Goal: Task Accomplishment & Management: Manage account settings

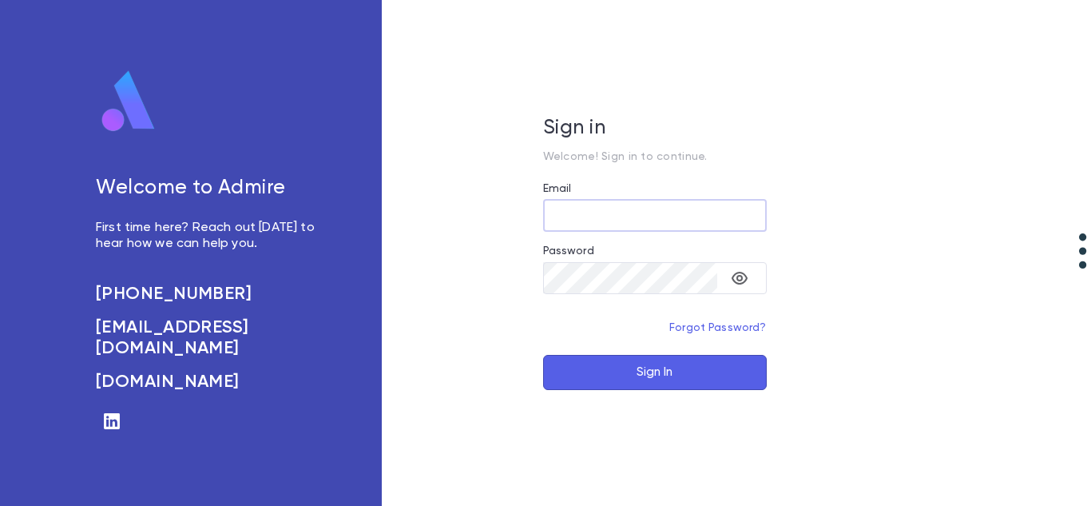
type input "**********"
click at [601, 361] on button "Sign In" at bounding box center [655, 372] width 224 height 35
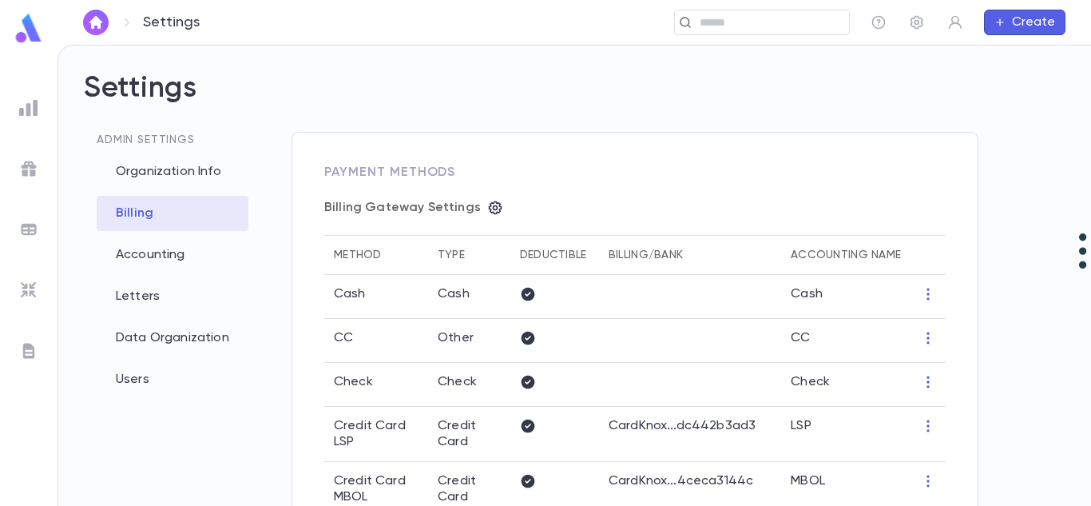
type input "**********"
click at [23, 109] on img at bounding box center [28, 107] width 19 height 19
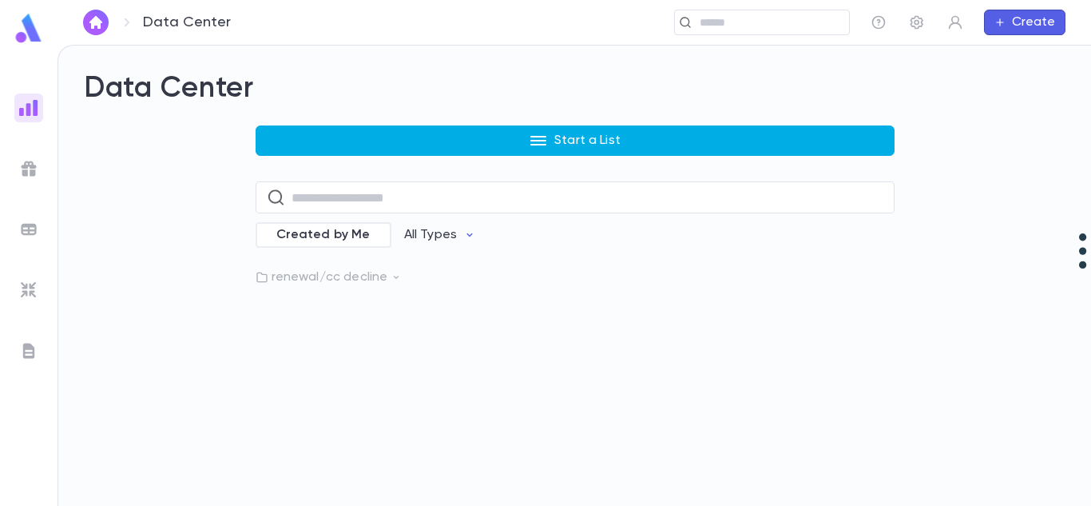
click at [606, 147] on p "Start a List" at bounding box center [588, 141] width 66 height 16
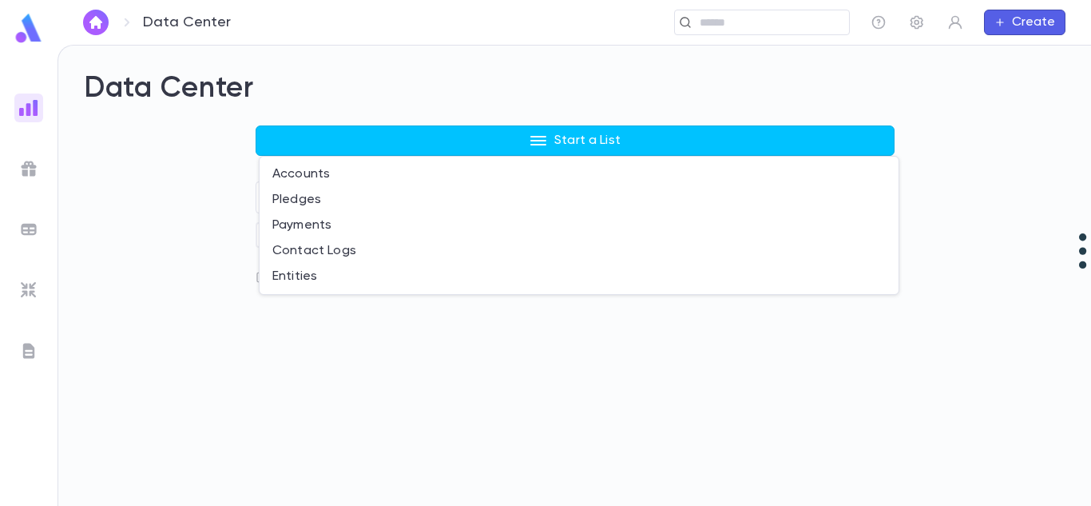
click at [205, 205] on div at bounding box center [545, 253] width 1091 height 506
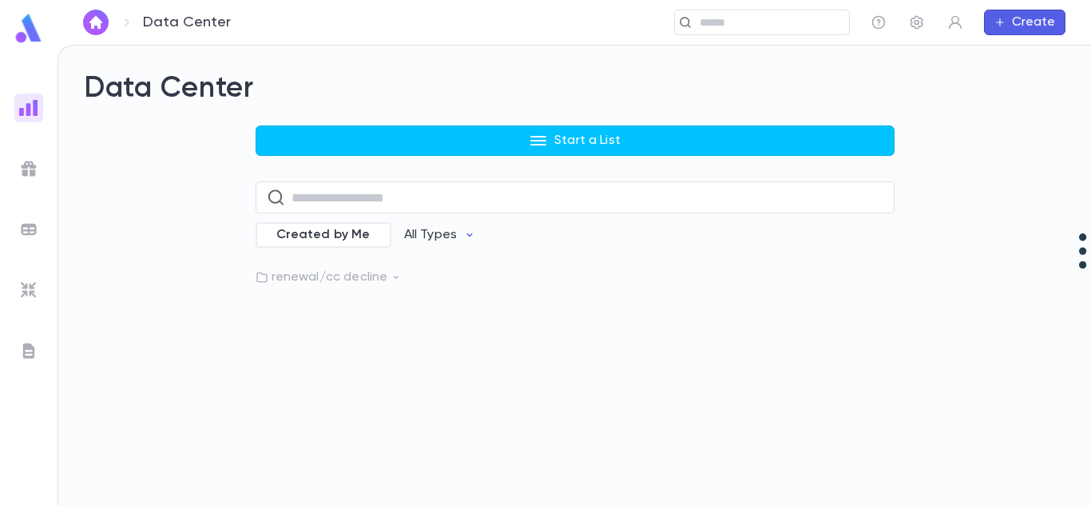
click at [316, 274] on p "renewal/cc decline" at bounding box center [575, 277] width 639 height 16
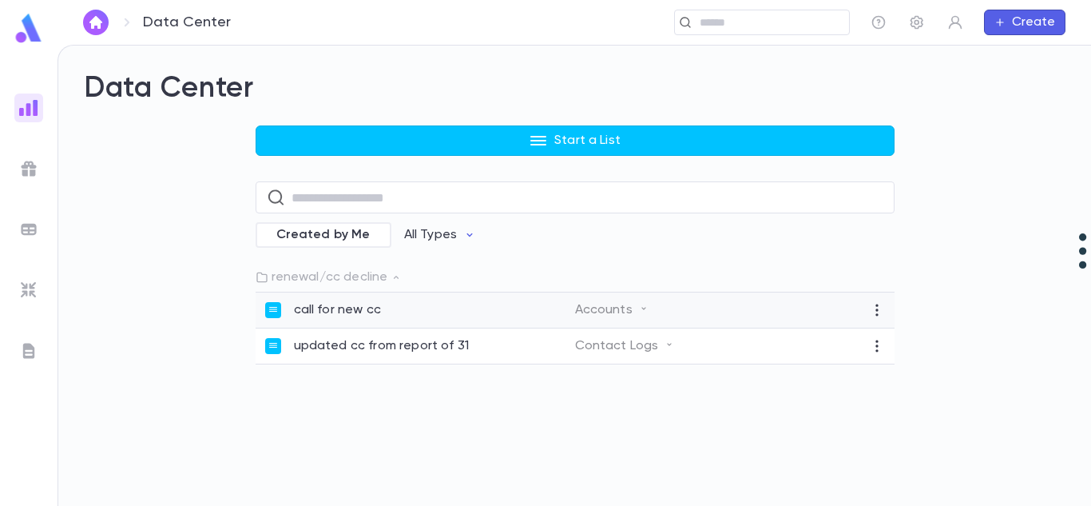
click at [358, 311] on p "call for new cc" at bounding box center [337, 310] width 87 height 16
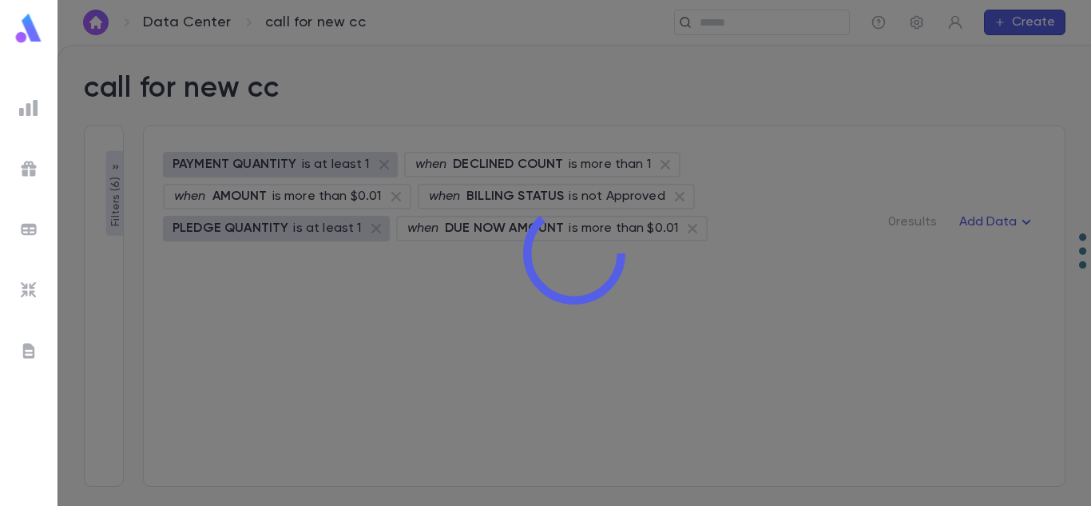
type input "********"
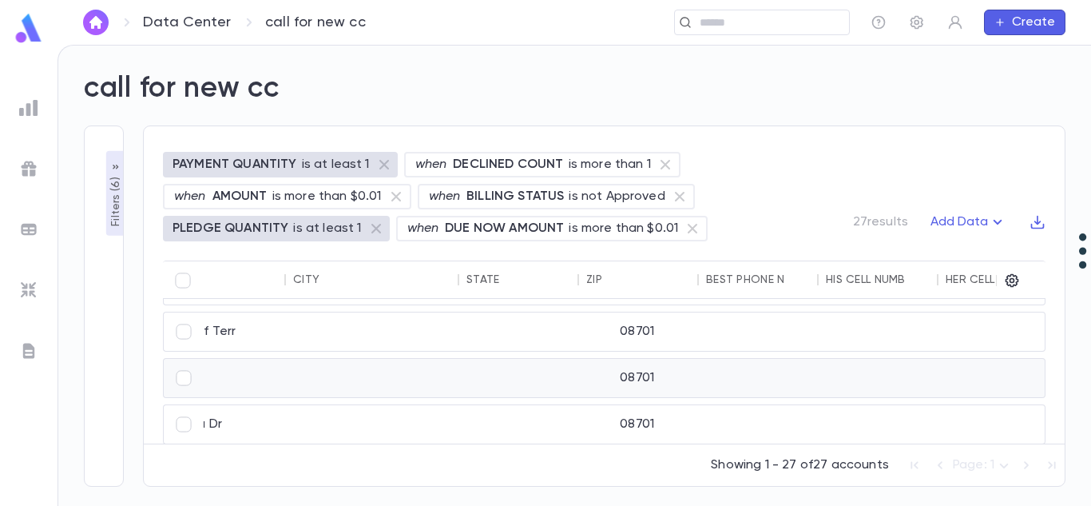
scroll to position [519, 752]
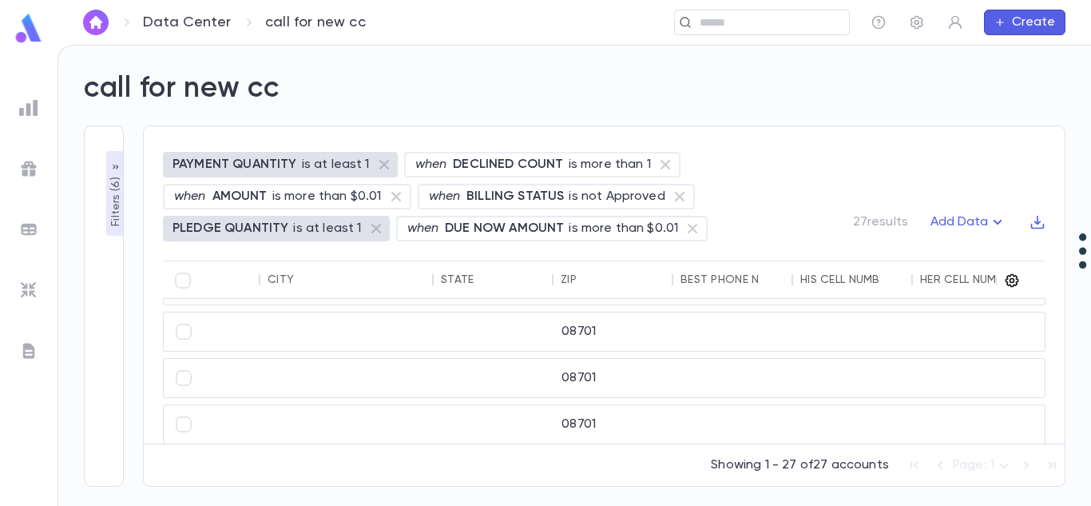
drag, startPoint x: 604, startPoint y: 367, endPoint x: 1017, endPoint y: 279, distance: 422.3
click at [1017, 279] on icon "button" at bounding box center [1013, 281] width 14 height 14
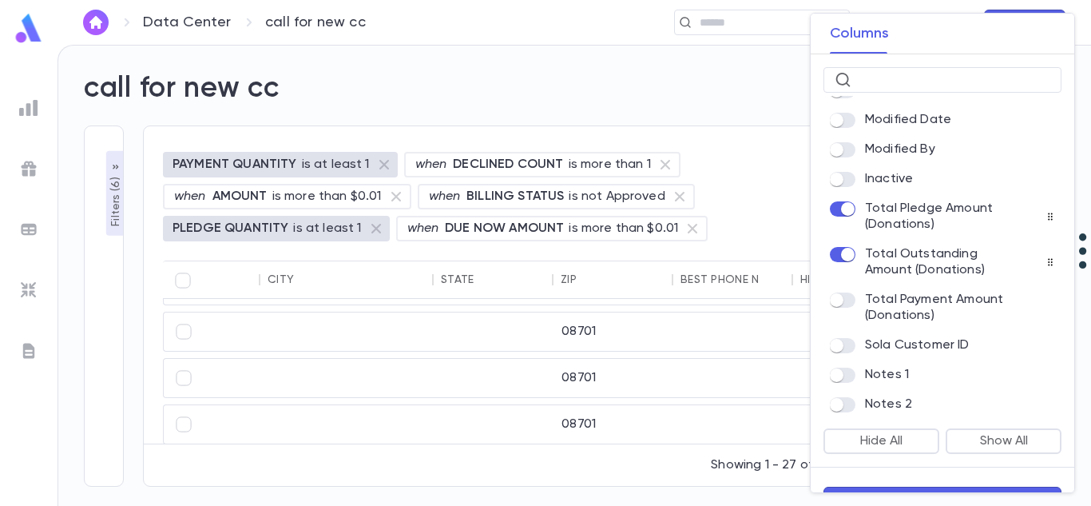
scroll to position [941, 0]
click at [853, 382] on span at bounding box center [843, 375] width 26 height 15
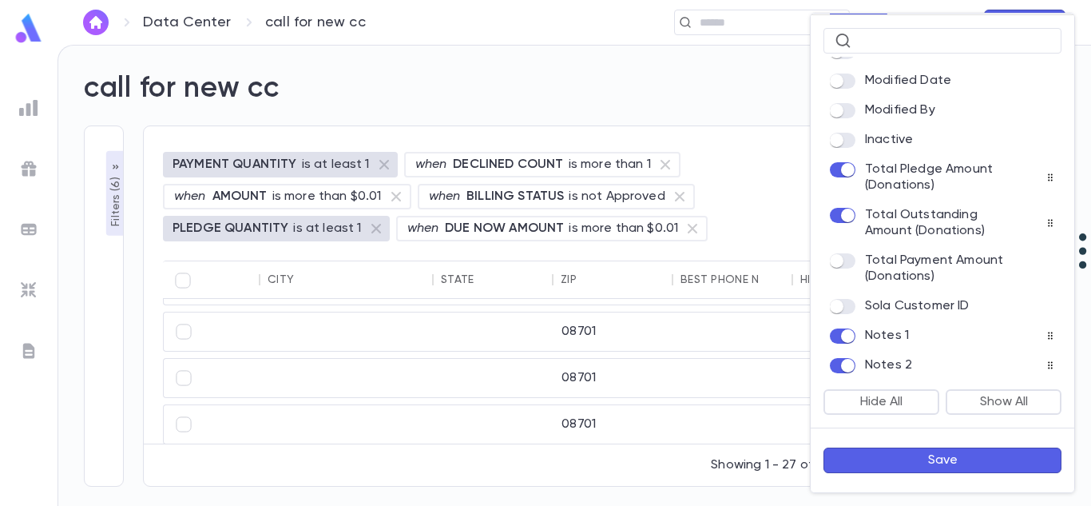
click at [955, 459] on button "Save" at bounding box center [943, 460] width 238 height 26
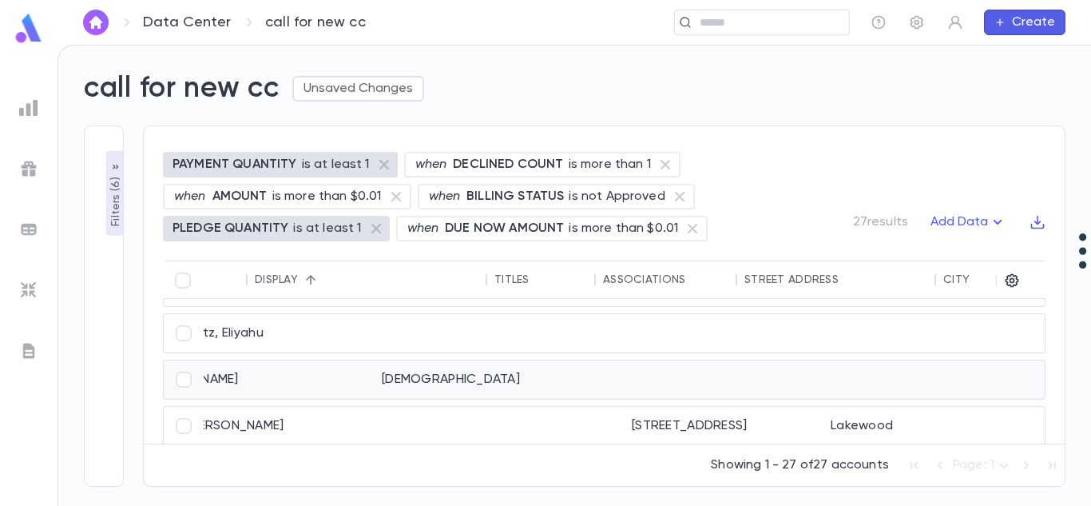
scroll to position [460, 0]
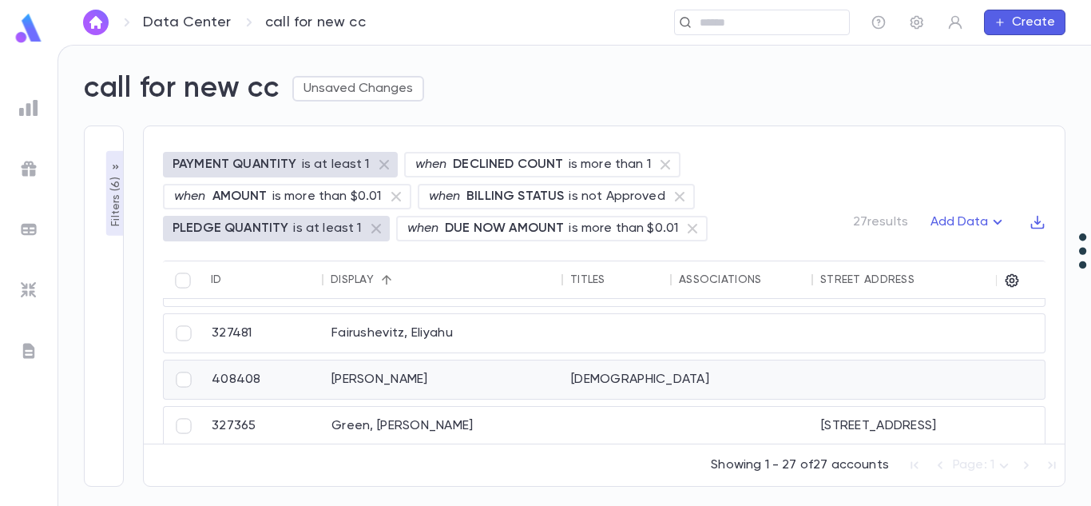
click at [456, 380] on div "[PERSON_NAME]" at bounding box center [444, 379] width 240 height 38
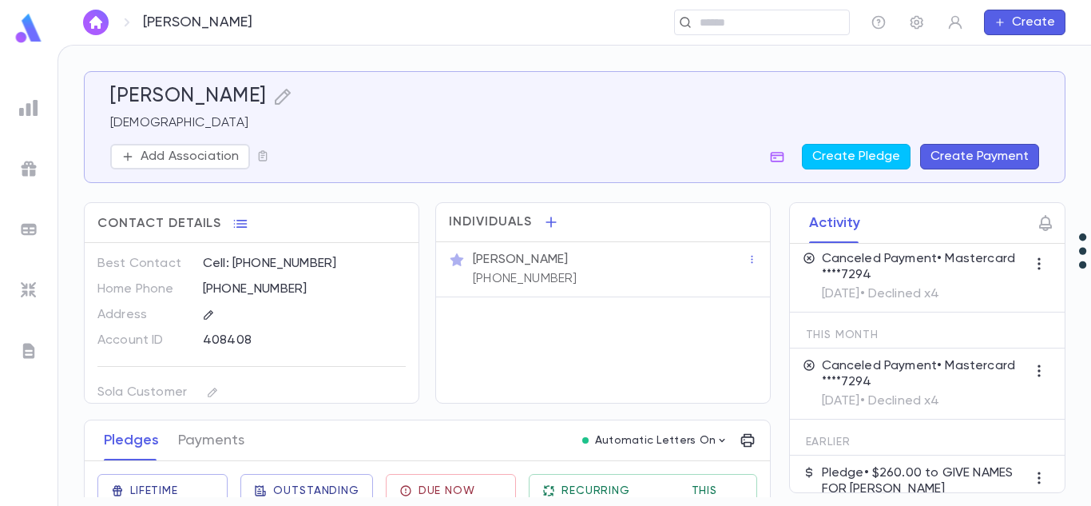
scroll to position [233, 0]
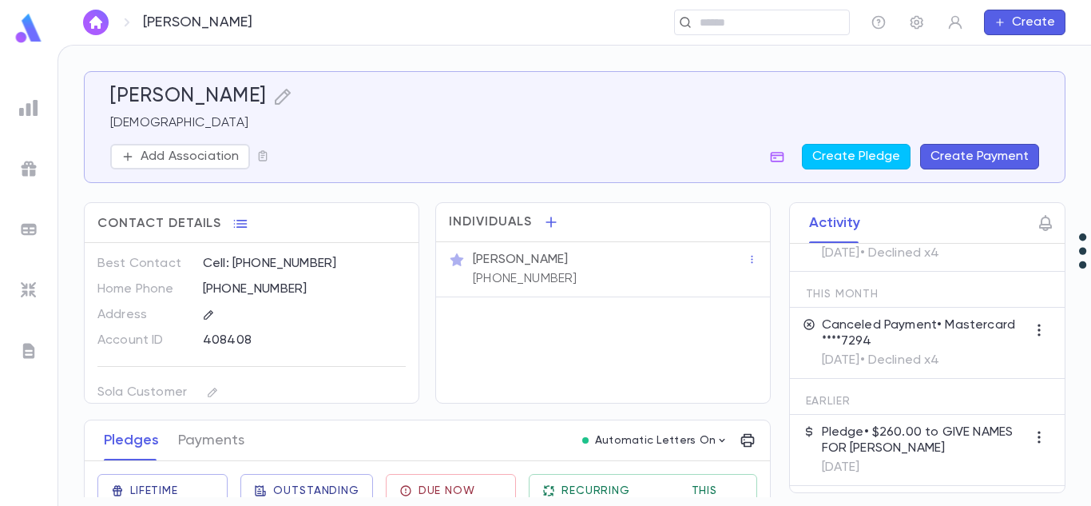
click at [914, 447] on p "Pledge • $260.00 to GIVE NAMES FOR [PERSON_NAME]" at bounding box center [924, 440] width 205 height 32
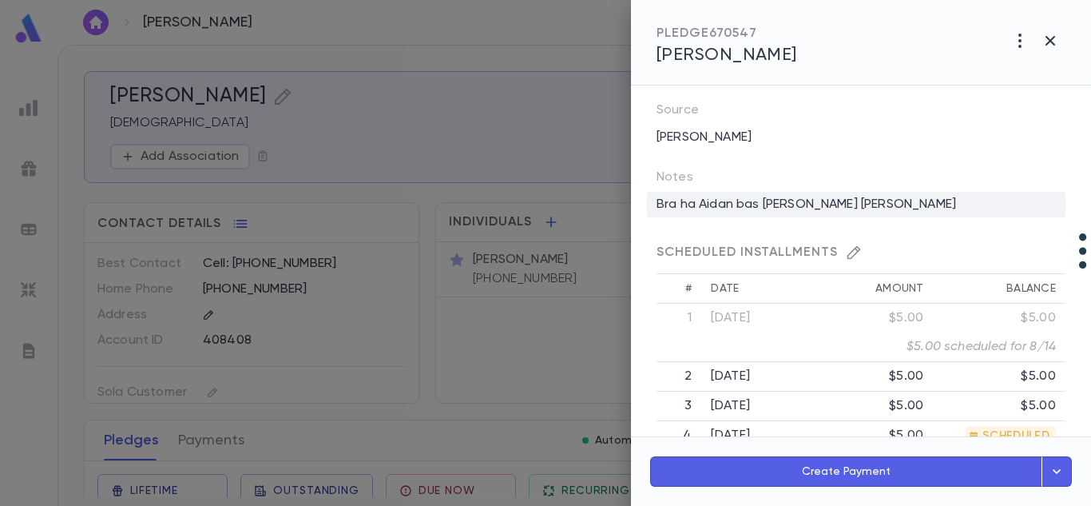
scroll to position [0, 0]
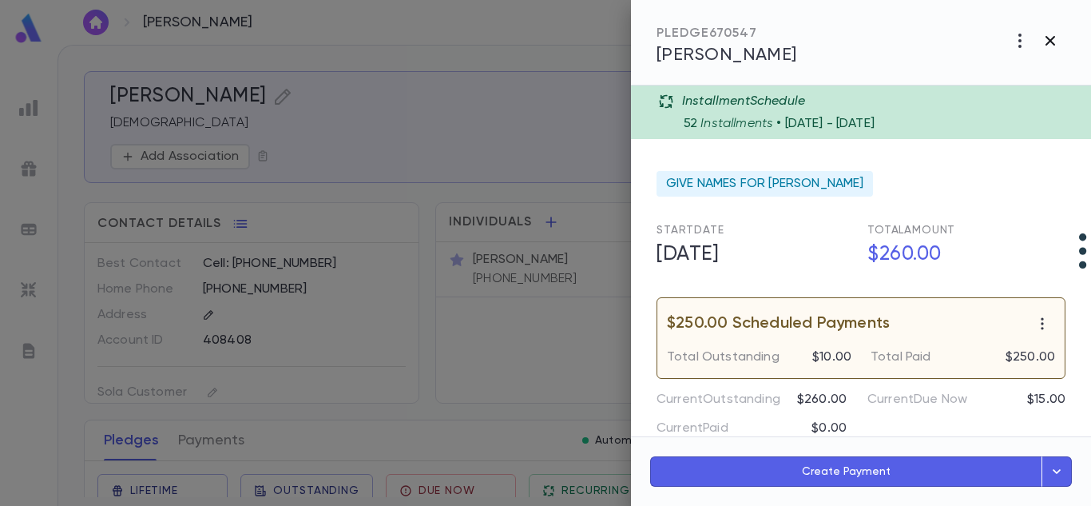
click at [1055, 40] on icon "button" at bounding box center [1050, 40] width 19 height 19
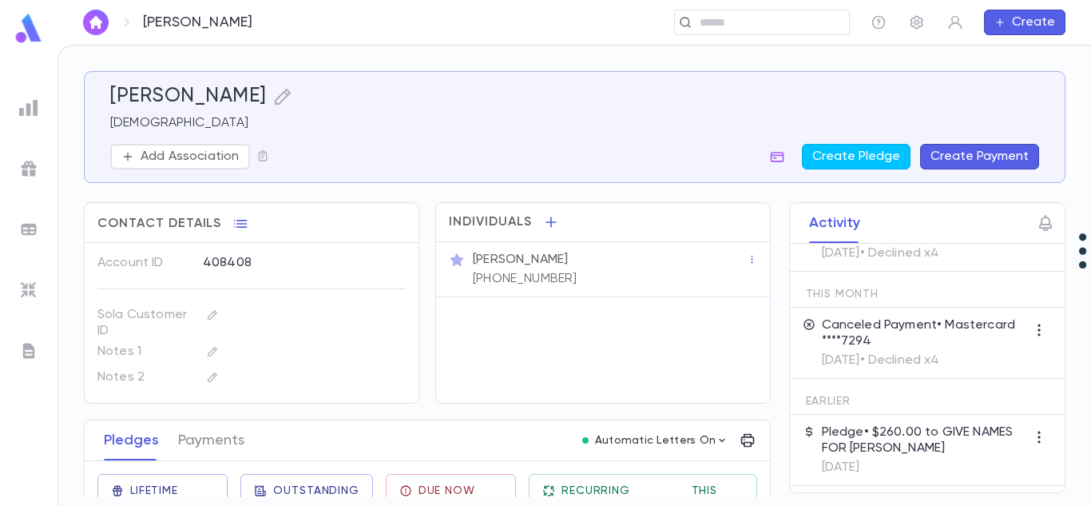
scroll to position [186, 0]
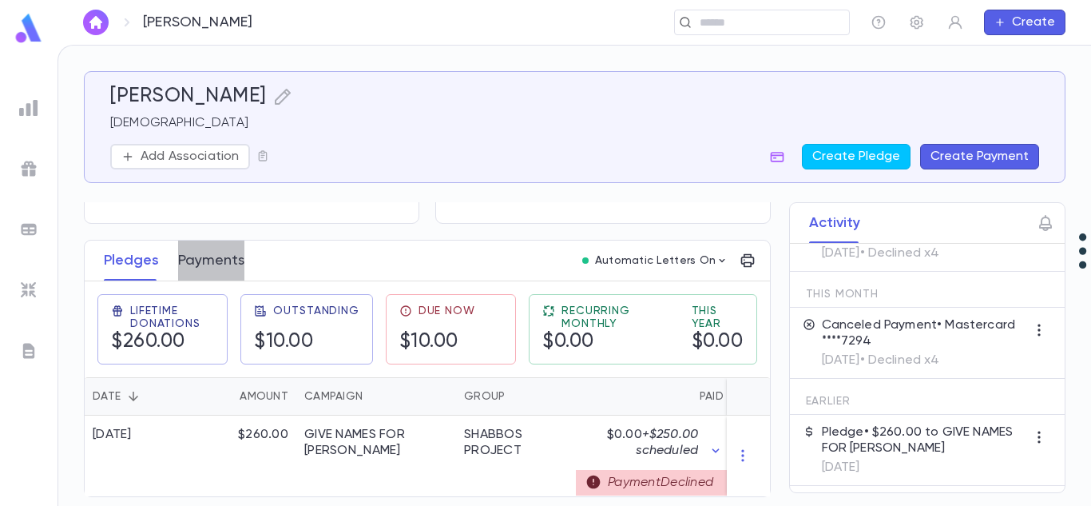
click at [212, 263] on button "Payments" at bounding box center [211, 260] width 66 height 40
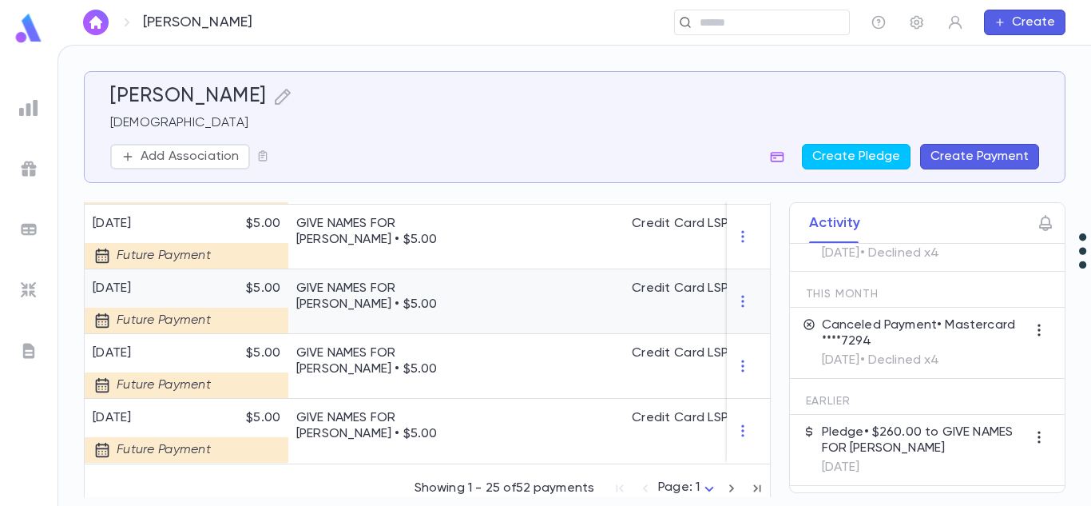
scroll to position [1757, 0]
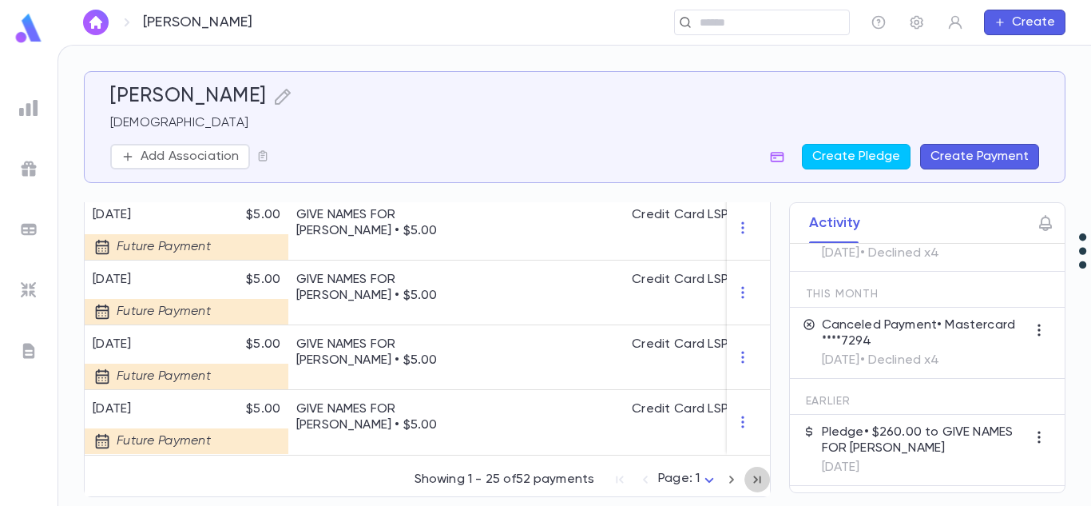
click at [749, 483] on icon "button" at bounding box center [758, 479] width 18 height 19
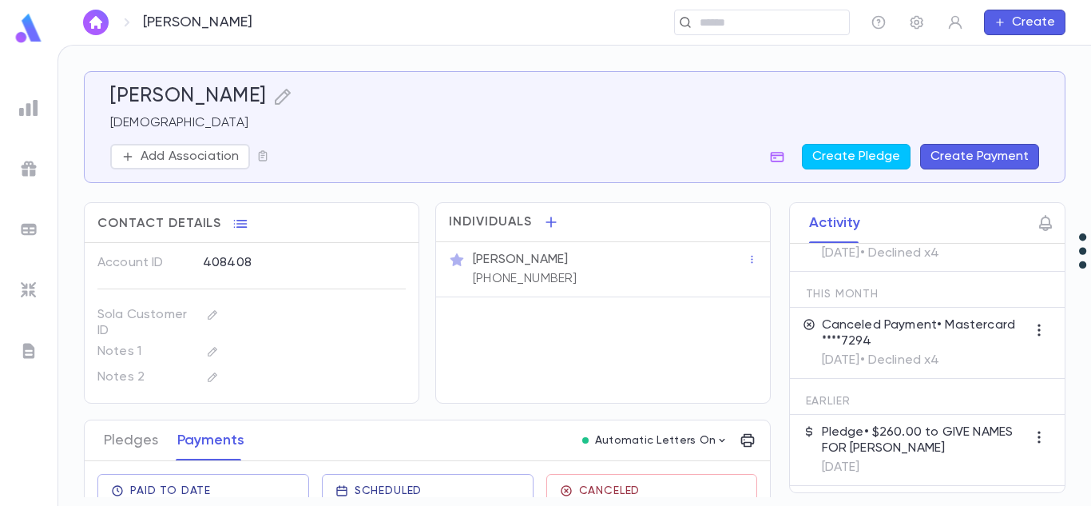
scroll to position [0, 0]
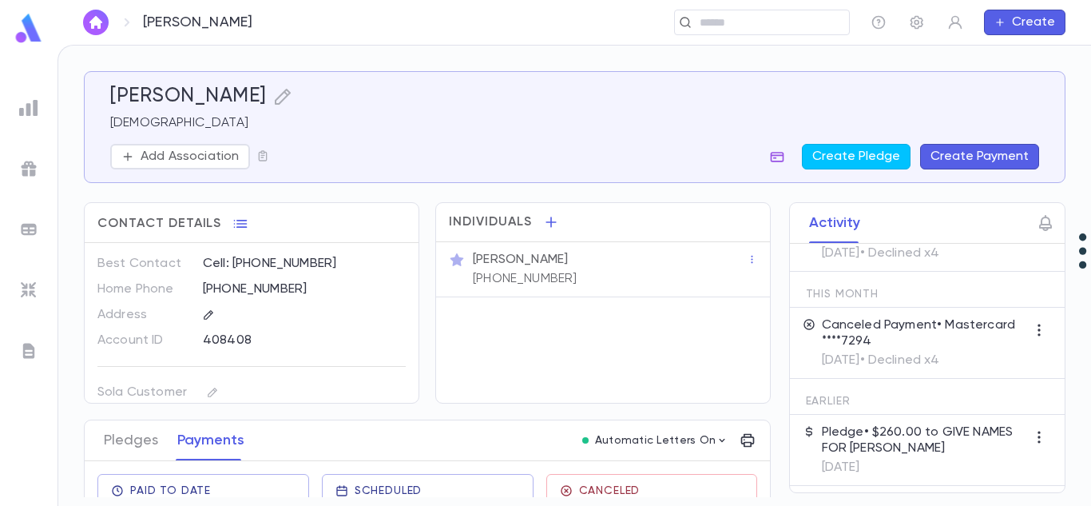
click at [777, 165] on button "button" at bounding box center [778, 157] width 26 height 26
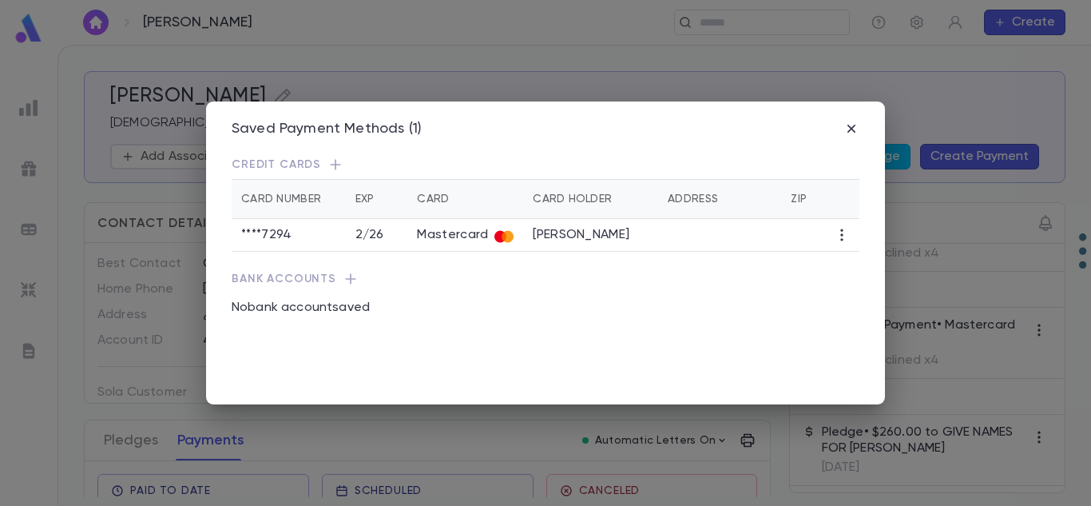
click at [777, 165] on div "Saved Payment Methods (1) Credit Cards Card Number Exp Card Card Holder Address…" at bounding box center [545, 253] width 679 height 304
click at [777, 165] on p "Credit Cards" at bounding box center [546, 165] width 628 height 16
click at [850, 132] on icon "button" at bounding box center [852, 129] width 16 height 16
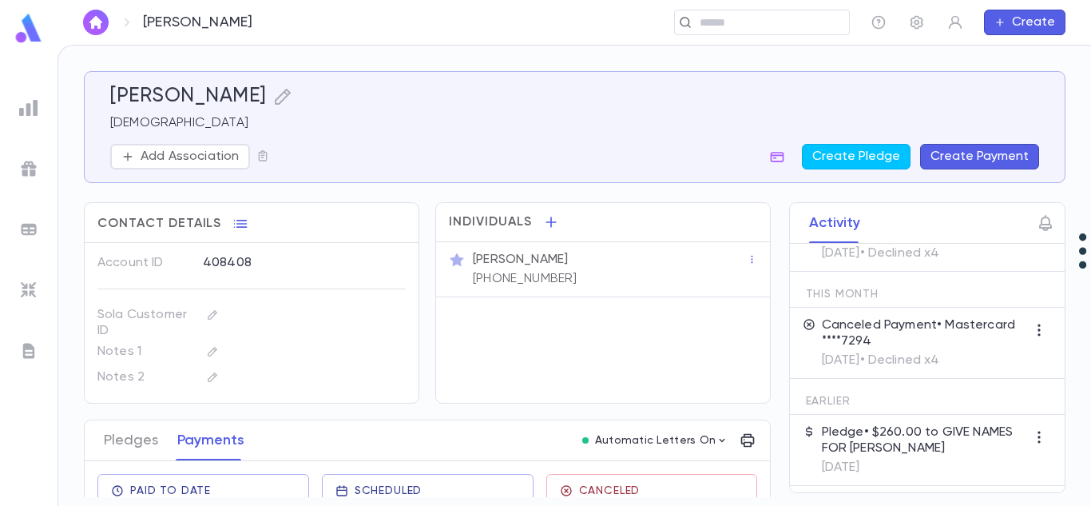
scroll to position [236, 0]
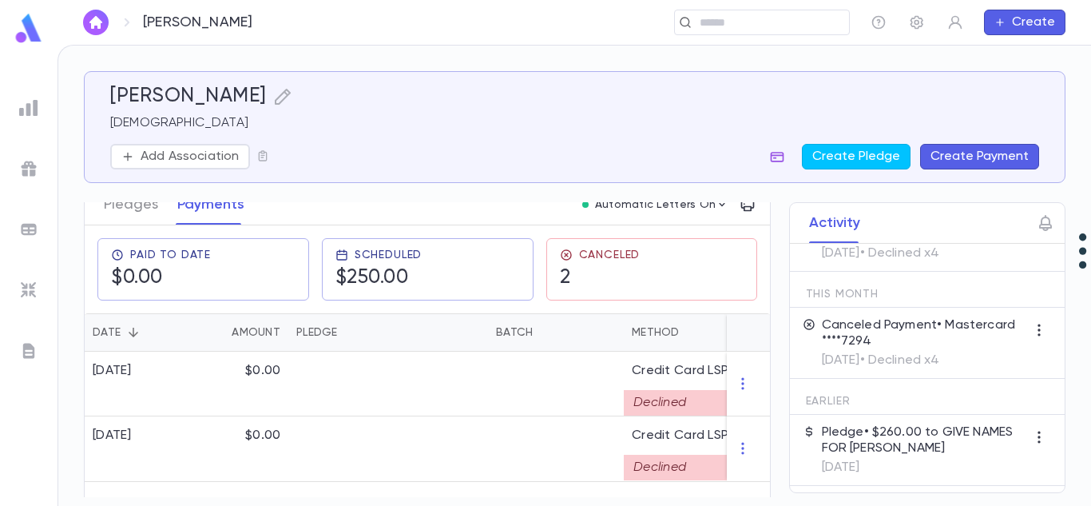
click at [781, 153] on icon "button" at bounding box center [777, 157] width 16 height 16
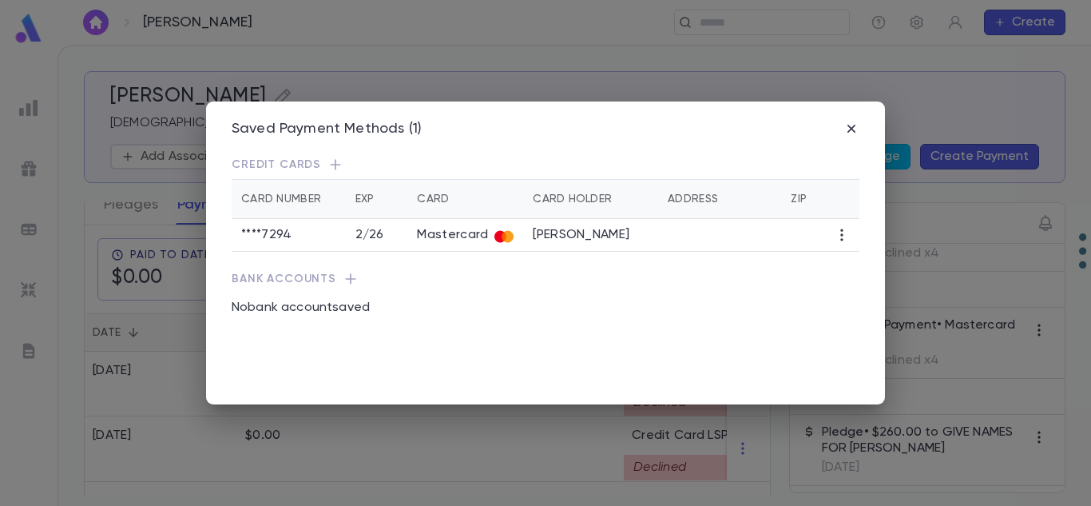
click at [333, 159] on icon "button" at bounding box center [336, 165] width 16 height 16
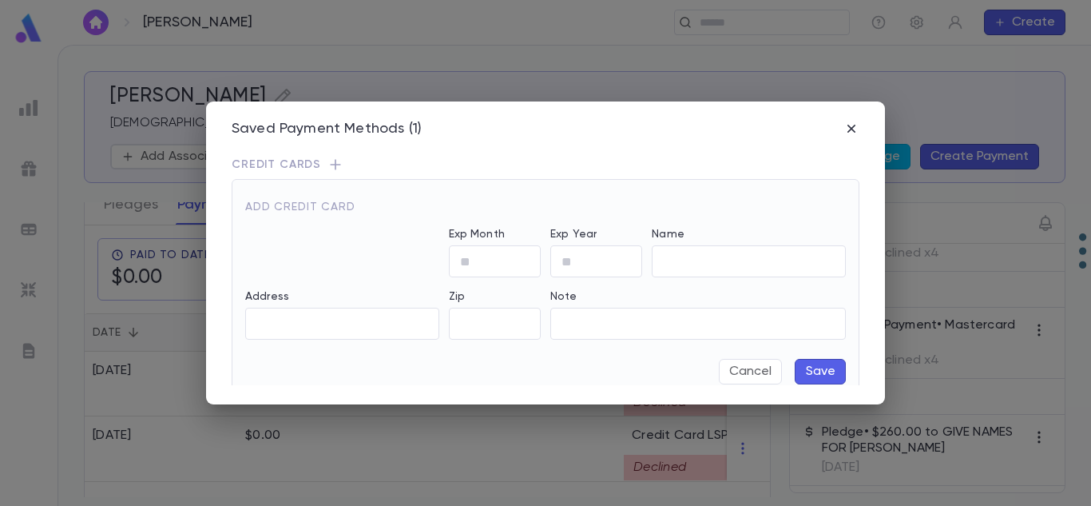
type input "****"
click at [488, 256] on input "Exp Month" at bounding box center [495, 261] width 92 height 31
type input "**"
click at [568, 264] on input "Exp Year" at bounding box center [597, 261] width 92 height 31
type input "**"
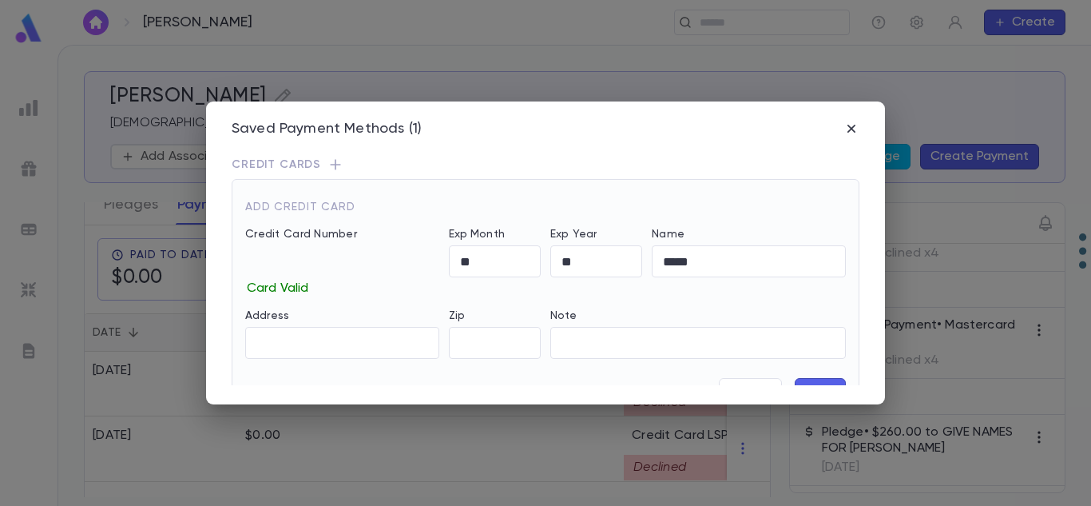
click at [809, 380] on button "Save" at bounding box center [820, 391] width 51 height 26
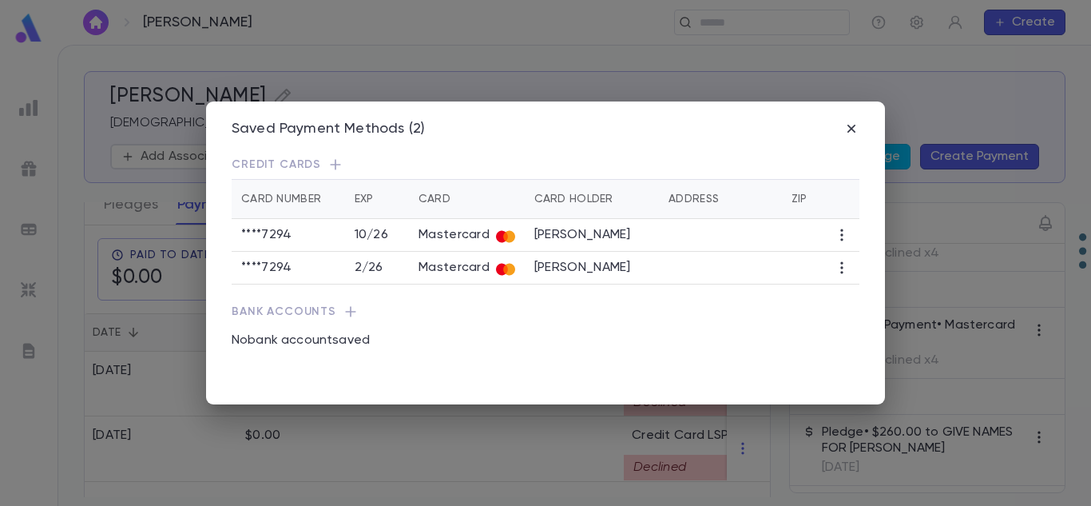
click at [841, 268] on icon "button" at bounding box center [842, 268] width 16 height 16
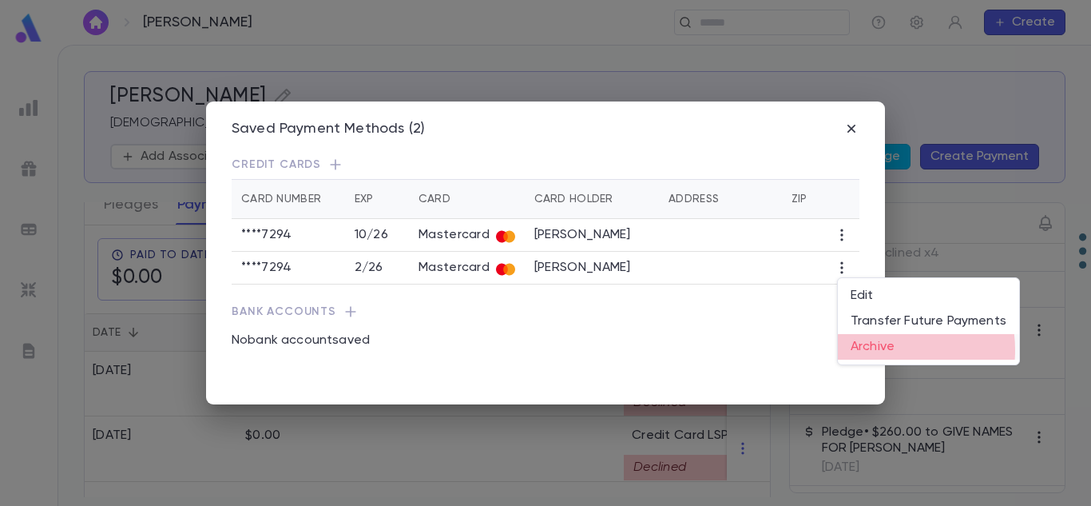
click at [878, 350] on li "Archive" at bounding box center [928, 347] width 181 height 26
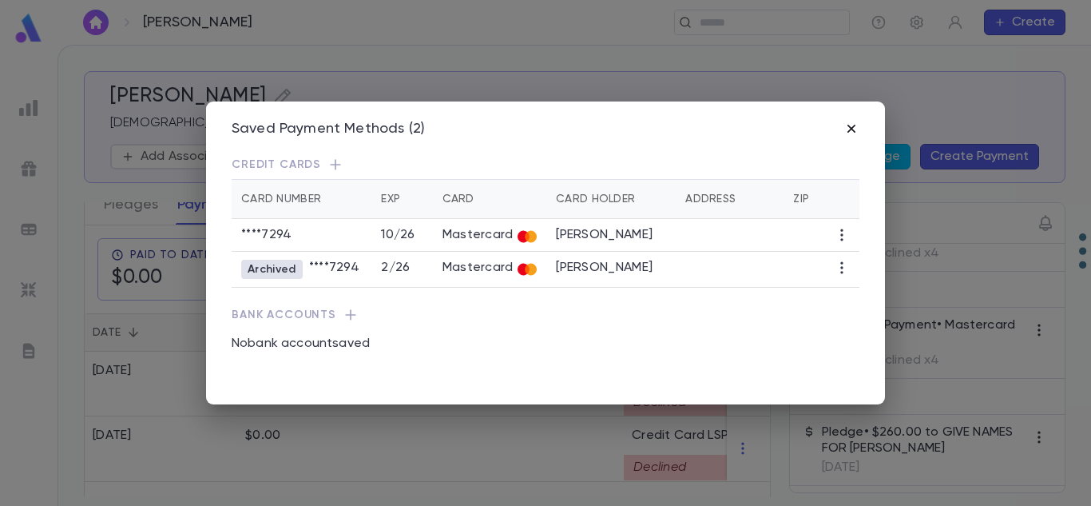
click at [854, 129] on icon "button" at bounding box center [852, 129] width 16 height 16
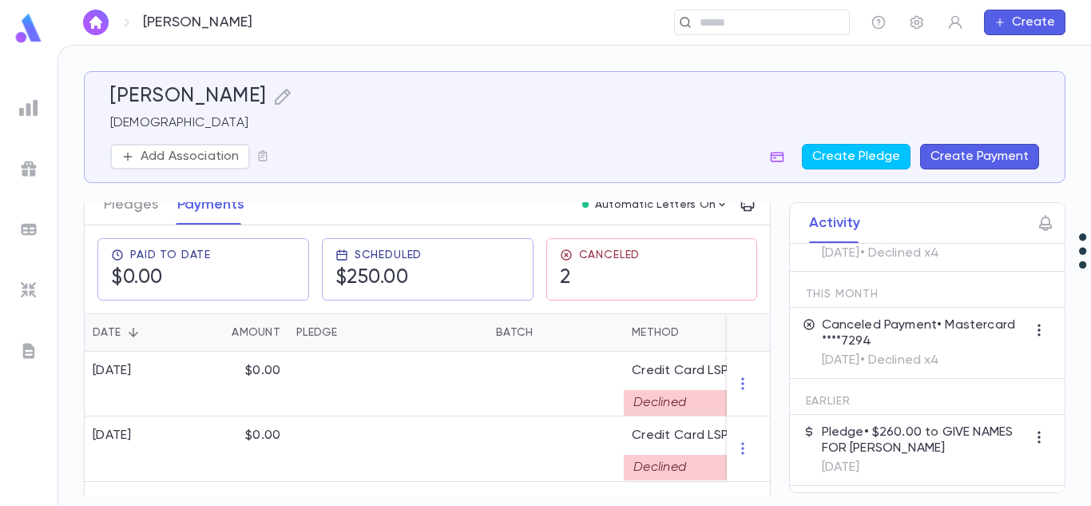
scroll to position [268, 0]
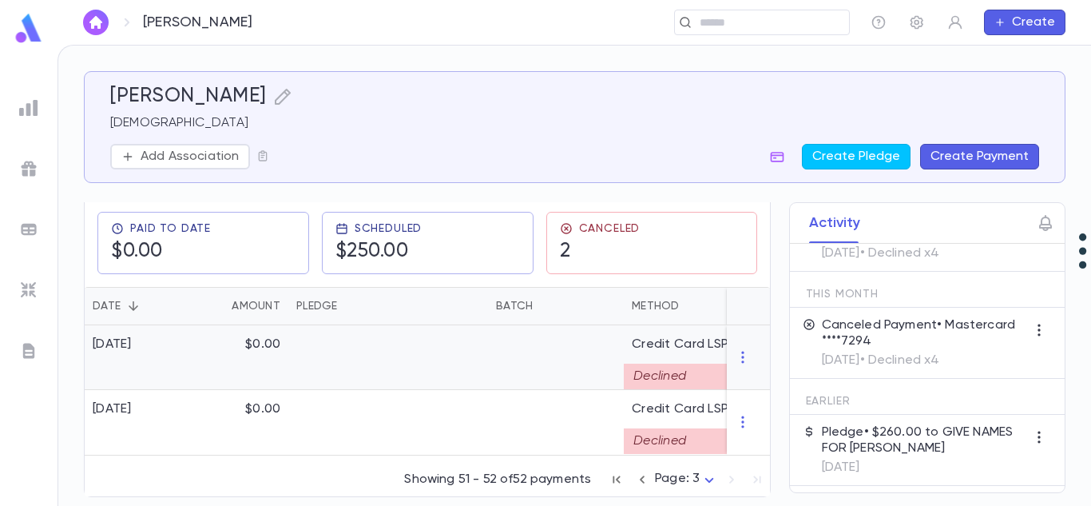
click at [658, 364] on div "Declined" at bounding box center [694, 377] width 140 height 26
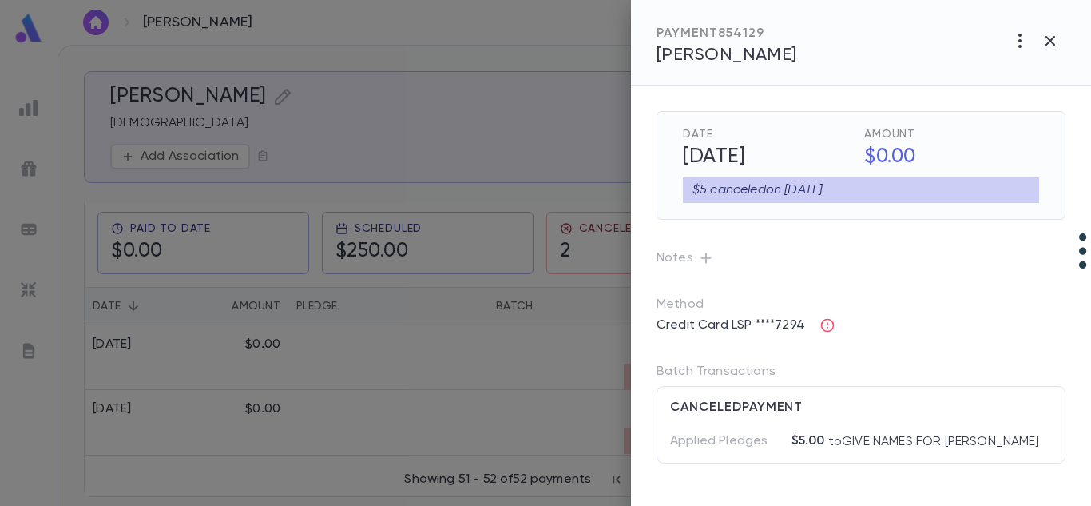
click at [818, 188] on div "$5 canceled on 8/11/2025" at bounding box center [861, 190] width 356 height 26
click at [738, 170] on h5 "8/11/2025" at bounding box center [766, 158] width 185 height 34
click at [857, 259] on p "Notes" at bounding box center [861, 258] width 409 height 26
click at [1054, 39] on icon "button" at bounding box center [1050, 40] width 19 height 19
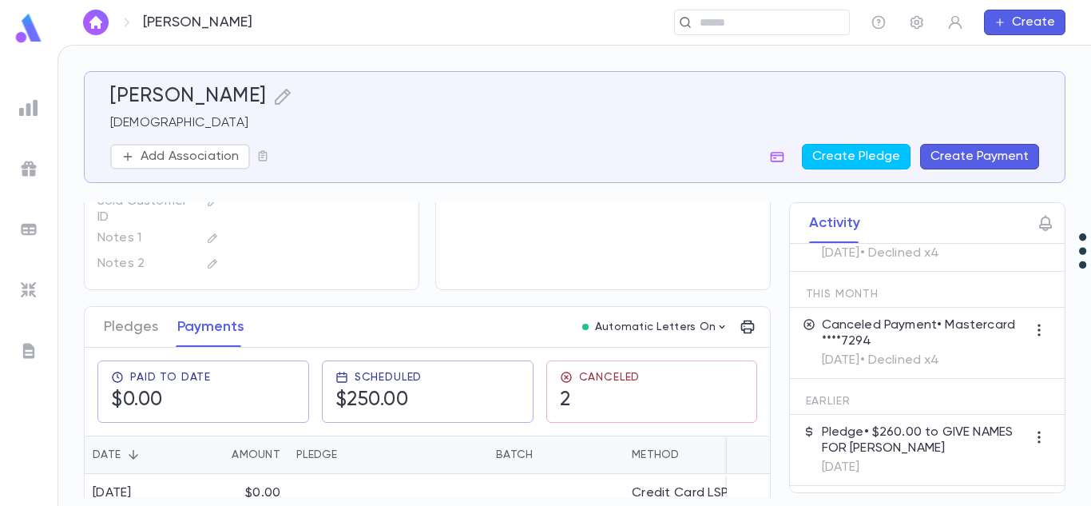
scroll to position [110, 0]
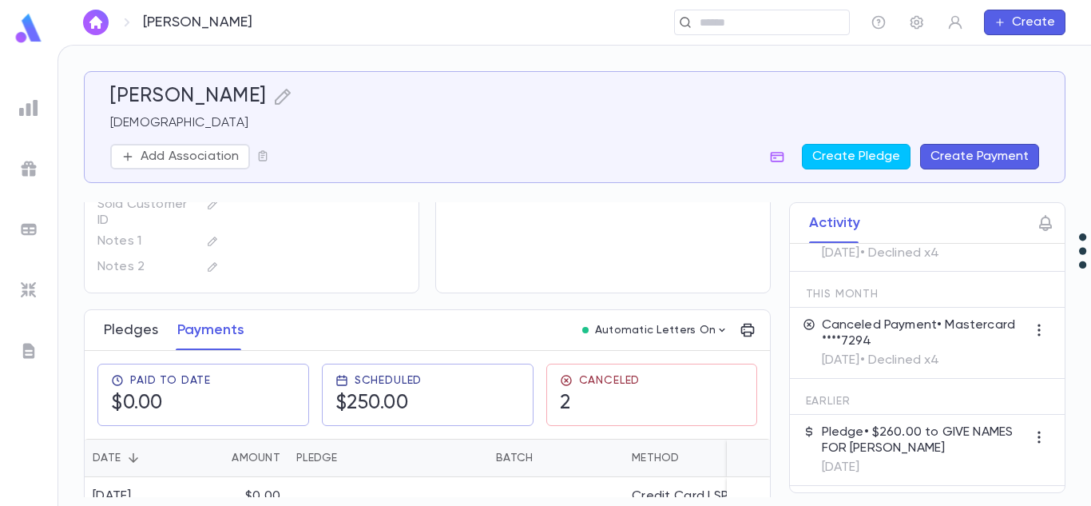
click at [133, 334] on button "Pledges" at bounding box center [131, 330] width 54 height 40
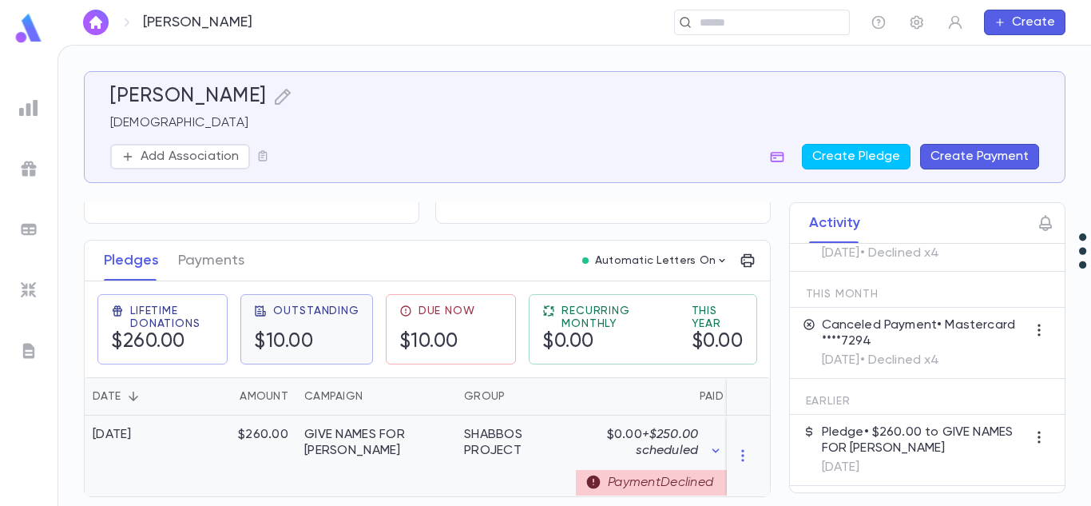
scroll to position [183, 0]
click at [654, 476] on div "Payment Declined" at bounding box center [654, 483] width 156 height 26
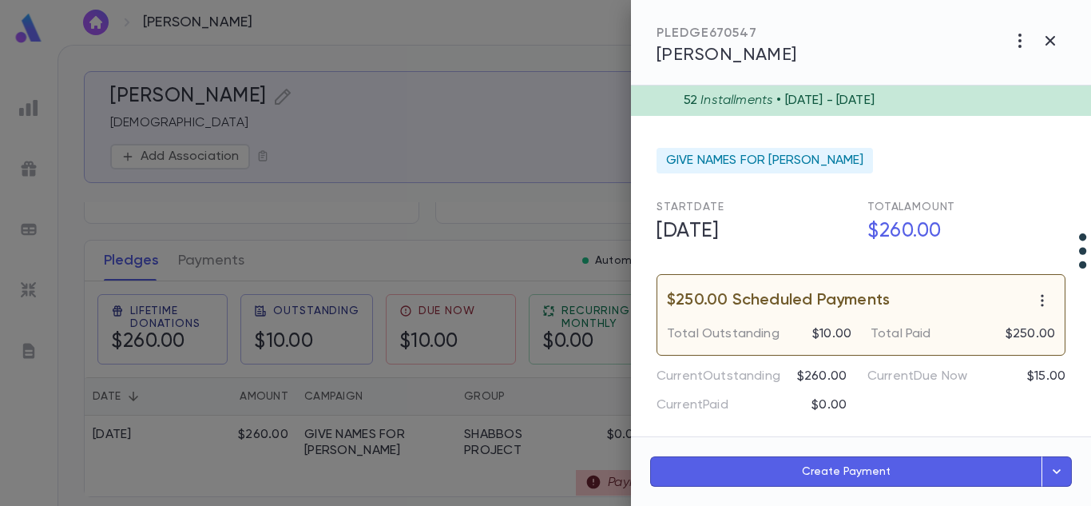
scroll to position [24, 0]
click at [789, 292] on p "$250.00 Scheduled Payments" at bounding box center [778, 300] width 223 height 16
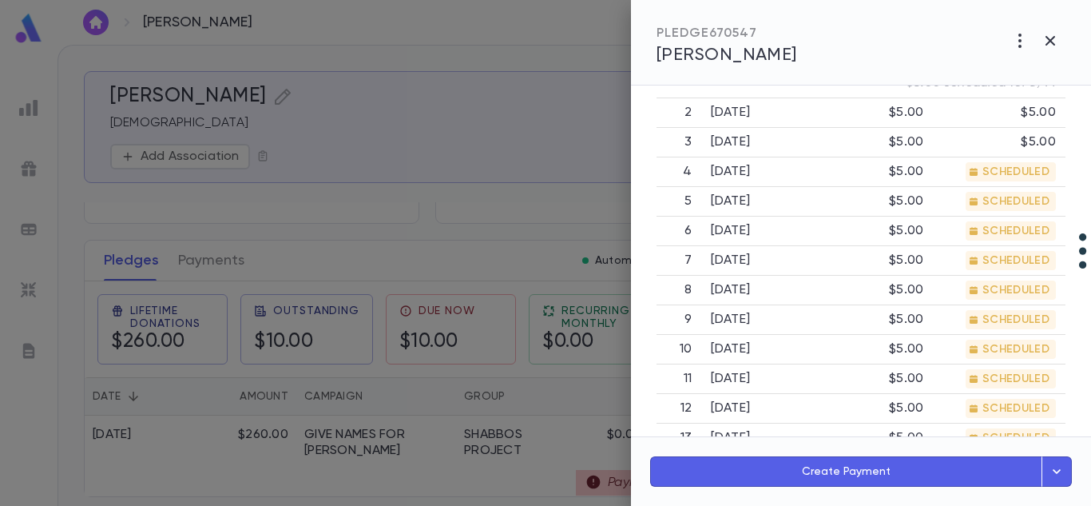
scroll to position [411, 0]
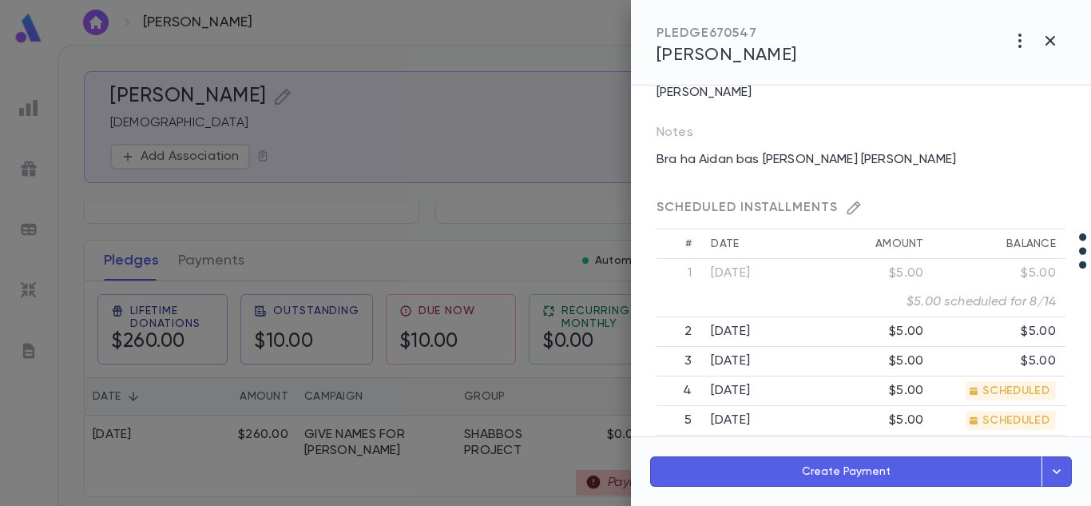
click at [828, 360] on td "$5.00" at bounding box center [876, 362] width 116 height 30
click at [1051, 30] on button "button" at bounding box center [1051, 41] width 30 height 30
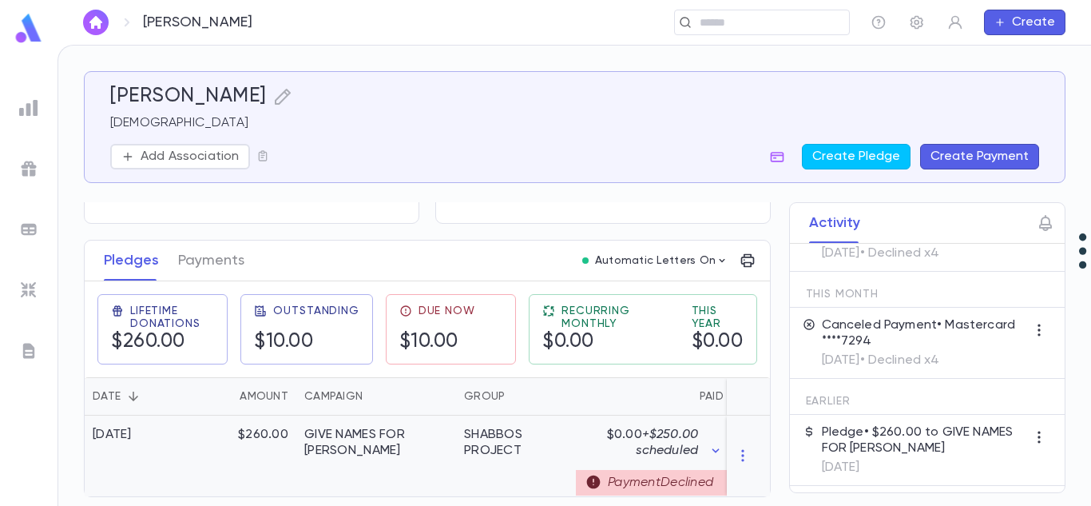
scroll to position [186, 0]
click at [216, 240] on button "Payments" at bounding box center [211, 260] width 66 height 40
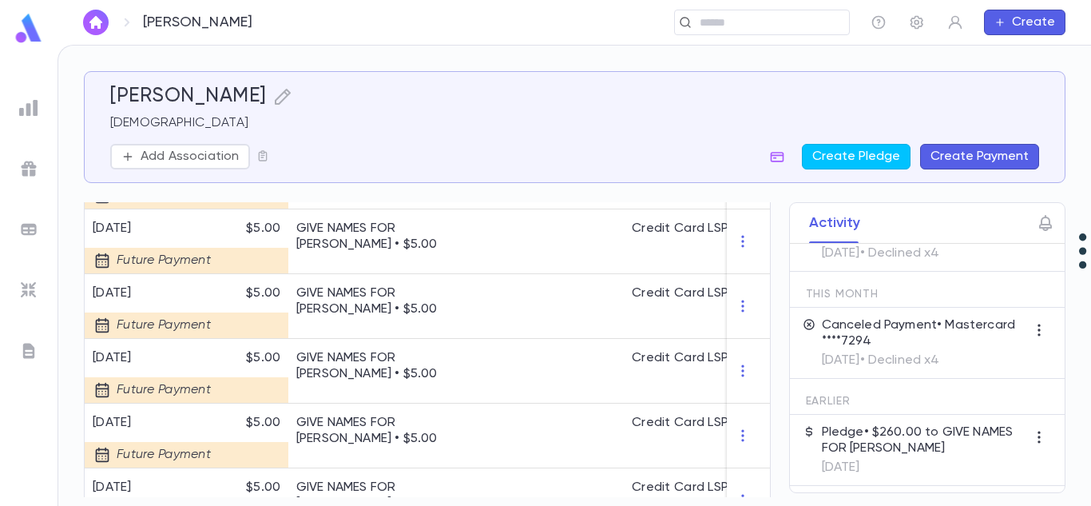
scroll to position [1757, 0]
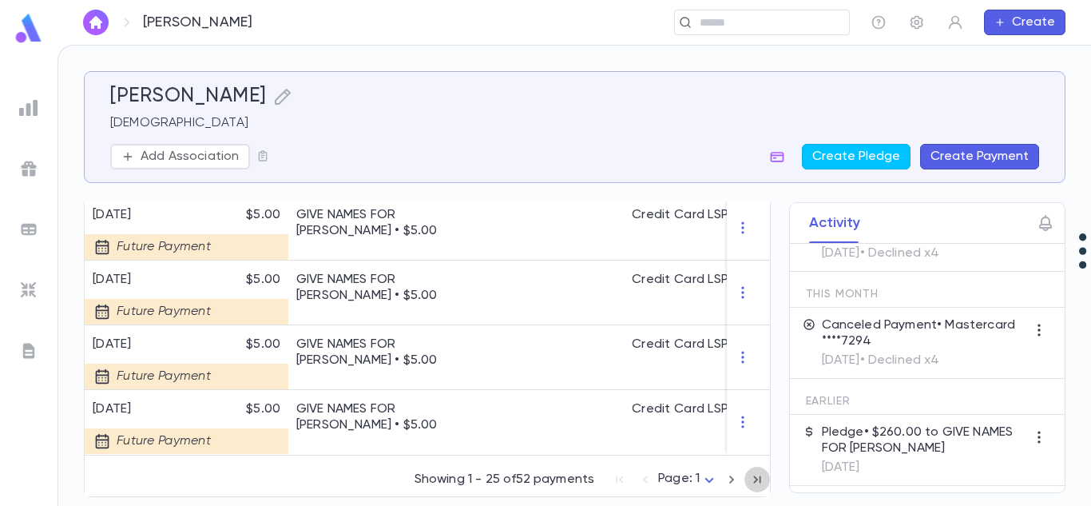
click at [757, 475] on icon "button" at bounding box center [758, 479] width 18 height 19
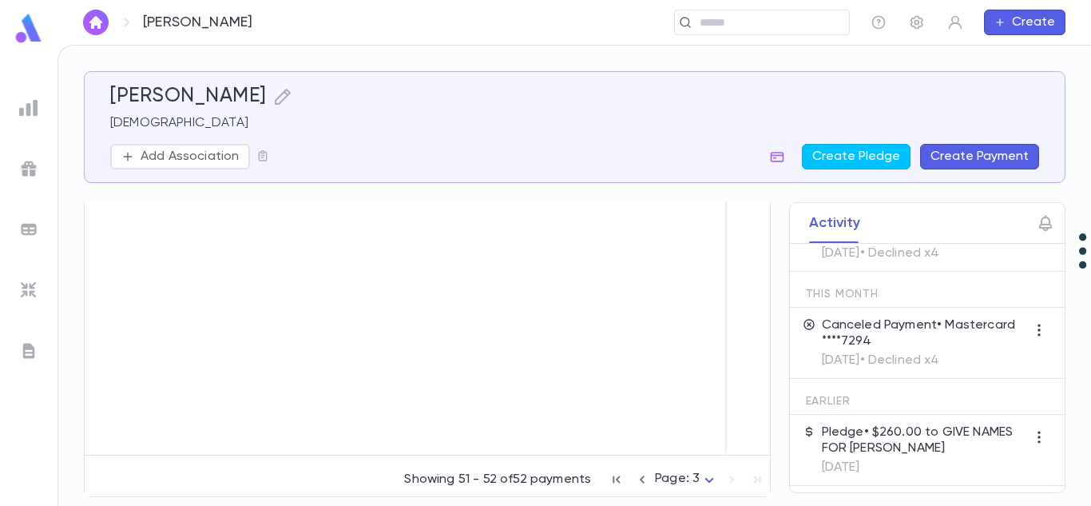
scroll to position [268, 0]
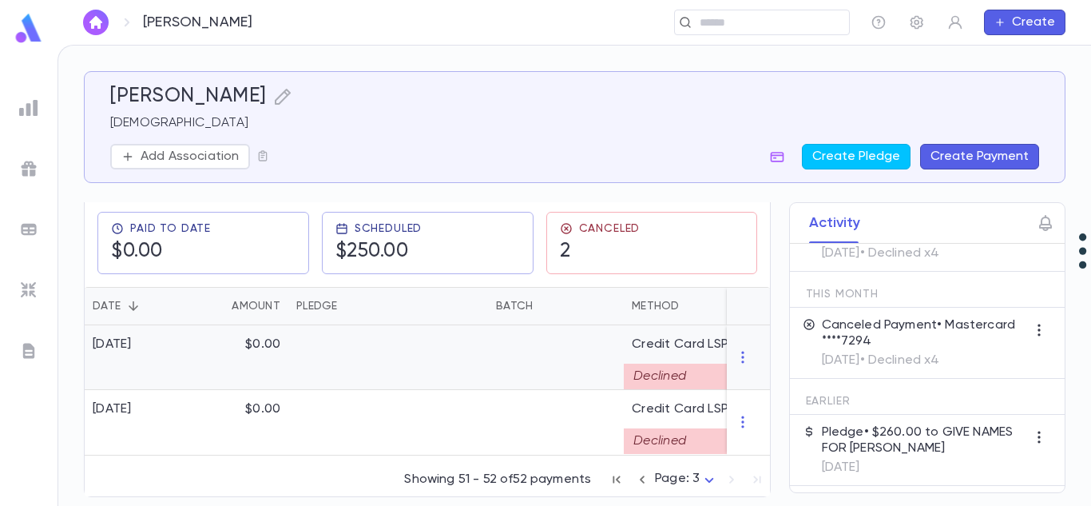
click at [660, 369] on div "Declined" at bounding box center [694, 377] width 140 height 26
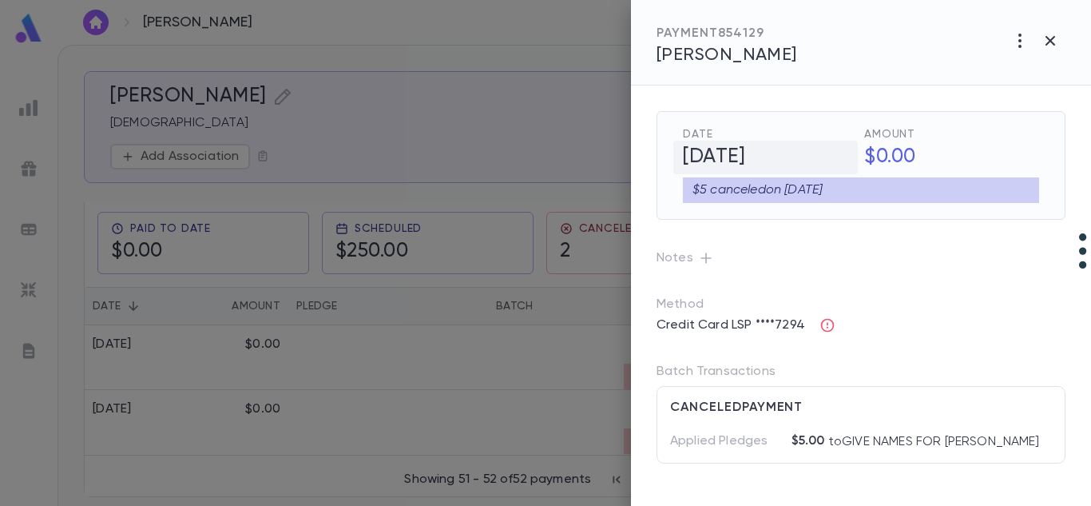
click at [725, 169] on h5 "8/11/2025" at bounding box center [766, 158] width 185 height 34
click at [850, 268] on p "Notes" at bounding box center [861, 258] width 409 height 26
click at [828, 323] on icon "button" at bounding box center [828, 325] width 16 height 16
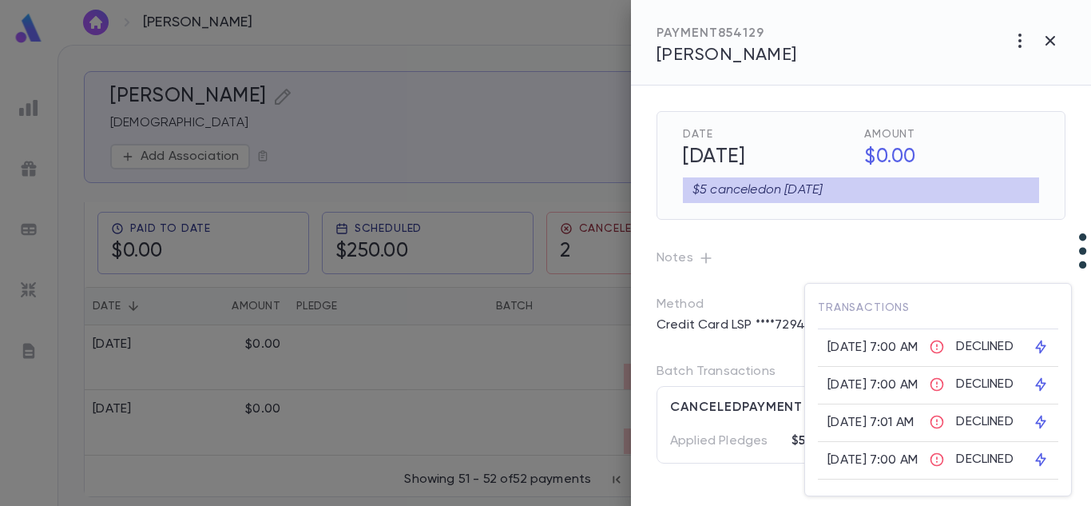
click at [941, 351] on icon at bounding box center [937, 347] width 16 height 16
click at [944, 348] on icon at bounding box center [937, 347] width 16 height 16
click at [1027, 223] on div at bounding box center [545, 253] width 1091 height 506
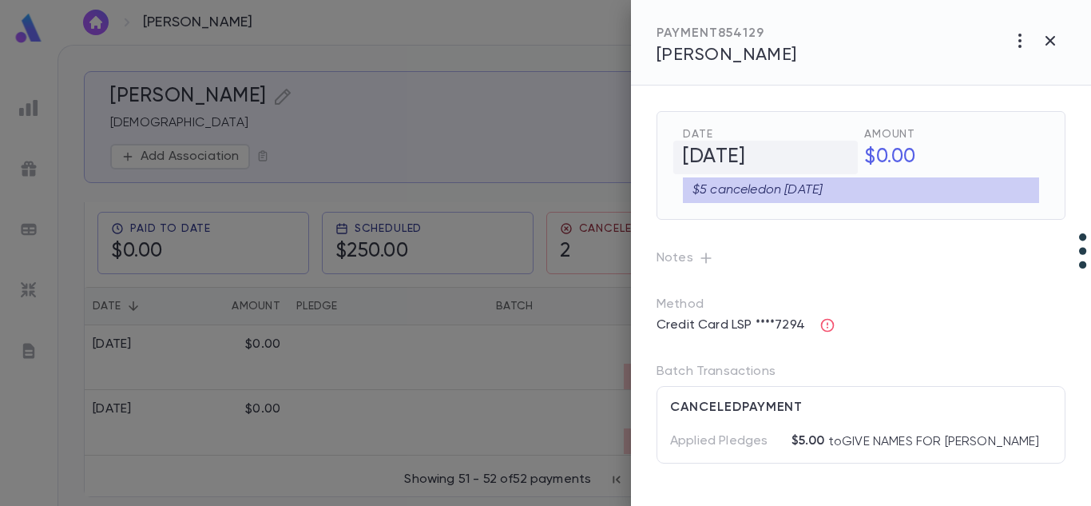
click at [777, 152] on h5 "8/11/2025" at bounding box center [766, 158] width 185 height 34
click at [839, 150] on icon "Choose date, selected date is Aug 11, 2025" at bounding box center [840, 156] width 14 height 16
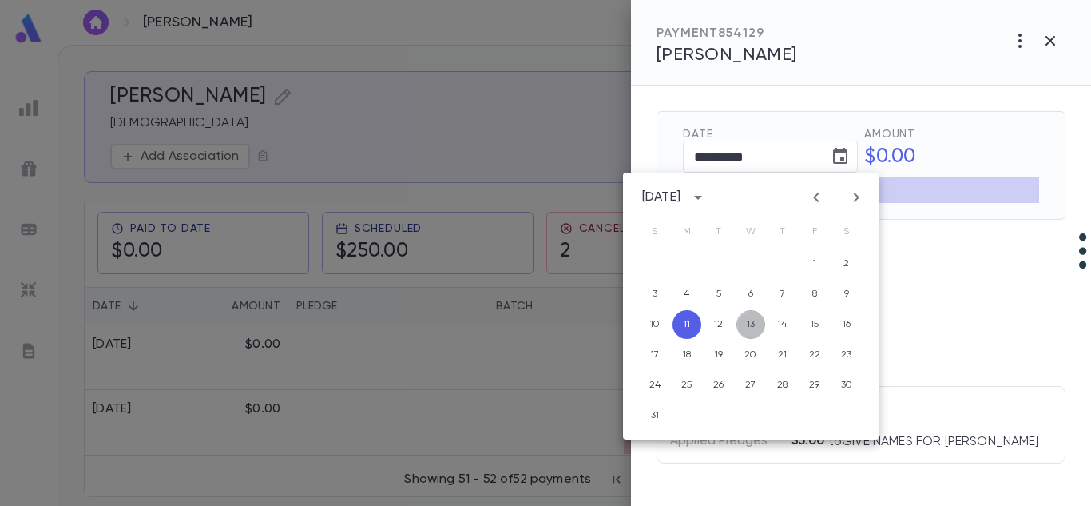
click at [753, 327] on button "13" at bounding box center [751, 324] width 29 height 29
type input "**********"
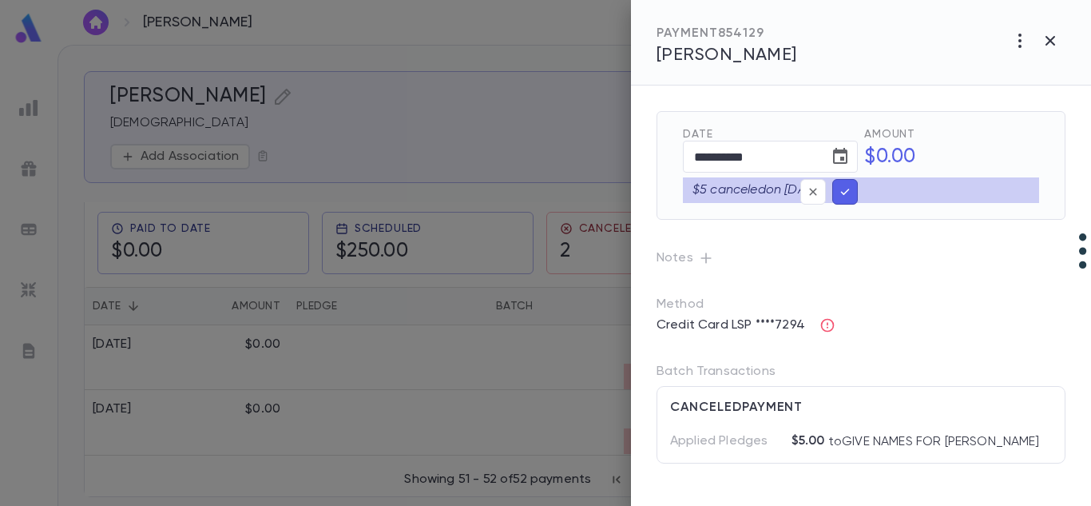
click at [851, 193] on icon "button" at bounding box center [845, 192] width 14 height 16
click at [887, 156] on h5 "$0.00" at bounding box center [947, 158] width 185 height 34
click at [901, 295] on div "Method Credit Card LSP ****7294" at bounding box center [848, 304] width 435 height 67
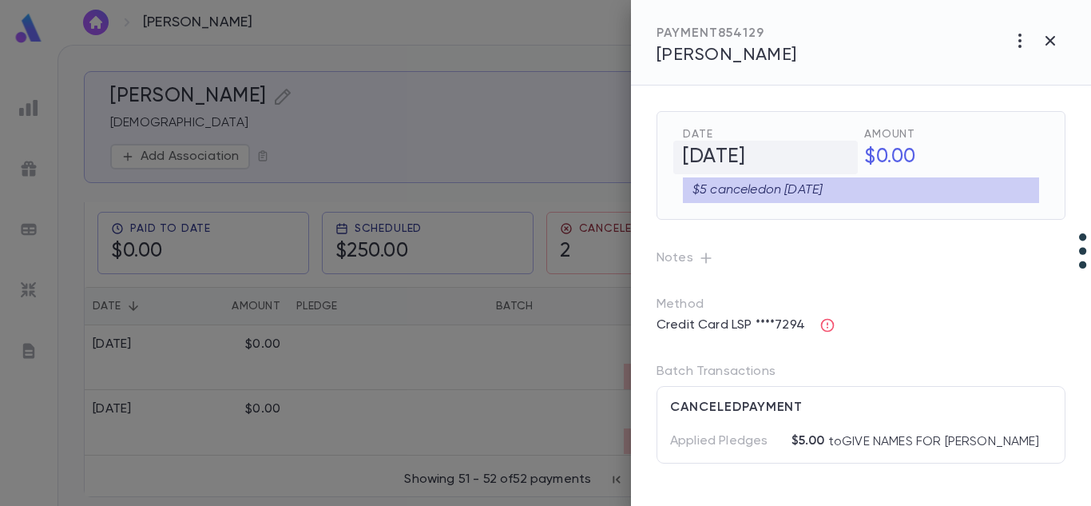
click at [771, 172] on h5 "8/13/2025" at bounding box center [766, 158] width 185 height 34
click at [842, 147] on icon "Choose date, selected date is Aug 13, 2025" at bounding box center [840, 156] width 19 height 19
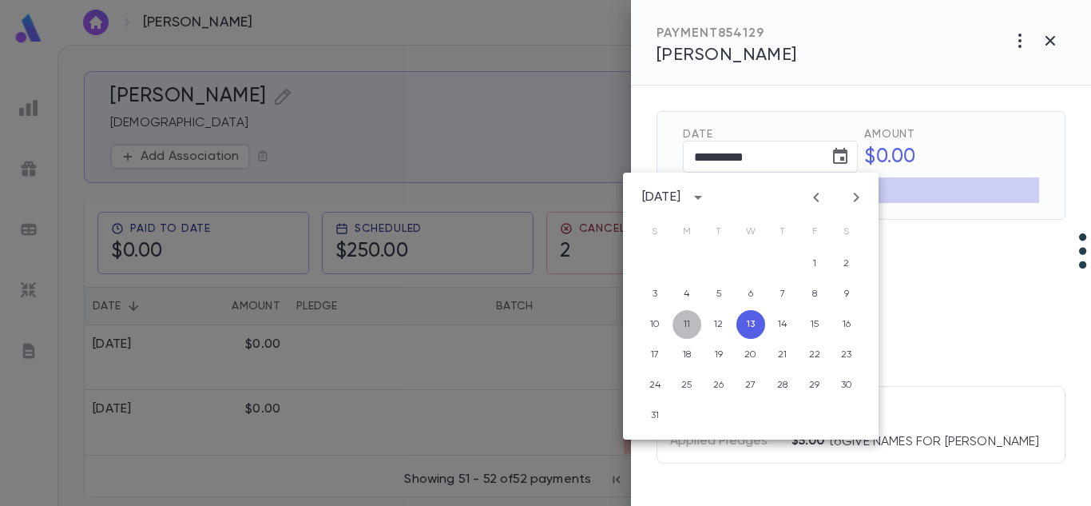
click at [690, 333] on button "11" at bounding box center [687, 324] width 29 height 29
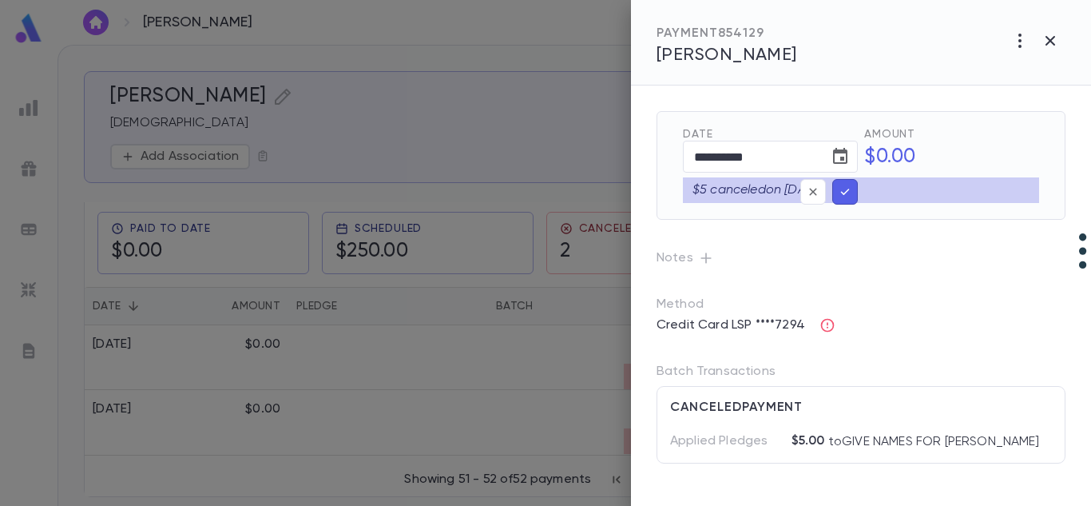
type input "**********"
click at [835, 196] on button "button" at bounding box center [846, 192] width 26 height 26
click at [837, 197] on button "button" at bounding box center [846, 192] width 26 height 26
click at [848, 189] on div "$5 canceled on 8/11/2025" at bounding box center [861, 190] width 356 height 26
click at [1045, 39] on icon "button" at bounding box center [1050, 40] width 19 height 19
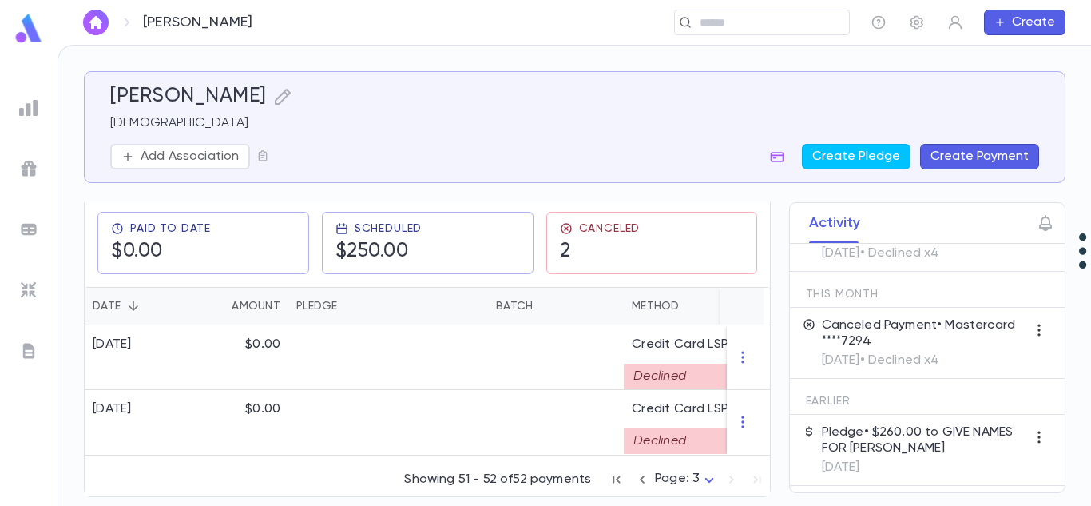
click at [634, 465] on div "Showing 51 - 52 of 52 payments Page: 3 *" at bounding box center [587, 476] width 366 height 35
click at [634, 478] on icon "button" at bounding box center [643, 479] width 18 height 19
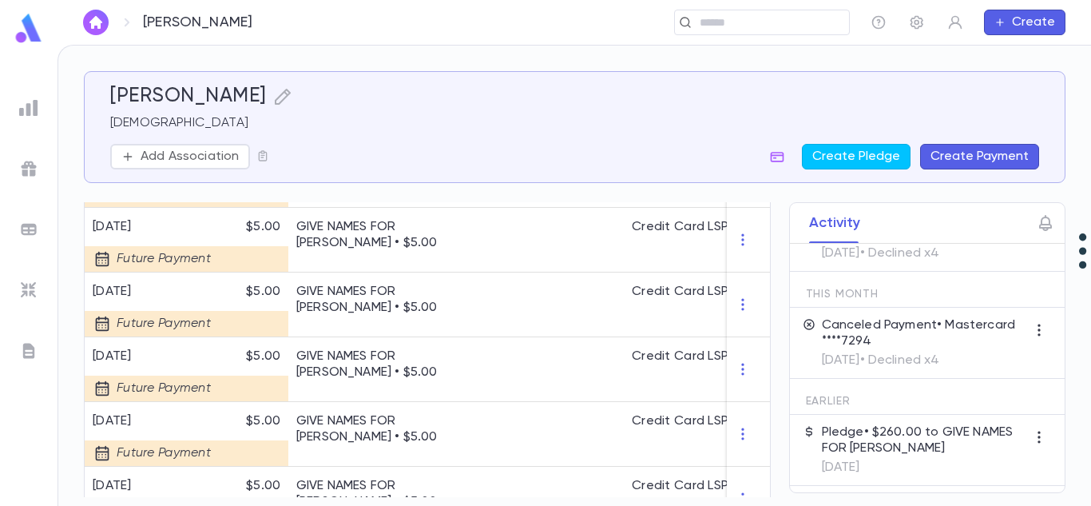
scroll to position [1757, 0]
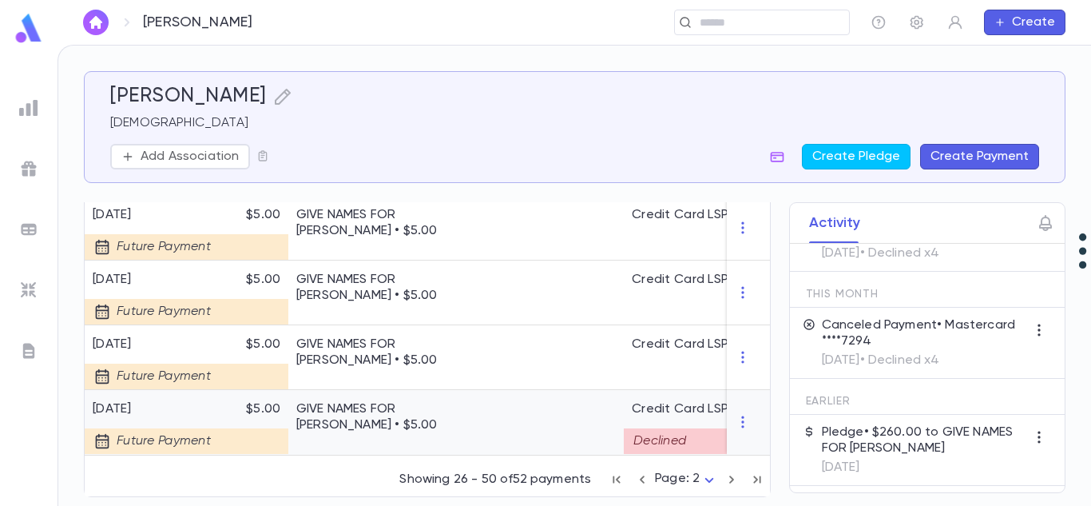
click at [642, 437] on div "Declined" at bounding box center [694, 441] width 140 height 26
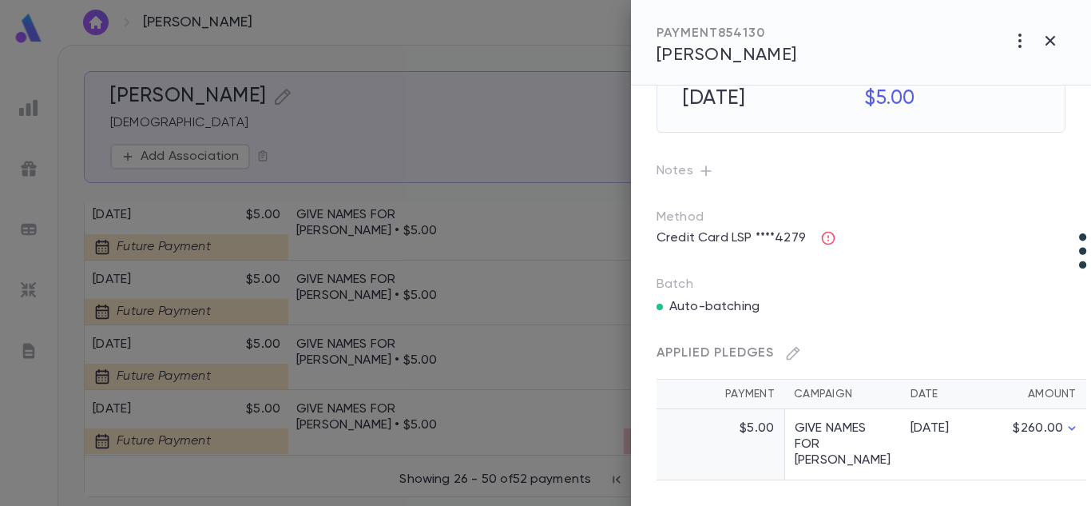
scroll to position [90, 0]
click at [824, 230] on icon "button" at bounding box center [829, 238] width 16 height 16
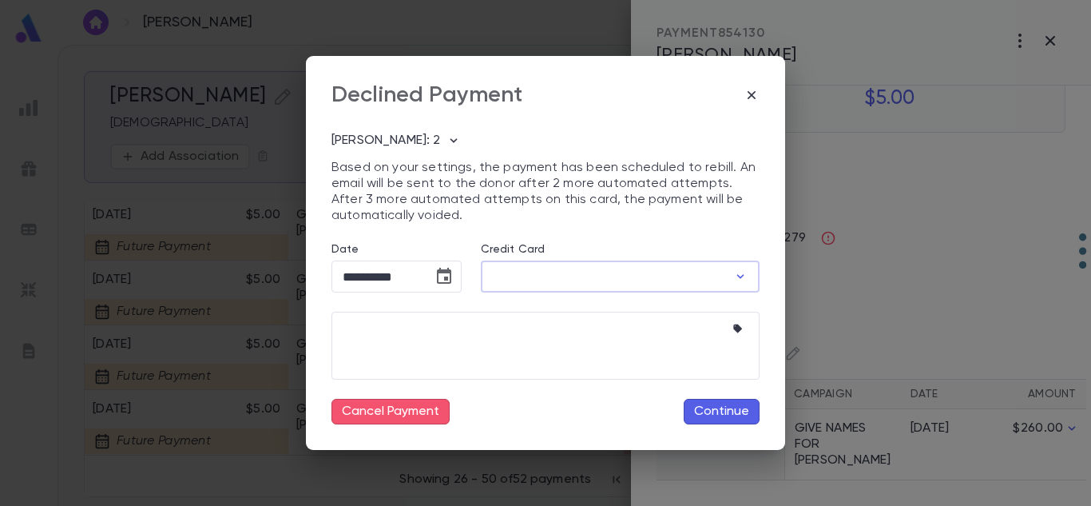
click at [580, 272] on input "Credit Card" at bounding box center [604, 276] width 247 height 31
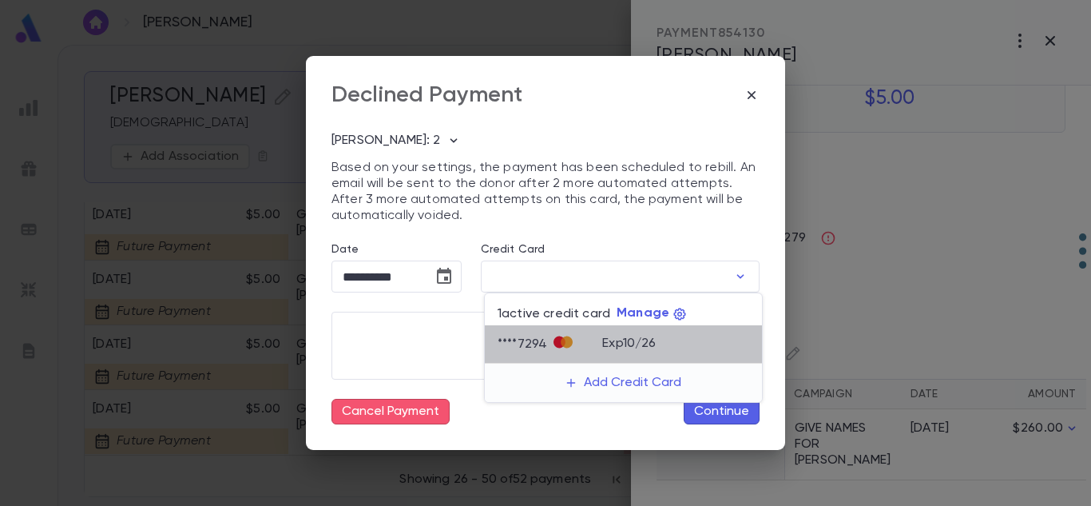
click at [610, 344] on p "Exp 10 / 26" at bounding box center [629, 344] width 54 height 16
type input "********"
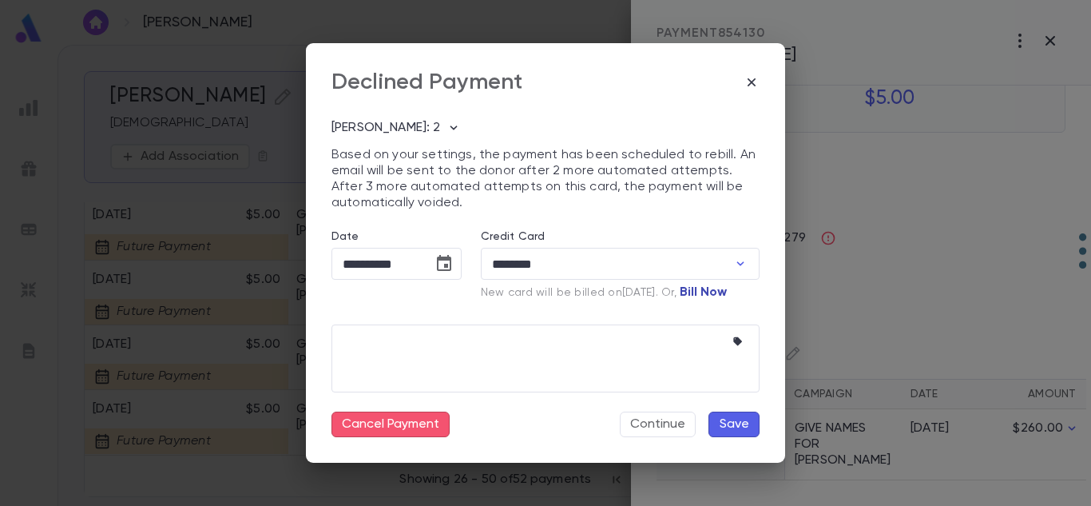
click at [714, 297] on button "Bill Now" at bounding box center [707, 293] width 60 height 26
type input "**********"
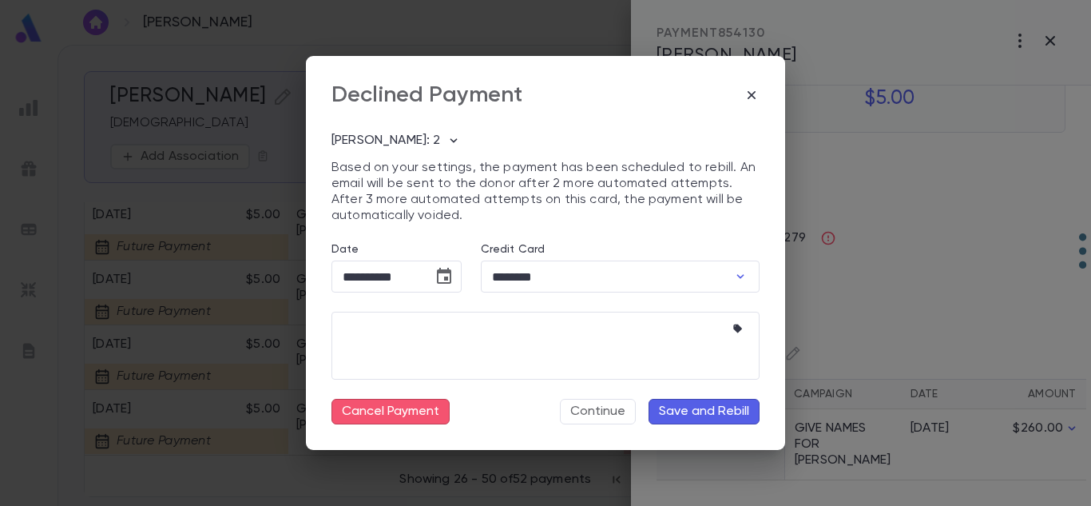
click at [714, 407] on button "Save and Rebill" at bounding box center [704, 412] width 111 height 26
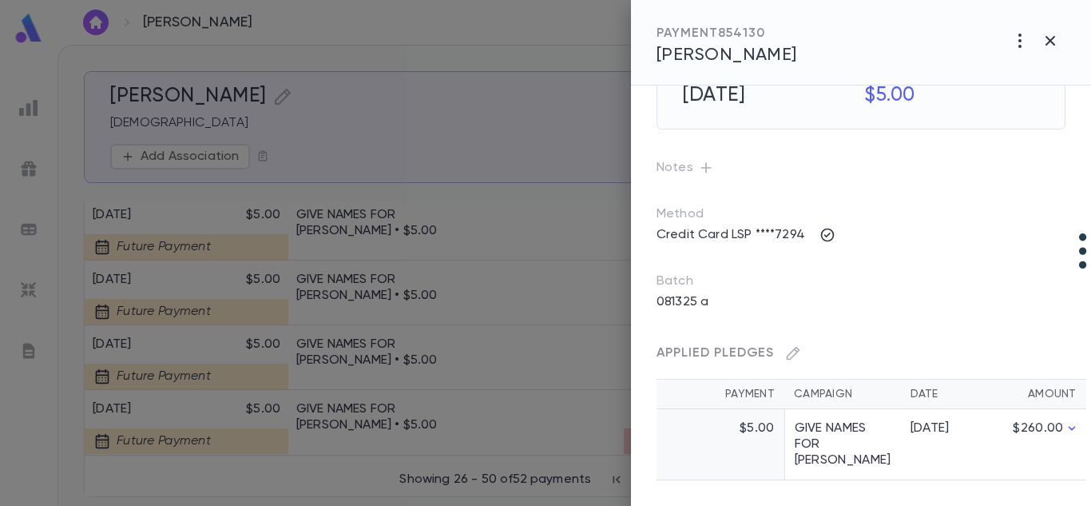
scroll to position [62, 0]
click at [1040, 40] on button "button" at bounding box center [1051, 41] width 30 height 30
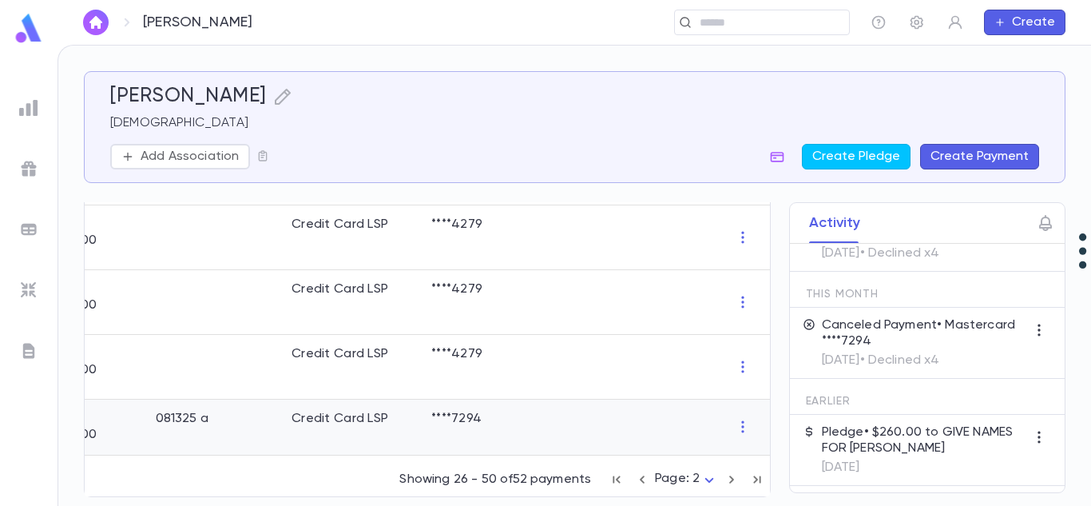
scroll to position [0, 0]
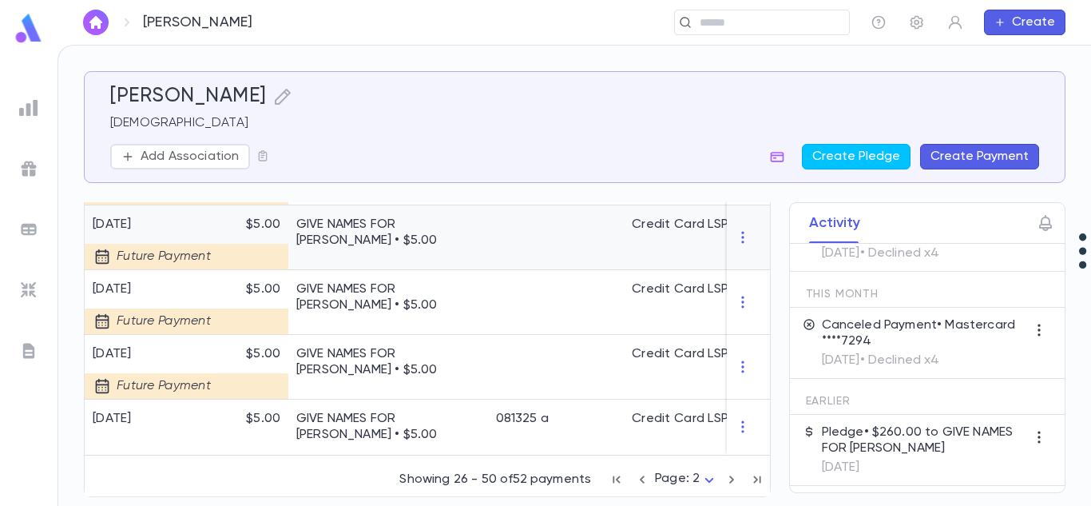
click at [167, 247] on div "Future Payment" at bounding box center [153, 257] width 136 height 26
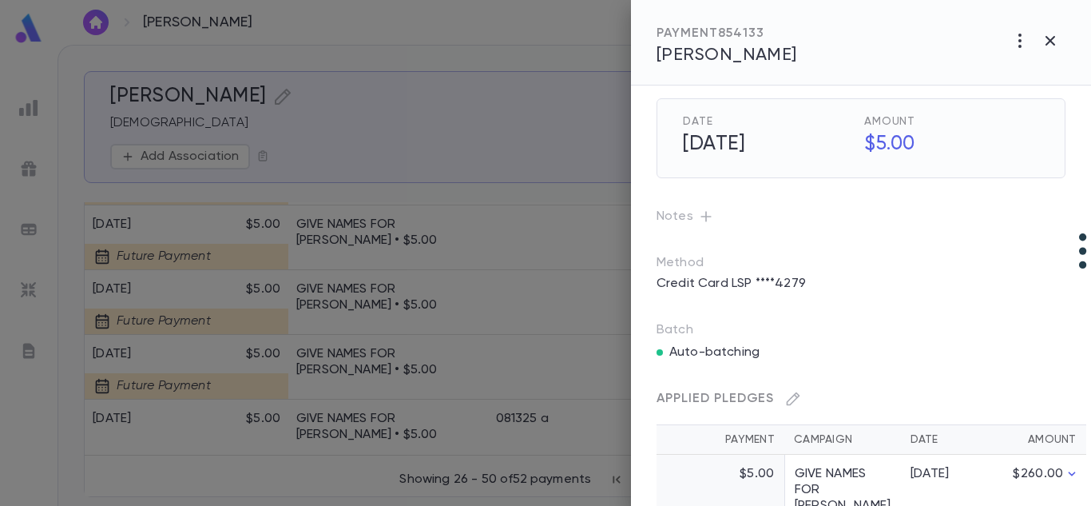
scroll to position [90, 0]
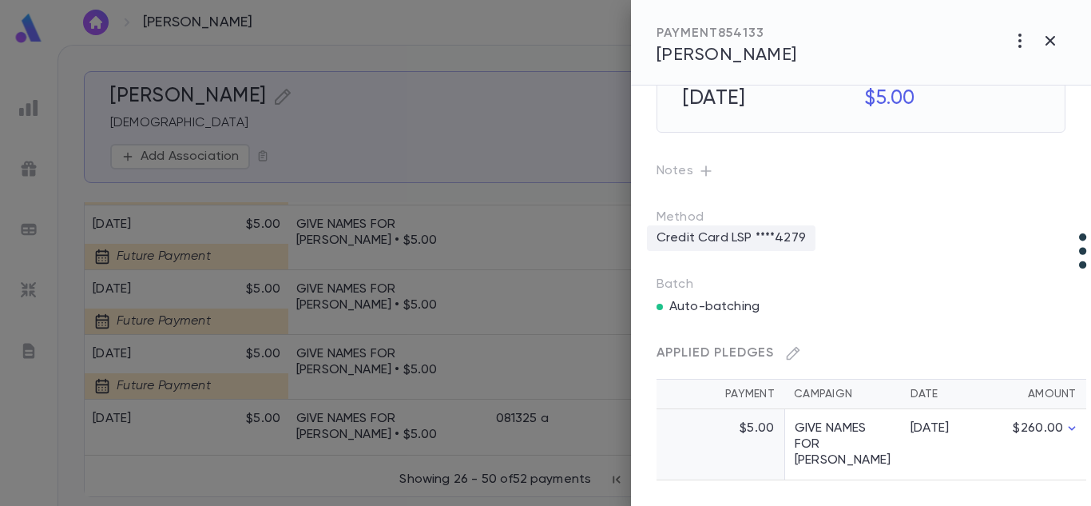
click at [781, 238] on p "Credit Card LSP ****4279" at bounding box center [731, 238] width 169 height 26
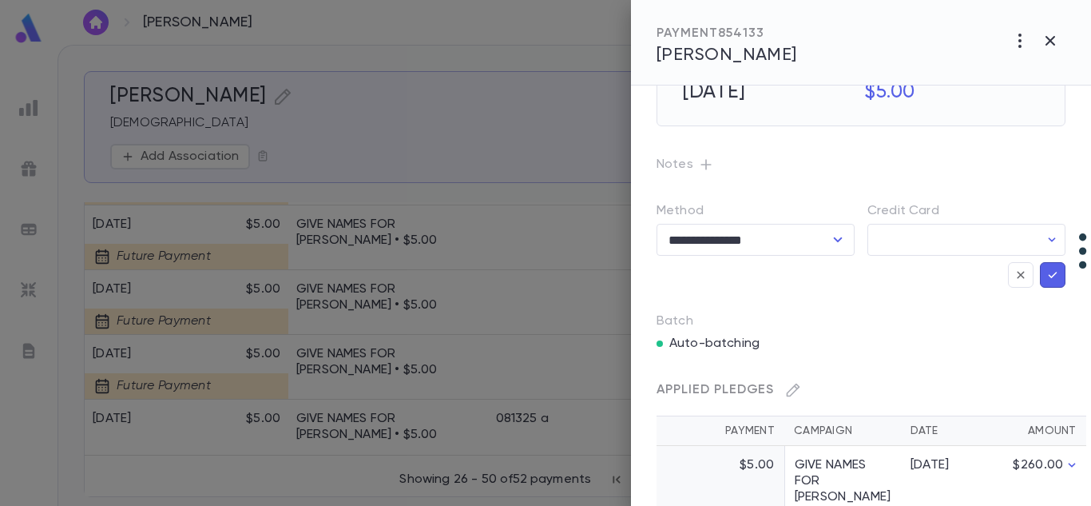
click at [984, 320] on p "Batch" at bounding box center [861, 321] width 409 height 16
click at [1042, 46] on icon "button" at bounding box center [1050, 40] width 19 height 19
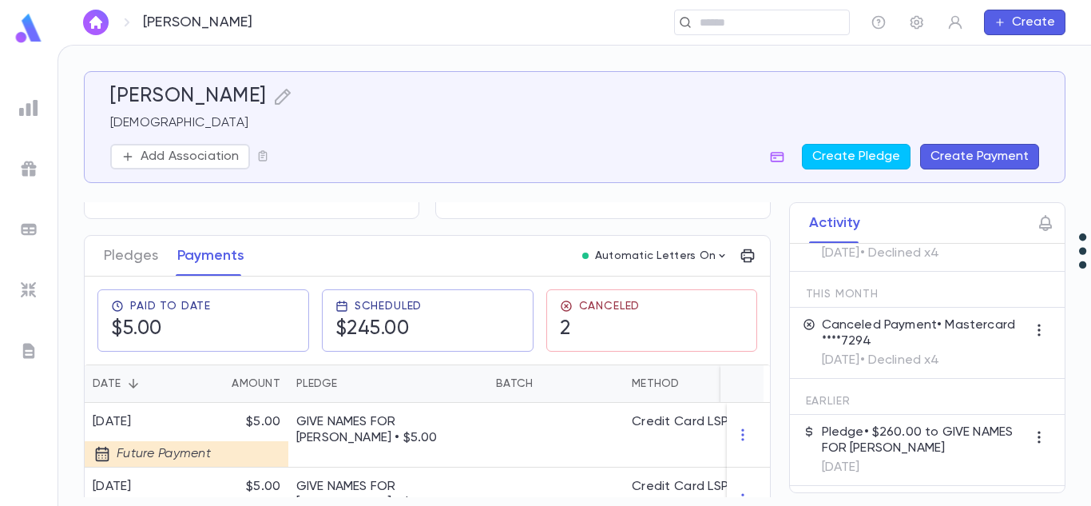
scroll to position [0, 0]
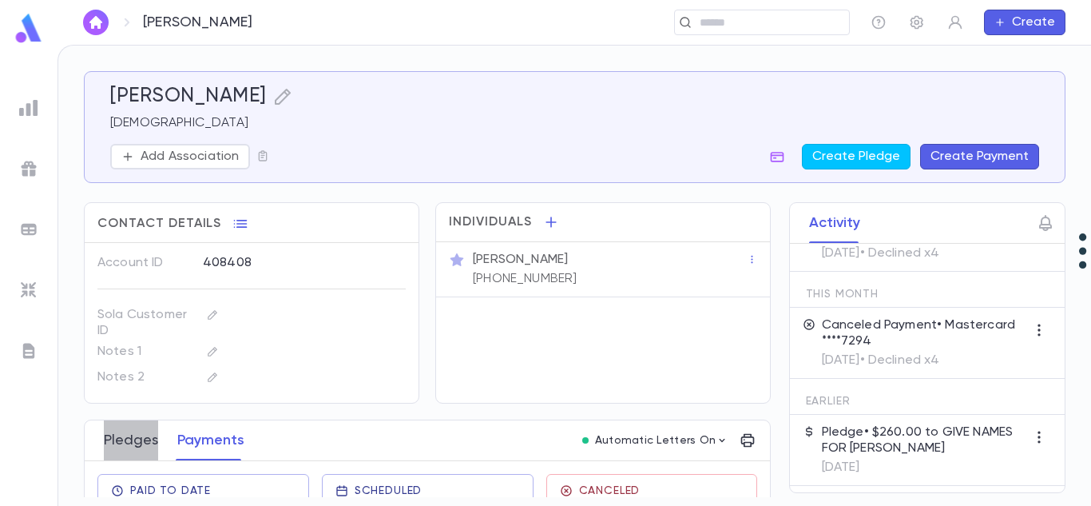
click at [129, 439] on button "Pledges" at bounding box center [131, 440] width 54 height 40
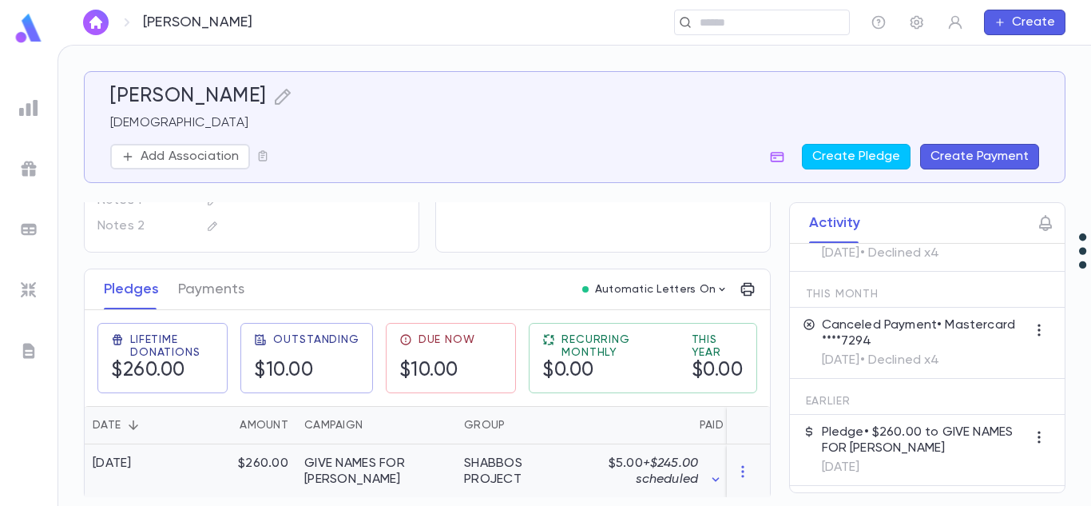
scroll to position [152, 0]
click at [376, 468] on div "GIVE NAMES FOR TEFILLAH" at bounding box center [376, 471] width 144 height 32
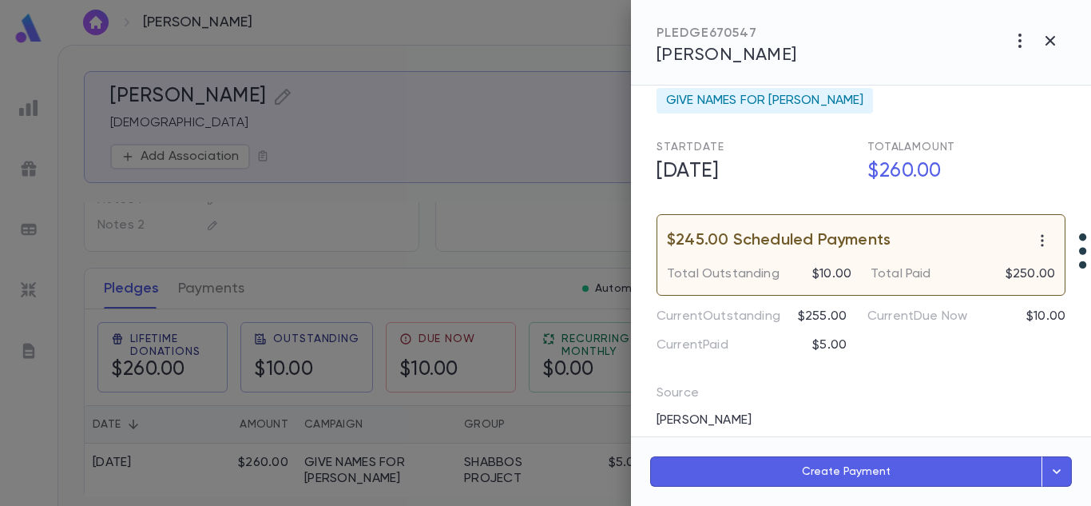
scroll to position [85, 0]
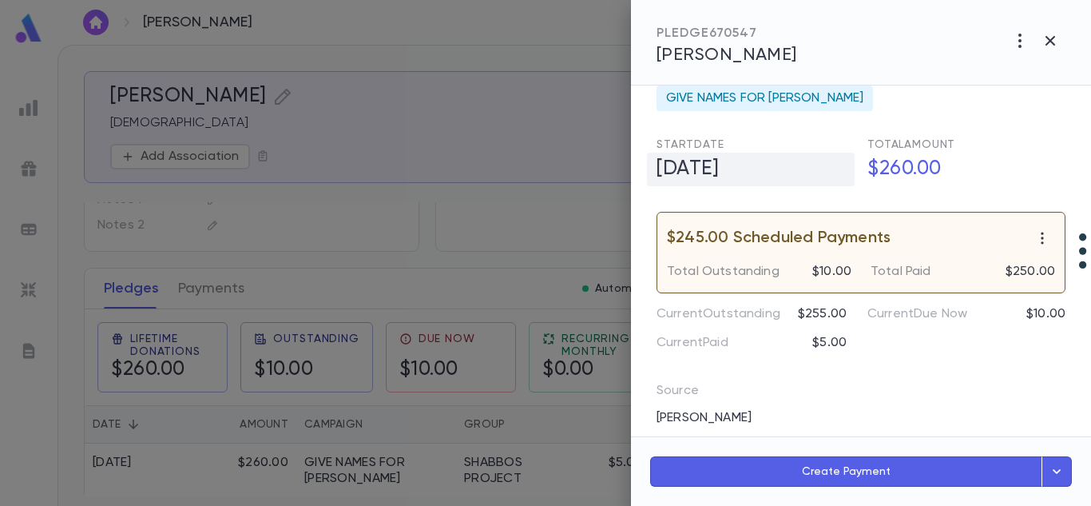
click at [823, 181] on h5 "7/28/2025" at bounding box center [751, 170] width 208 height 34
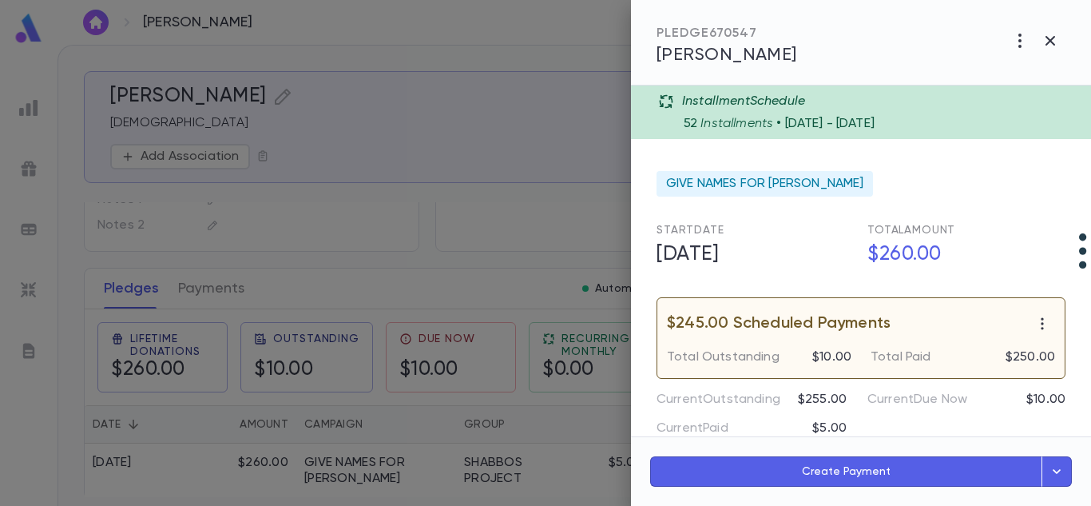
click at [875, 120] on p "• 7/28/2025 - 7/20/2026" at bounding box center [826, 124] width 98 height 16
click at [670, 105] on icon at bounding box center [667, 102] width 14 height 14
click at [665, 94] on icon at bounding box center [666, 101] width 16 height 16
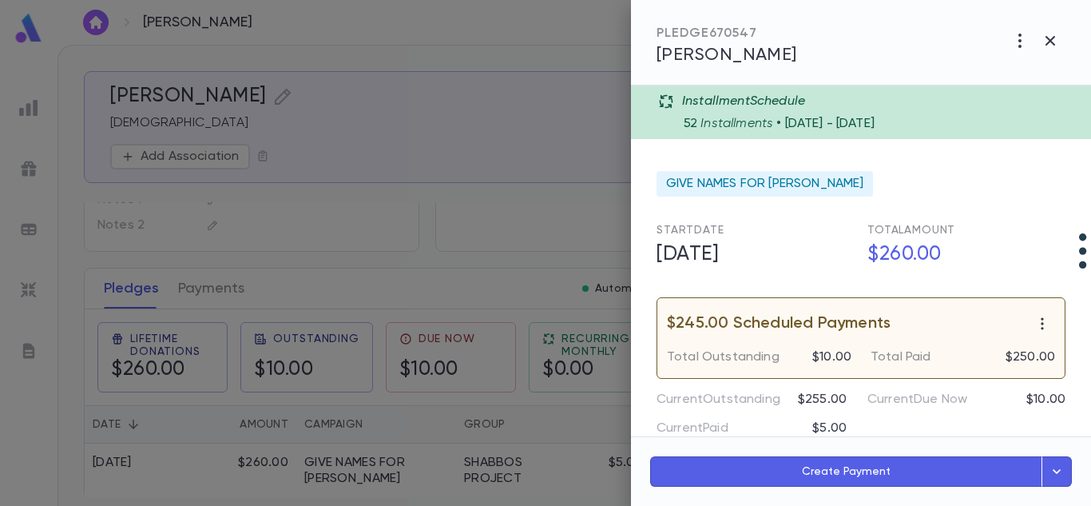
click at [728, 101] on p "Installment Schedule" at bounding box center [743, 101] width 123 height 16
click at [763, 62] on div "PLEDGE 670547 Falk" at bounding box center [861, 42] width 460 height 85
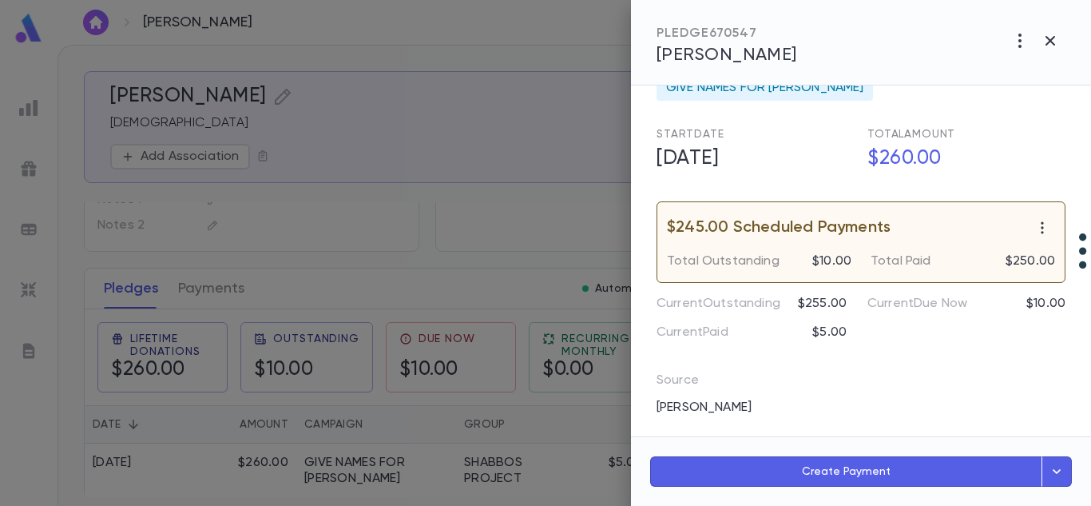
scroll to position [97, 0]
click at [1035, 228] on icon "button" at bounding box center [1043, 227] width 16 height 16
click at [999, 325] on div at bounding box center [545, 253] width 1091 height 506
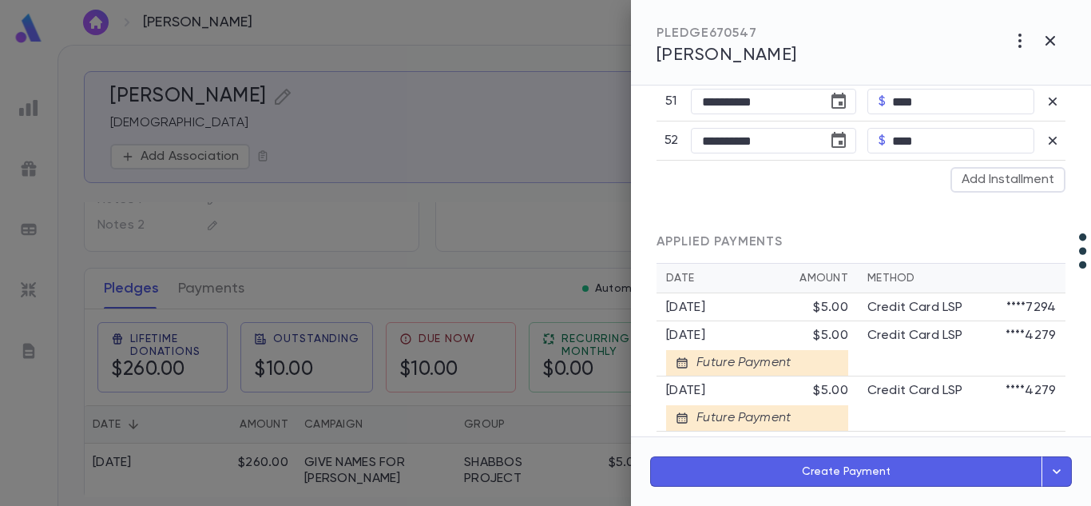
scroll to position [2703, 0]
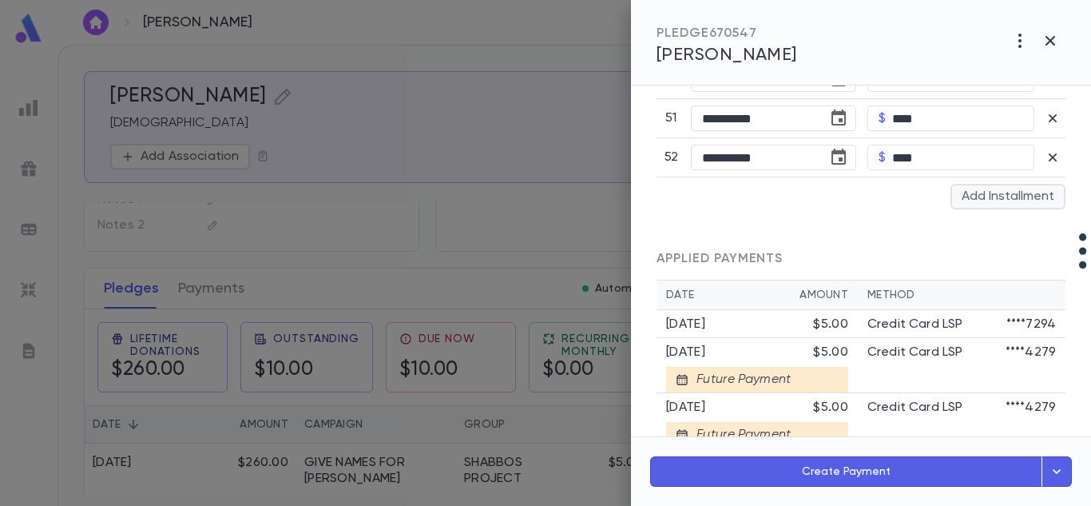
click at [977, 195] on button "Add Installment" at bounding box center [1008, 197] width 115 height 26
type input "**"
type input "******"
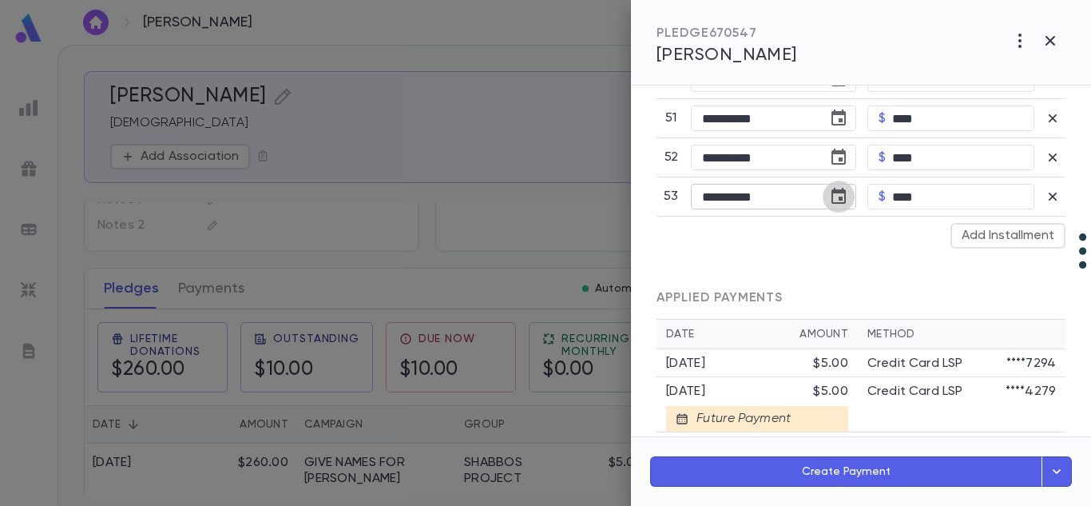
click at [838, 197] on icon "Choose date, selected date is Nov 28, 2029" at bounding box center [839, 196] width 14 height 16
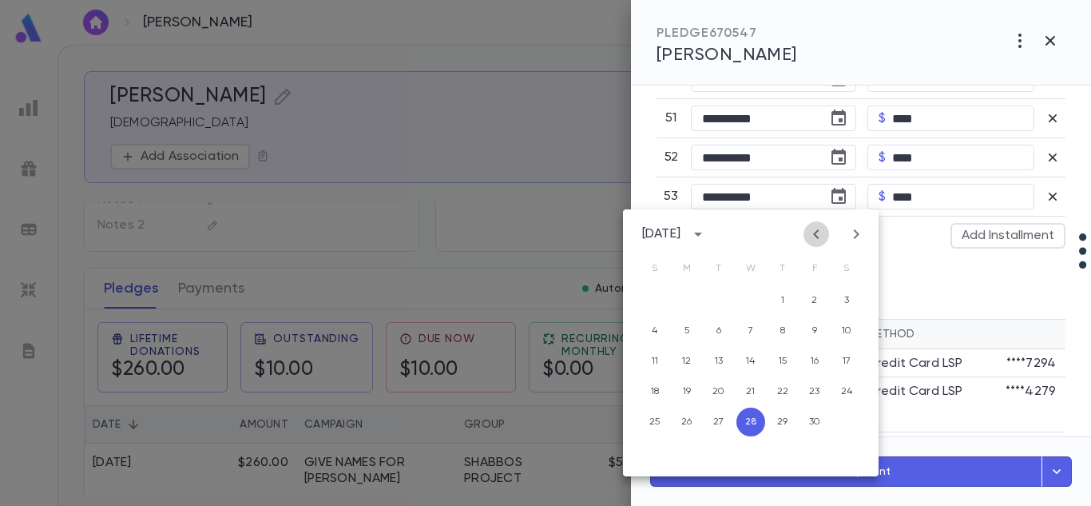
click at [815, 235] on icon "Previous month" at bounding box center [816, 234] width 6 height 10
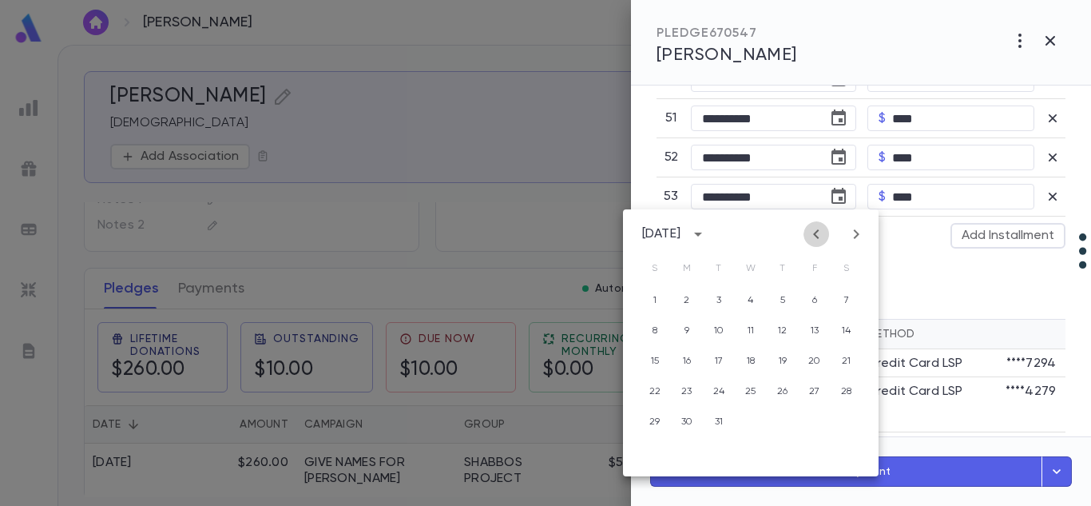
click at [815, 235] on icon "Previous month" at bounding box center [816, 234] width 6 height 10
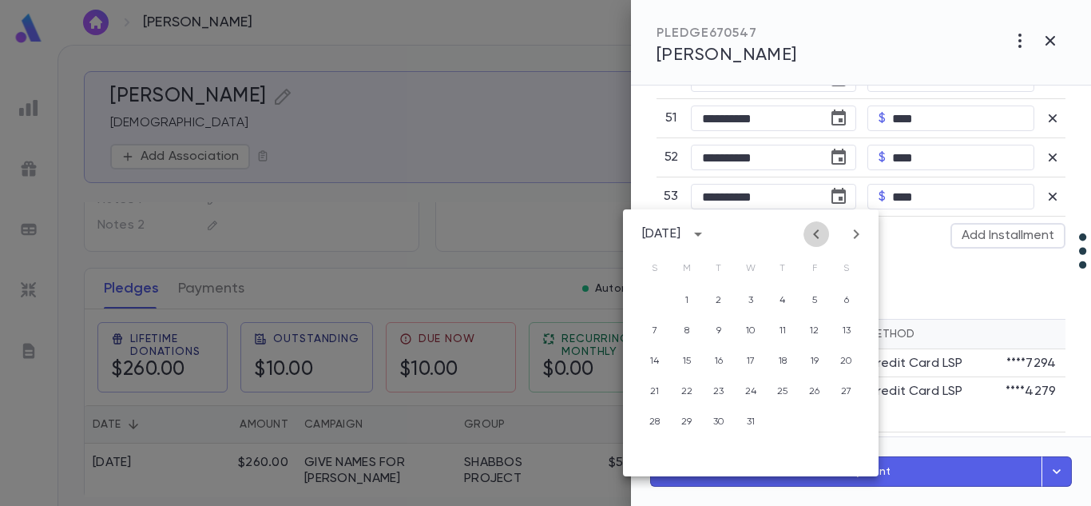
click at [815, 235] on icon "Previous month" at bounding box center [816, 234] width 6 height 10
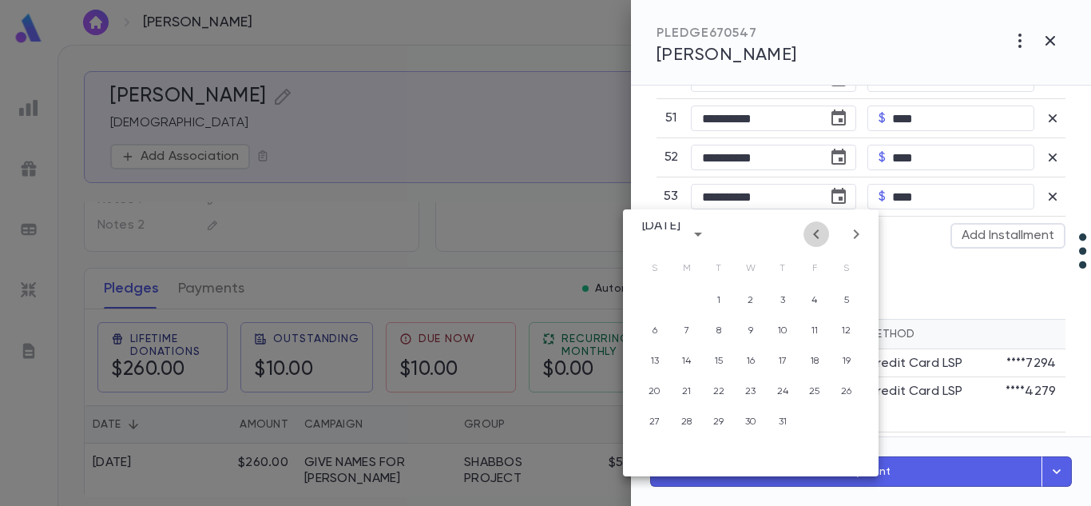
click at [815, 235] on icon "Previous month" at bounding box center [816, 234] width 6 height 10
click at [702, 234] on icon "calendar view is open, switch to year view" at bounding box center [698, 235] width 8 height 4
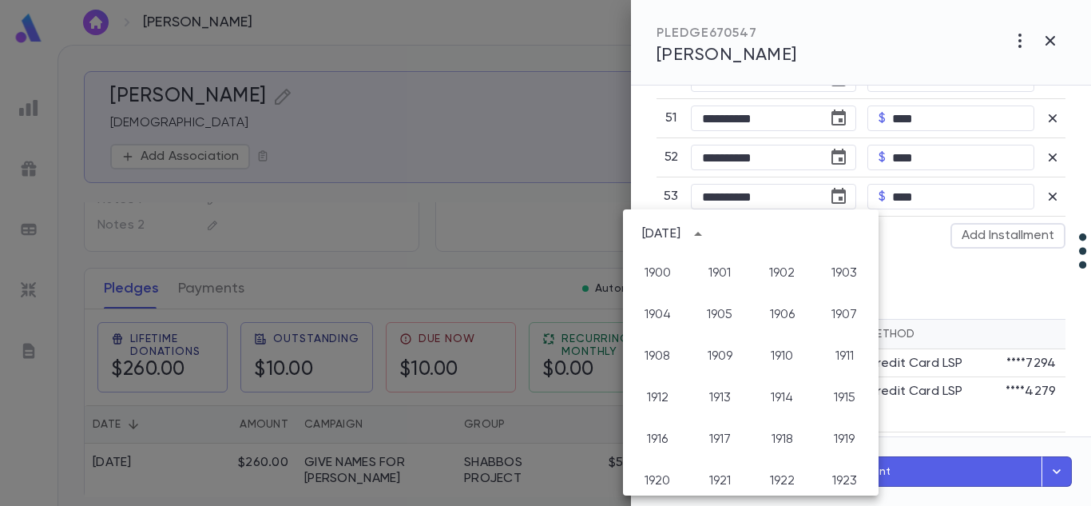
scroll to position [1229, 0]
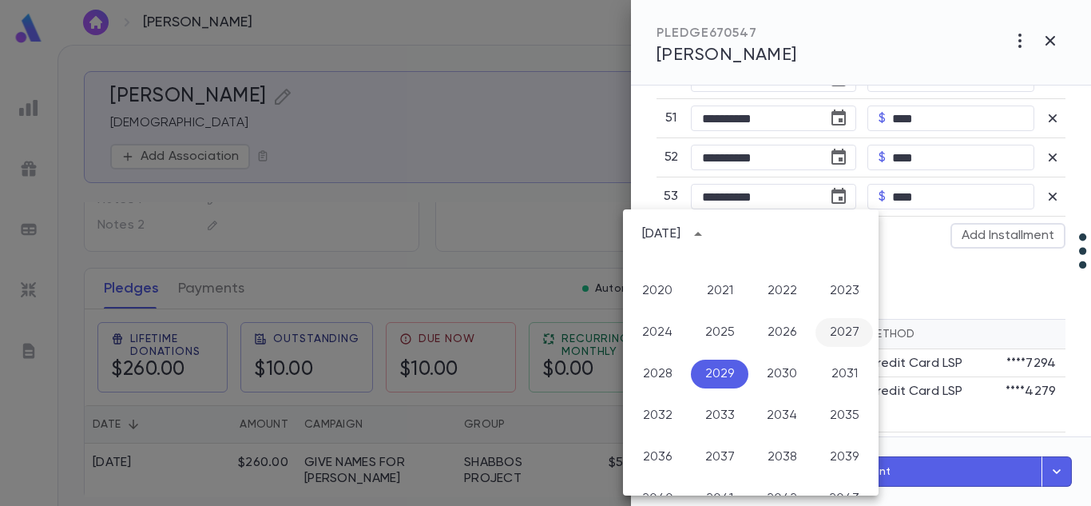
click at [841, 336] on button "2027" at bounding box center [845, 332] width 58 height 29
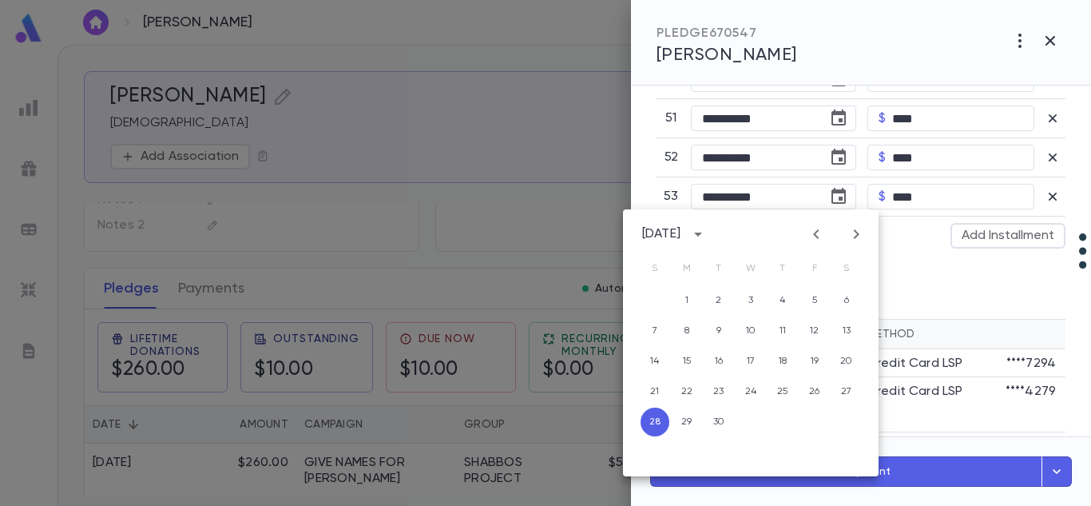
click at [818, 244] on button "Previous month" at bounding box center [817, 234] width 26 height 26
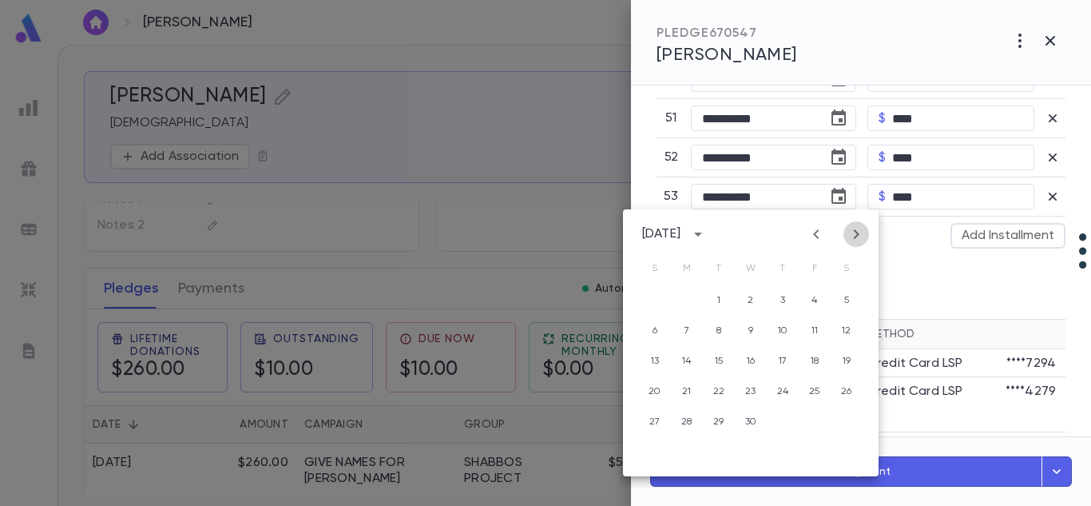
click at [853, 237] on icon "Next month" at bounding box center [856, 234] width 19 height 19
click at [817, 233] on icon "Previous month" at bounding box center [816, 234] width 19 height 19
click at [719, 414] on button "27" at bounding box center [719, 421] width 29 height 29
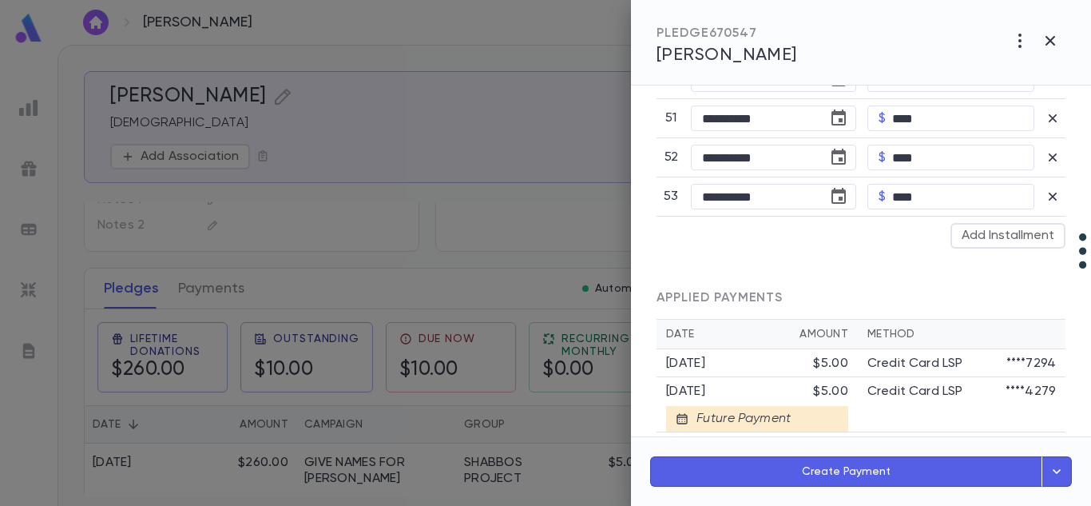
type input "**********"
click at [989, 233] on button "Add Installment" at bounding box center [1008, 236] width 115 height 26
type input "**"
type input "******"
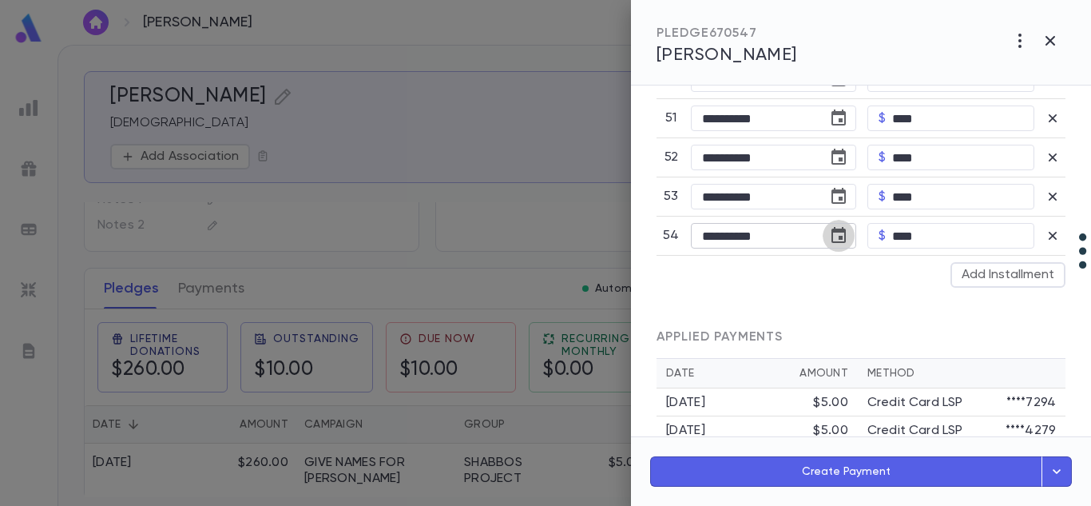
click at [833, 237] on icon "Choose date, selected date is Jul 28, 2025" at bounding box center [838, 235] width 19 height 19
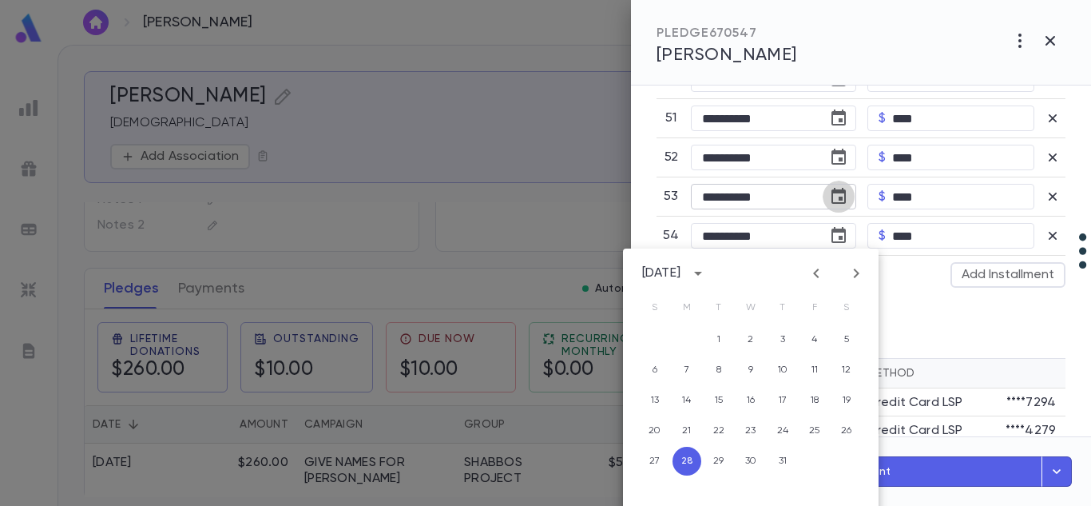
click at [832, 192] on icon "Choose date, selected date is Jul 27, 2027" at bounding box center [839, 196] width 14 height 16
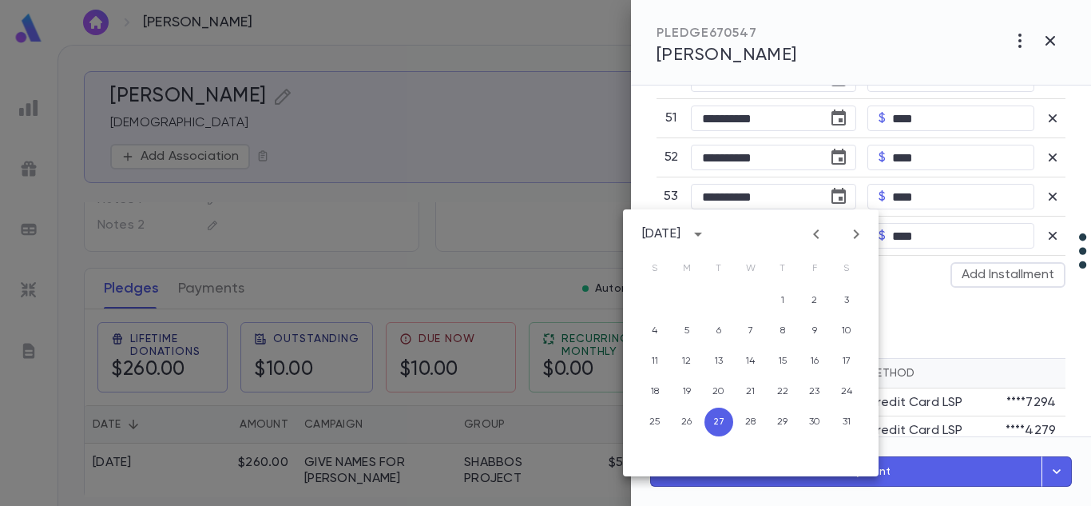
click at [708, 237] on icon "calendar view is open, switch to year view" at bounding box center [698, 234] width 19 height 19
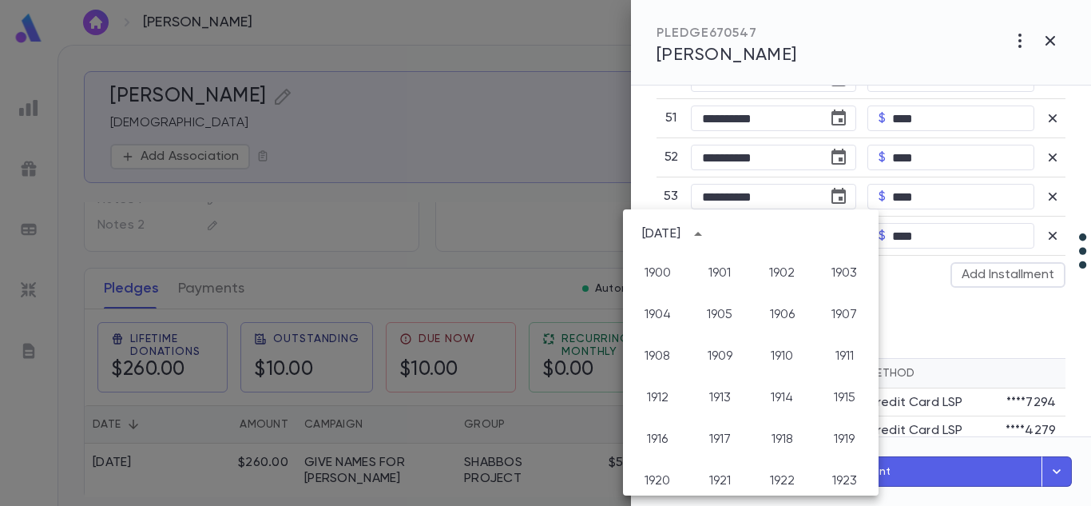
scroll to position [1187, 0]
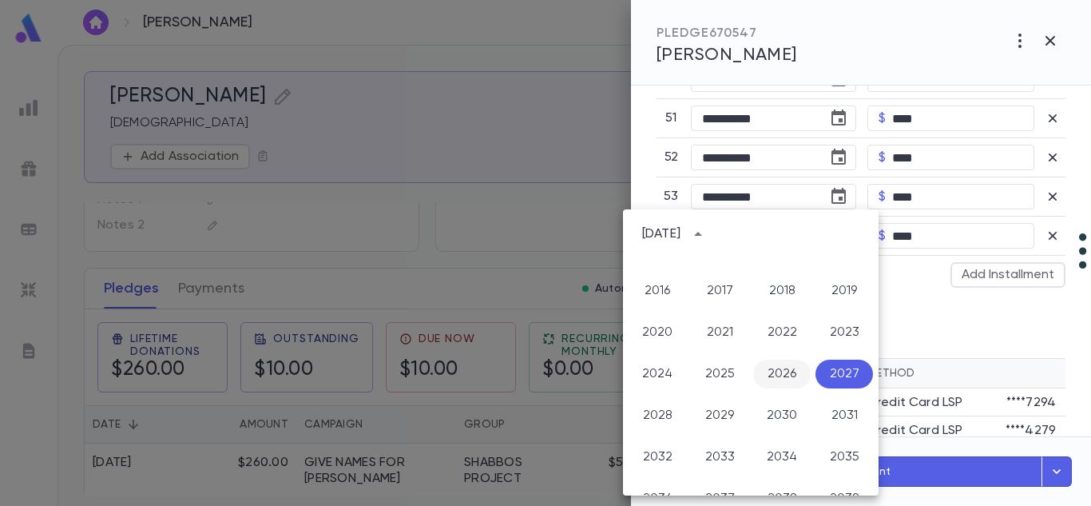
click at [782, 375] on button "2026" at bounding box center [782, 374] width 58 height 29
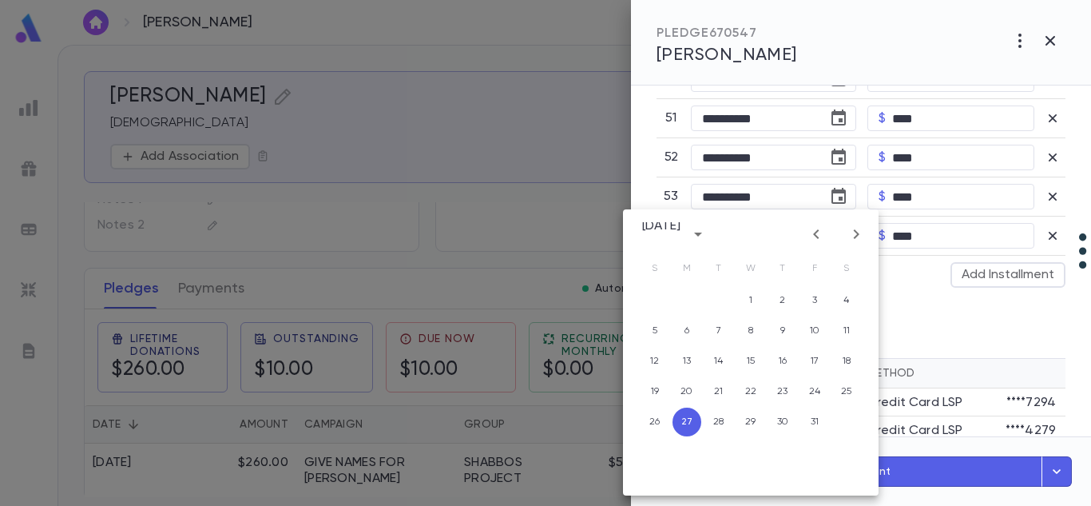
type input "**********"
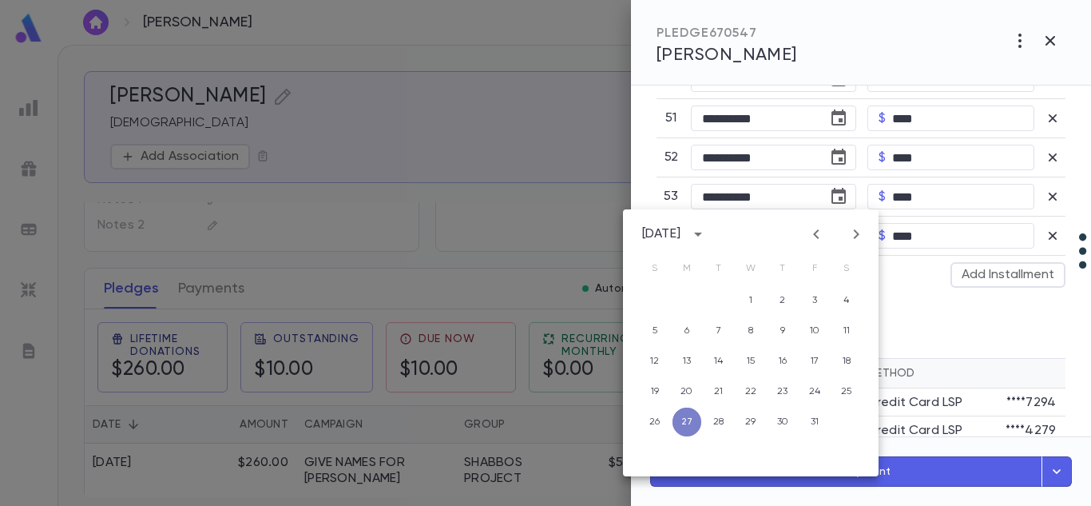
click at [683, 423] on button "27" at bounding box center [687, 421] width 29 height 29
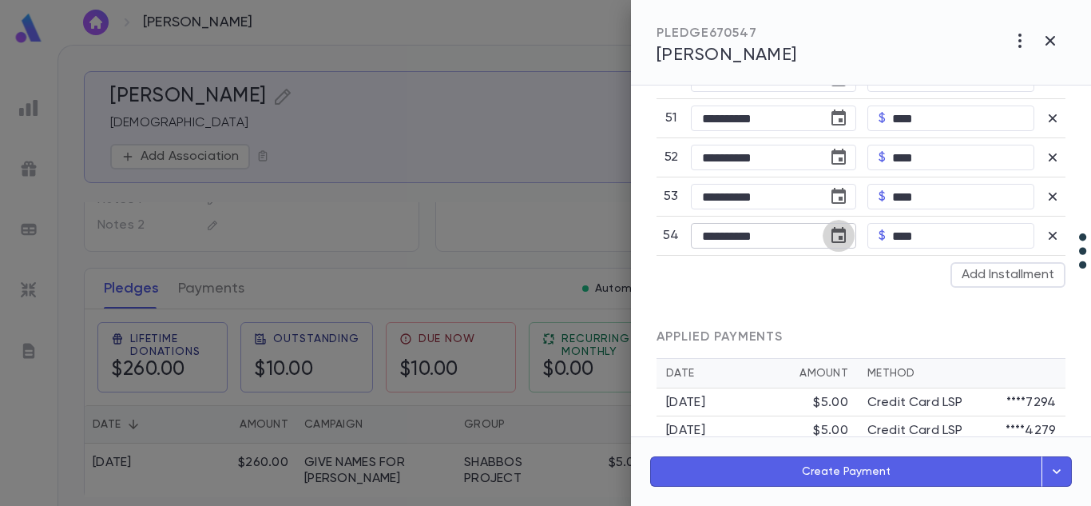
click at [833, 240] on icon "Choose date, selected date is Jul 28, 2025" at bounding box center [838, 235] width 19 height 19
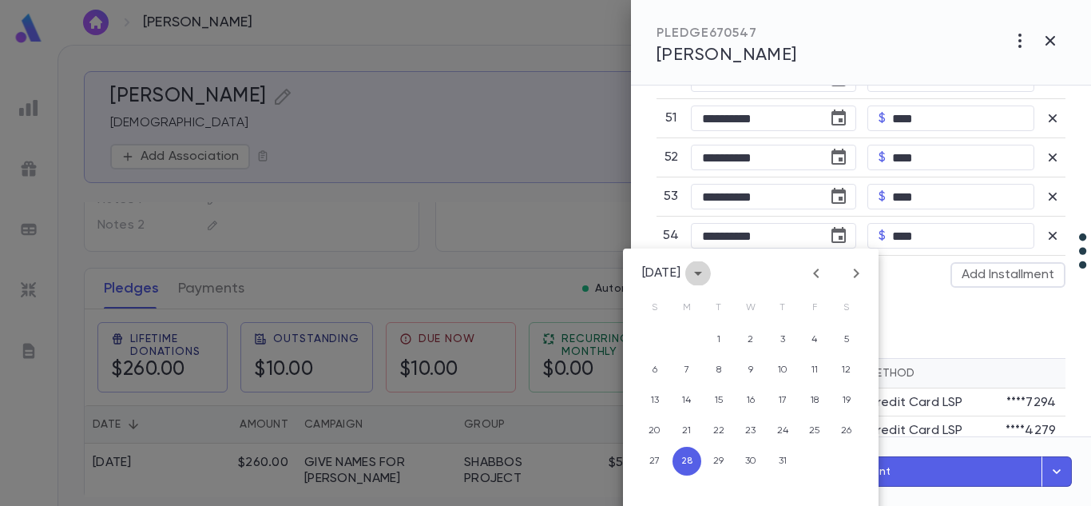
click at [706, 277] on icon "calendar view is open, switch to year view" at bounding box center [698, 273] width 19 height 19
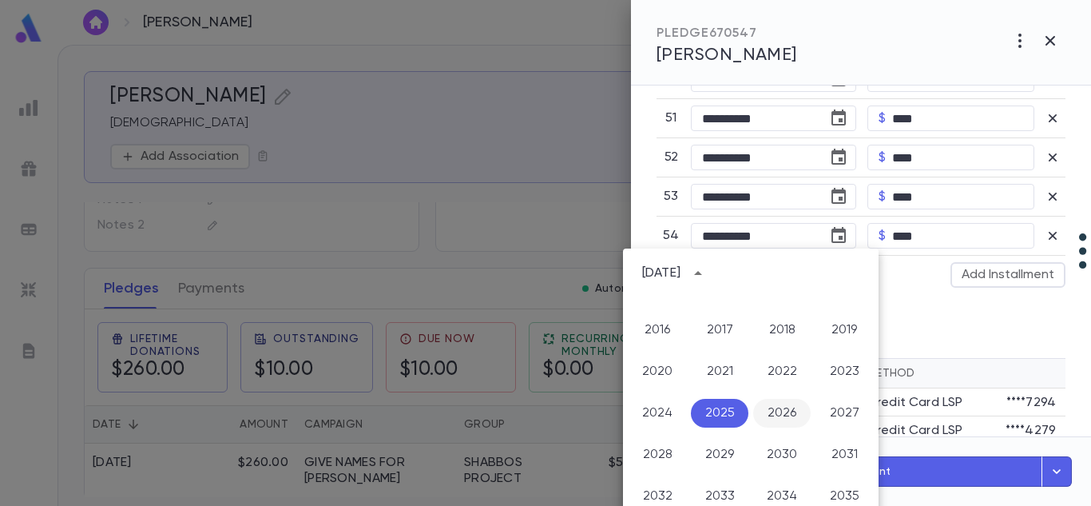
click at [773, 411] on button "2026" at bounding box center [782, 413] width 58 height 29
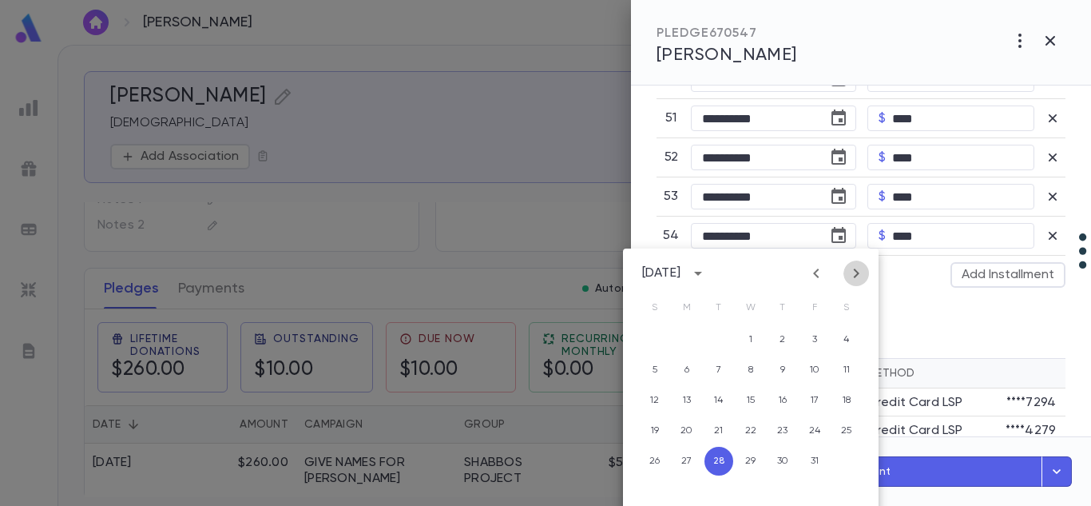
click at [856, 280] on icon "Next month" at bounding box center [856, 273] width 19 height 19
click at [686, 364] on button "3" at bounding box center [687, 370] width 29 height 29
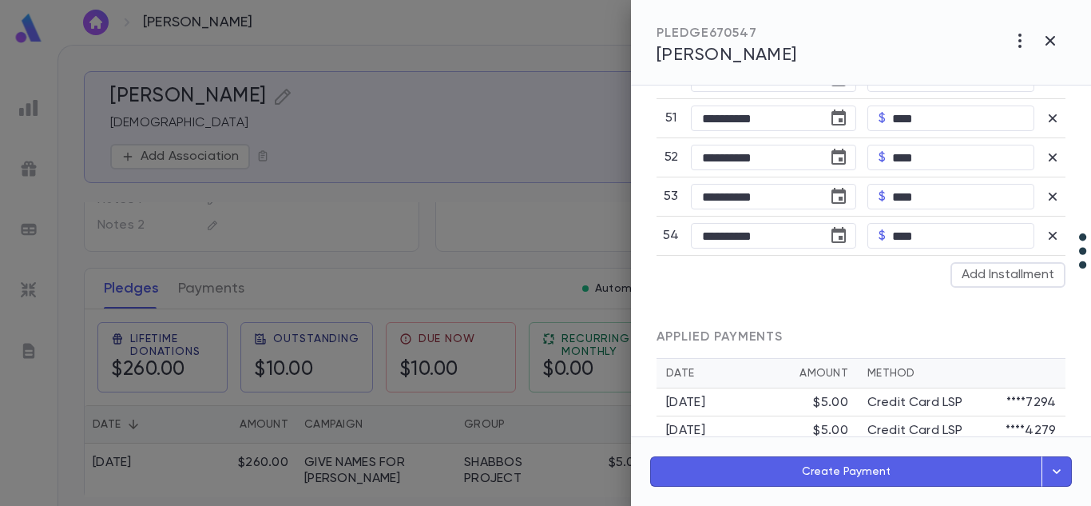
type input "**********"
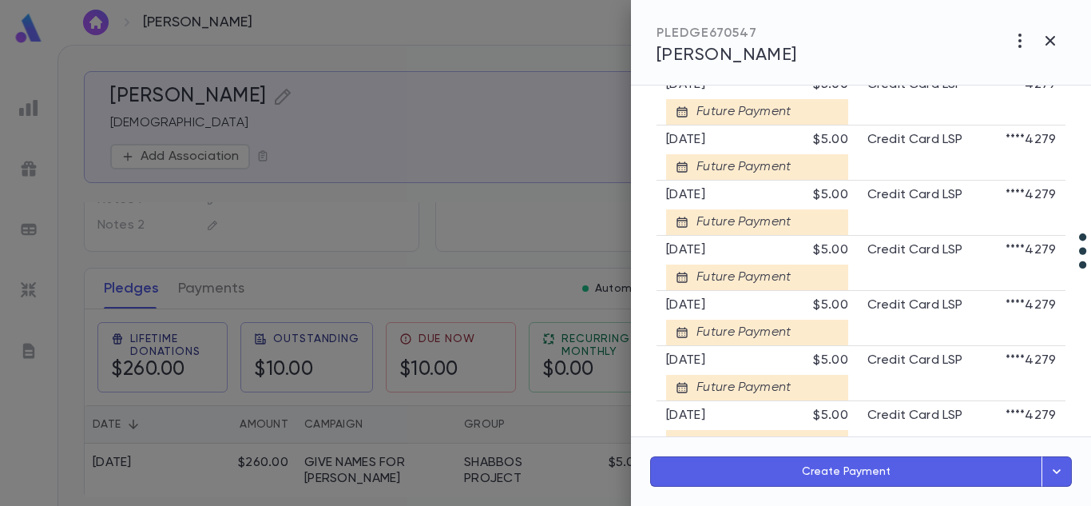
scroll to position [5411, 0]
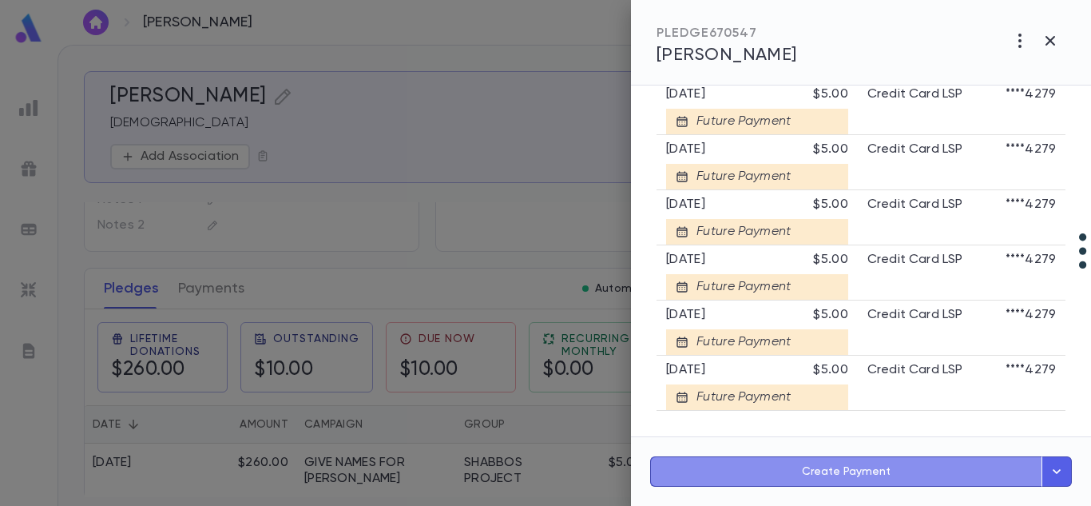
click at [877, 466] on button "Create Payment" at bounding box center [846, 471] width 392 height 30
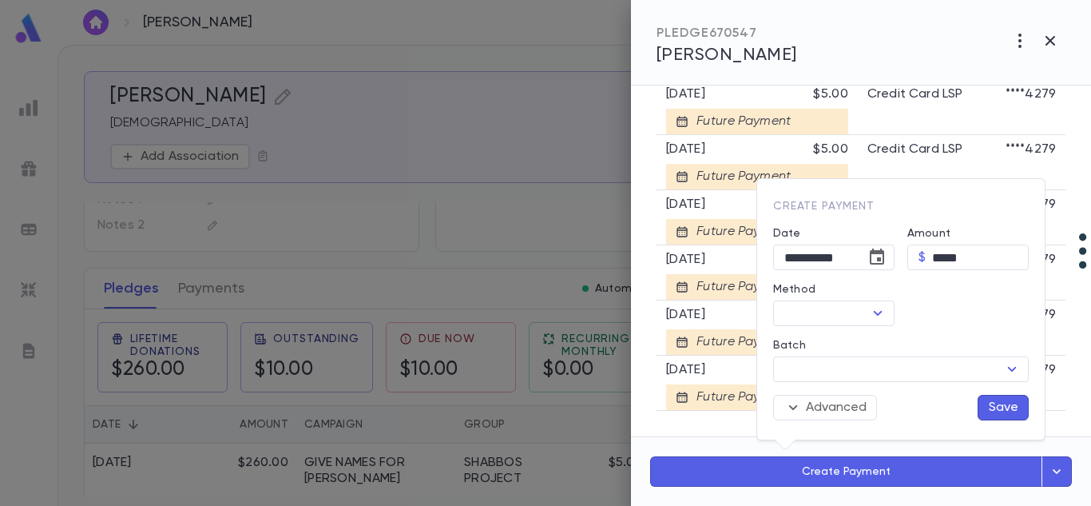
click at [1059, 184] on div at bounding box center [545, 253] width 1091 height 506
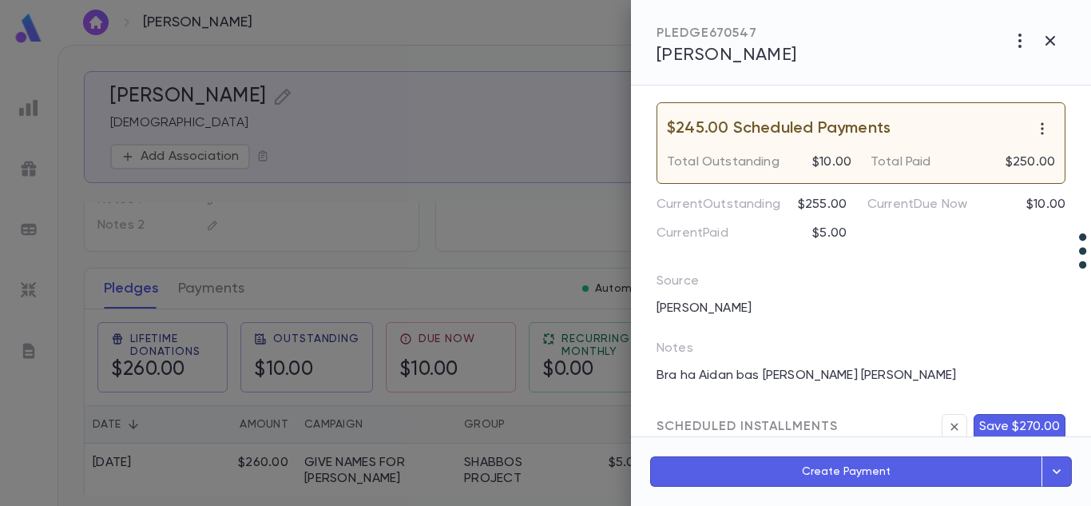
scroll to position [0, 0]
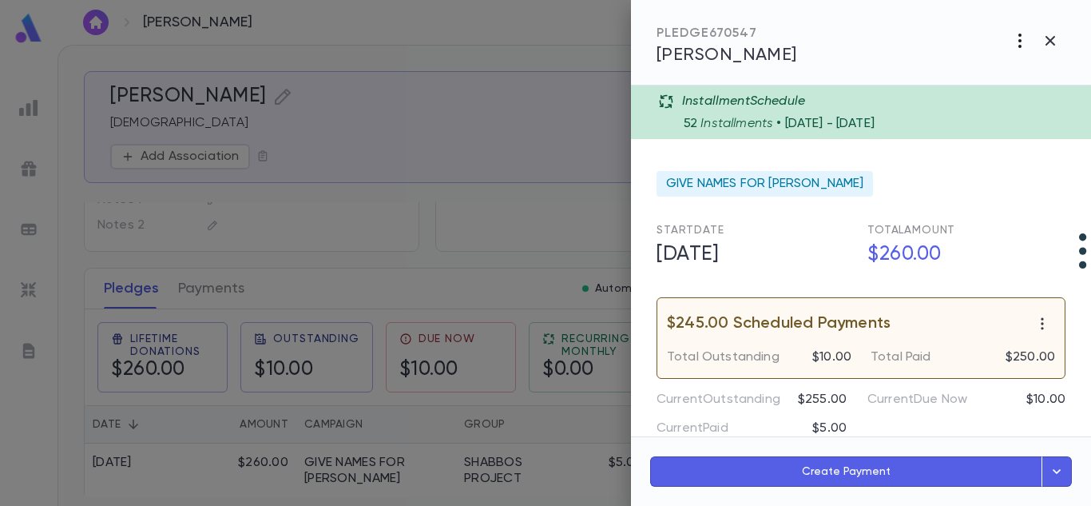
click at [1025, 26] on button "button" at bounding box center [1020, 41] width 30 height 30
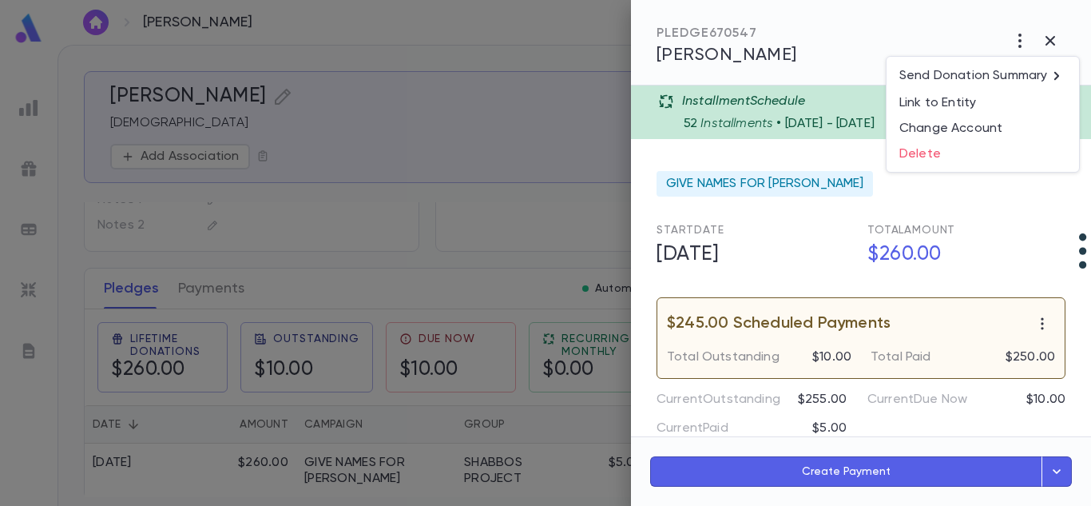
click at [1051, 35] on div at bounding box center [545, 253] width 1091 height 506
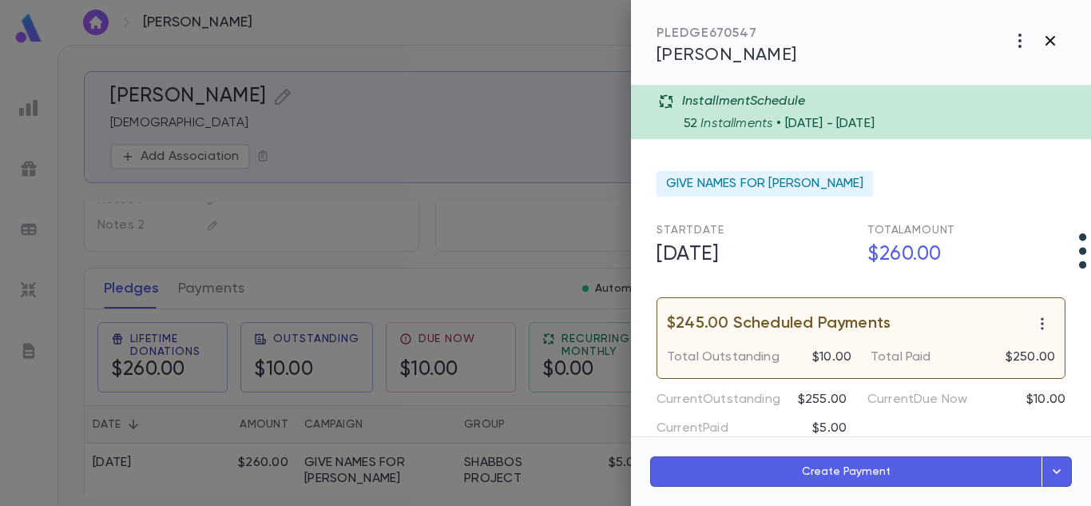
click at [1048, 36] on icon "button" at bounding box center [1050, 40] width 19 height 19
click at [1048, 34] on icon "button" at bounding box center [1050, 40] width 19 height 19
click at [530, 247] on div at bounding box center [545, 253] width 1091 height 506
click at [1051, 38] on icon "button" at bounding box center [1050, 40] width 19 height 19
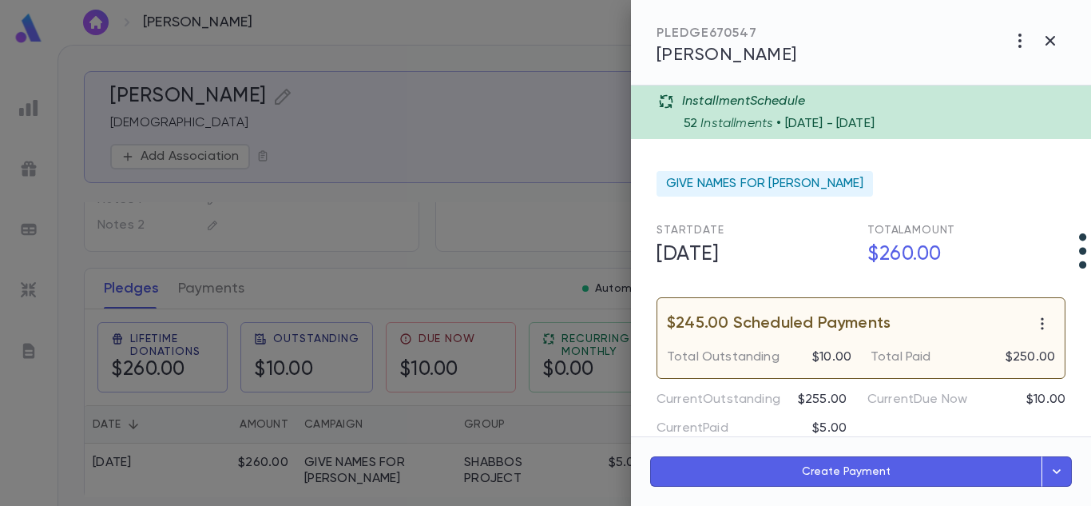
click at [467, 99] on div at bounding box center [545, 253] width 1091 height 506
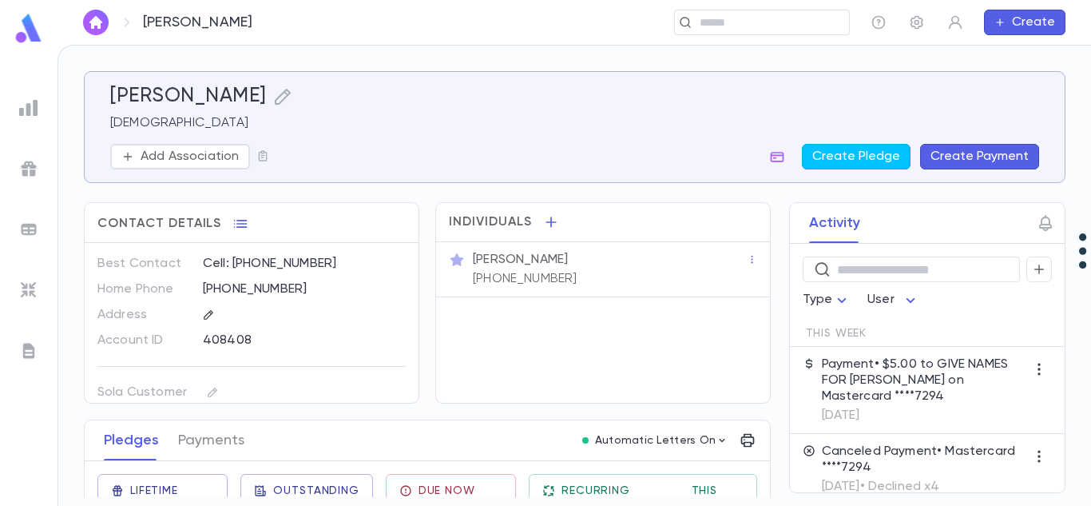
scroll to position [161, 0]
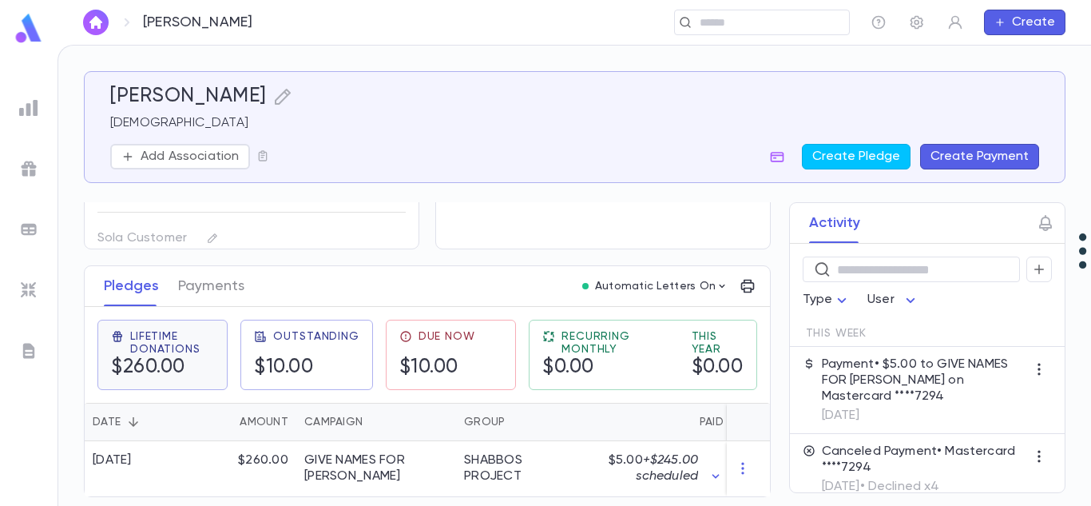
click at [167, 338] on span "Lifetime Donations" at bounding box center [172, 343] width 84 height 26
click at [384, 463] on div "GIVE NAMES FOR [PERSON_NAME]" at bounding box center [376, 468] width 144 height 32
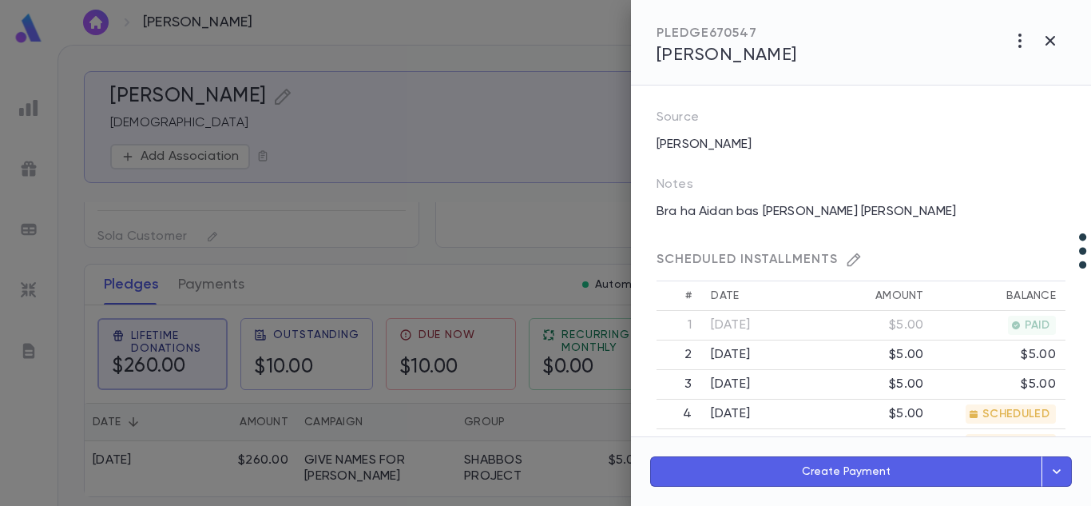
scroll to position [360, 0]
click at [691, 352] on th "2" at bounding box center [679, 355] width 45 height 30
click at [683, 351] on th "2" at bounding box center [679, 355] width 45 height 30
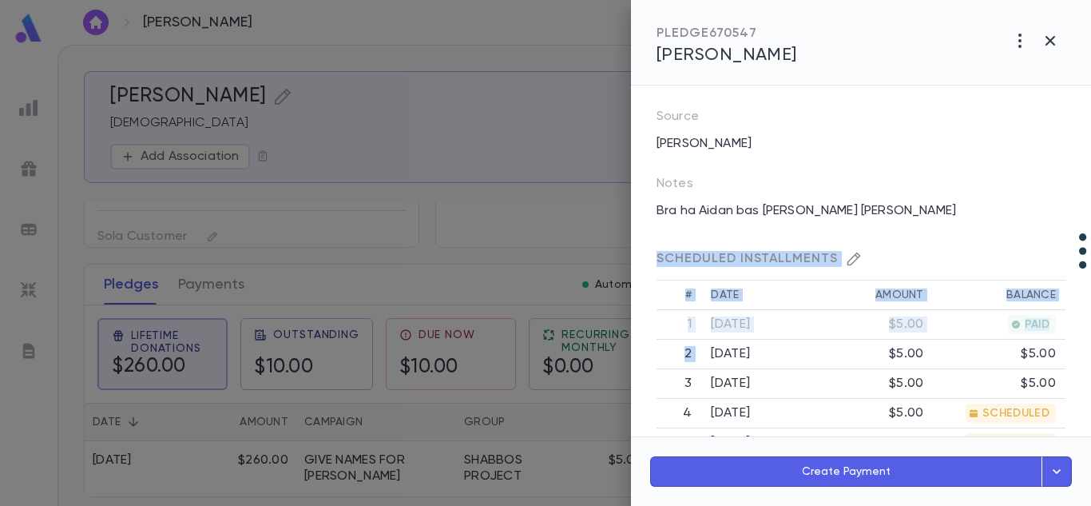
drag, startPoint x: 683, startPoint y: 351, endPoint x: 845, endPoint y: 259, distance: 186.4
click at [846, 259] on icon "button" at bounding box center [854, 259] width 16 height 16
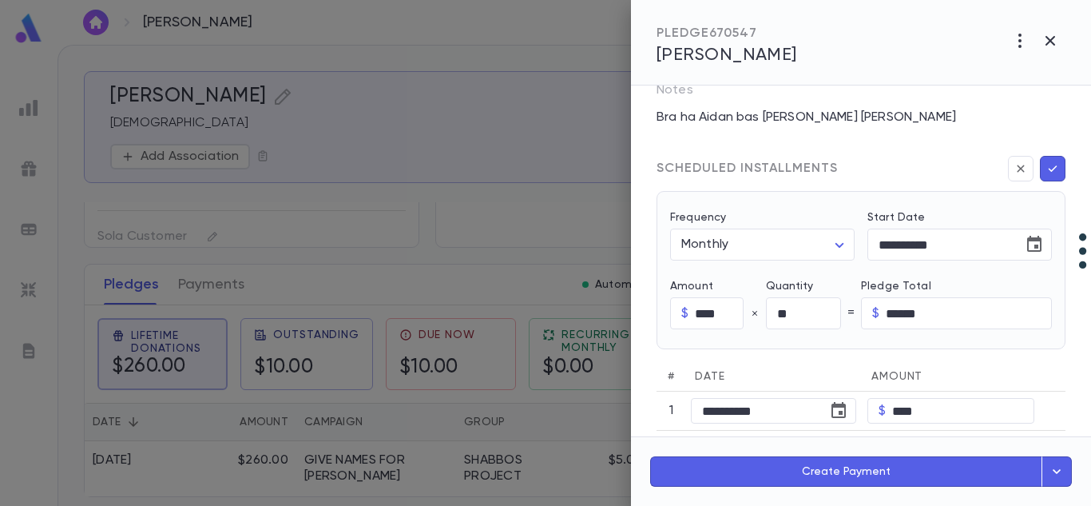
scroll to position [452, 0]
click at [1028, 240] on icon "Choose date, selected date is Jul 28, 2025" at bounding box center [1035, 245] width 14 height 16
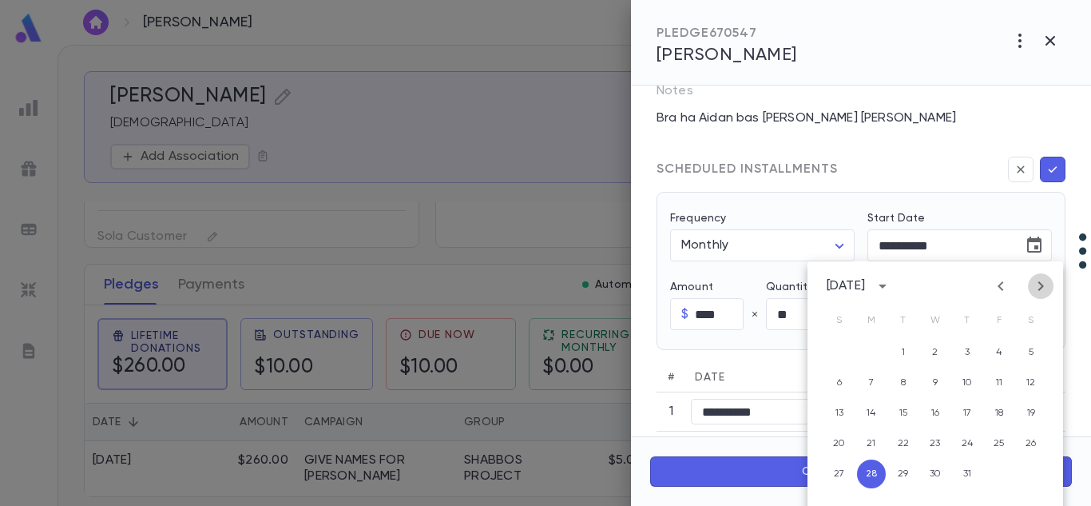
click at [1042, 291] on icon "Next month" at bounding box center [1041, 285] width 19 height 19
click at [940, 436] on button "20" at bounding box center [935, 443] width 29 height 29
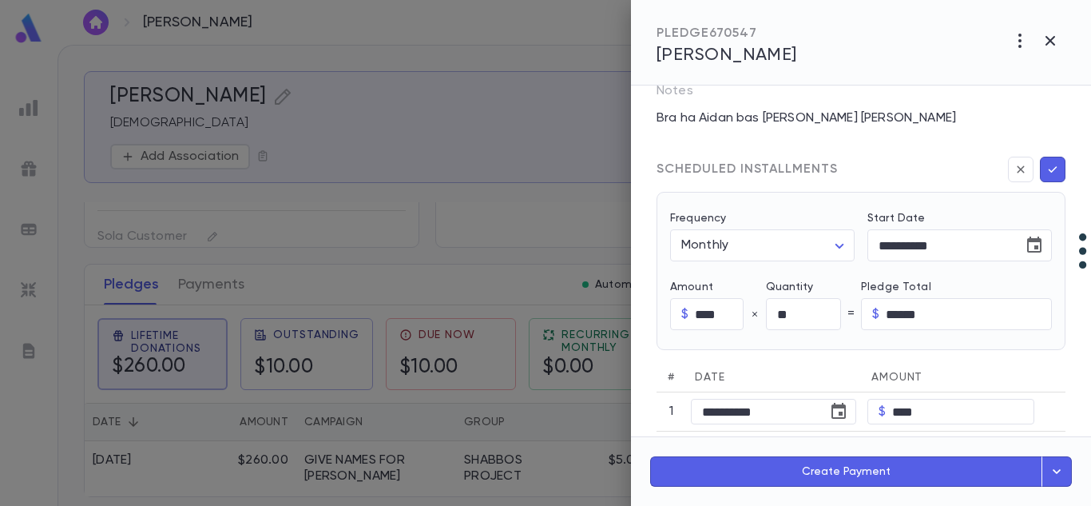
type input "**********"
click at [791, 319] on input "**" at bounding box center [803, 314] width 75 height 31
type input "**"
click at [821, 256] on body "Falk ​ Create Falk Rabbi Add Association Create Pledge Create Payment Contact D…" at bounding box center [545, 275] width 1091 height 461
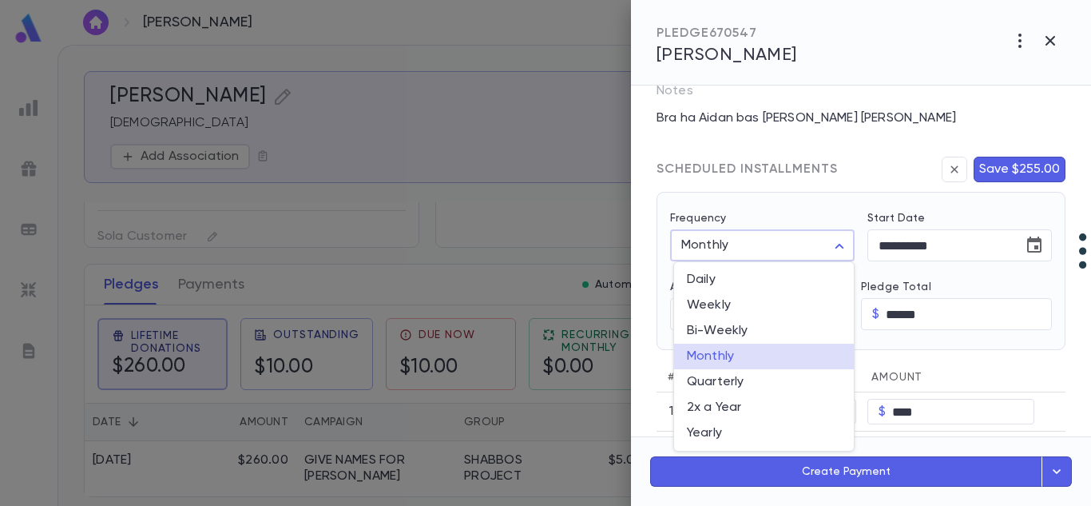
type input "******"
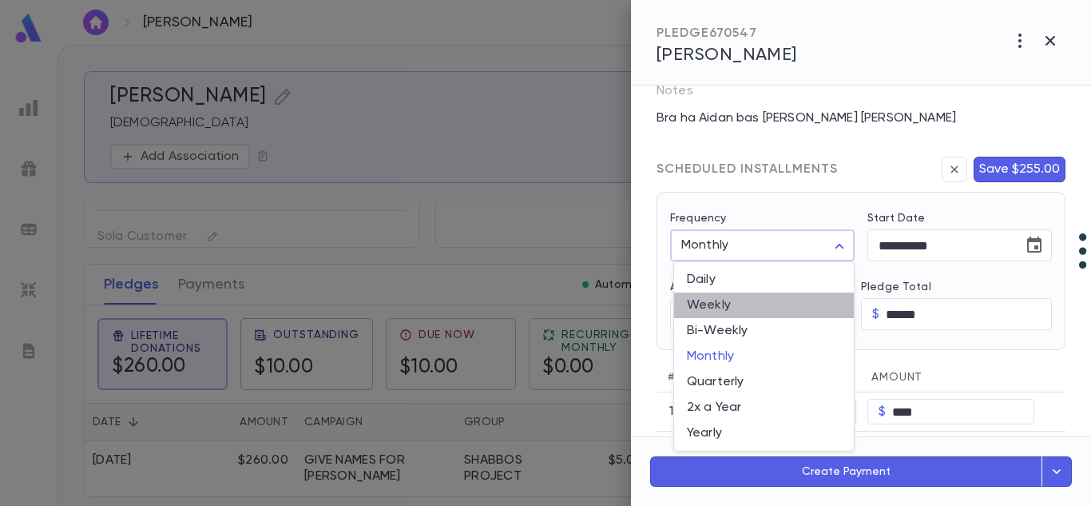
click at [761, 308] on span "Weekly" at bounding box center [764, 305] width 154 height 16
type input "******"
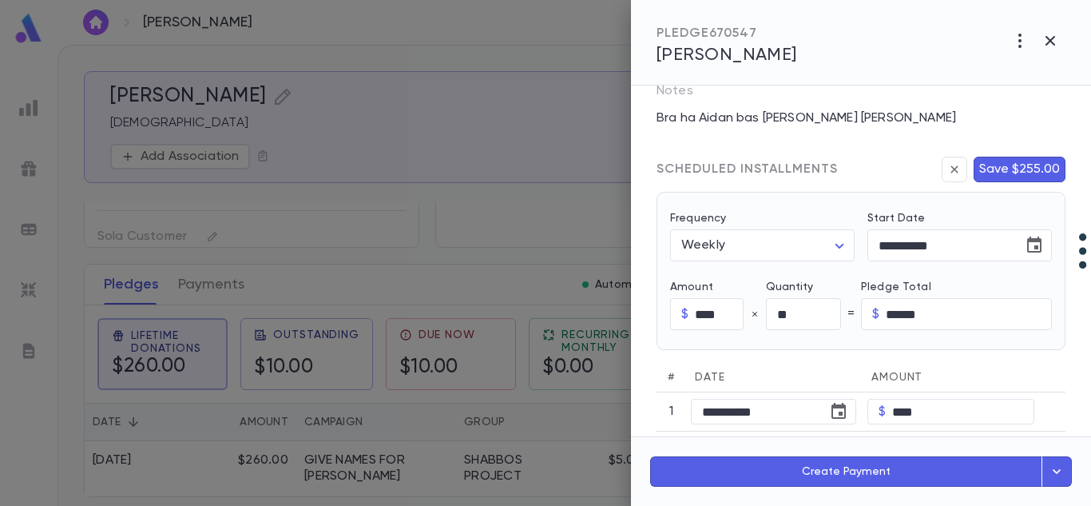
click at [1040, 172] on button "Save $255.00" at bounding box center [1020, 170] width 92 height 26
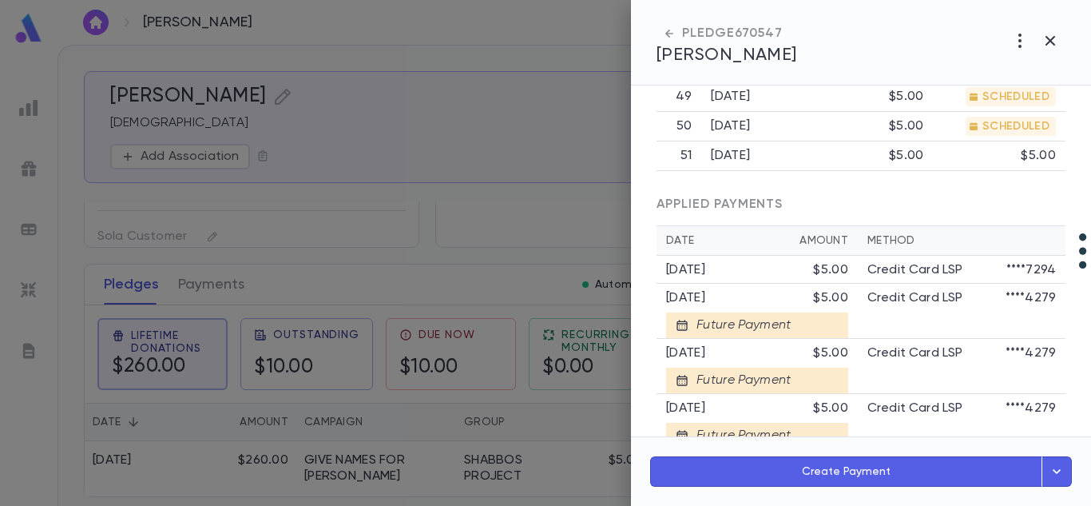
scroll to position [2007, 0]
click at [1028, 269] on p "****7294" at bounding box center [1032, 269] width 50 height 16
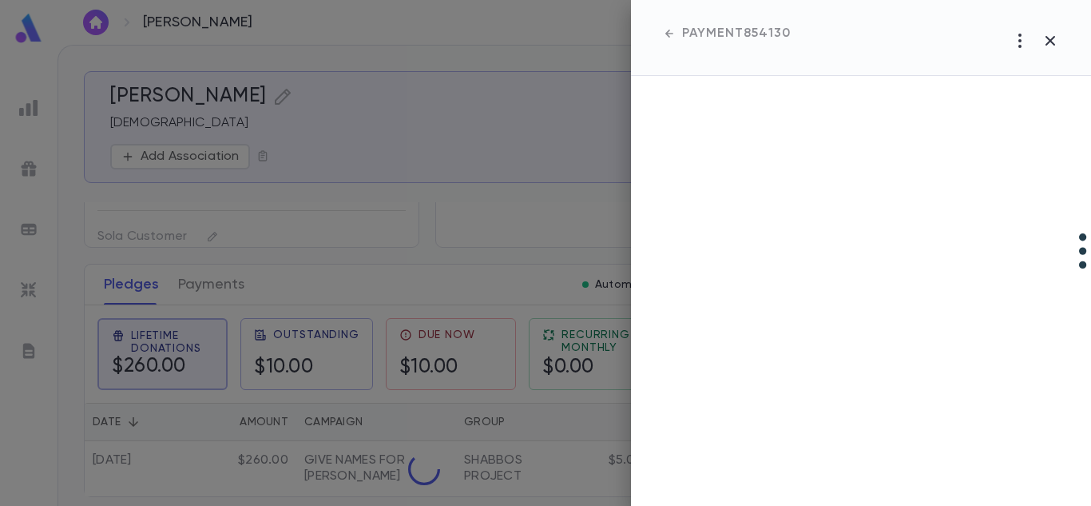
scroll to position [0, 0]
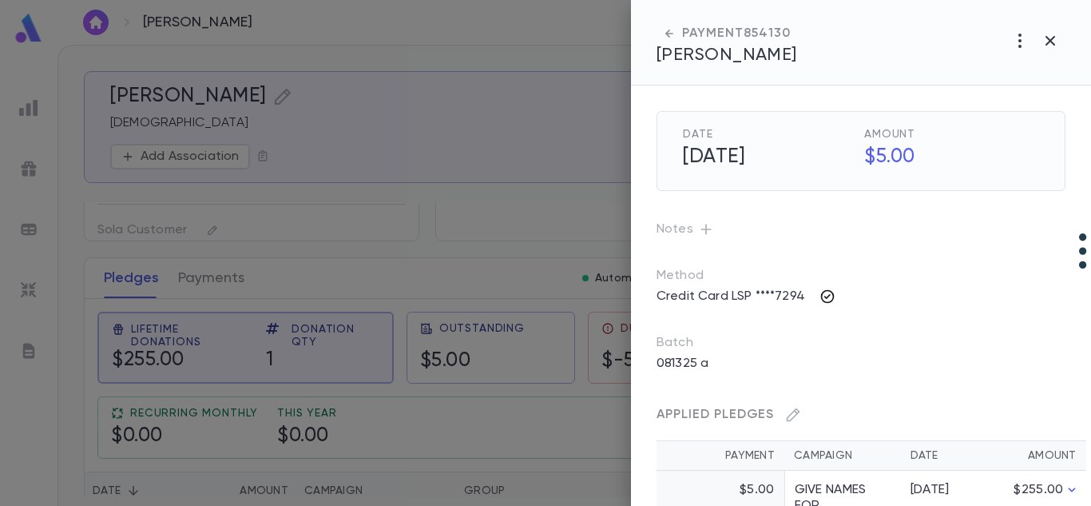
click at [822, 297] on icon "button" at bounding box center [828, 296] width 16 height 16
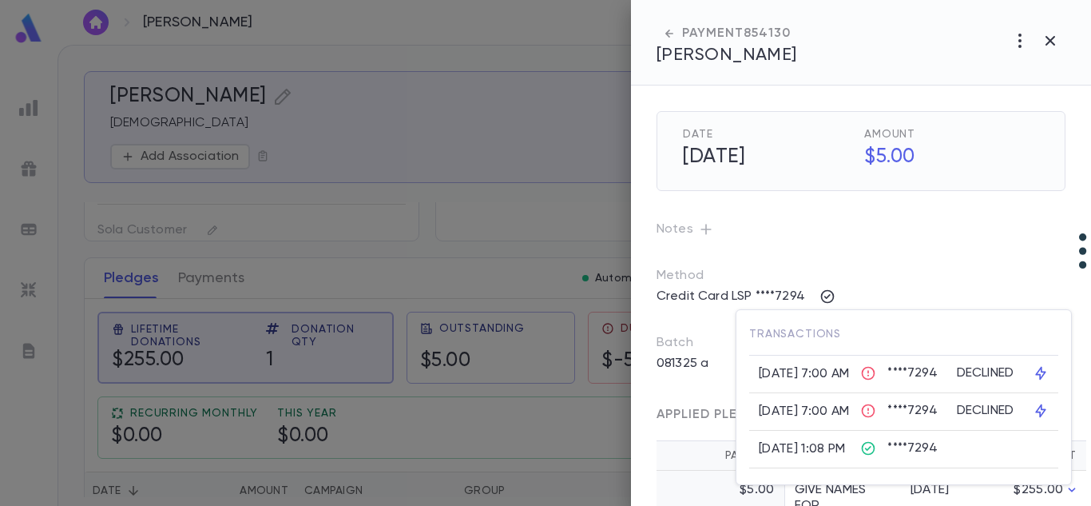
click at [877, 443] on icon at bounding box center [869, 448] width 16 height 16
click at [941, 263] on div at bounding box center [545, 253] width 1091 height 506
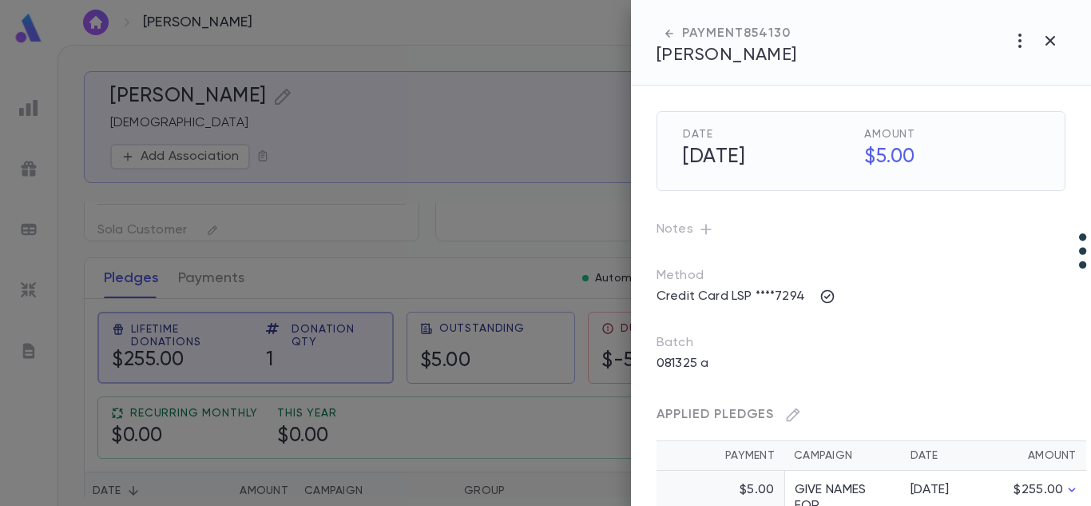
click at [672, 31] on icon "button" at bounding box center [670, 34] width 16 height 16
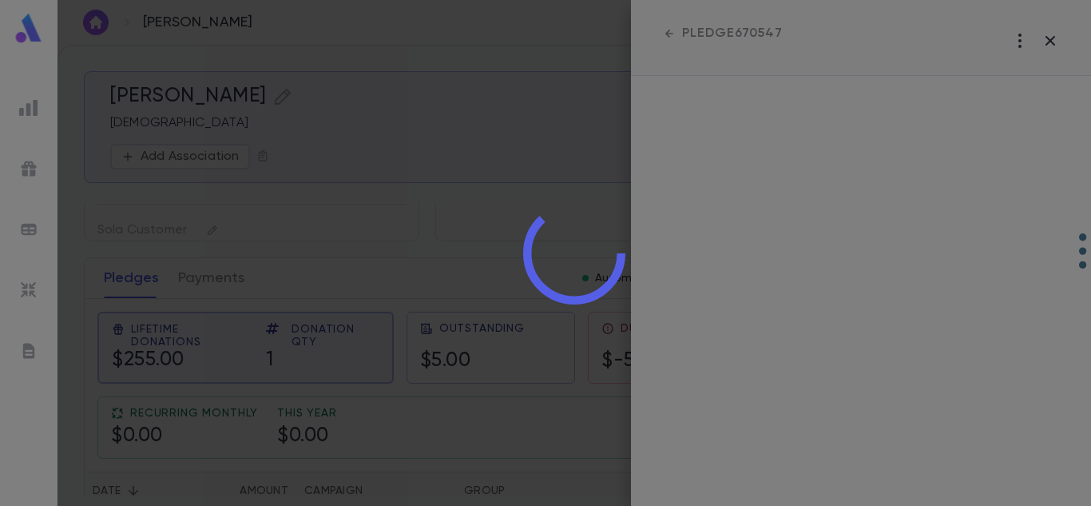
scroll to position [237, 0]
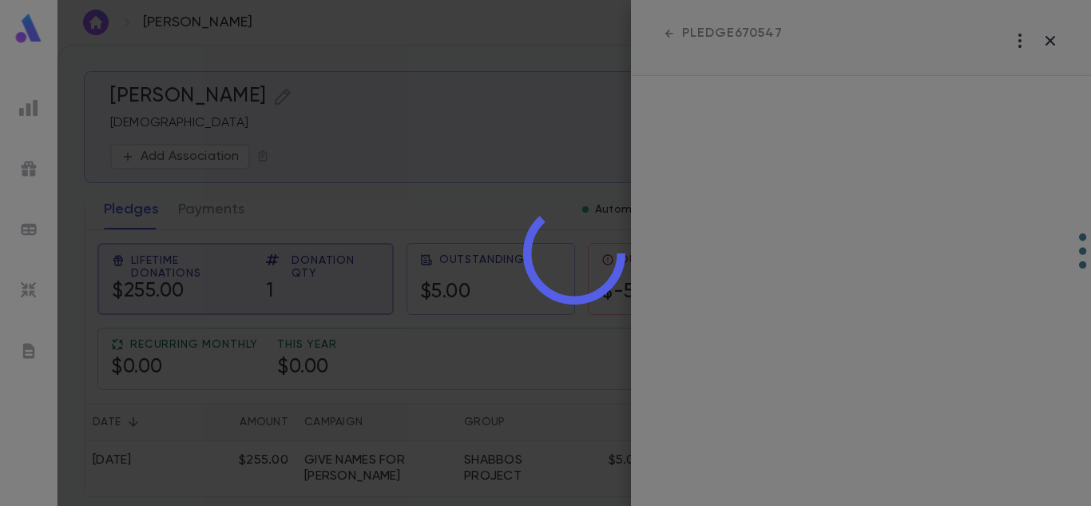
click at [1048, 33] on div at bounding box center [575, 253] width 1034 height 506
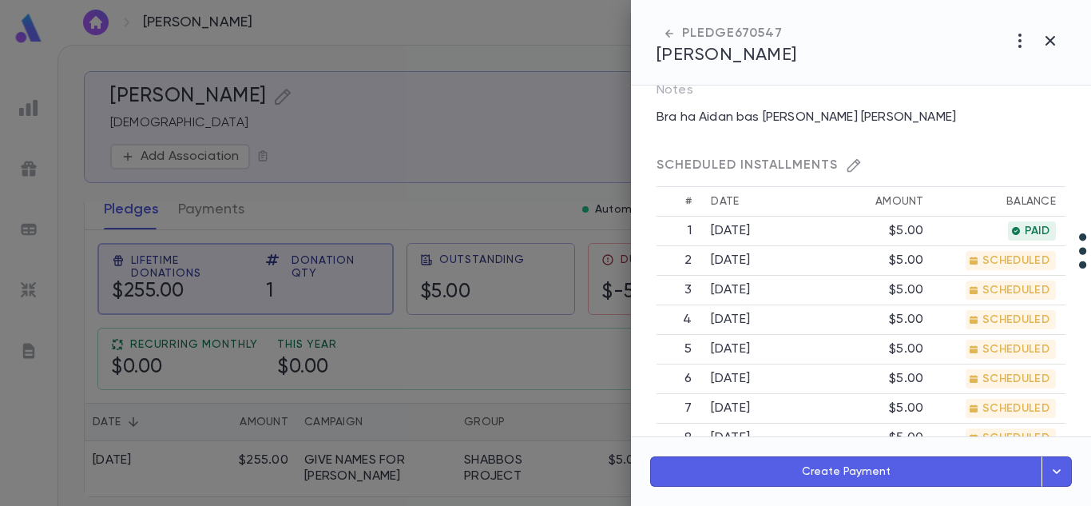
scroll to position [0, 0]
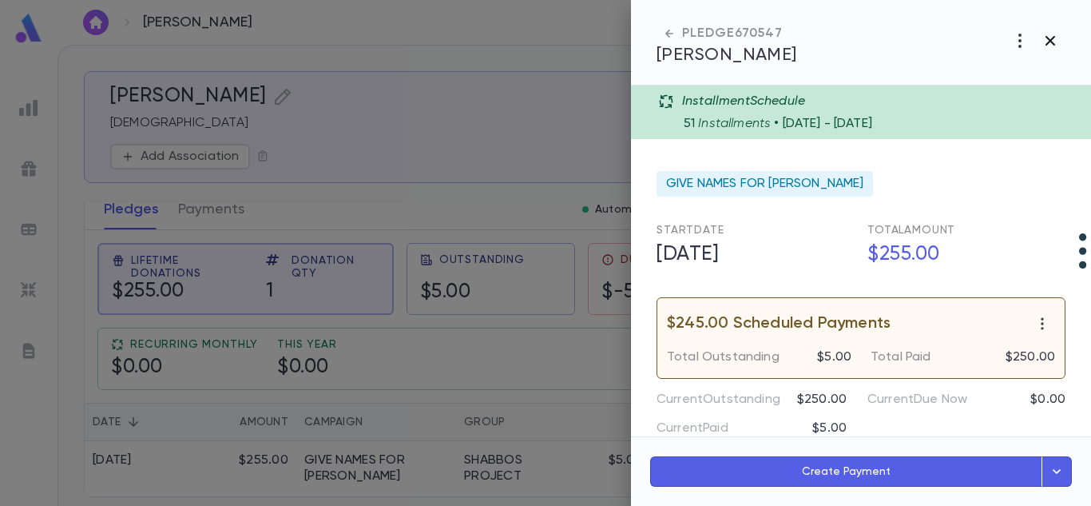
click at [1046, 28] on button "button" at bounding box center [1051, 41] width 30 height 30
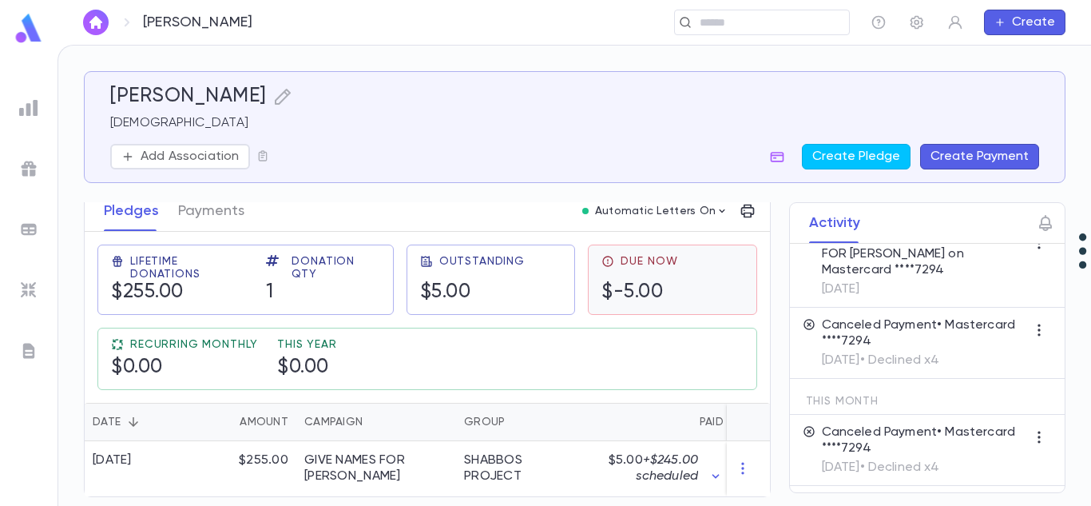
click at [674, 296] on div "Due Now $-5.00" at bounding box center [673, 280] width 142 height 50
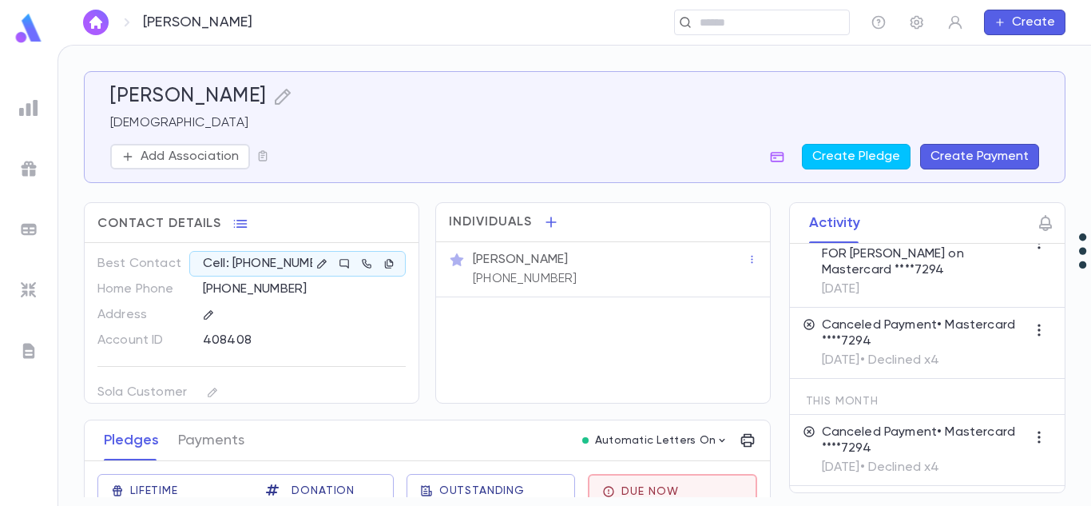
scroll to position [181, 0]
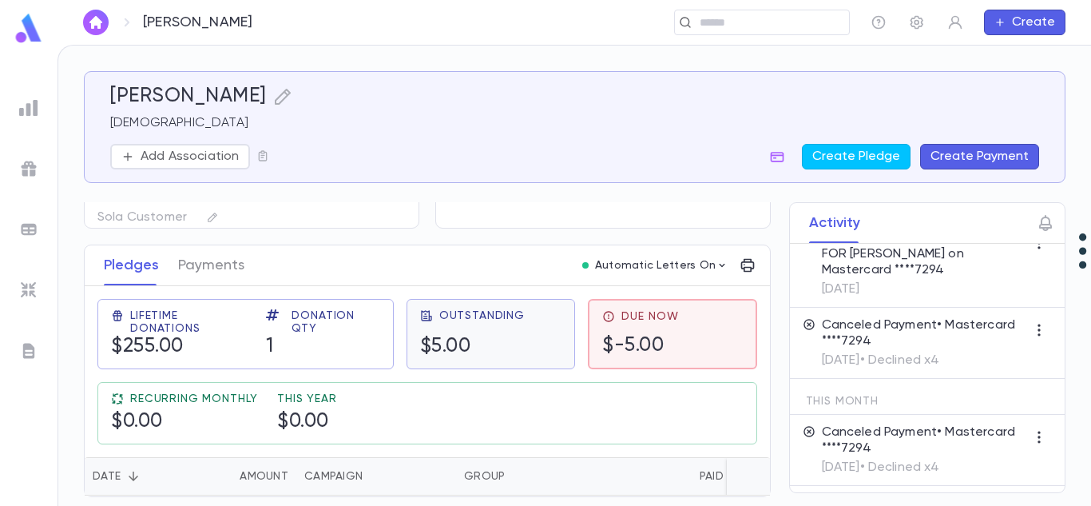
click at [455, 316] on div "Outstanding $5.00" at bounding box center [472, 334] width 105 height 50
click at [332, 337] on h5 "1" at bounding box center [322, 347] width 113 height 24
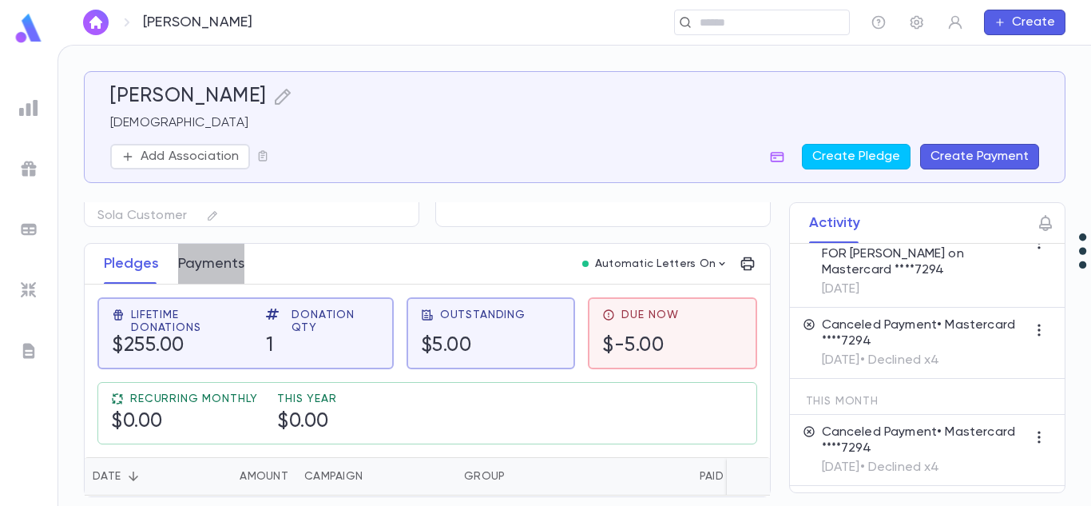
click at [224, 262] on button "Payments" at bounding box center [211, 264] width 66 height 40
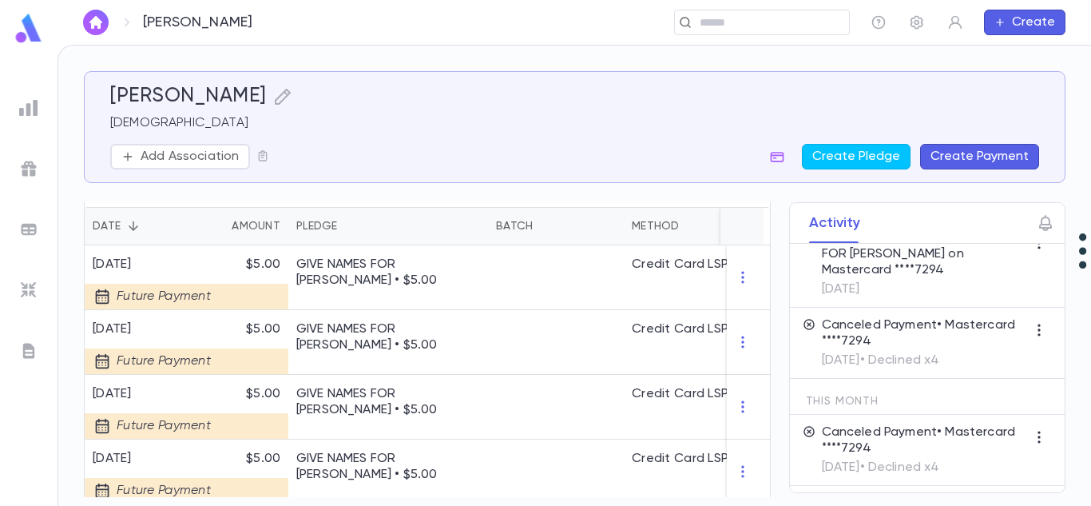
scroll to position [343, 0]
click at [379, 389] on p "GIVE NAMES FOR [PERSON_NAME] • $5.00" at bounding box center [388, 401] width 184 height 32
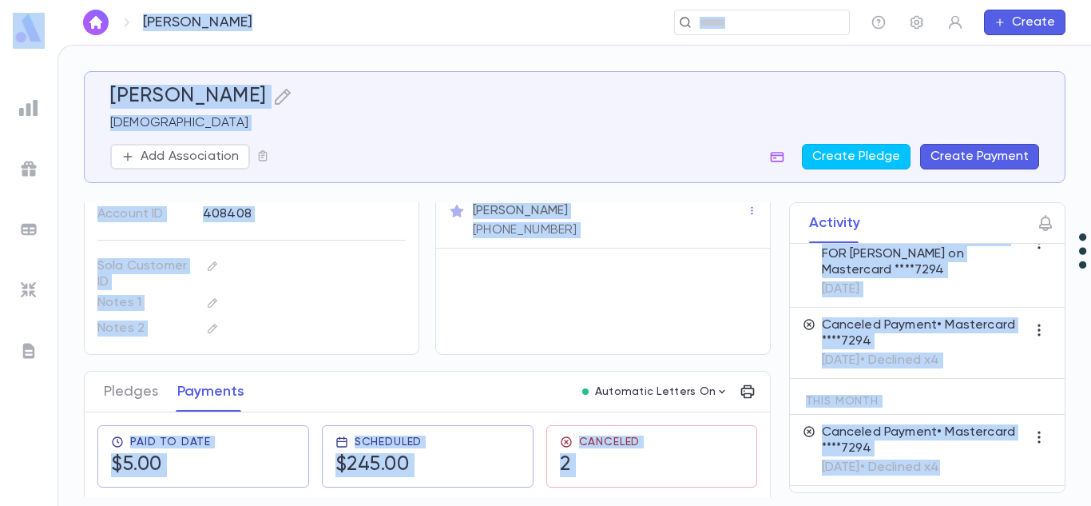
scroll to position [48, 0]
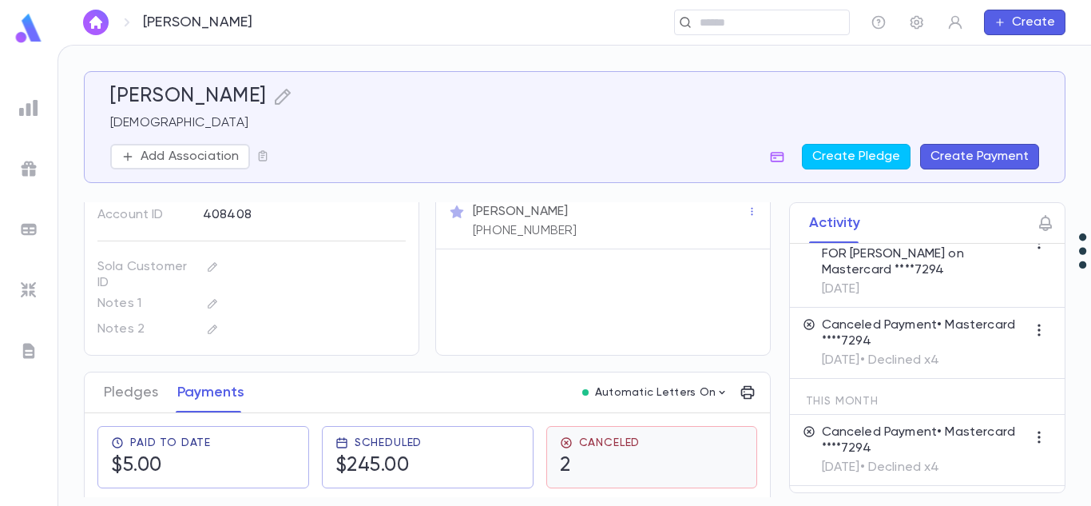
click at [604, 440] on span "Canceled" at bounding box center [610, 442] width 62 height 13
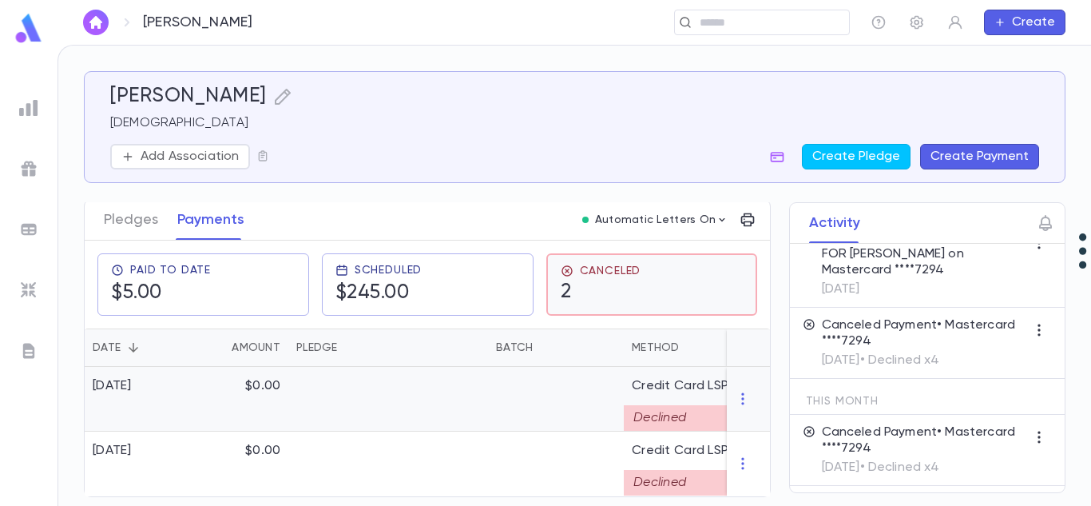
scroll to position [227, 0]
click at [743, 397] on icon "button" at bounding box center [743, 399] width 16 height 16
click at [754, 417] on ul "Delete" at bounding box center [766, 418] width 67 height 35
click at [511, 384] on div at bounding box center [545, 253] width 1091 height 506
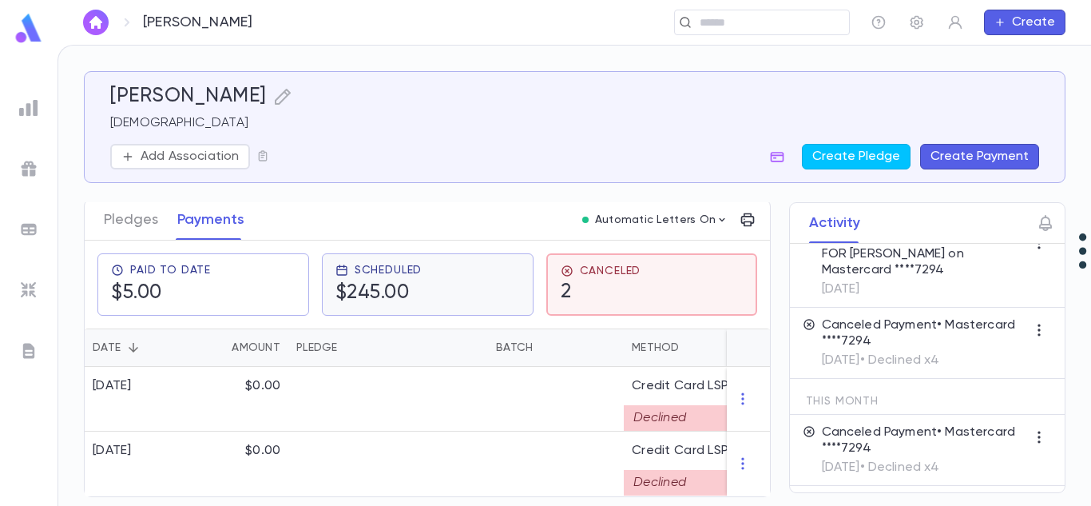
click at [456, 284] on div "Scheduled $245.00" at bounding box center [428, 285] width 185 height 42
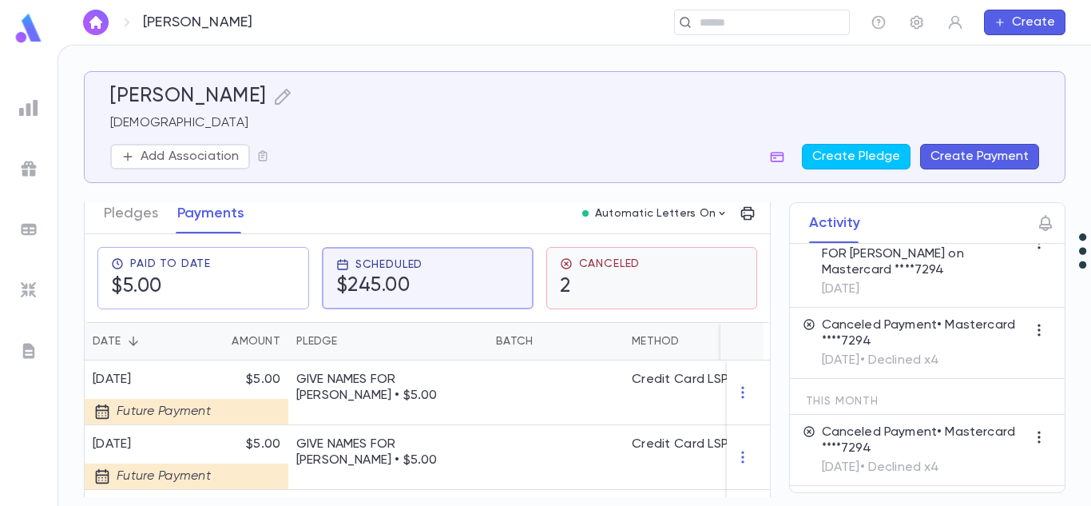
click at [561, 267] on icon at bounding box center [566, 263] width 13 height 13
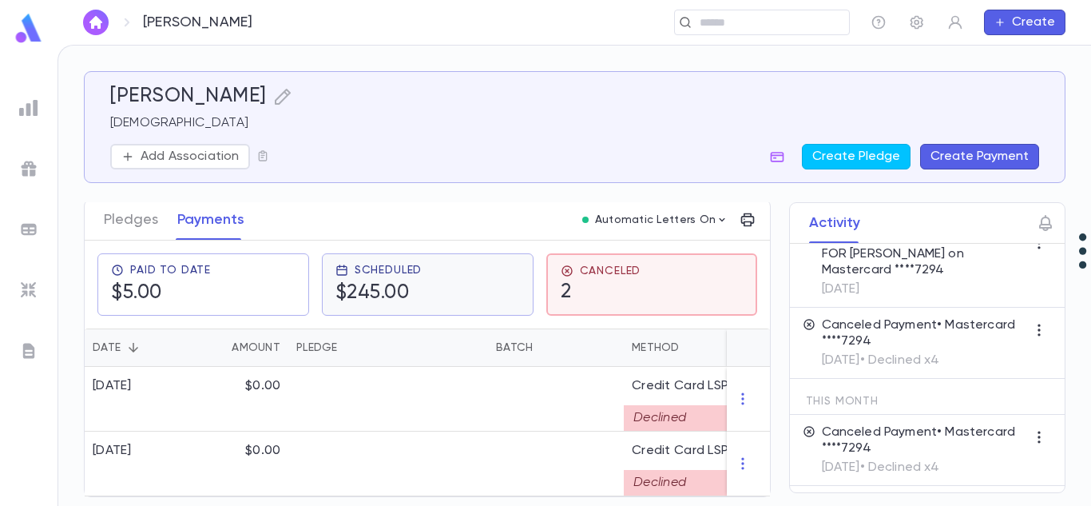
click at [444, 253] on div "Scheduled $245.00" at bounding box center [428, 284] width 212 height 62
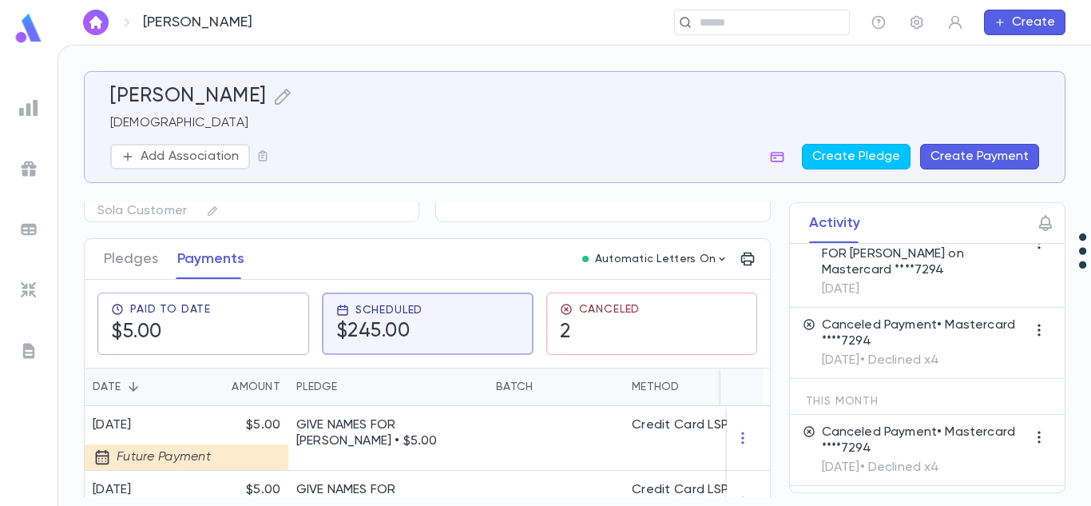
scroll to position [200, 0]
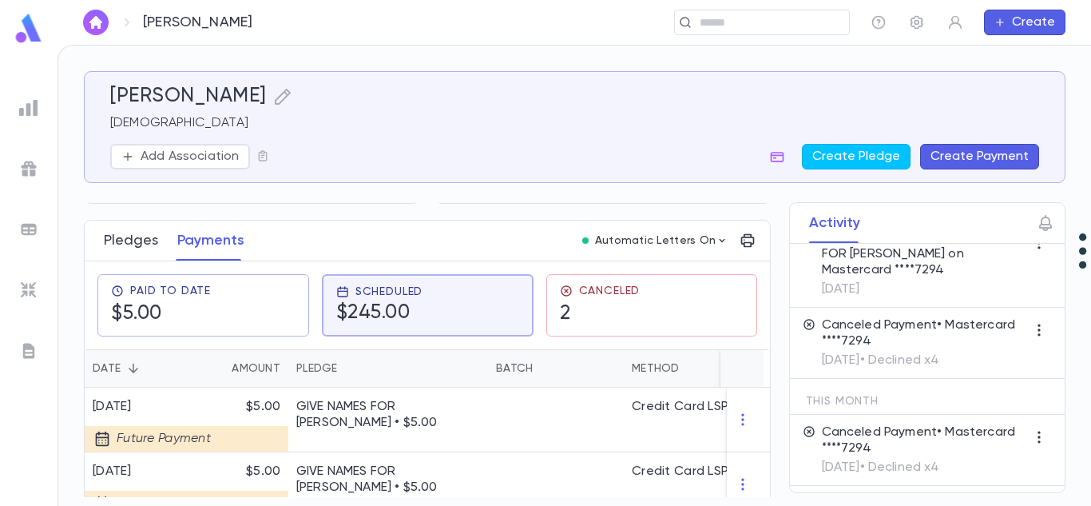
click at [156, 244] on button "Pledges" at bounding box center [131, 241] width 54 height 40
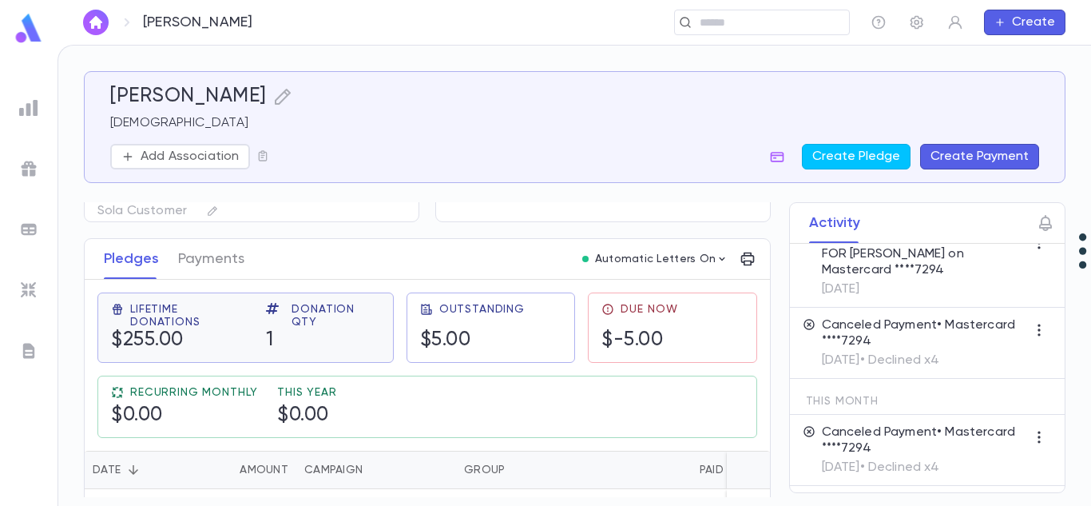
scroll to position [200, 0]
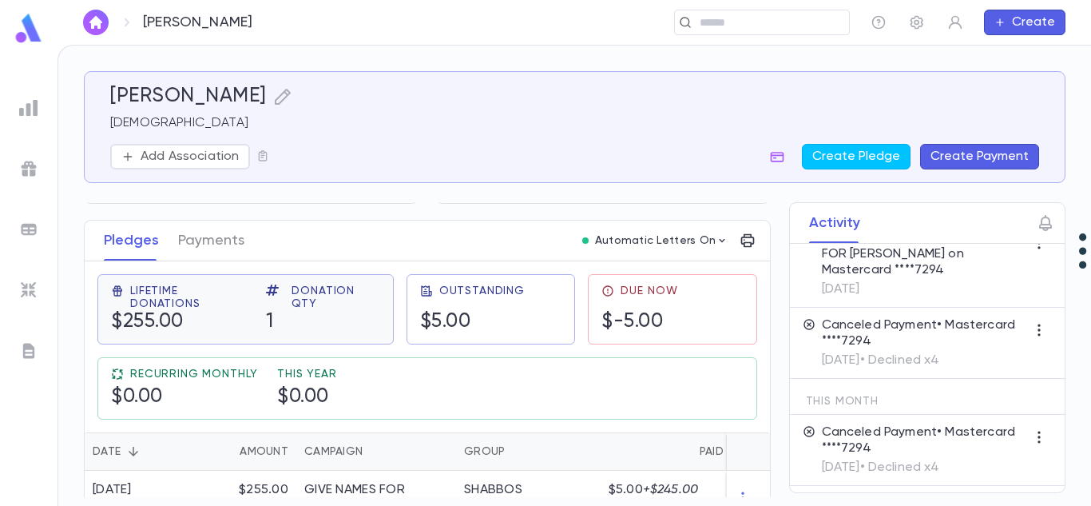
click at [273, 308] on div "Donation Qty" at bounding box center [322, 297] width 113 height 26
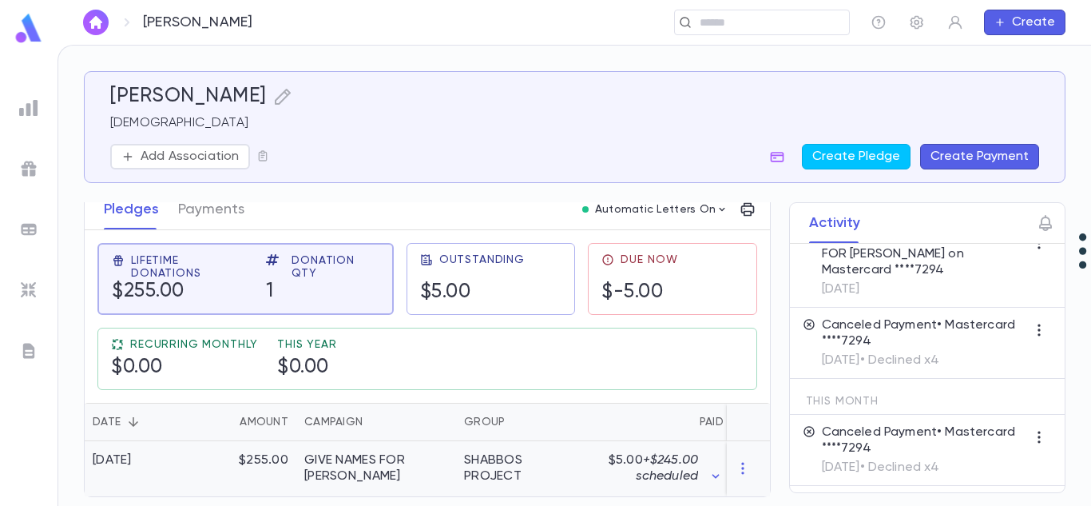
click at [727, 468] on div at bounding box center [748, 468] width 43 height 55
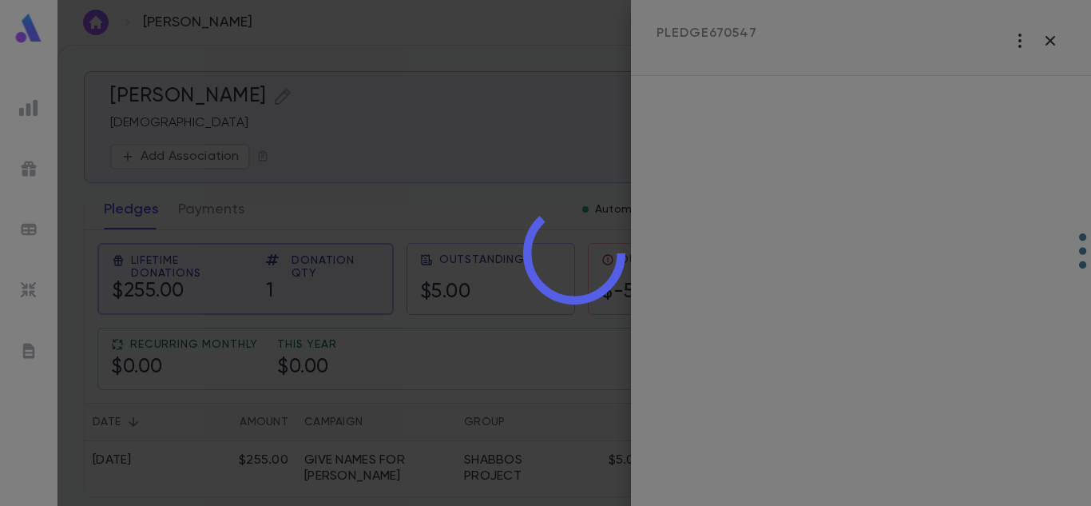
drag, startPoint x: 722, startPoint y: 468, endPoint x: 1011, endPoint y: 93, distance: 472.9
click at [1011, 93] on div at bounding box center [575, 253] width 1034 height 506
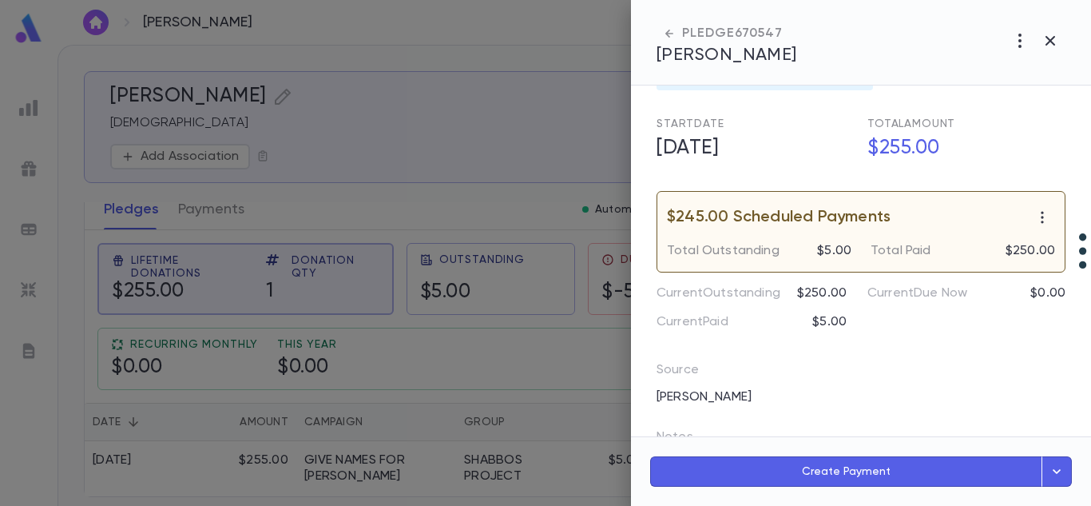
scroll to position [0, 0]
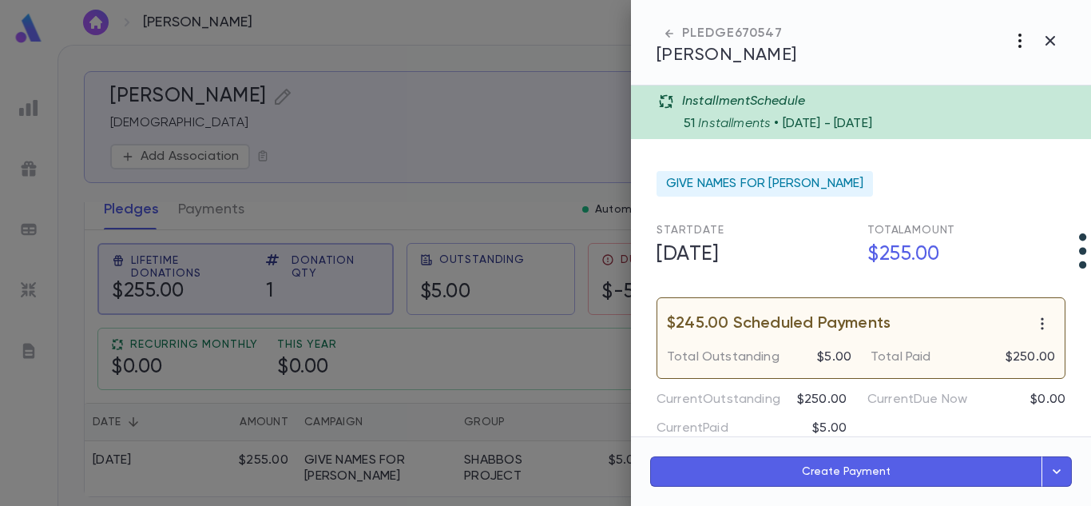
click at [1025, 37] on icon "button" at bounding box center [1020, 40] width 19 height 19
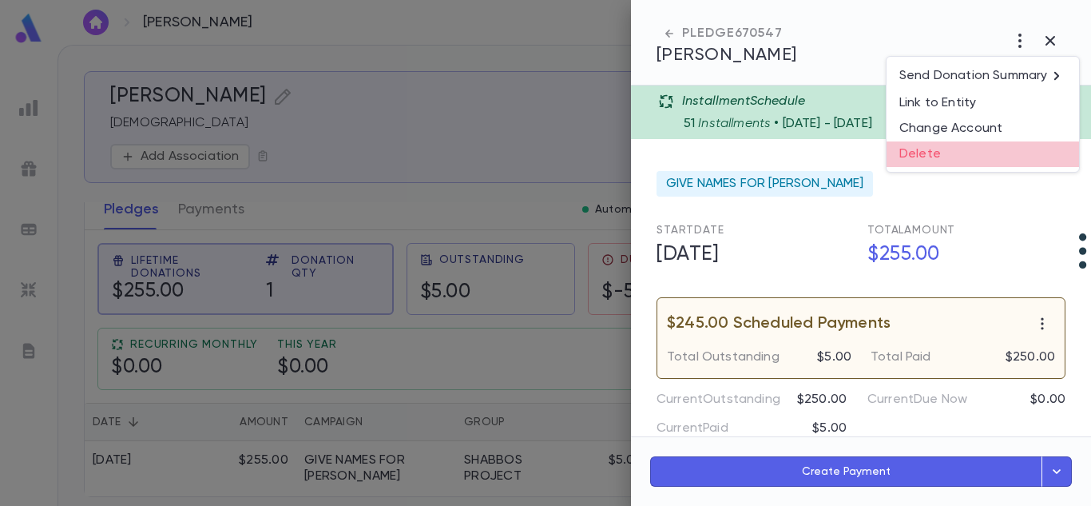
click at [917, 153] on li "Delete" at bounding box center [983, 154] width 193 height 26
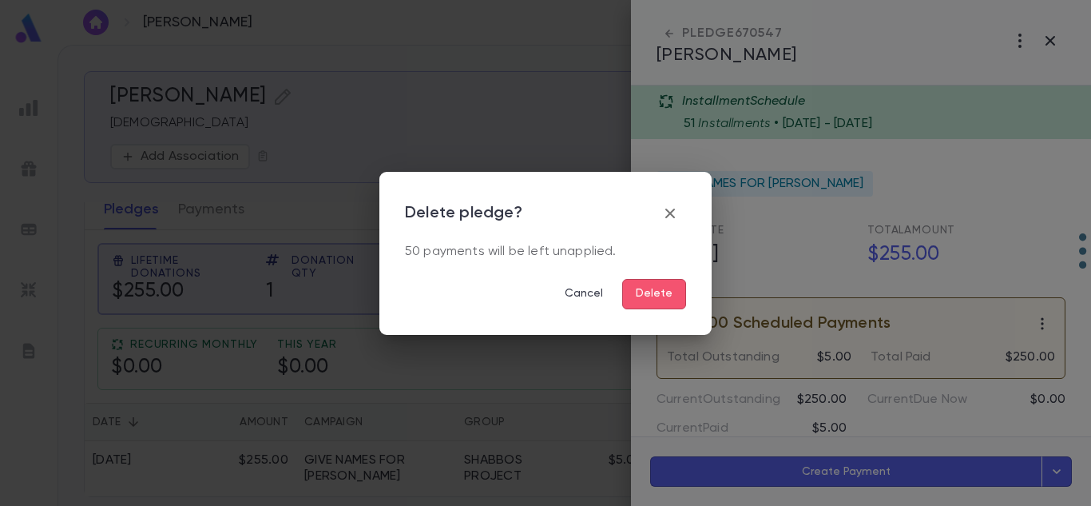
click at [672, 287] on button "Delete" at bounding box center [654, 294] width 64 height 30
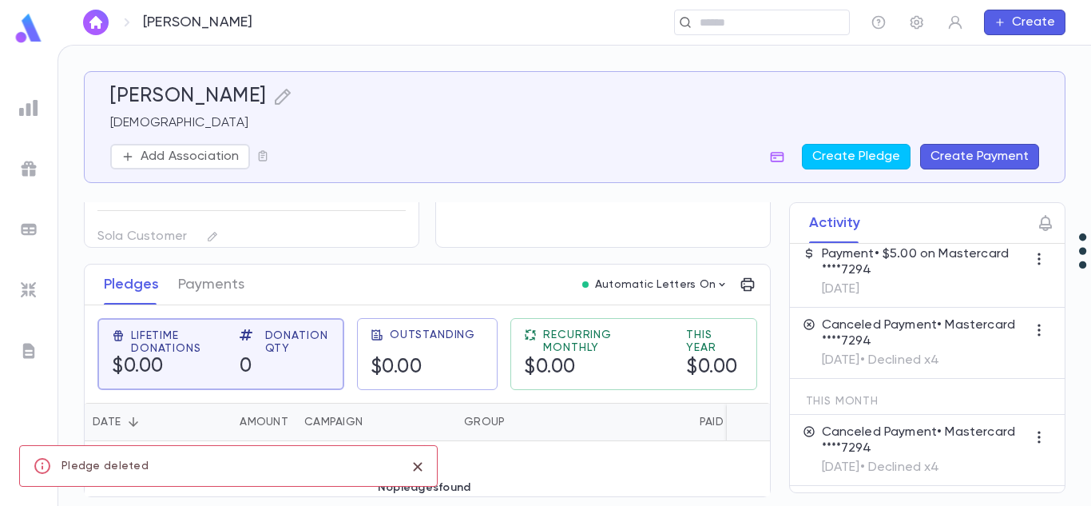
scroll to position [110, 0]
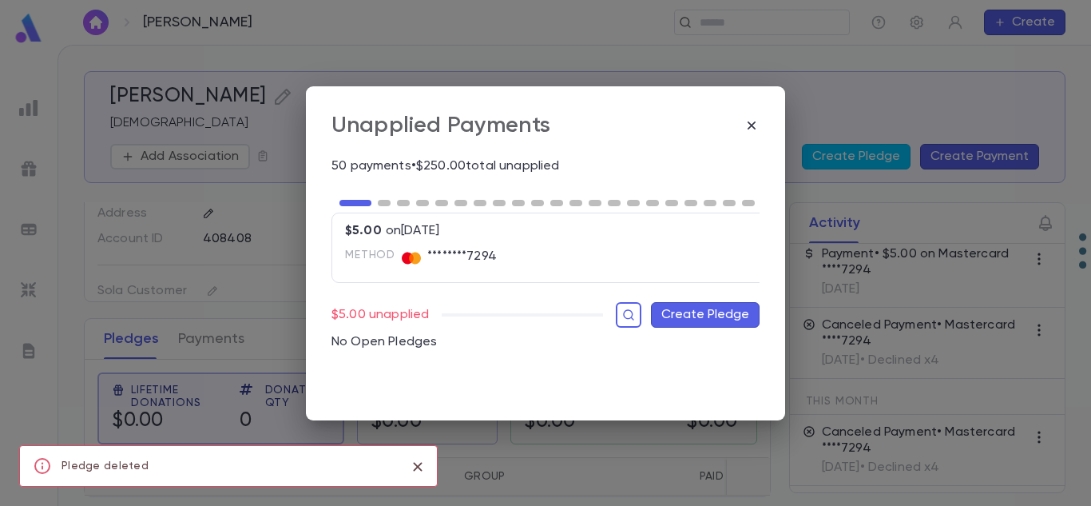
click at [415, 459] on icon "close" at bounding box center [418, 466] width 18 height 19
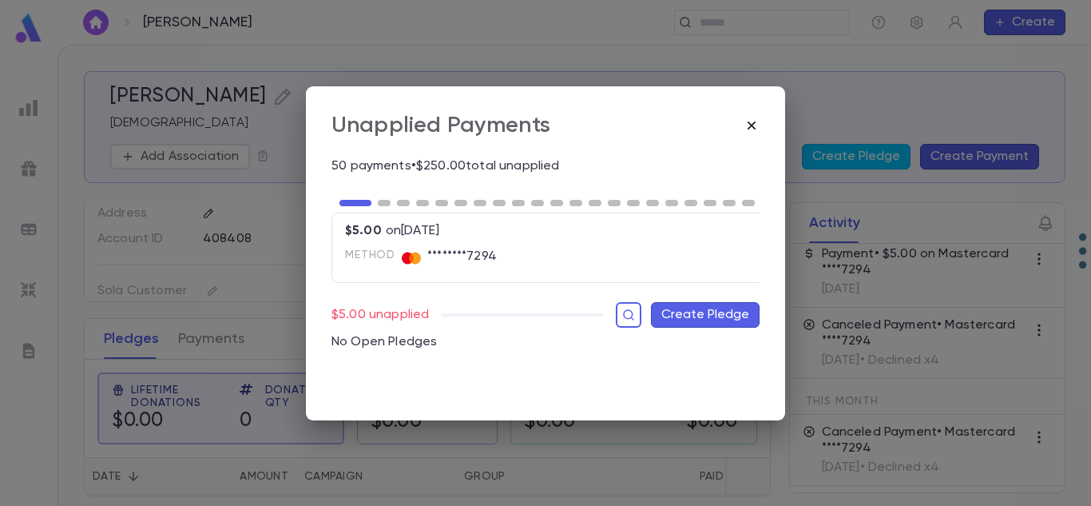
click at [751, 125] on icon "button" at bounding box center [752, 125] width 16 height 16
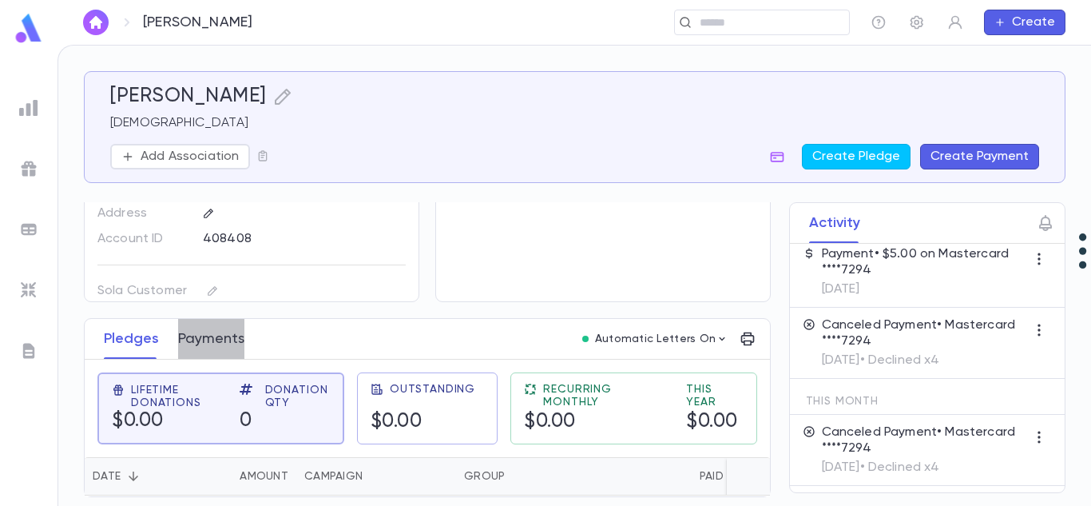
click at [233, 328] on button "Payments" at bounding box center [211, 339] width 66 height 40
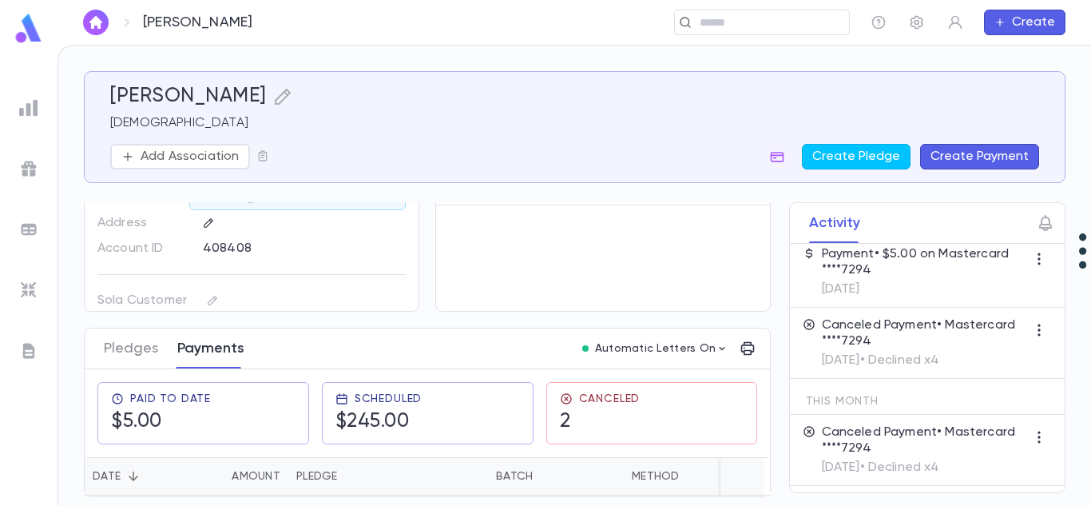
scroll to position [98, 0]
click at [417, 410] on h5 "$245.00" at bounding box center [379, 422] width 87 height 24
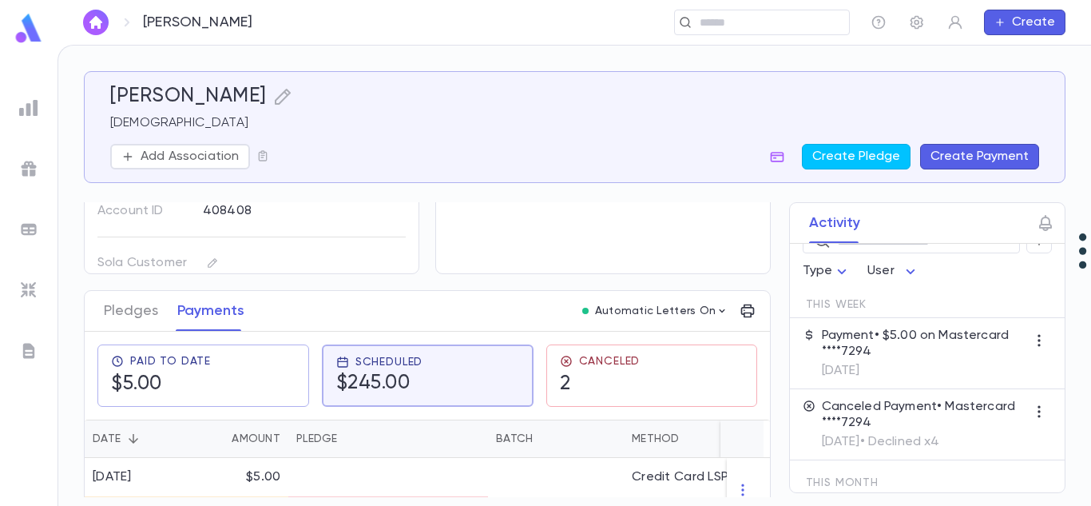
scroll to position [0, 0]
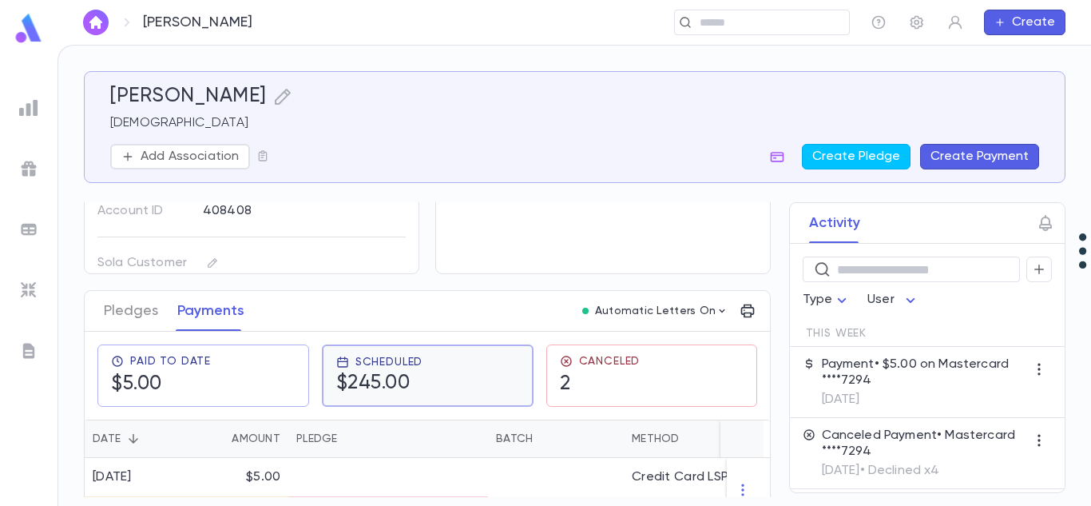
click at [395, 384] on h5 "$245.00" at bounding box center [379, 384] width 87 height 24
click at [152, 311] on button "Pledges" at bounding box center [131, 311] width 54 height 40
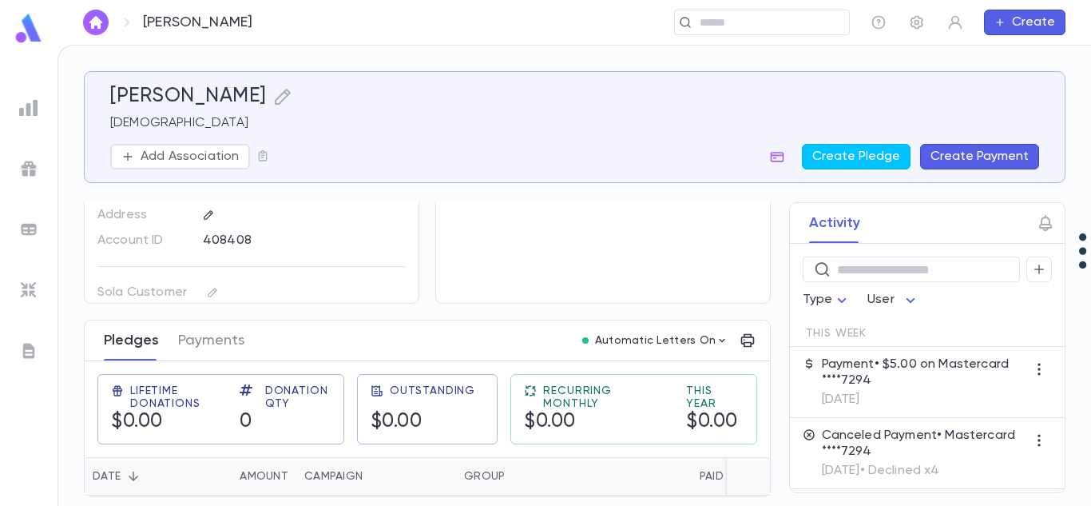
scroll to position [106, 0]
click at [200, 336] on button "Payments" at bounding box center [211, 340] width 66 height 40
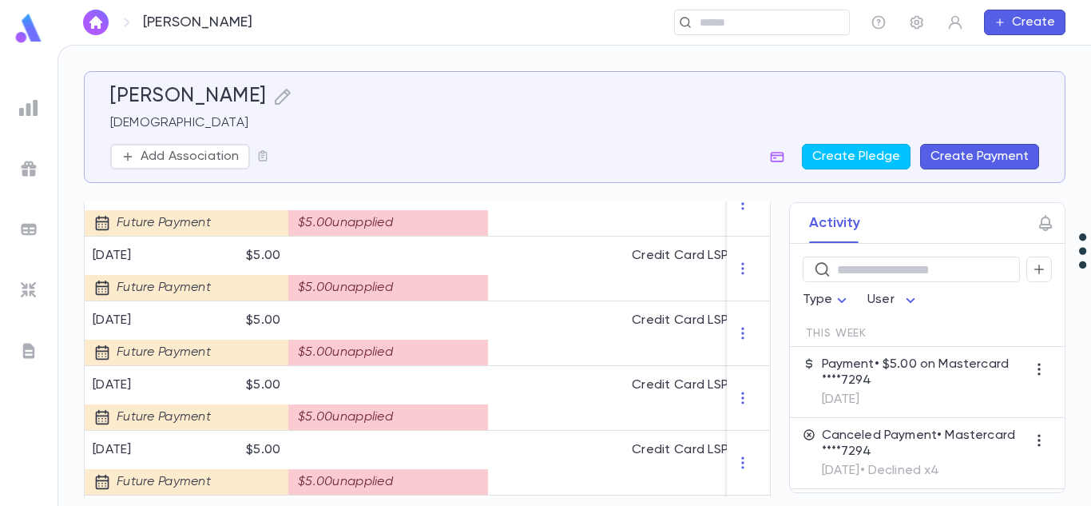
scroll to position [1757, 0]
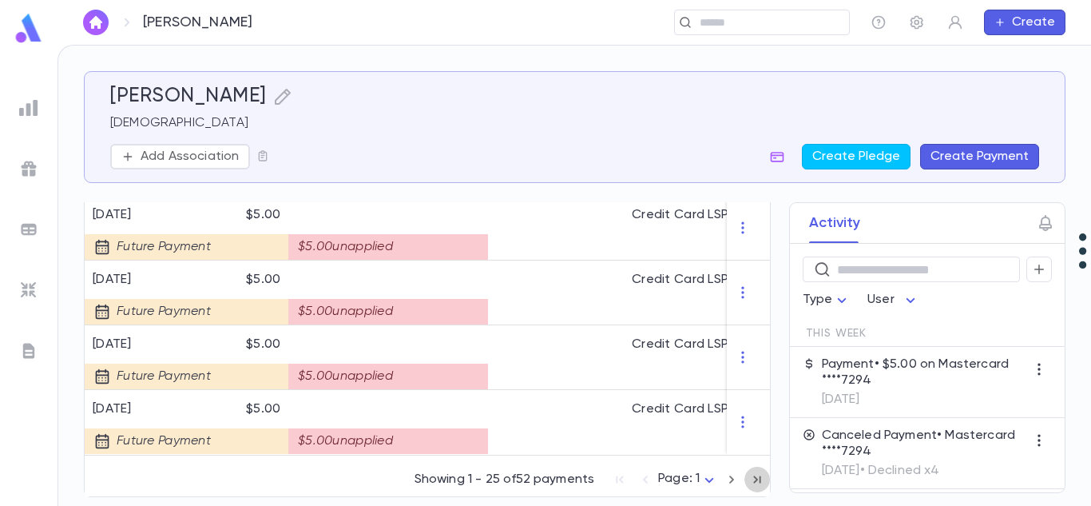
click at [749, 478] on icon "button" at bounding box center [758, 479] width 18 height 19
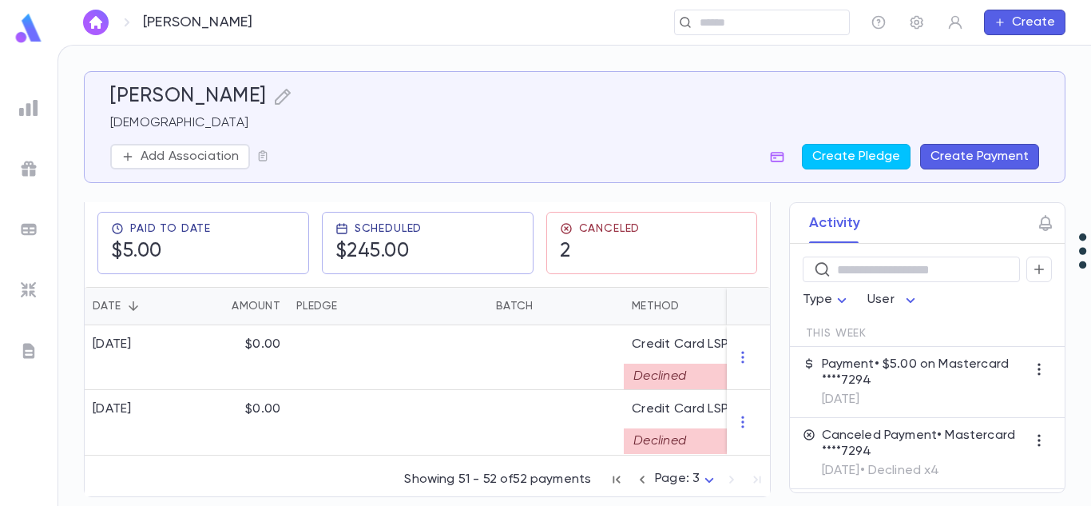
scroll to position [268, 0]
click at [739, 349] on icon "button" at bounding box center [743, 357] width 16 height 16
click at [763, 388] on ul "Delete" at bounding box center [766, 377] width 67 height 35
click at [761, 370] on ul "Delete" at bounding box center [766, 377] width 67 height 35
click at [537, 402] on div at bounding box center [545, 253] width 1091 height 506
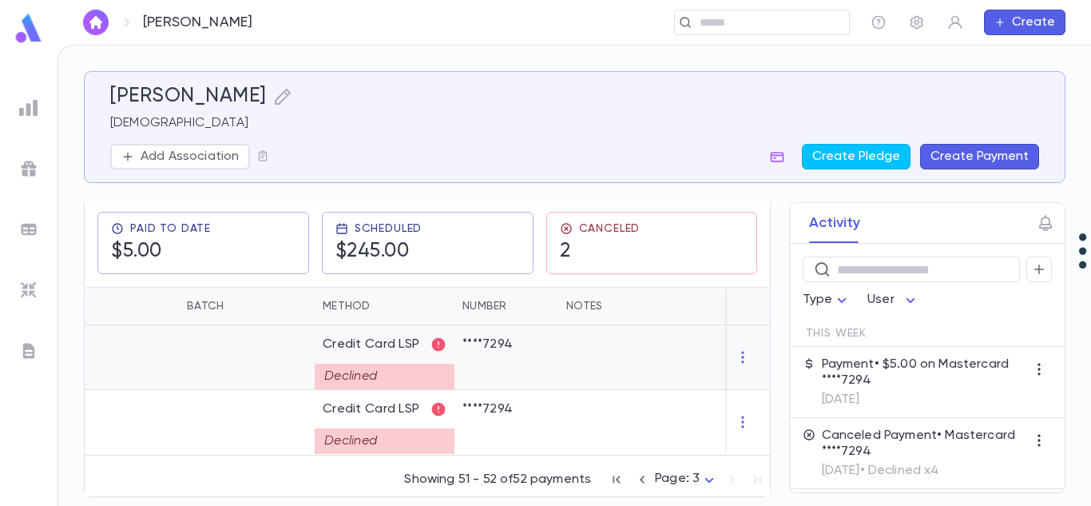
scroll to position [0, 347]
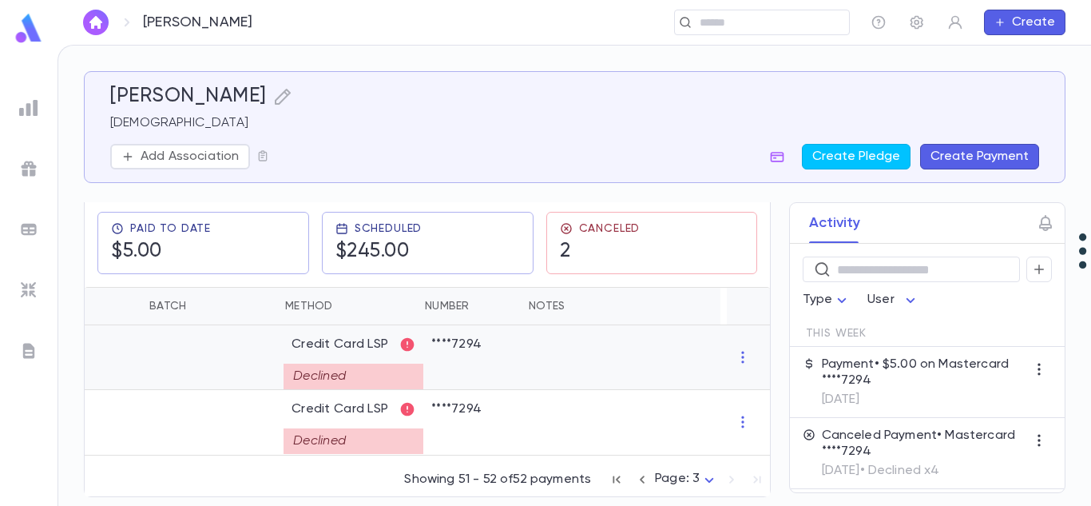
click at [745, 348] on div at bounding box center [748, 357] width 43 height 65
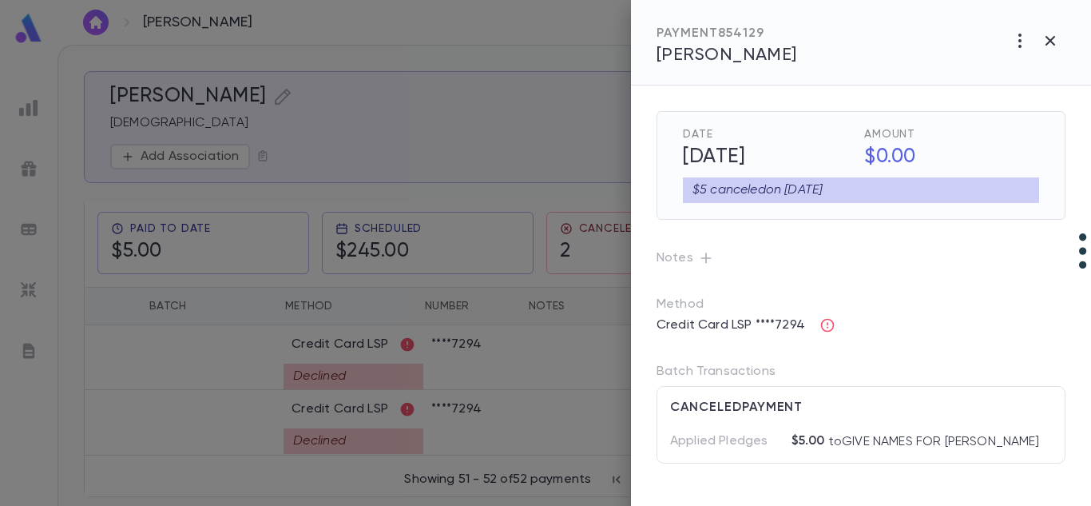
click at [878, 444] on p "to GIVE NAMES FOR TEFILLAH" at bounding box center [932, 441] width 215 height 17
click at [805, 147] on h5 "8/11/2025" at bounding box center [766, 158] width 185 height 34
click at [844, 161] on icon "Choose date, selected date is Aug 11, 2025" at bounding box center [840, 156] width 14 height 16
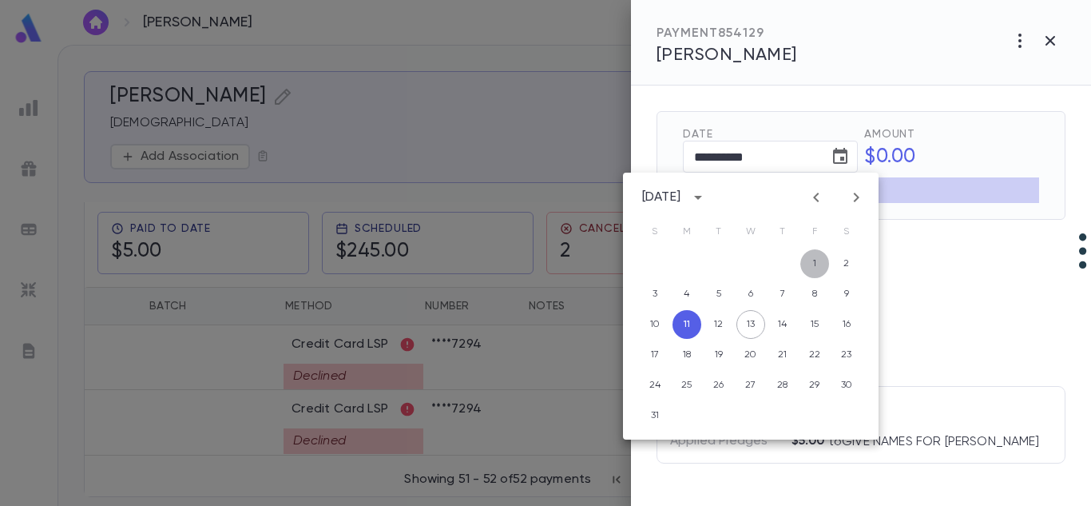
click at [824, 268] on button "1" at bounding box center [815, 263] width 29 height 29
type input "**********"
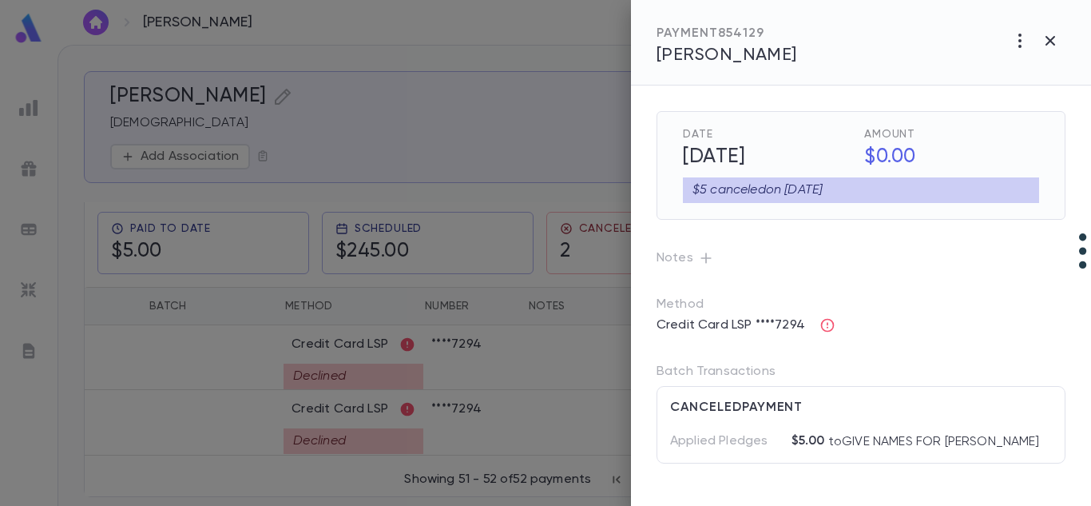
click at [873, 155] on h5 "$0.00" at bounding box center [947, 158] width 185 height 34
click at [1020, 38] on icon "button" at bounding box center [1020, 40] width 19 height 19
click at [984, 302] on div at bounding box center [545, 253] width 1091 height 506
click at [1057, 41] on icon "button" at bounding box center [1050, 40] width 19 height 19
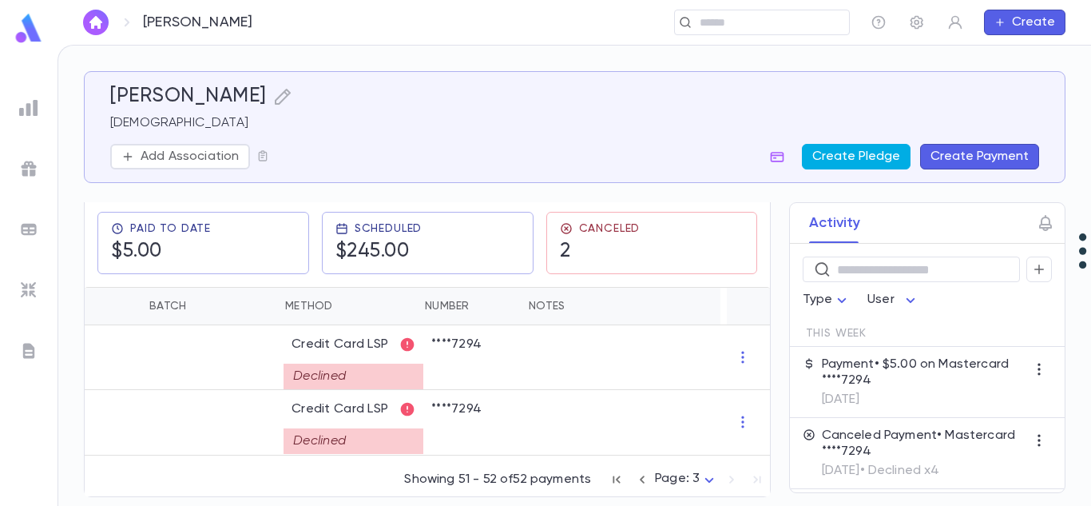
click at [877, 160] on button "Create Pledge" at bounding box center [856, 157] width 109 height 26
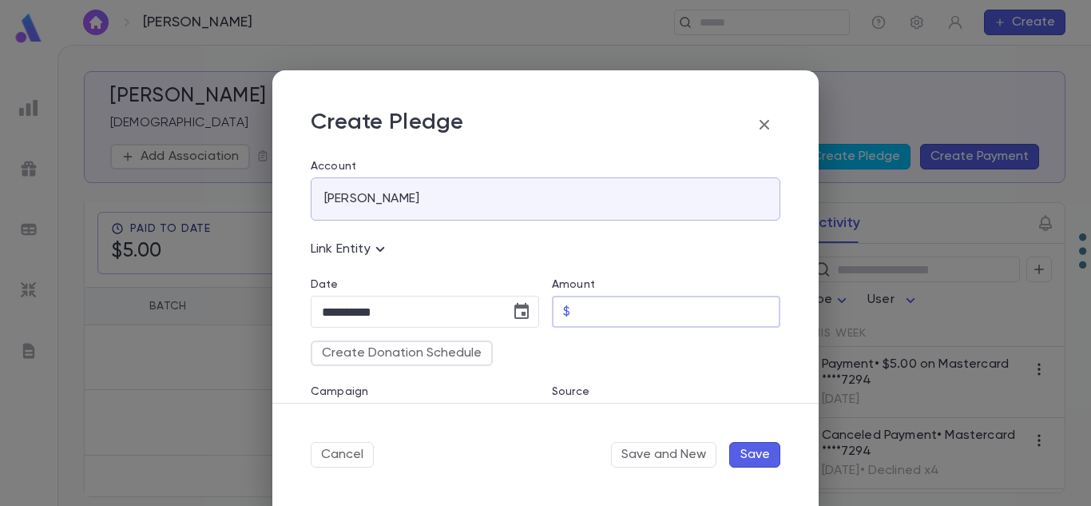
click at [597, 310] on input "Amount" at bounding box center [679, 311] width 204 height 31
click at [460, 348] on button "Create Donation Schedule" at bounding box center [402, 353] width 182 height 26
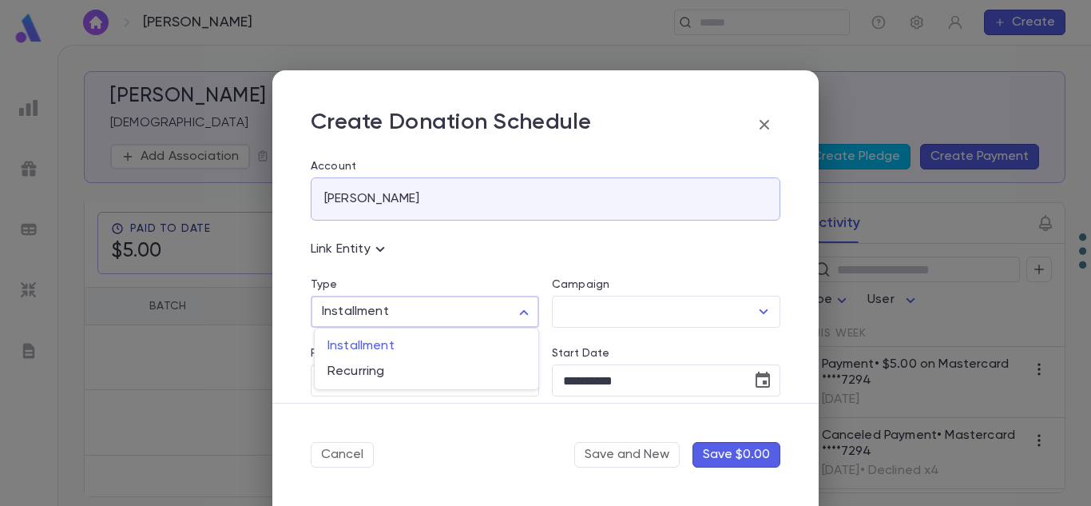
click at [505, 308] on body "Falk ​ Create Falk Rabbi Add Association Create Pledge Create Payment Contact D…" at bounding box center [545, 275] width 1091 height 461
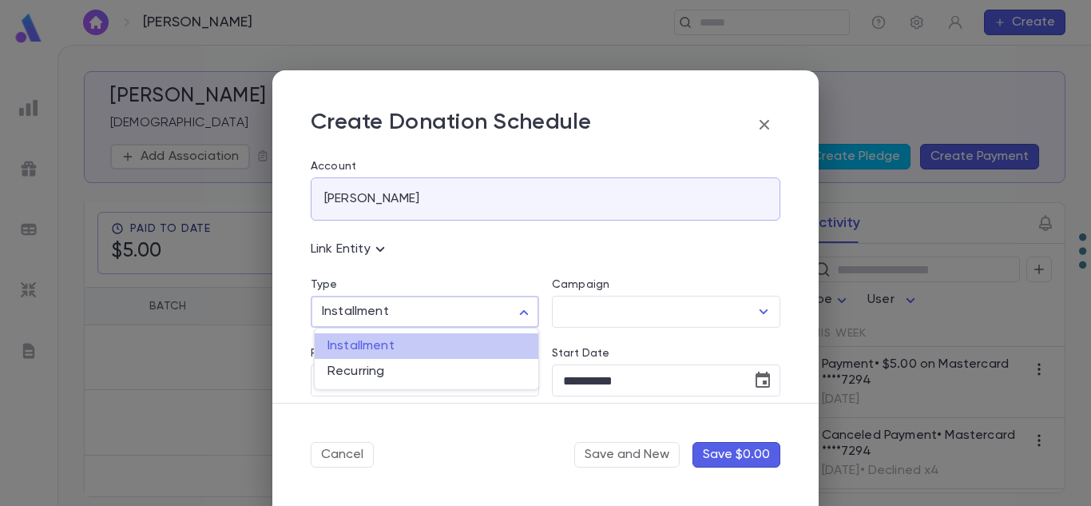
click at [483, 336] on li "Installment" at bounding box center [427, 346] width 224 height 26
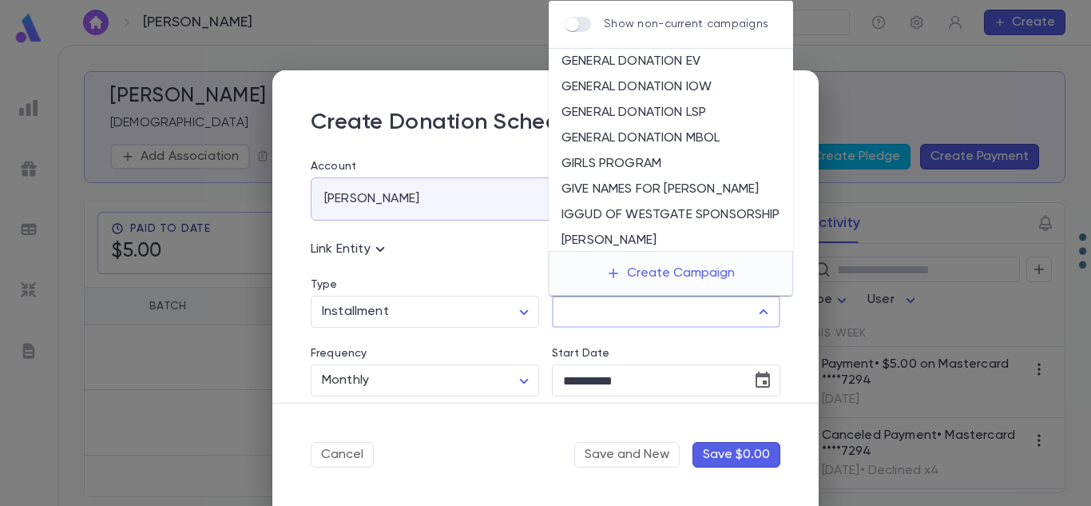
click at [569, 318] on input "Campaign" at bounding box center [654, 311] width 190 height 30
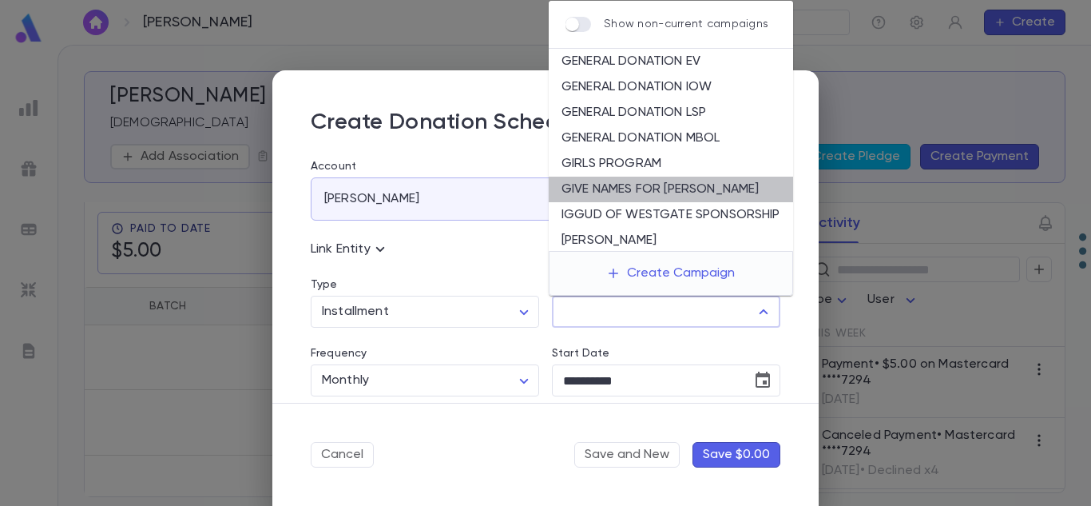
click at [674, 189] on li "GIVE NAMES FOR TEFILLAH" at bounding box center [671, 190] width 244 height 26
type input "**********"
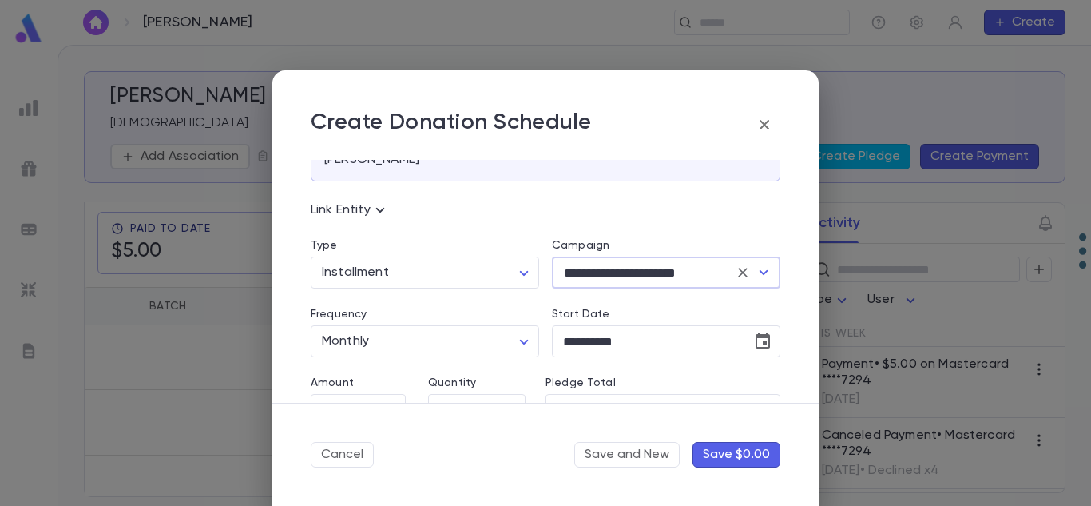
scroll to position [40, 0]
click at [759, 338] on icon "Choose date, selected date is Aug 13, 2025" at bounding box center [762, 340] width 19 height 19
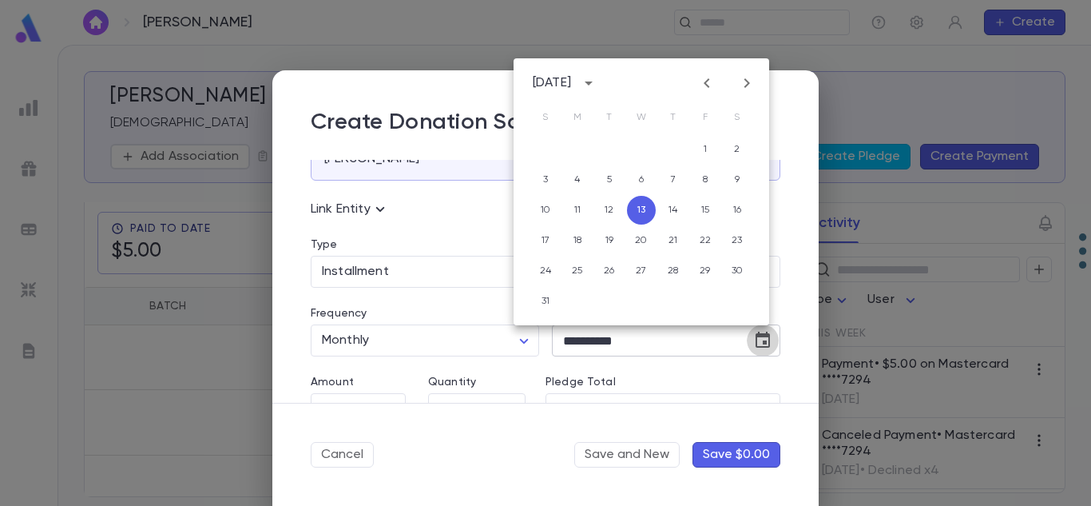
click at [759, 338] on icon "Choose date, selected date is Aug 13, 2025" at bounding box center [762, 340] width 19 height 19
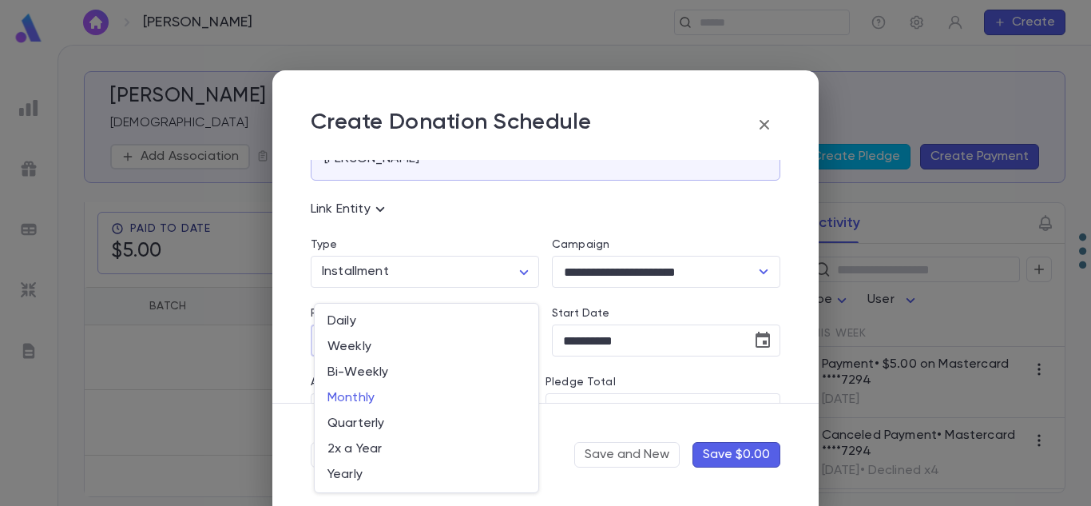
click at [515, 336] on body "Falk ​ Create Falk Rabbi Add Association Create Pledge Create Payment Contact D…" at bounding box center [545, 275] width 1091 height 461
click at [446, 355] on li "Weekly" at bounding box center [427, 347] width 224 height 26
type input "******"
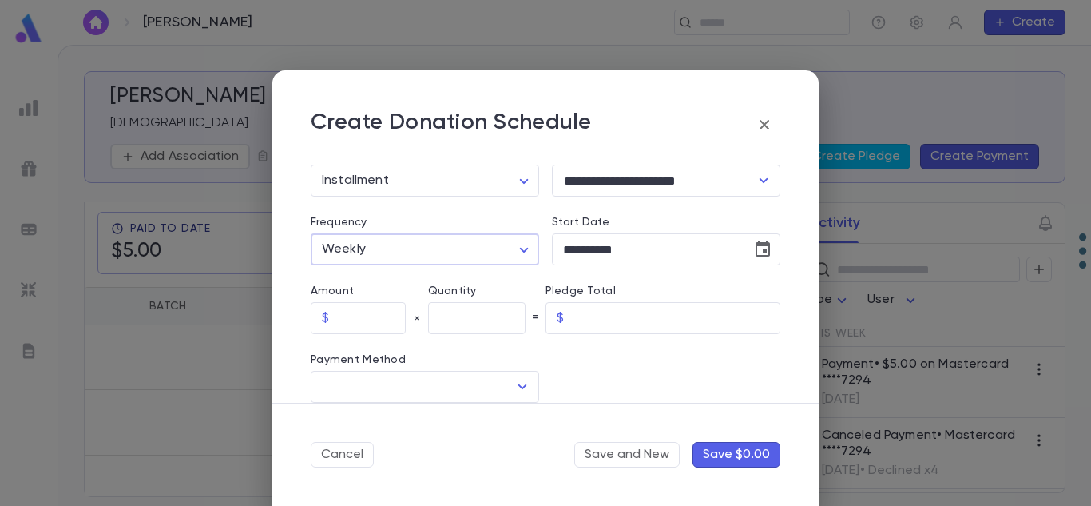
scroll to position [132, 0]
click at [383, 316] on input "text" at bounding box center [371, 317] width 70 height 31
type input "****"
click at [479, 329] on input "text" at bounding box center [476, 317] width 97 height 31
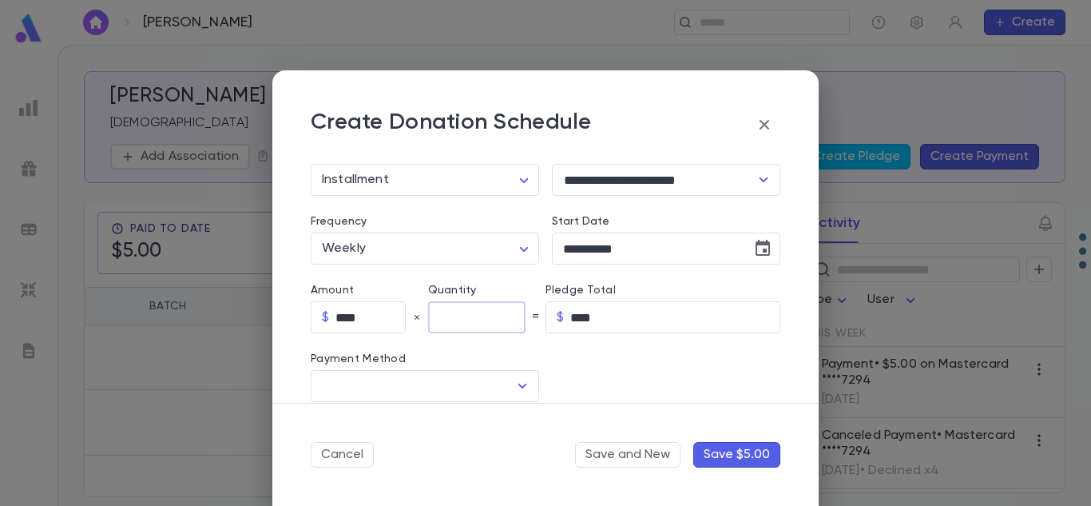
type input "**"
click at [634, 321] on input "****" at bounding box center [675, 317] width 210 height 31
type input "******"
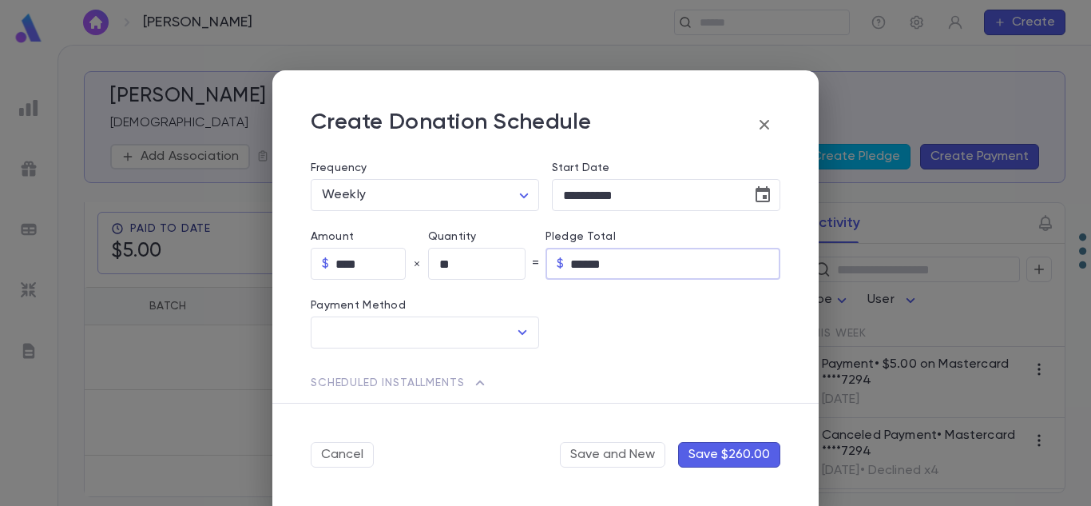
scroll to position [186, 0]
click at [517, 341] on button "Open" at bounding box center [522, 331] width 22 height 22
click at [446, 392] on li "Credit Card LSP" at bounding box center [423, 393] width 225 height 26
type input "**********"
click at [660, 336] on input "Credit Card" at bounding box center [650, 331] width 197 height 31
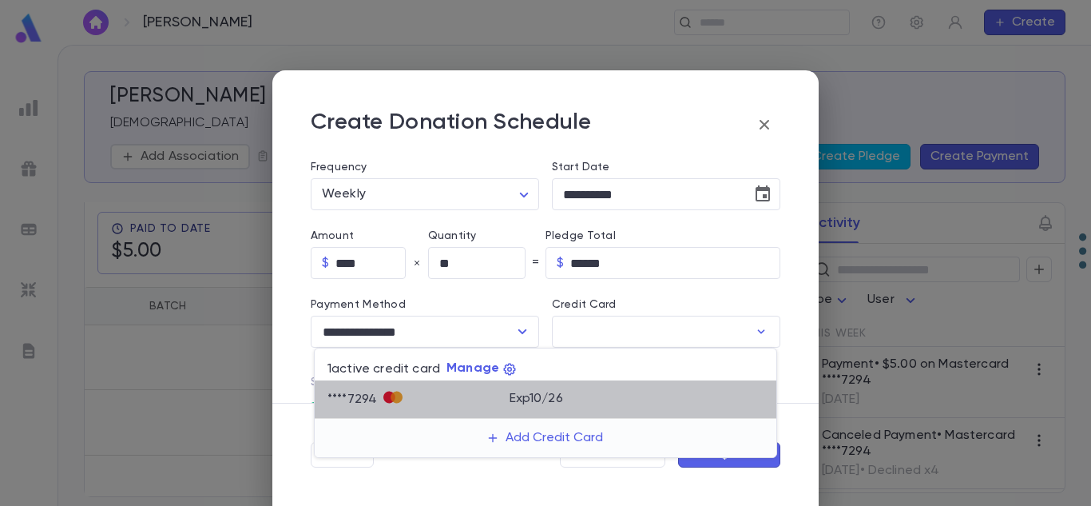
click at [561, 407] on div "Exp 10 / 26" at bounding box center [637, 396] width 255 height 30
type input "********"
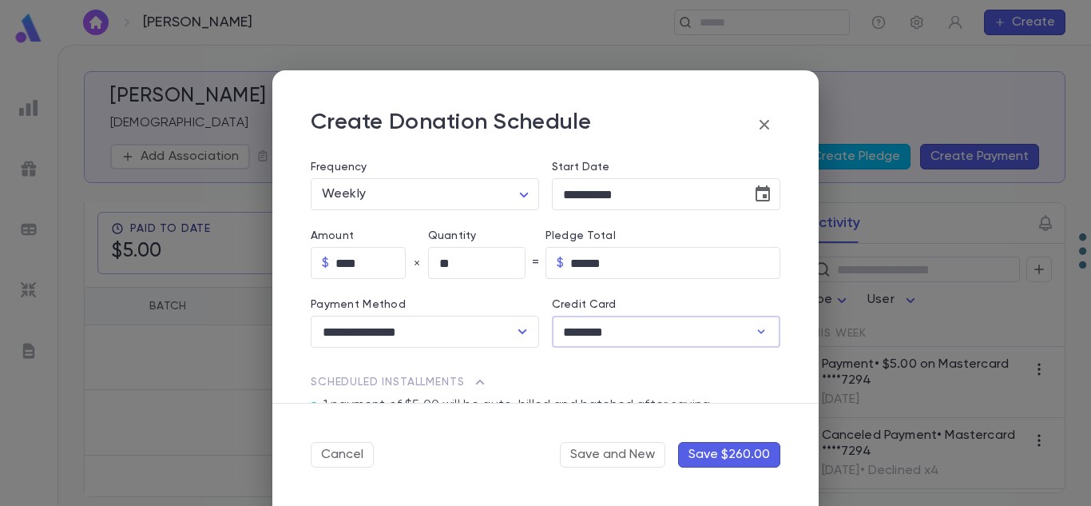
type input "********"
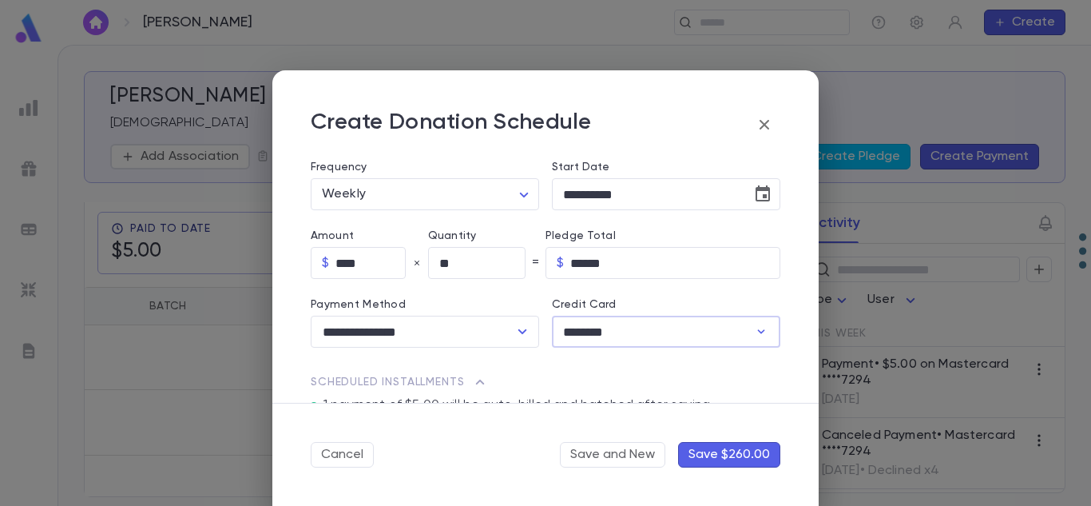
type input "********"
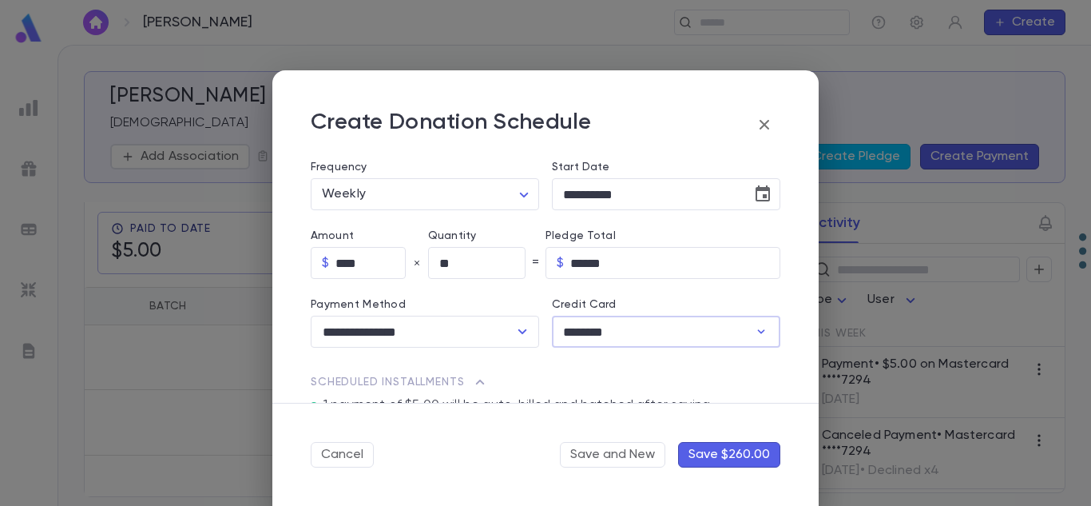
type input "********"
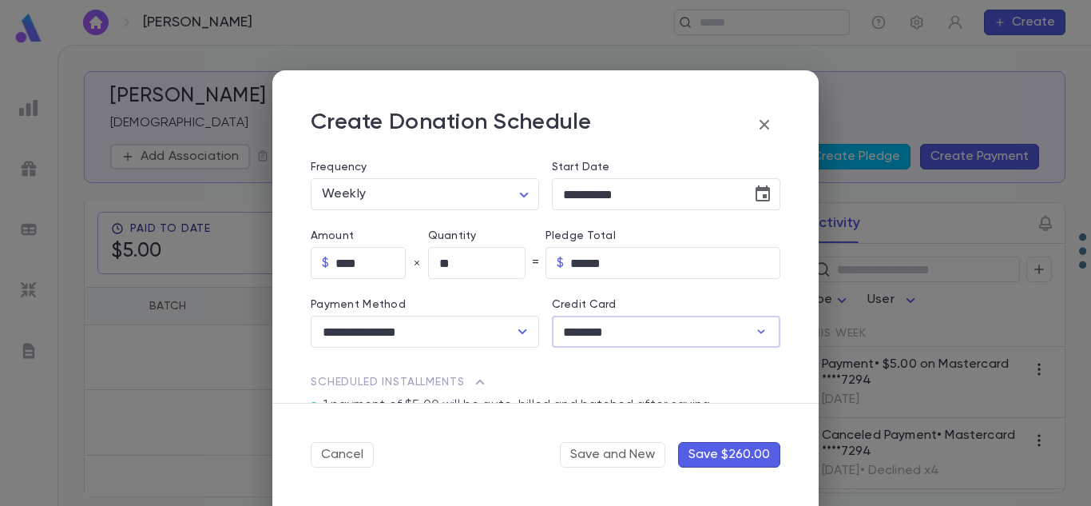
type input "********"
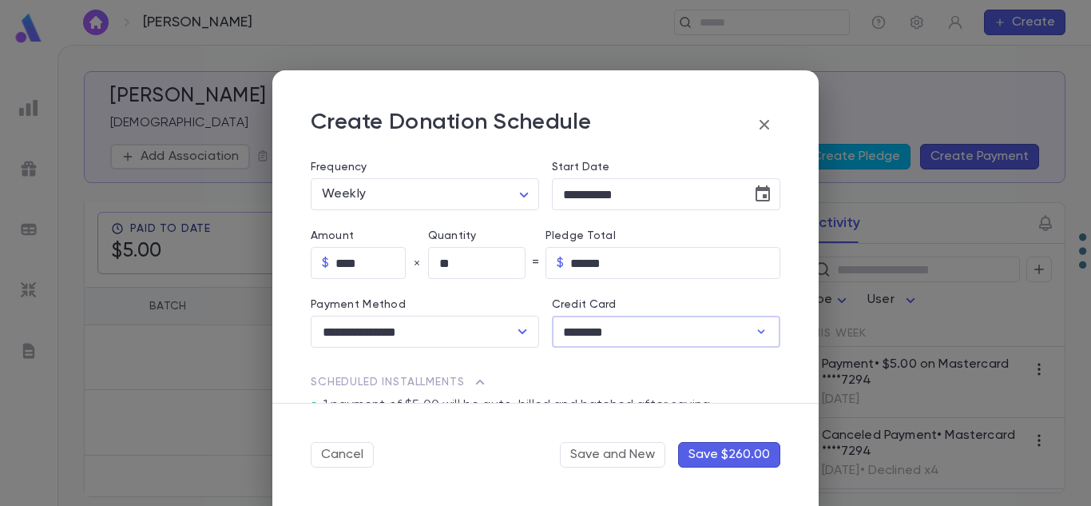
type input "********"
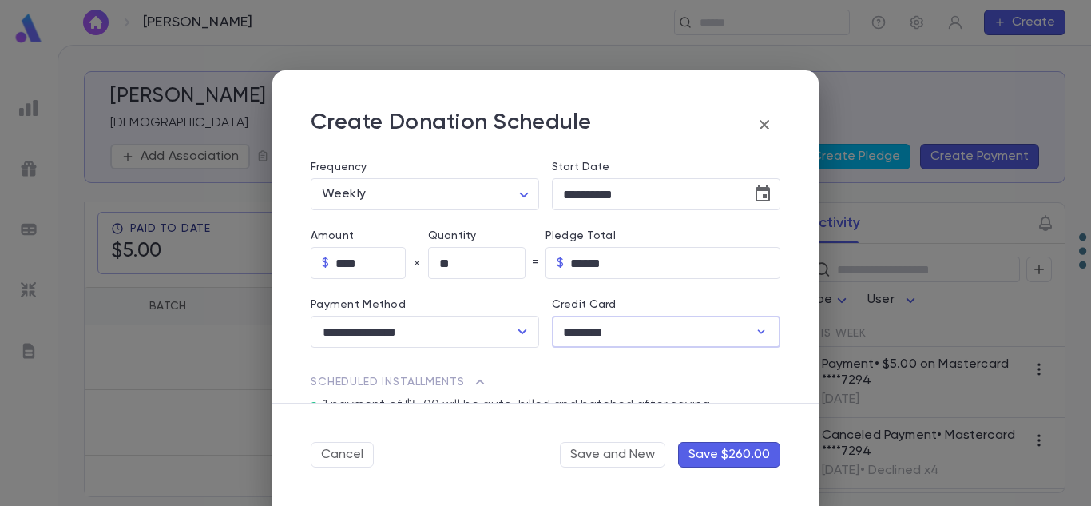
type input "********"
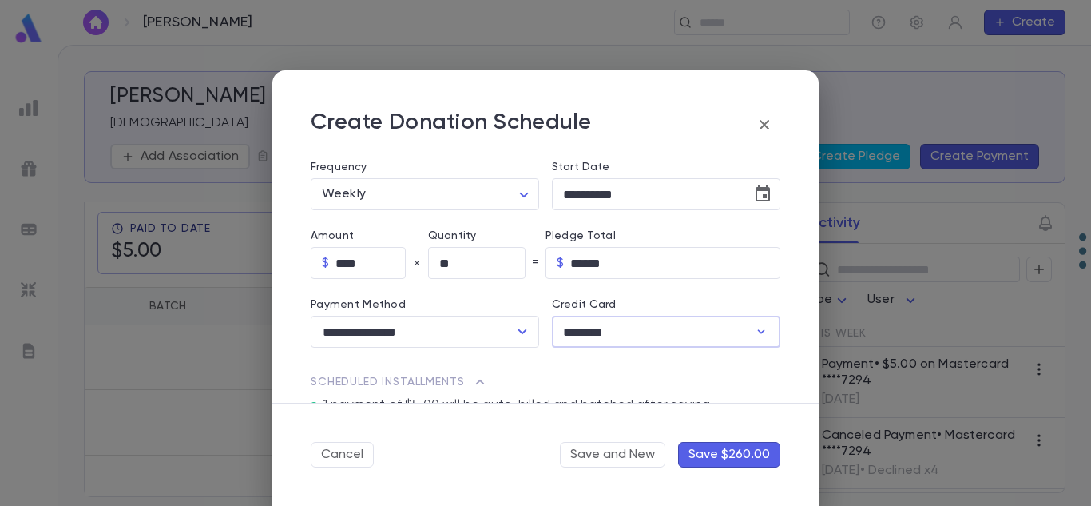
type input "********"
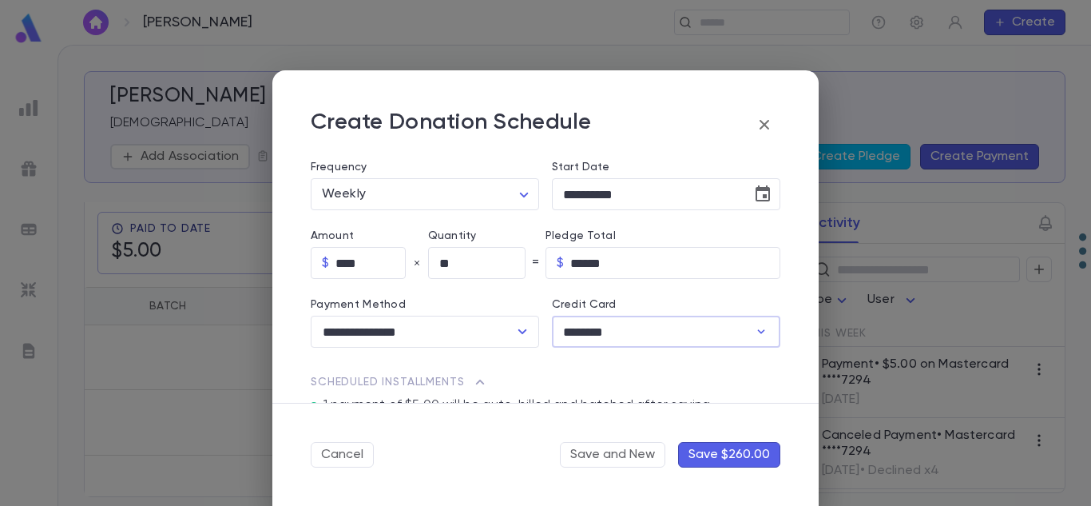
type input "********"
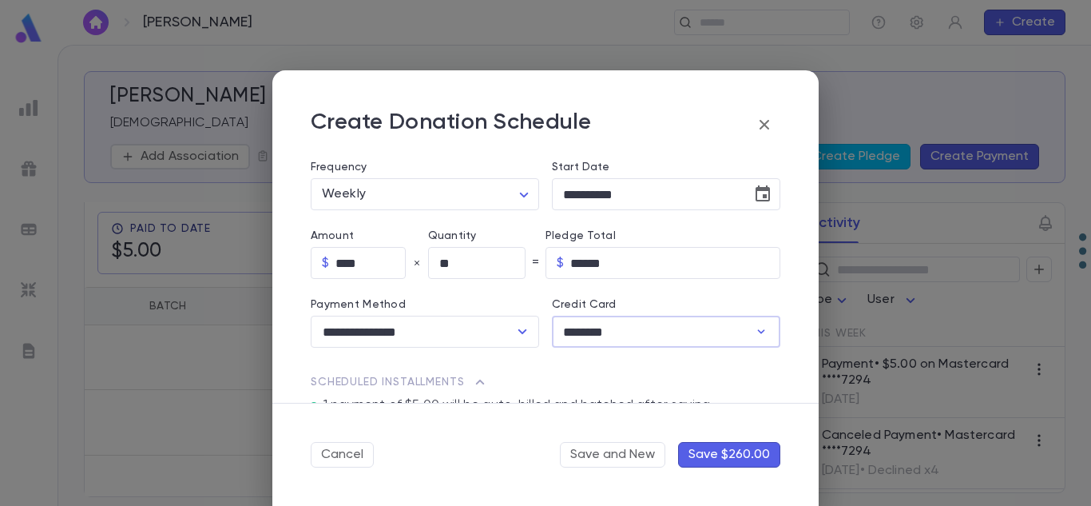
type input "********"
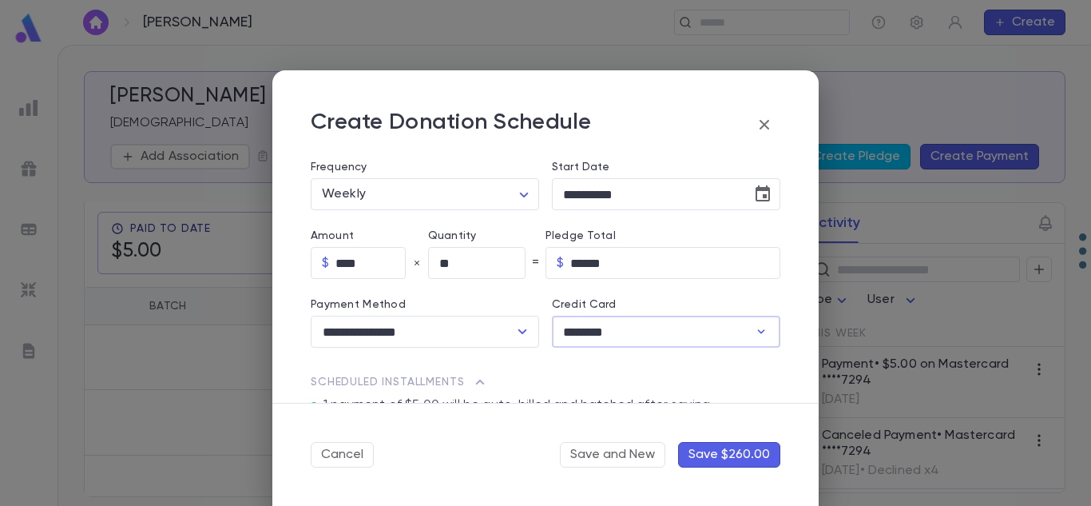
type input "********"
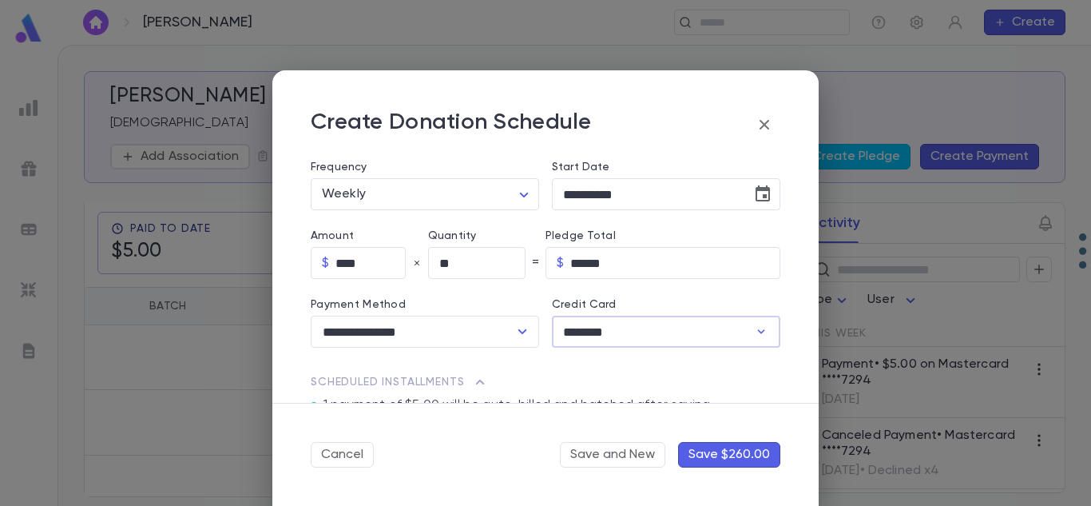
type input "********"
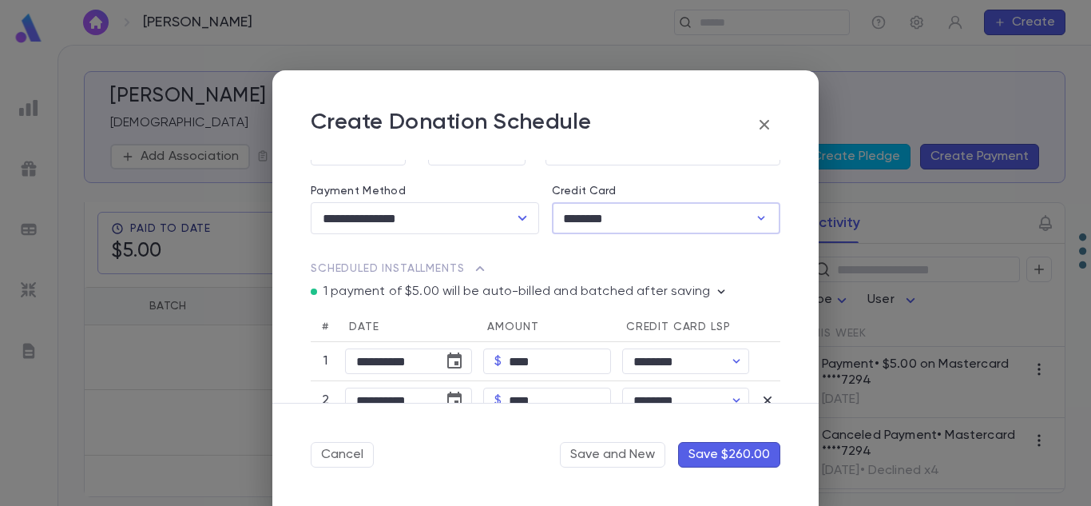
scroll to position [394, 0]
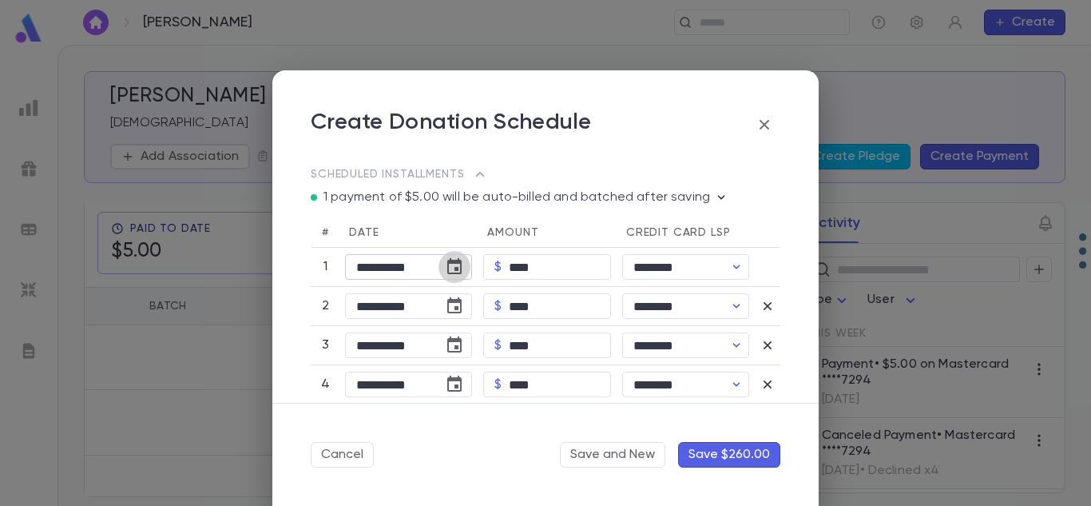
click at [450, 272] on icon "Choose date, selected date is Aug 13, 2025" at bounding box center [454, 266] width 19 height 19
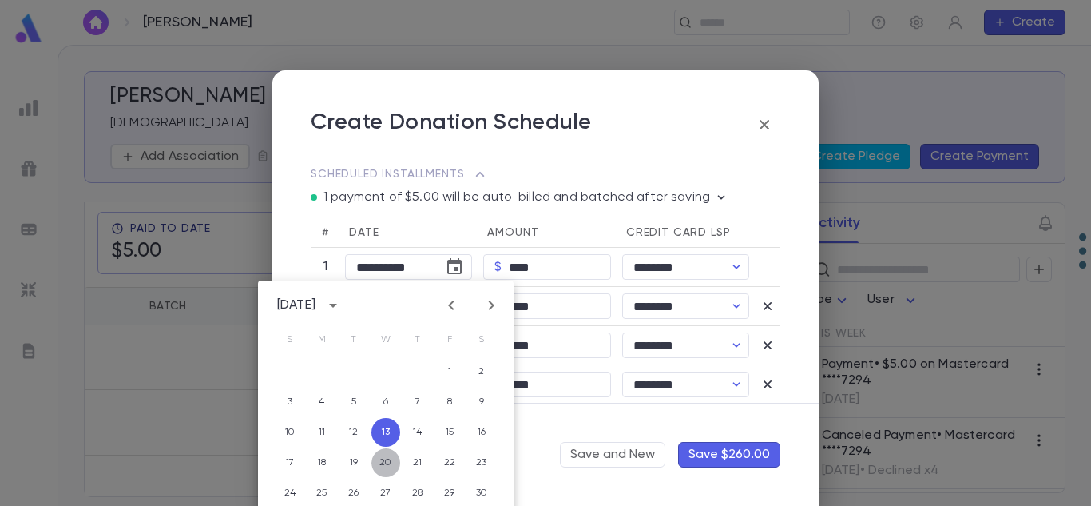
click at [383, 464] on button "20" at bounding box center [386, 462] width 29 height 29
type input "**********"
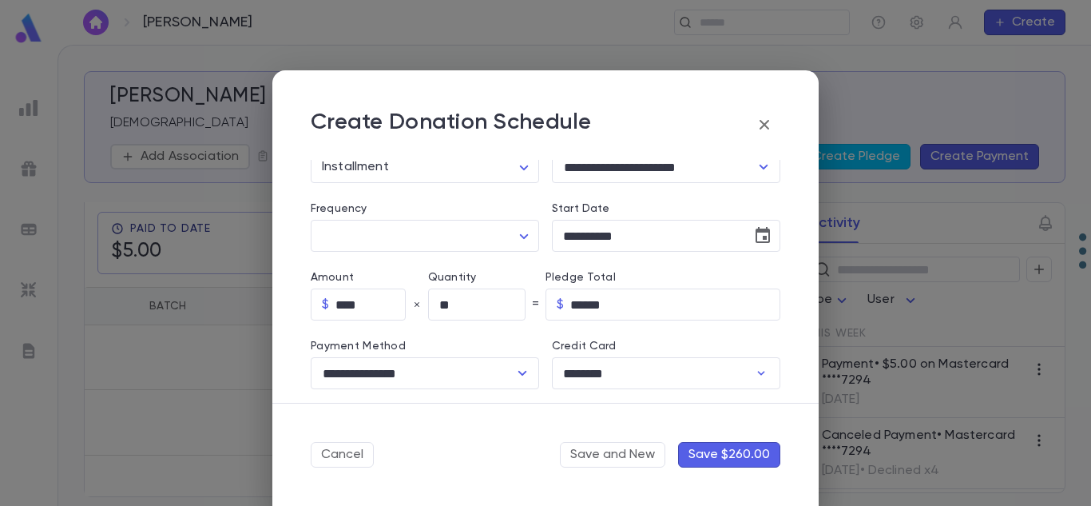
scroll to position [126, 0]
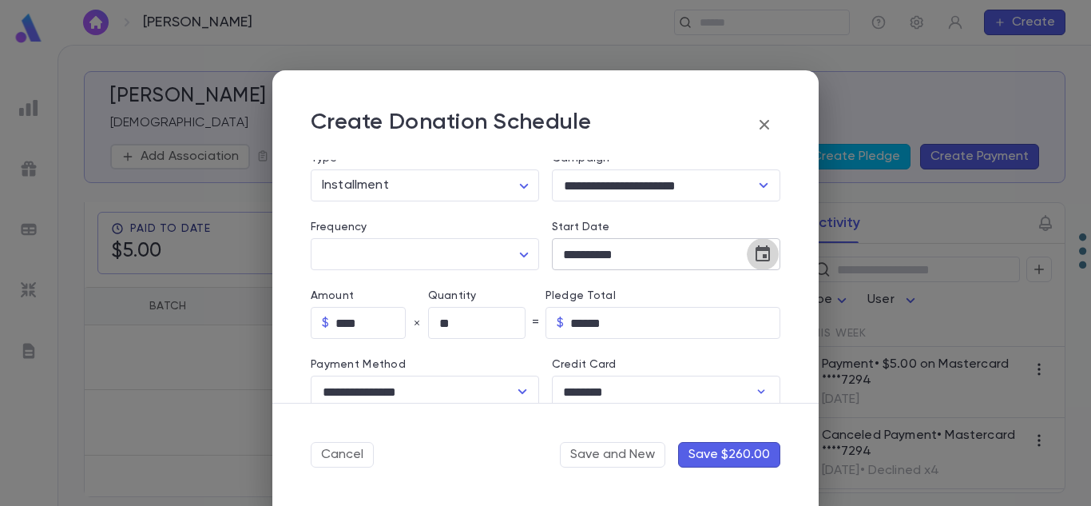
click at [761, 259] on icon "Choose date, selected date is Aug 20, 2025" at bounding box center [762, 253] width 19 height 19
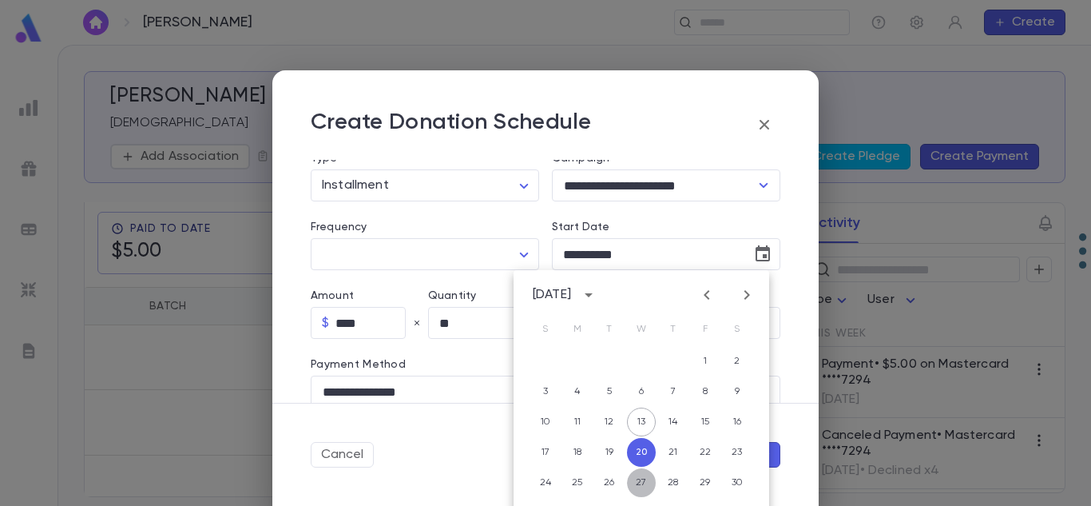
click at [647, 469] on button "27" at bounding box center [641, 482] width 29 height 29
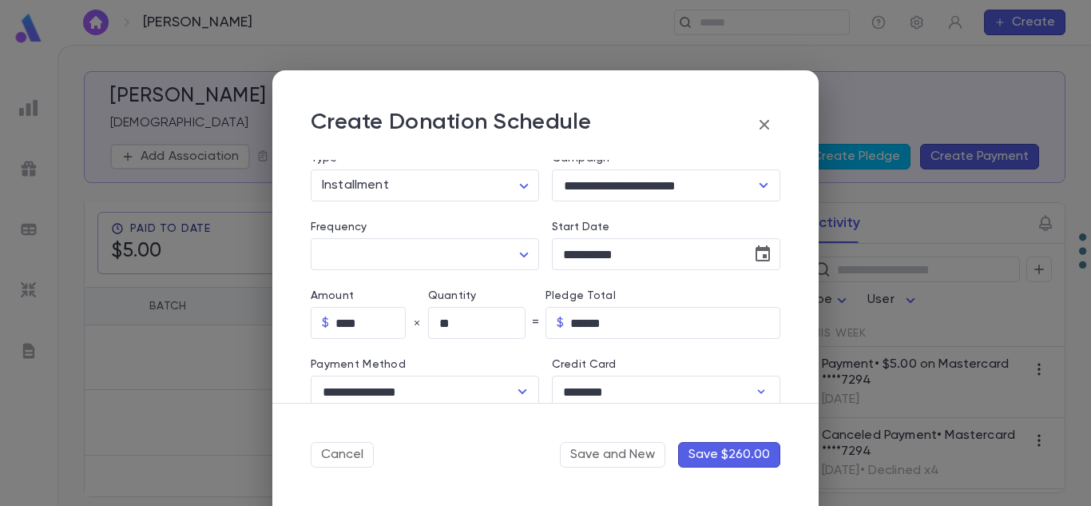
type input "**********"
type input "********"
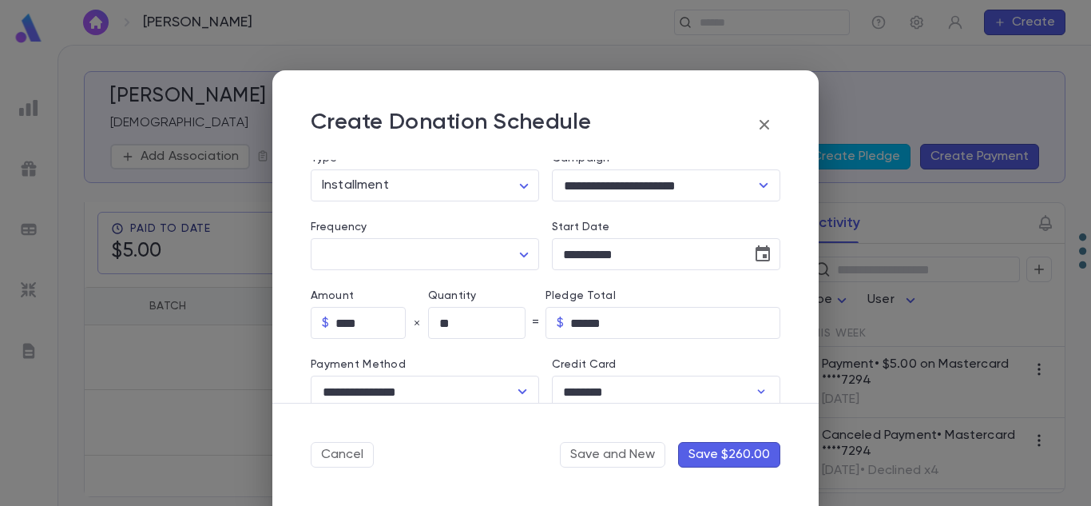
type input "********"
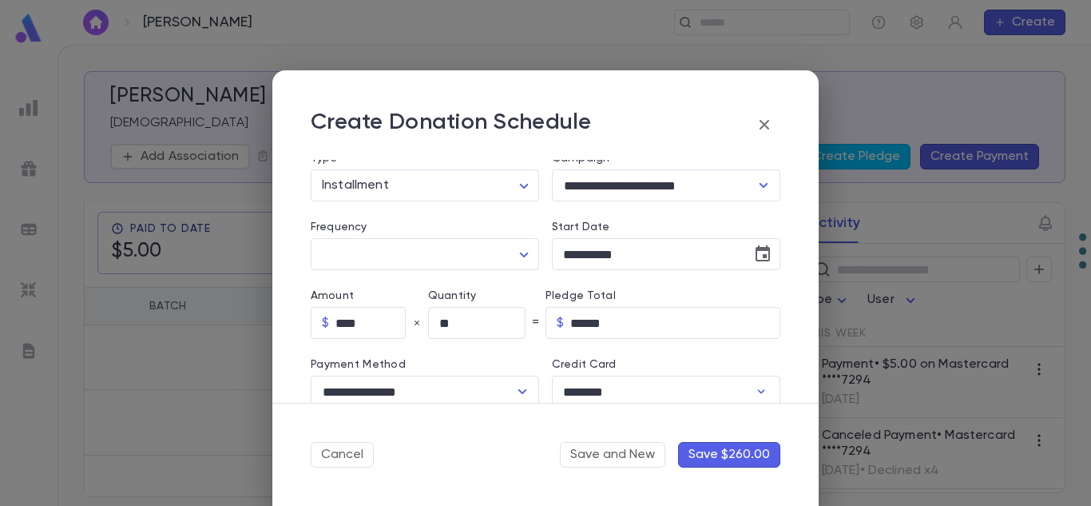
type input "********"
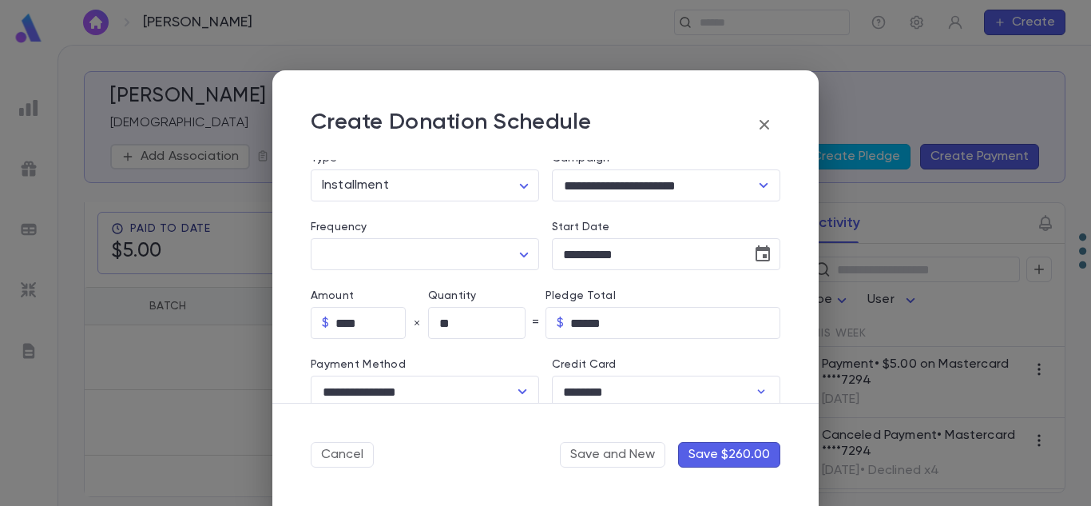
type input "********"
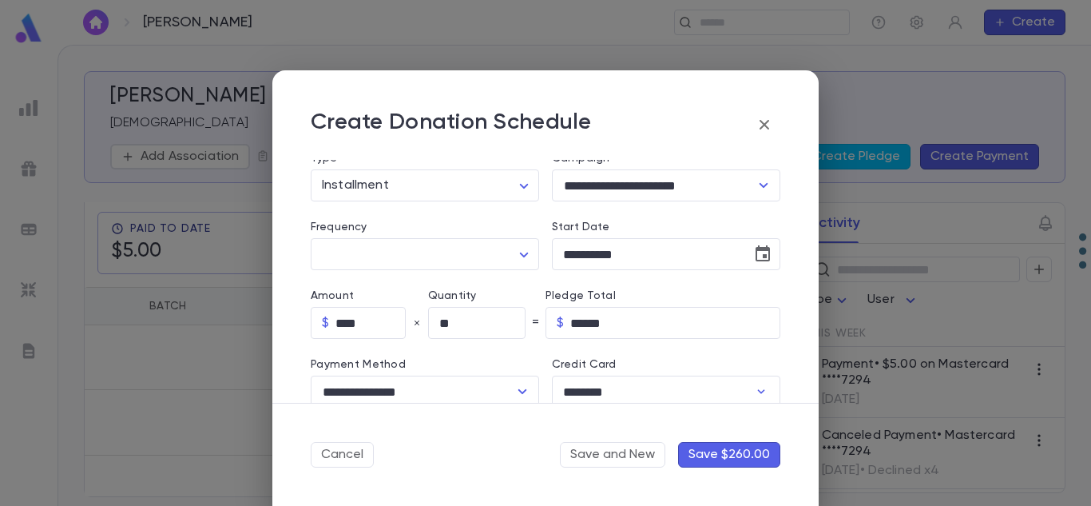
type input "********"
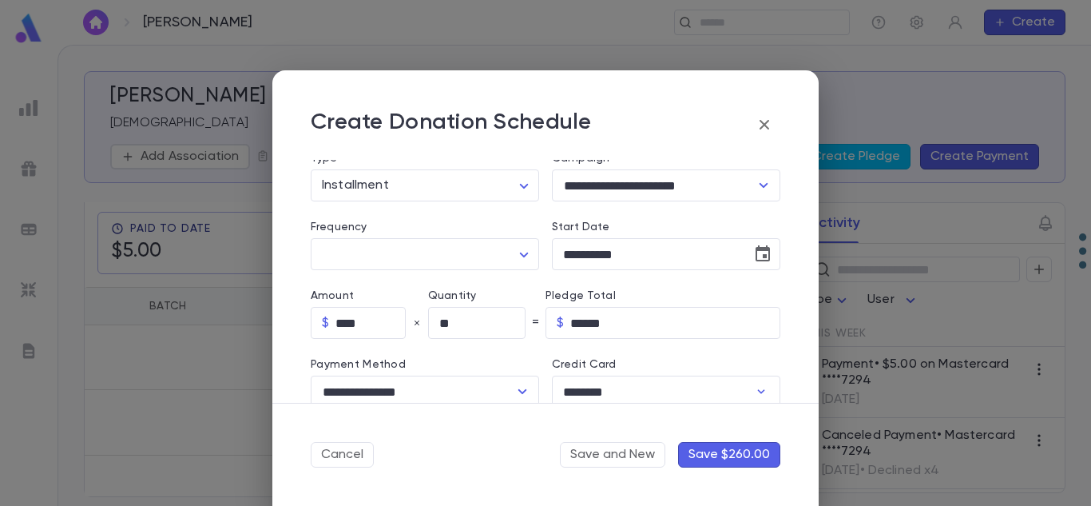
type input "********"
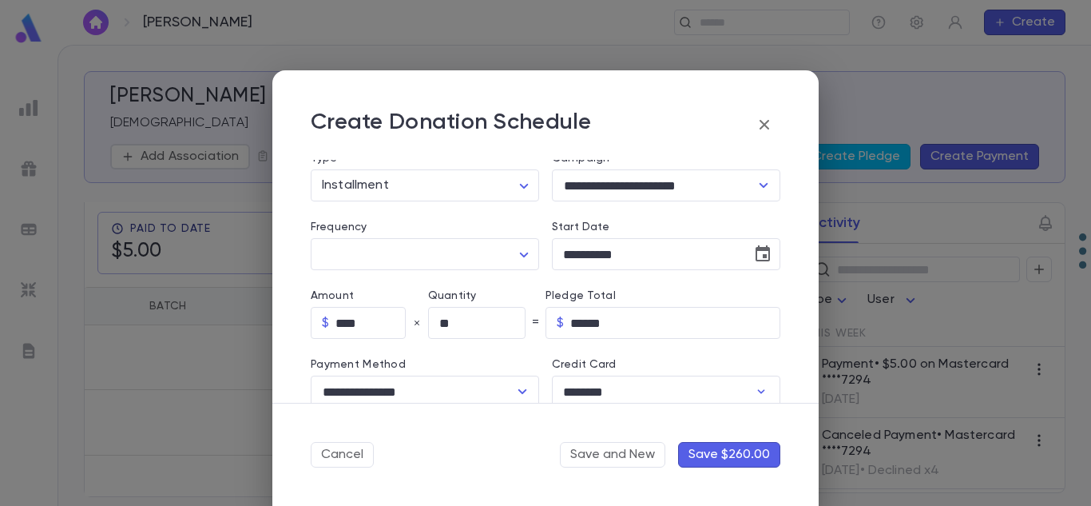
type input "********"
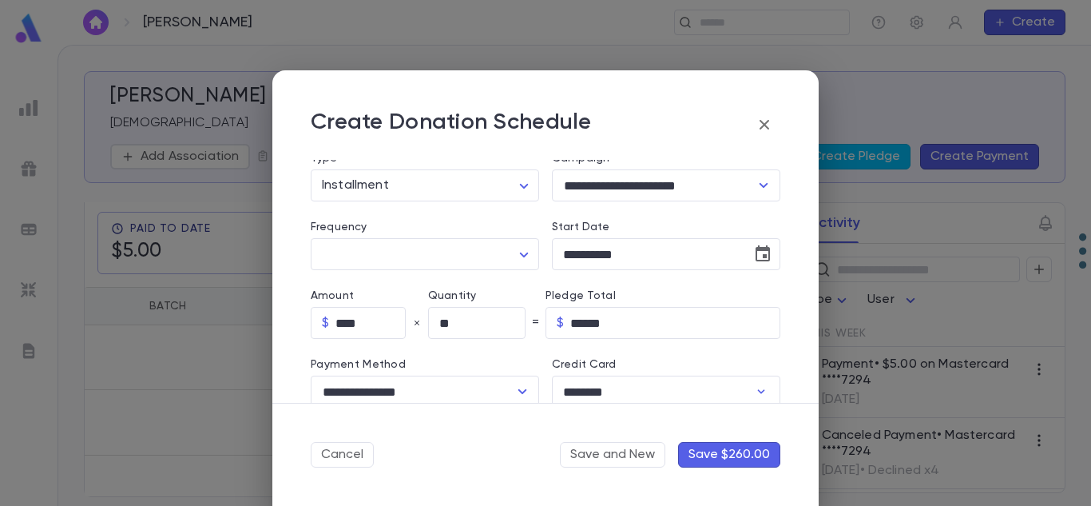
type input "********"
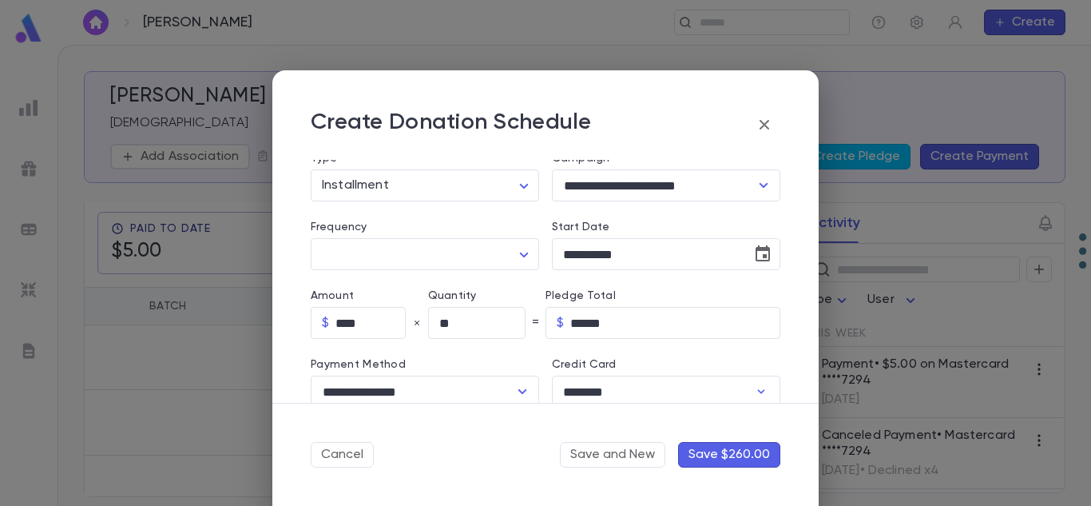
type input "********"
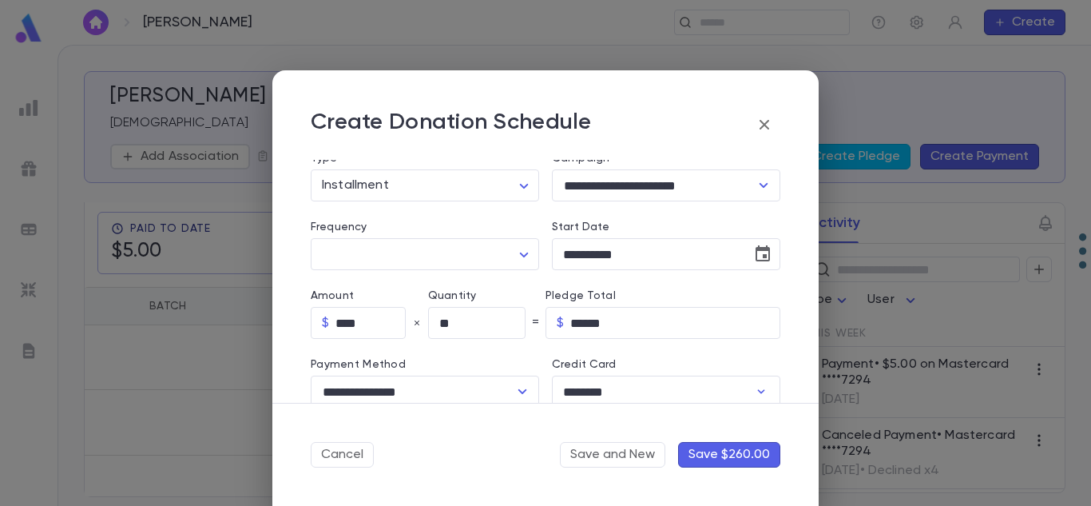
type input "********"
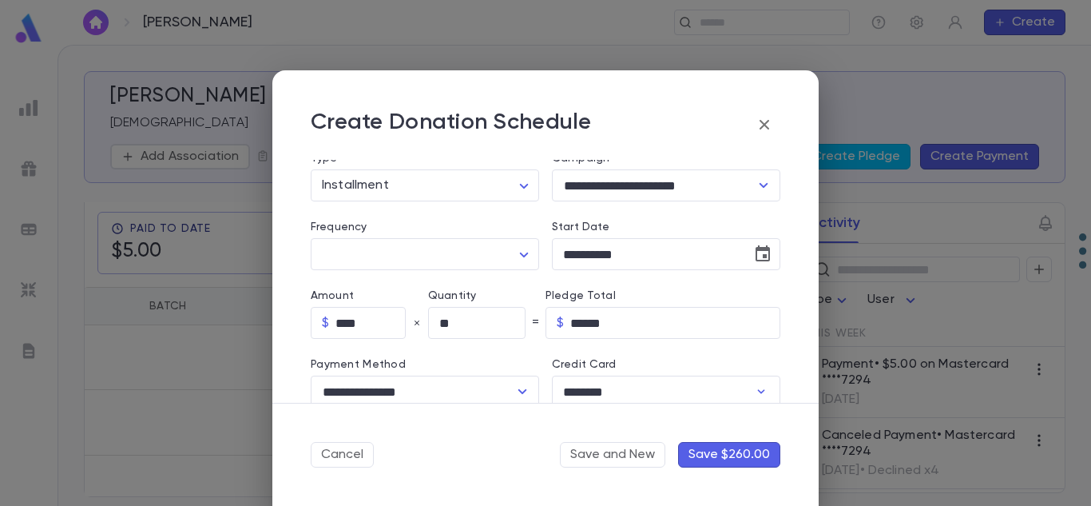
type input "********"
click at [462, 360] on p "Payment Method" at bounding box center [425, 364] width 229 height 13
click at [471, 311] on input "**" at bounding box center [476, 323] width 97 height 31
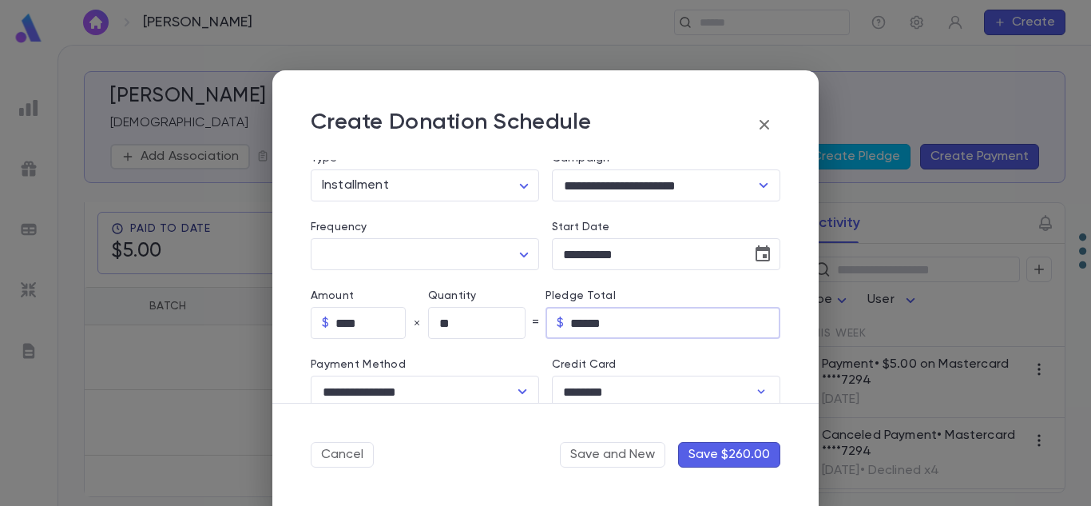
click at [621, 337] on input "******" at bounding box center [675, 323] width 210 height 31
click at [479, 328] on input "**" at bounding box center [476, 323] width 97 height 31
type input "**"
type input "******"
type input "********"
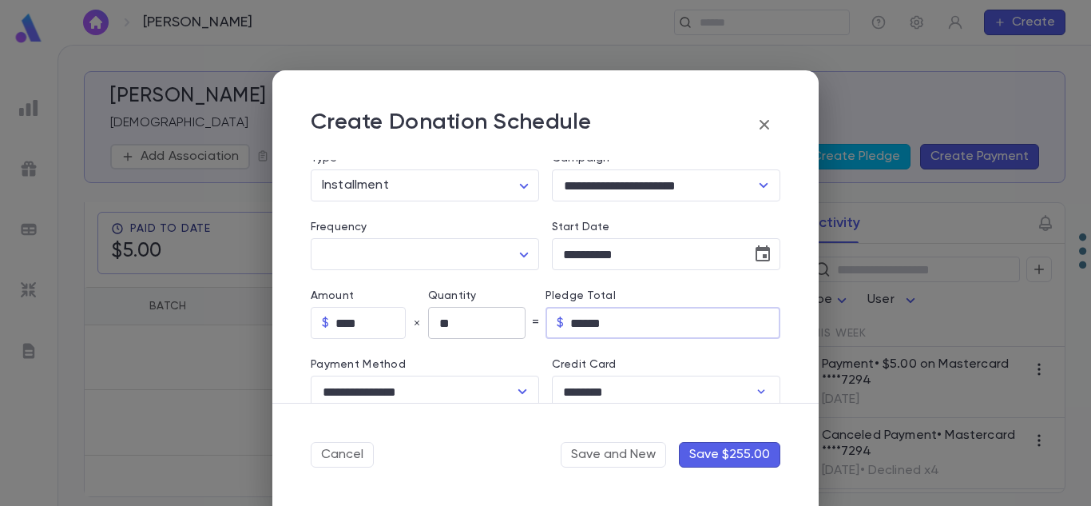
type input "********"
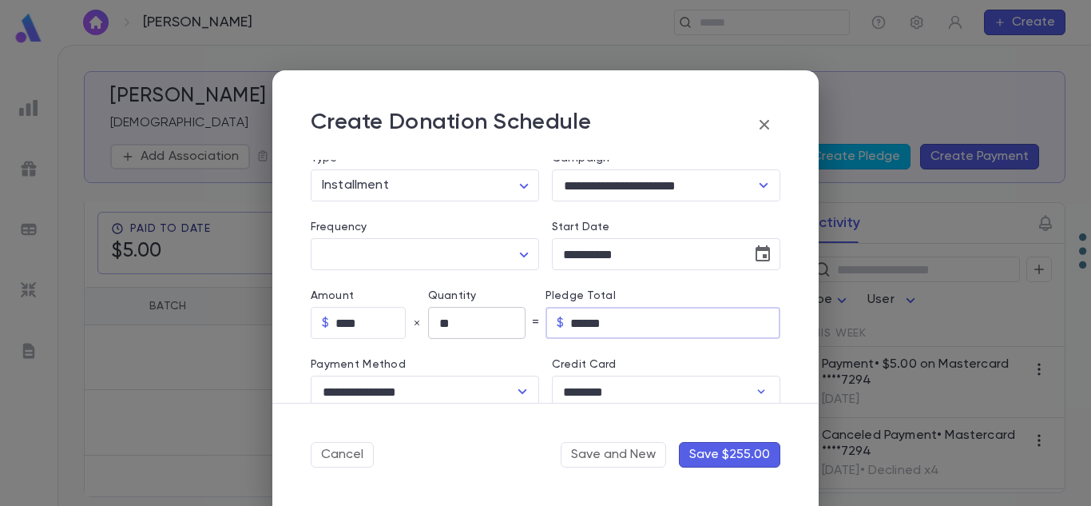
type input "********"
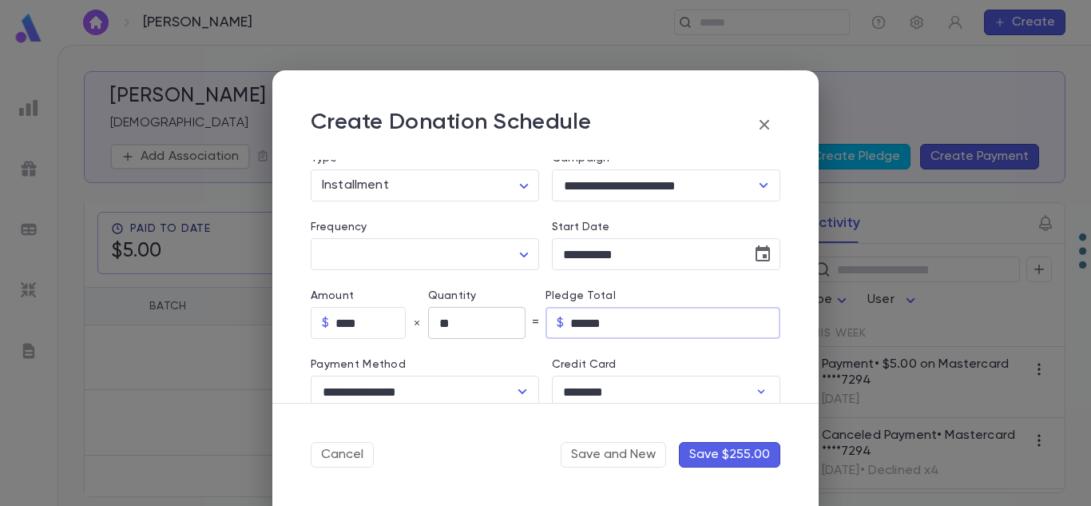
type input "********"
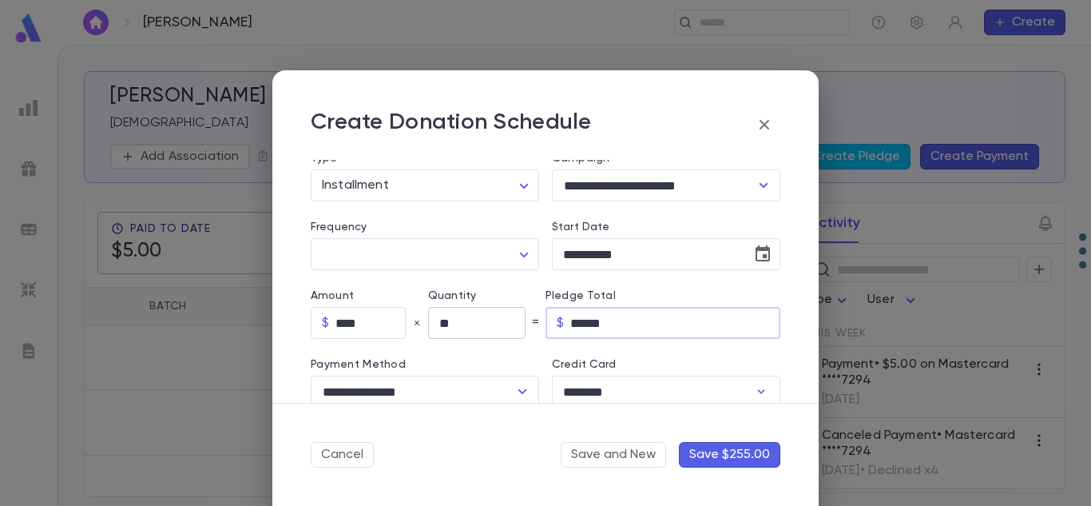
type input "********"
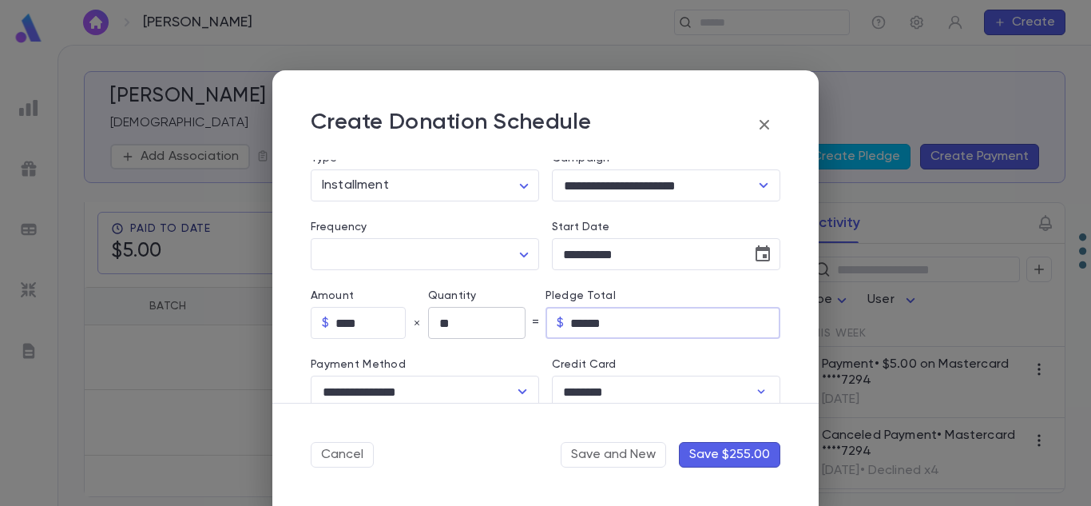
type input "********"
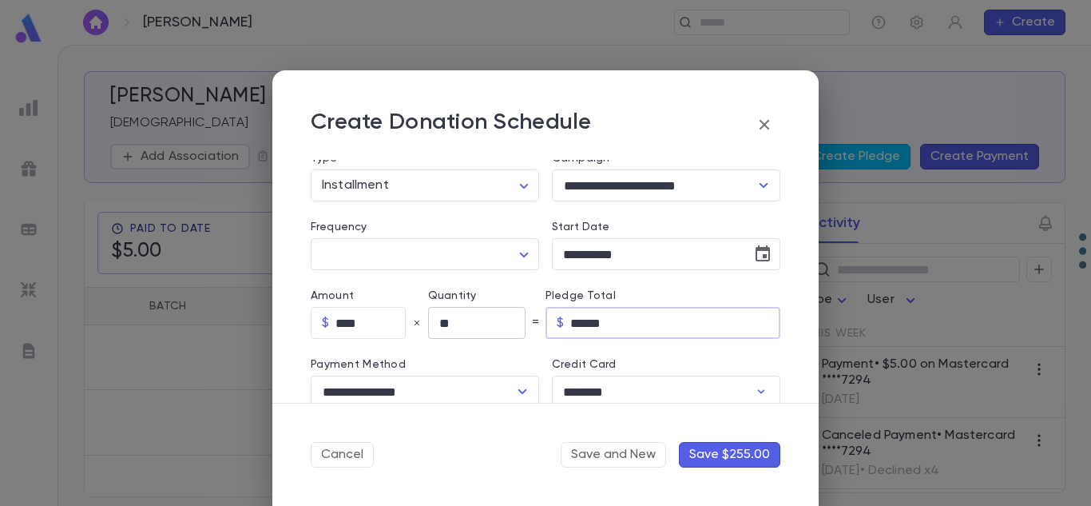
type input "********"
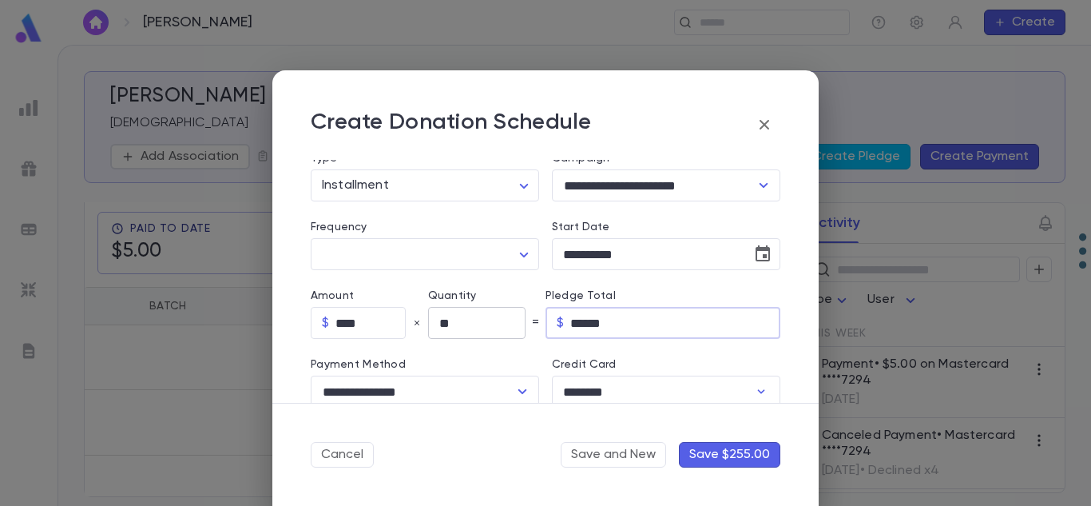
type input "********"
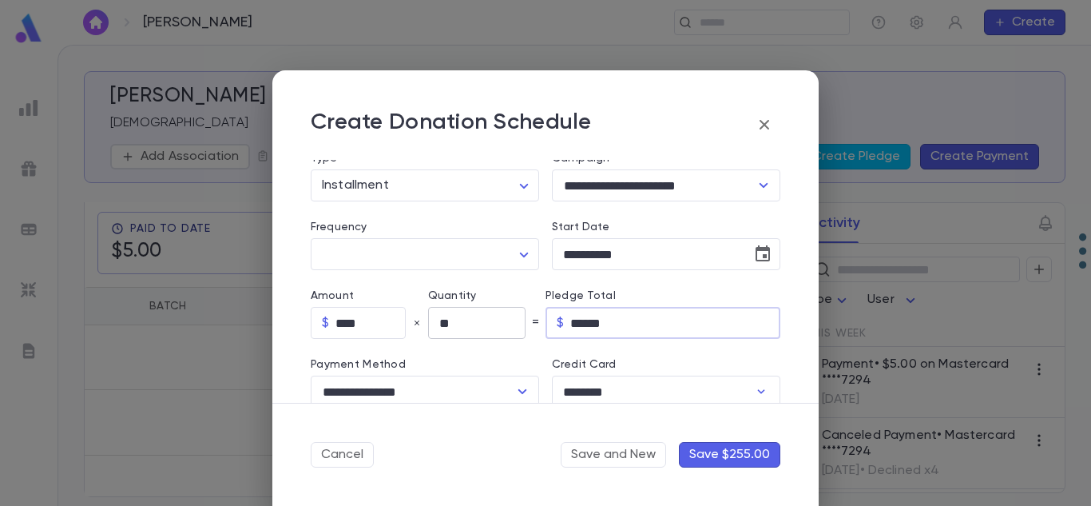
type input "********"
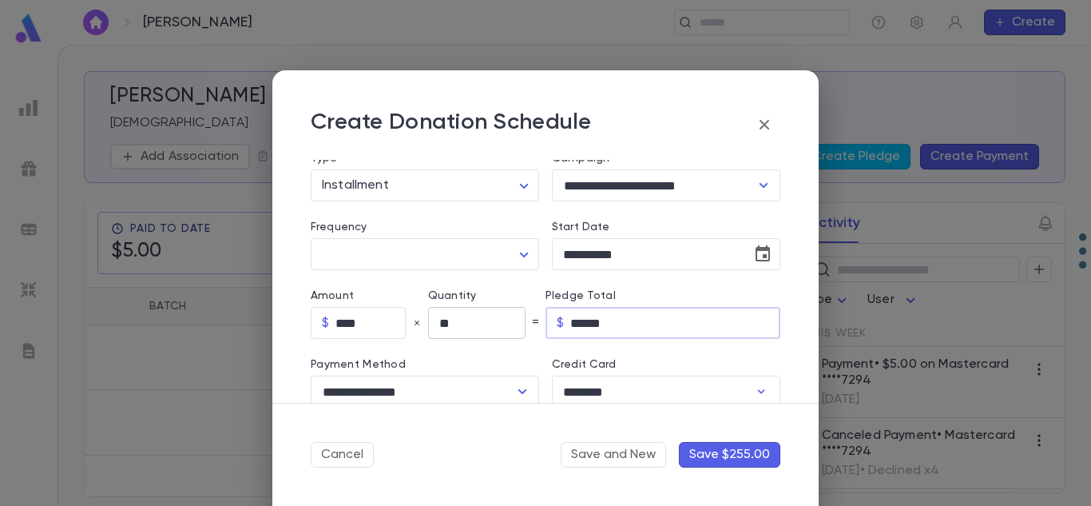
type input "********"
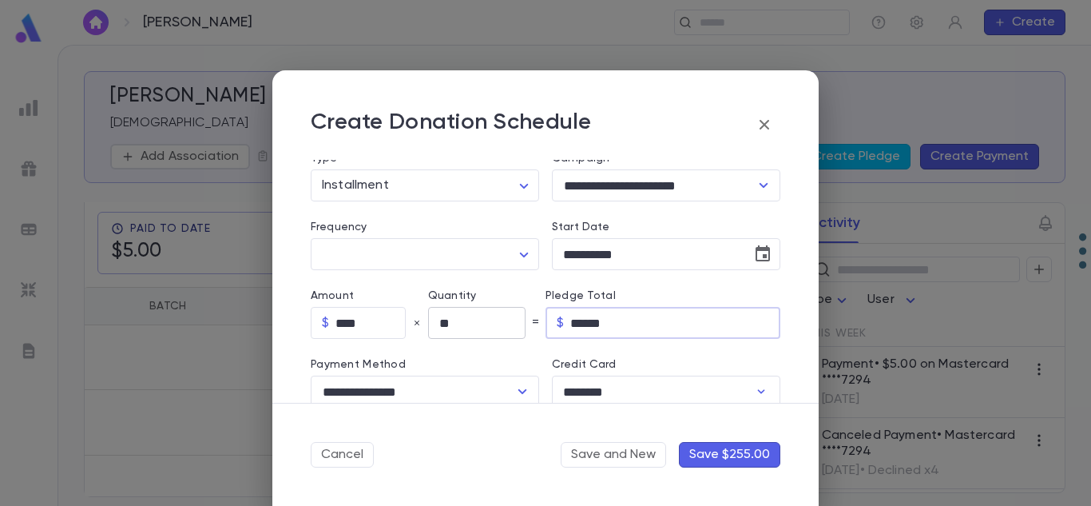
type input "********"
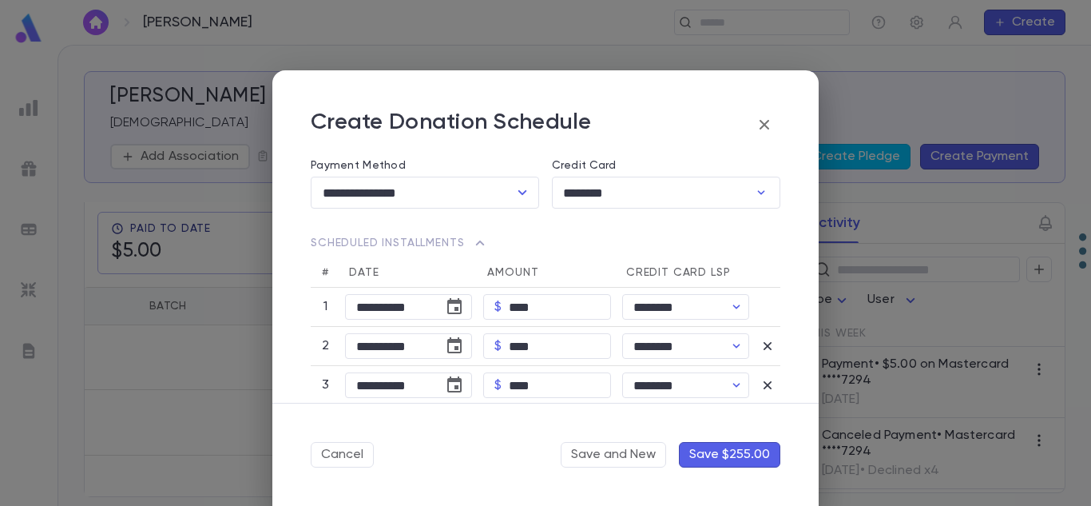
scroll to position [300, 0]
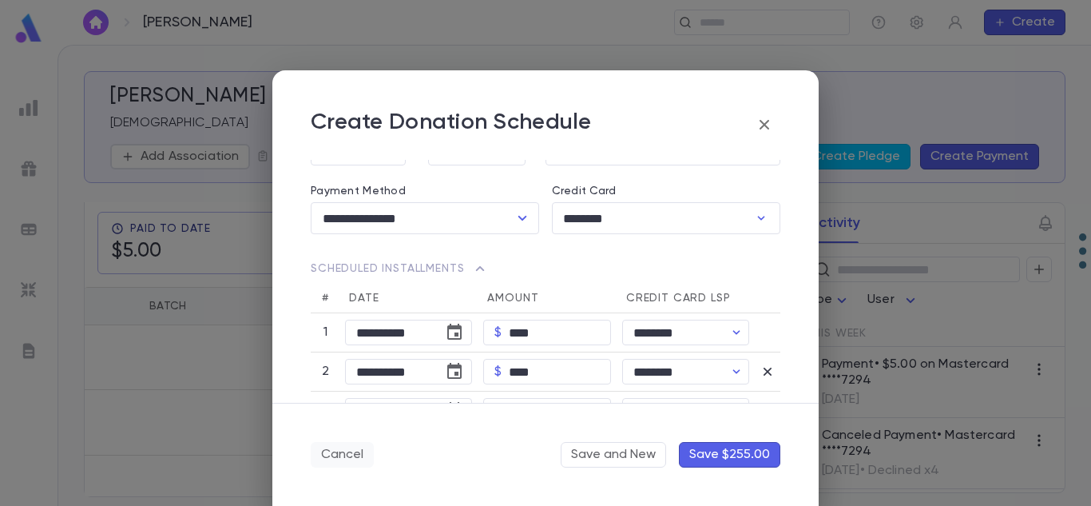
click at [346, 464] on button "Cancel" at bounding box center [342, 455] width 63 height 26
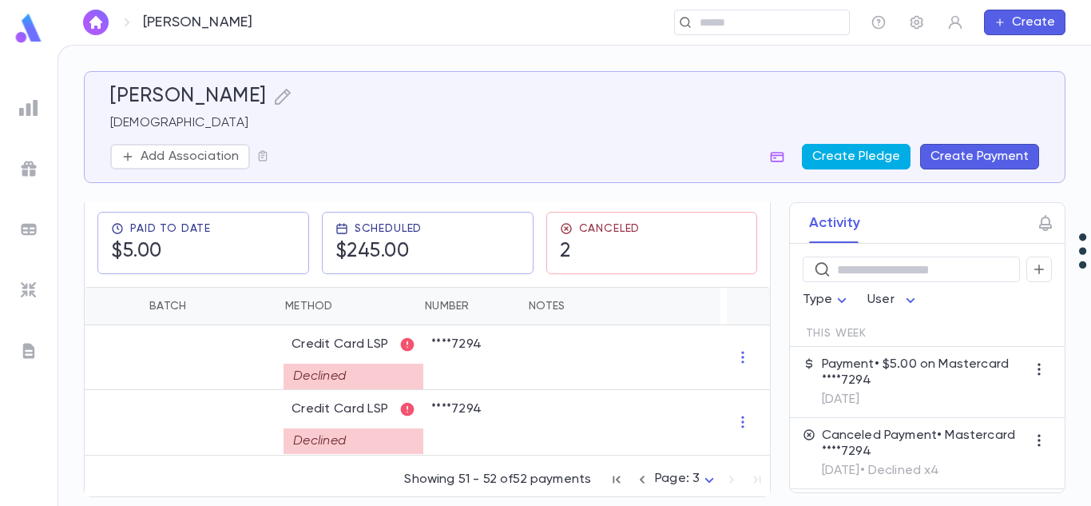
click at [870, 159] on button "Create Pledge" at bounding box center [856, 157] width 109 height 26
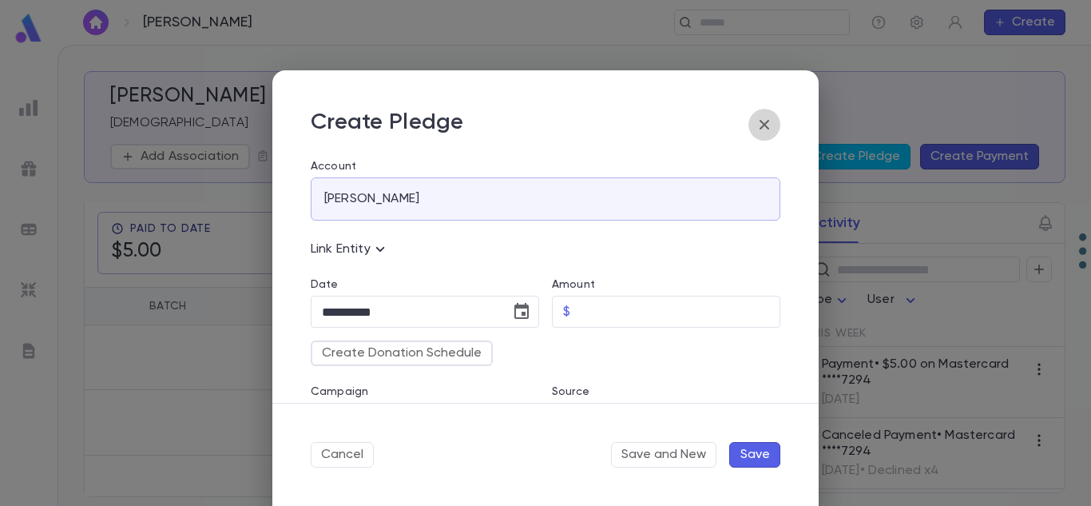
click at [772, 117] on icon "button" at bounding box center [764, 124] width 19 height 19
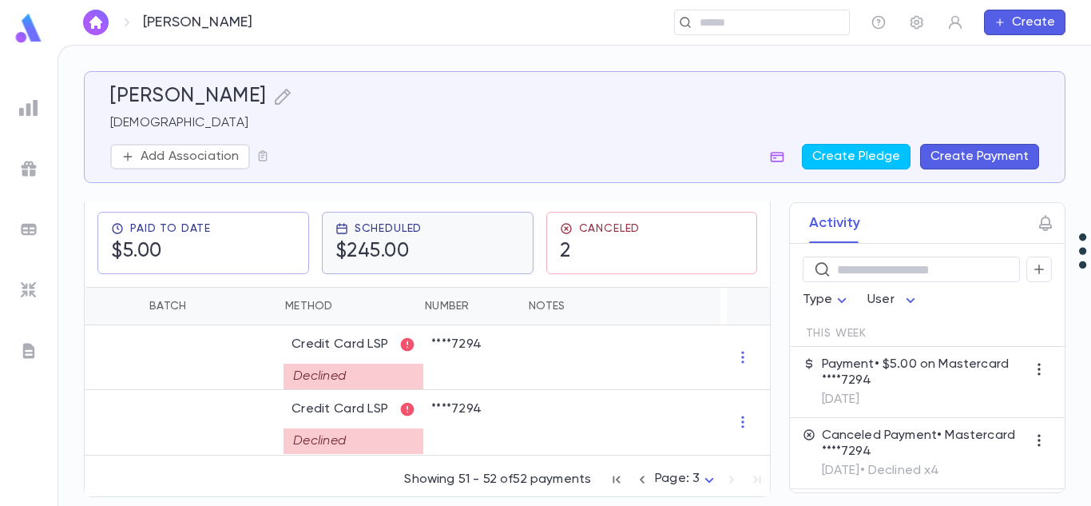
click at [441, 212] on div "Scheduled $245.00" at bounding box center [428, 243] width 212 height 62
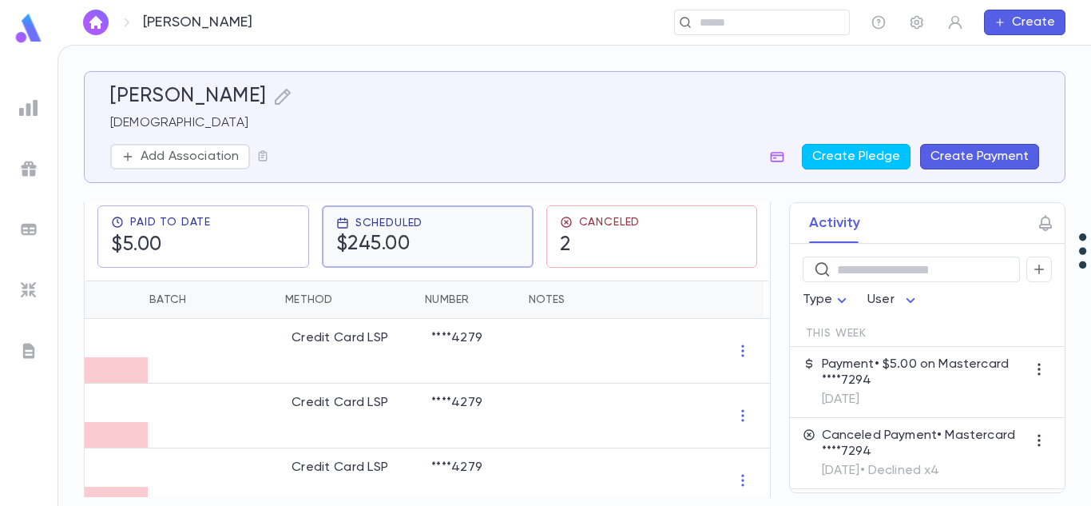
drag, startPoint x: 447, startPoint y: 221, endPoint x: 440, endPoint y: 229, distance: 11.4
click at [440, 229] on div "Scheduled $245.00" at bounding box center [427, 237] width 183 height 40
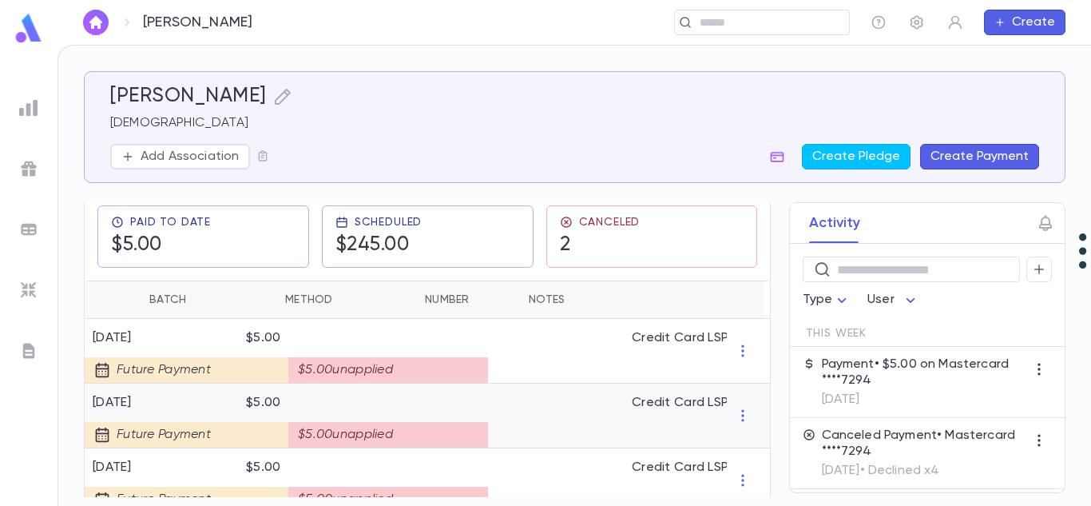
scroll to position [0, 347]
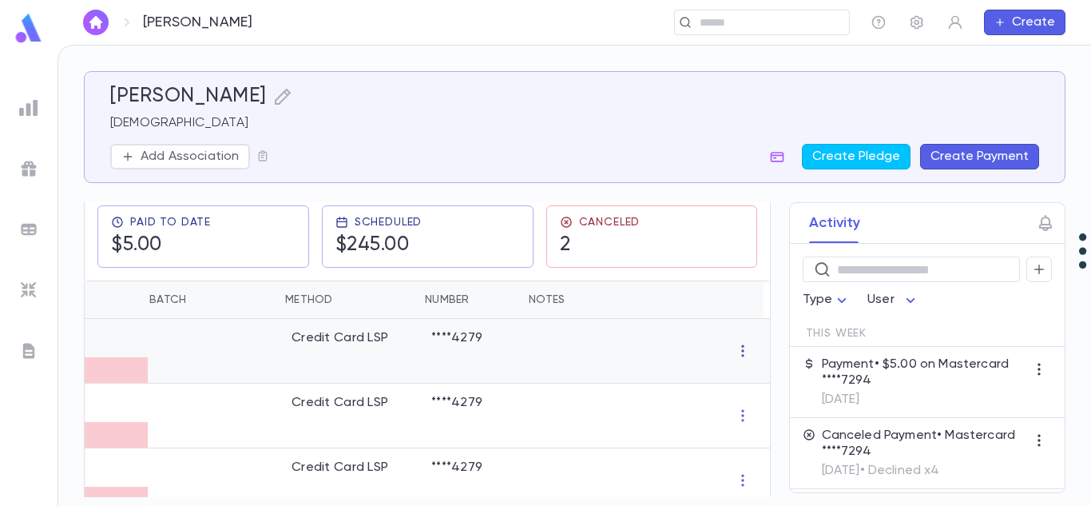
click at [739, 349] on icon "button" at bounding box center [743, 351] width 16 height 16
click at [753, 374] on li "Delete" at bounding box center [766, 377] width 67 height 26
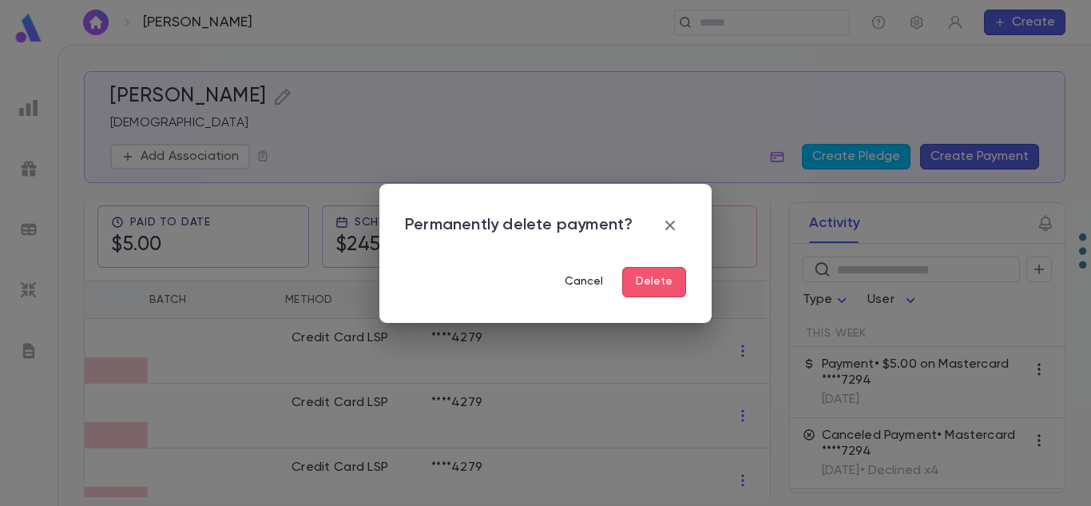
click at [586, 280] on button "Cancel" at bounding box center [584, 282] width 64 height 30
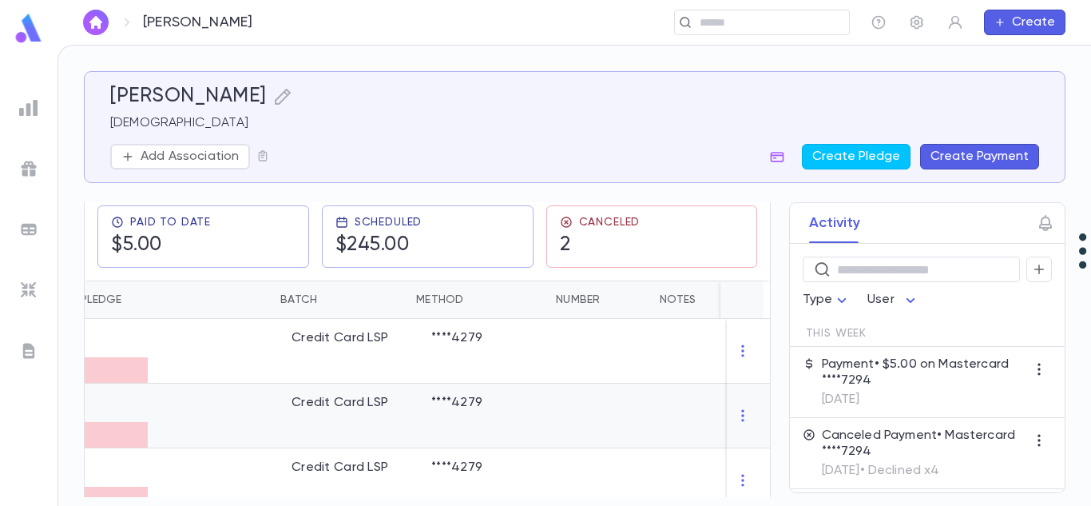
scroll to position [0, 0]
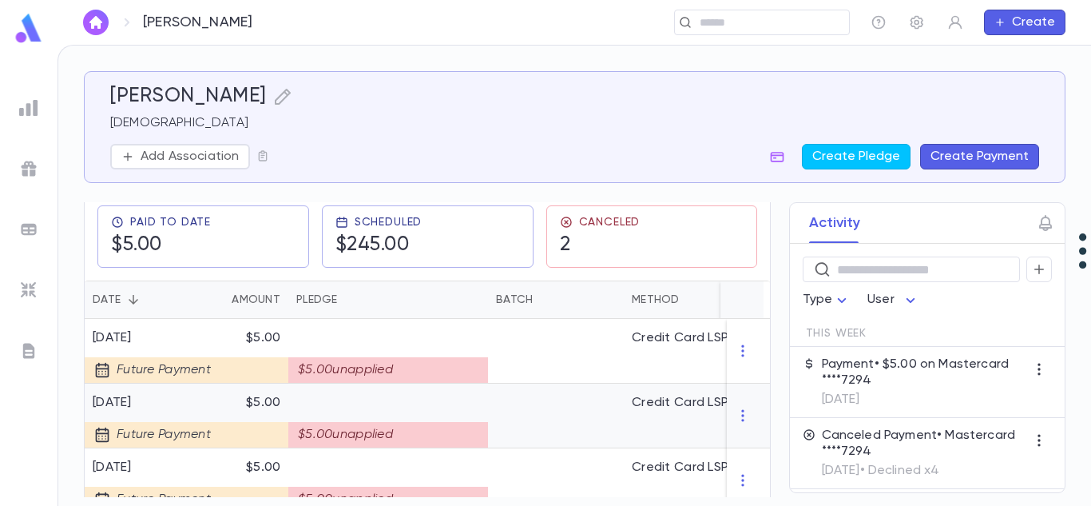
click at [400, 423] on div "$5.00 unapplied" at bounding box center [388, 435] width 200 height 26
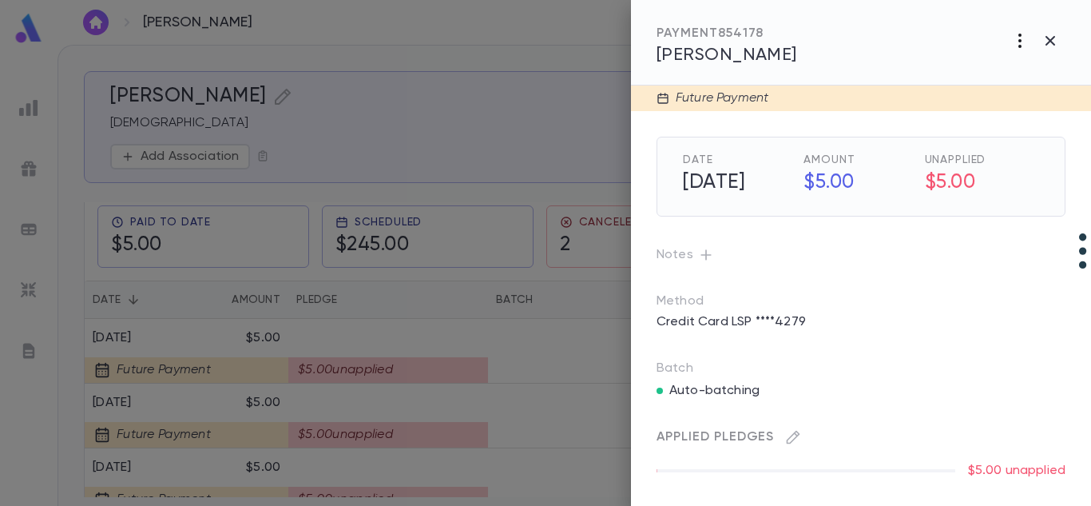
click at [1022, 37] on icon "button" at bounding box center [1020, 40] width 19 height 19
click at [1057, 29] on div at bounding box center [545, 253] width 1091 height 506
click at [1056, 35] on icon "button" at bounding box center [1050, 40] width 19 height 19
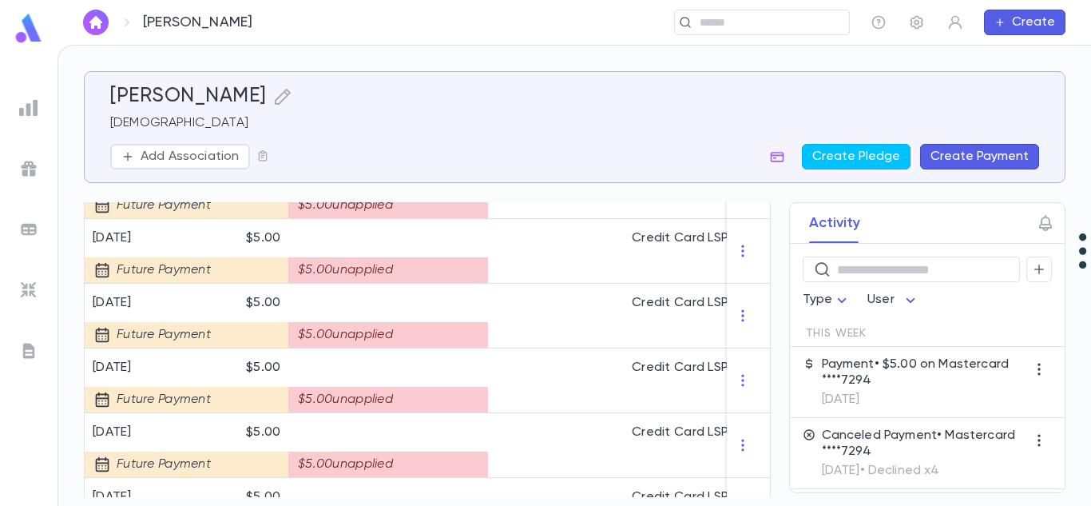
scroll to position [1757, 0]
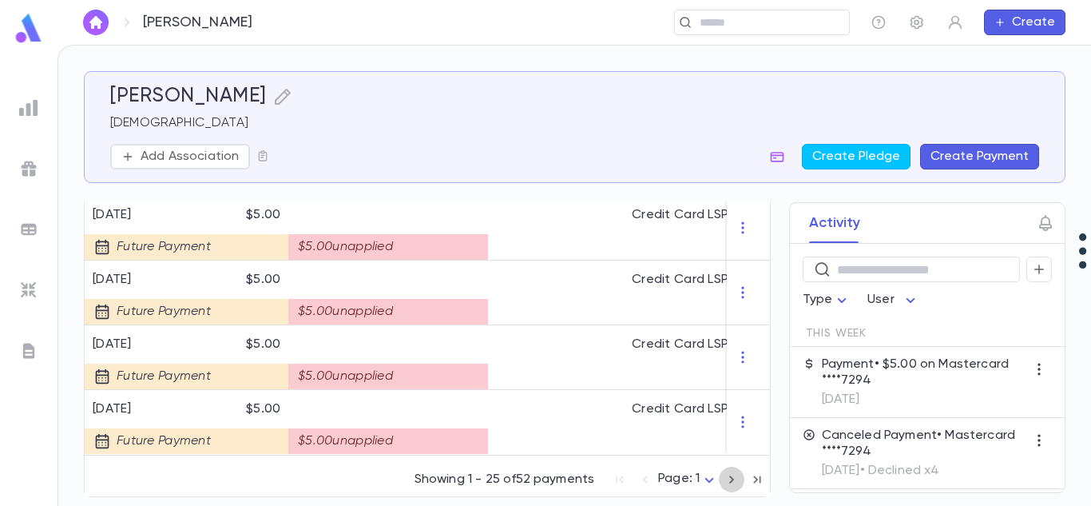
click at [729, 482] on icon "button" at bounding box center [732, 479] width 18 height 19
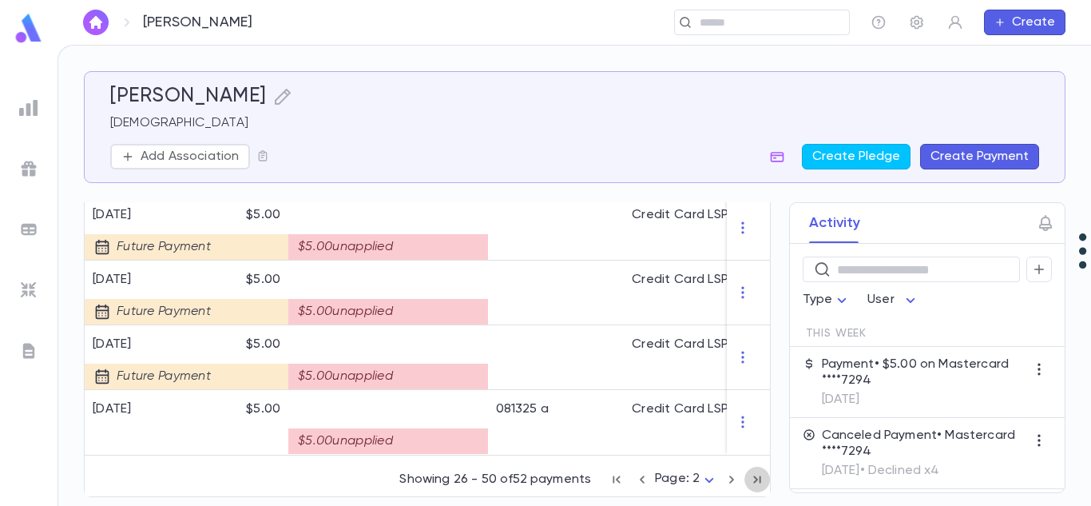
click at [752, 482] on icon "button" at bounding box center [758, 479] width 18 height 19
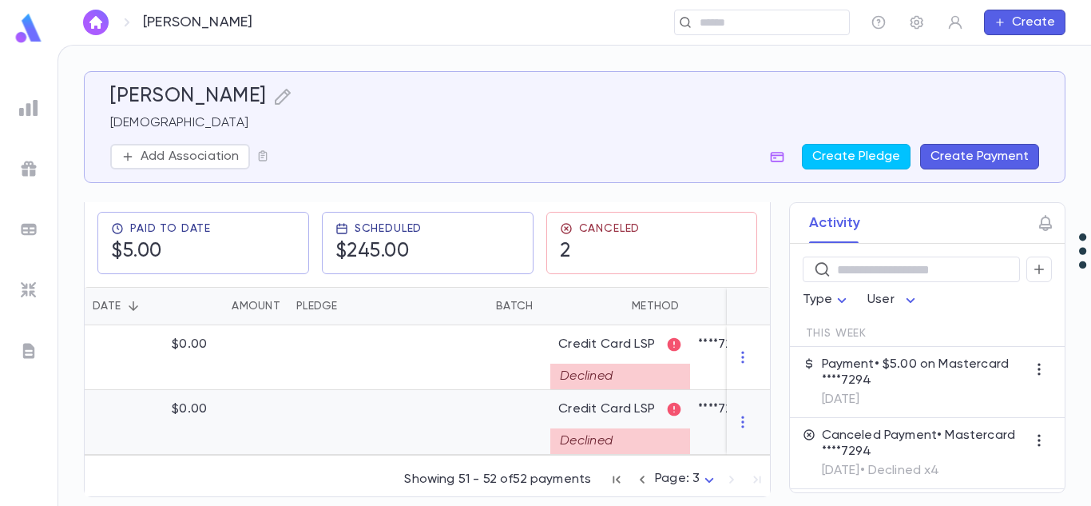
scroll to position [0, 0]
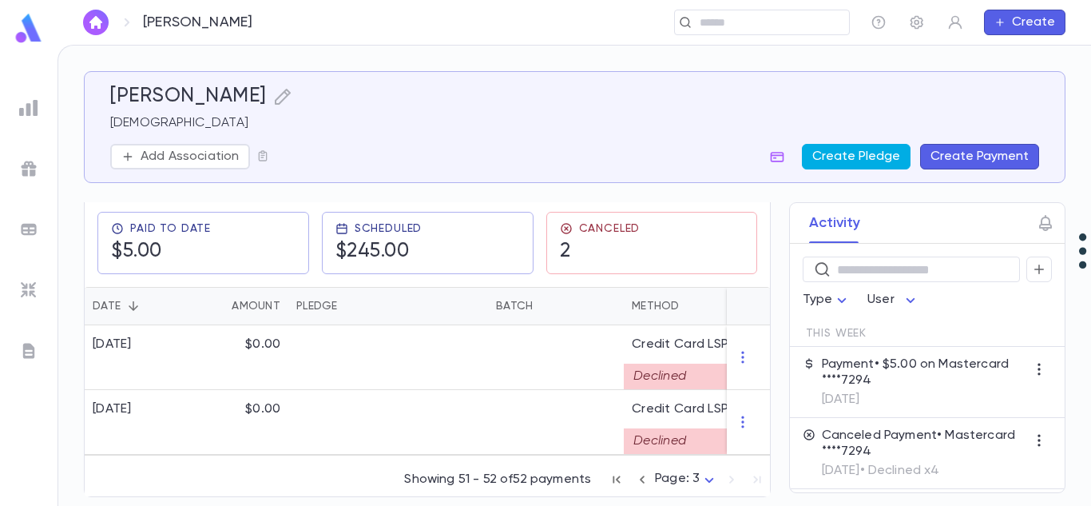
click at [845, 150] on button "Create Pledge" at bounding box center [856, 157] width 109 height 26
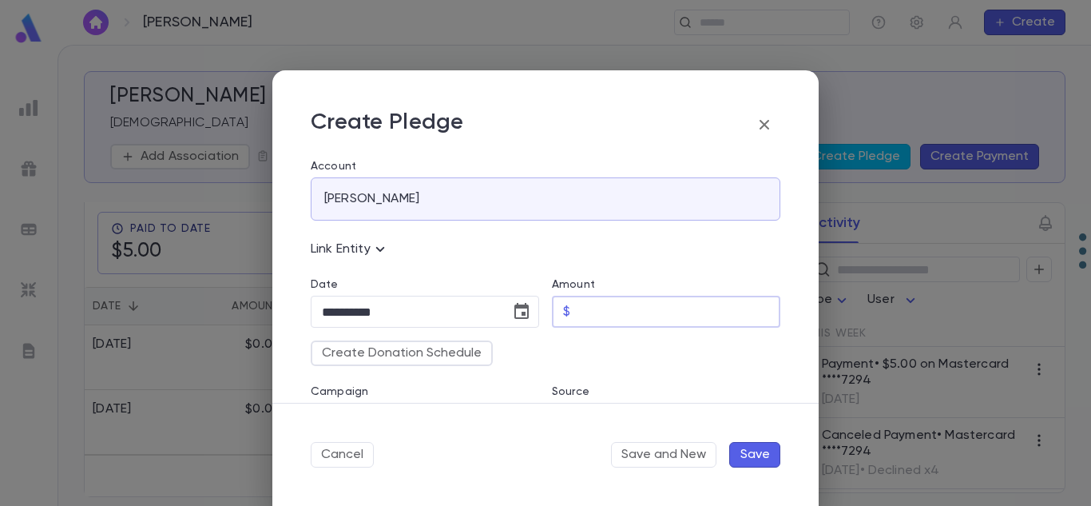
click at [594, 304] on input "Amount" at bounding box center [679, 311] width 204 height 31
type input "******"
click at [754, 448] on button "Save" at bounding box center [754, 455] width 51 height 26
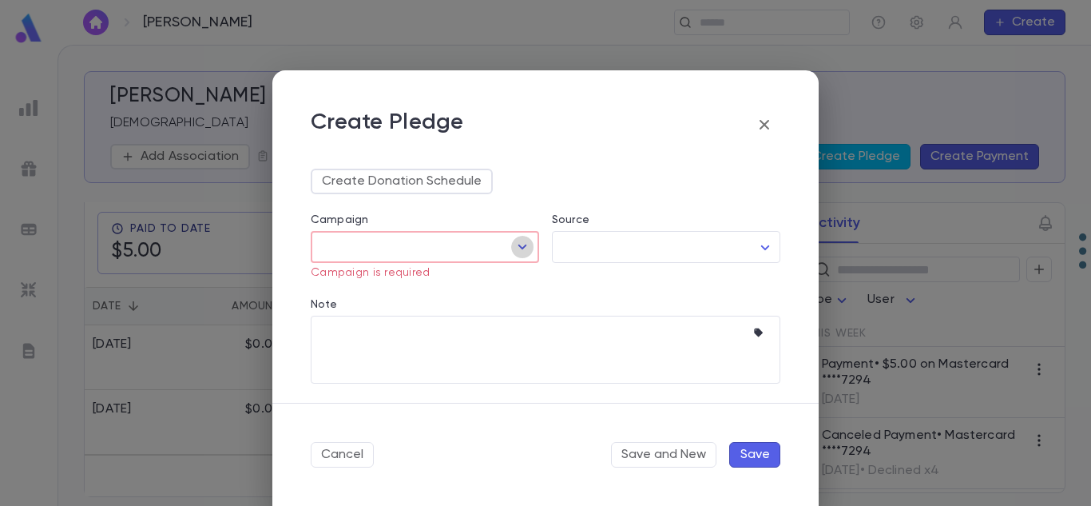
click at [513, 242] on icon "Open" at bounding box center [522, 246] width 19 height 19
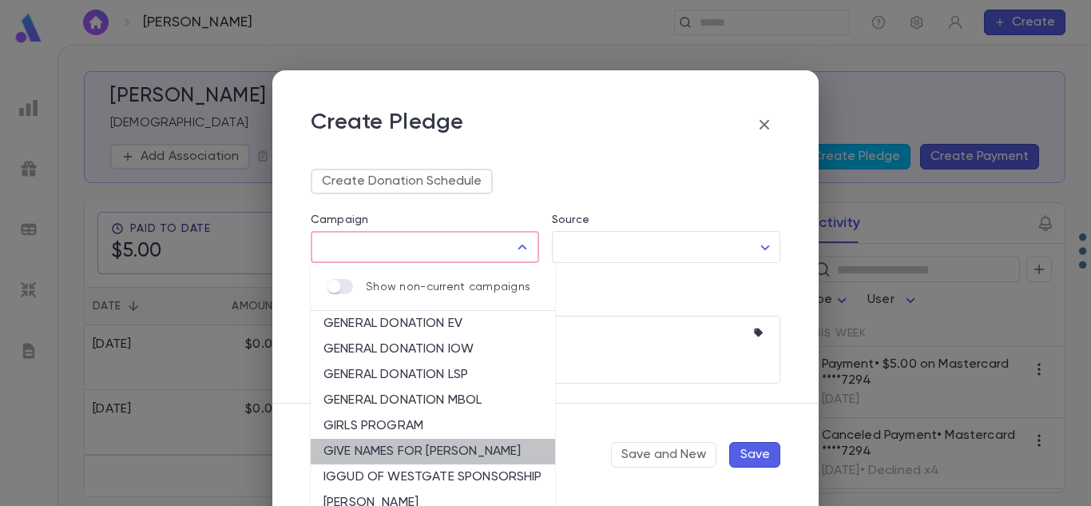
click at [474, 442] on li "GIVE NAMES FOR TEFILLAH" at bounding box center [433, 452] width 244 height 26
type input "**********"
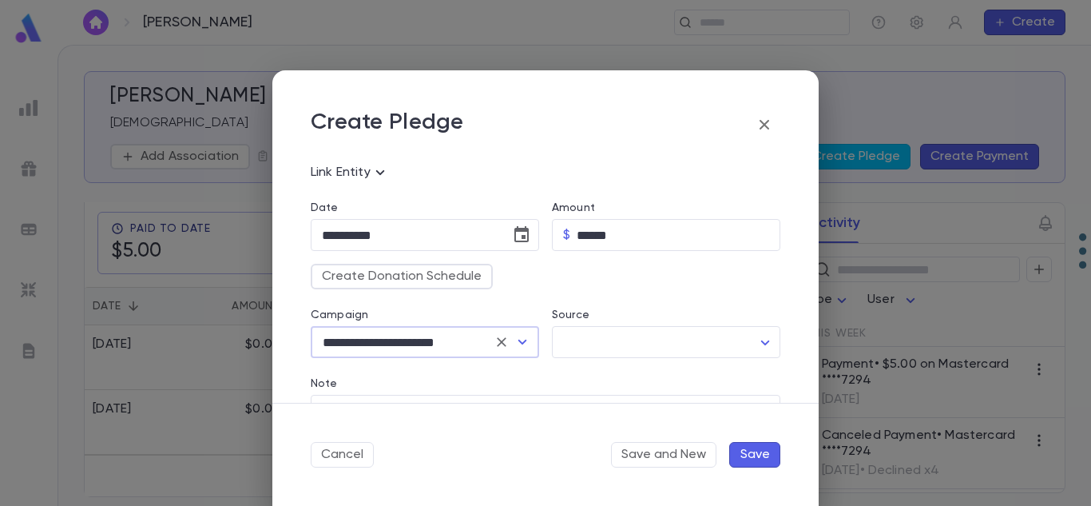
scroll to position [76, 0]
click at [599, 237] on input "******" at bounding box center [679, 236] width 204 height 31
type input "******"
click at [749, 457] on button "Save" at bounding box center [754, 455] width 51 height 26
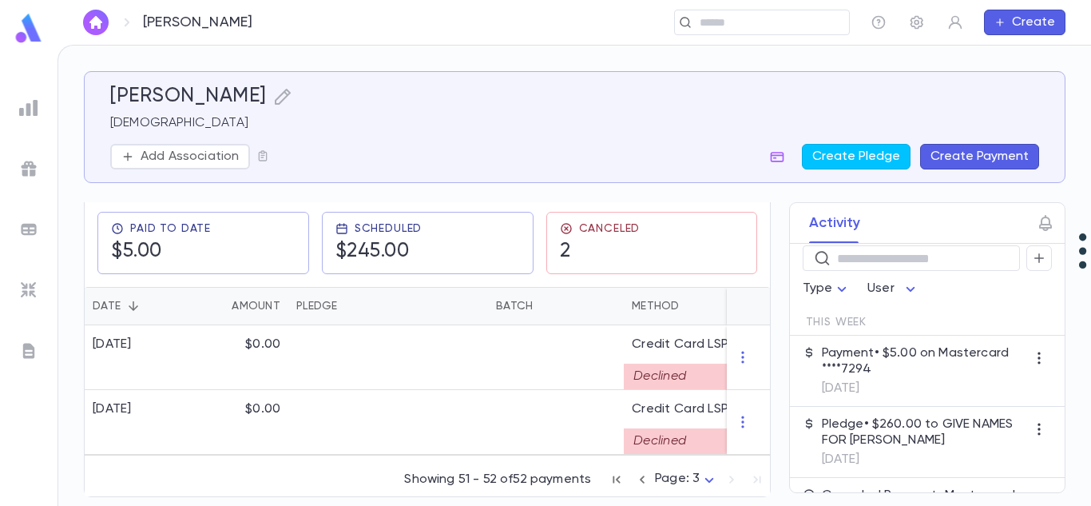
scroll to position [0, 0]
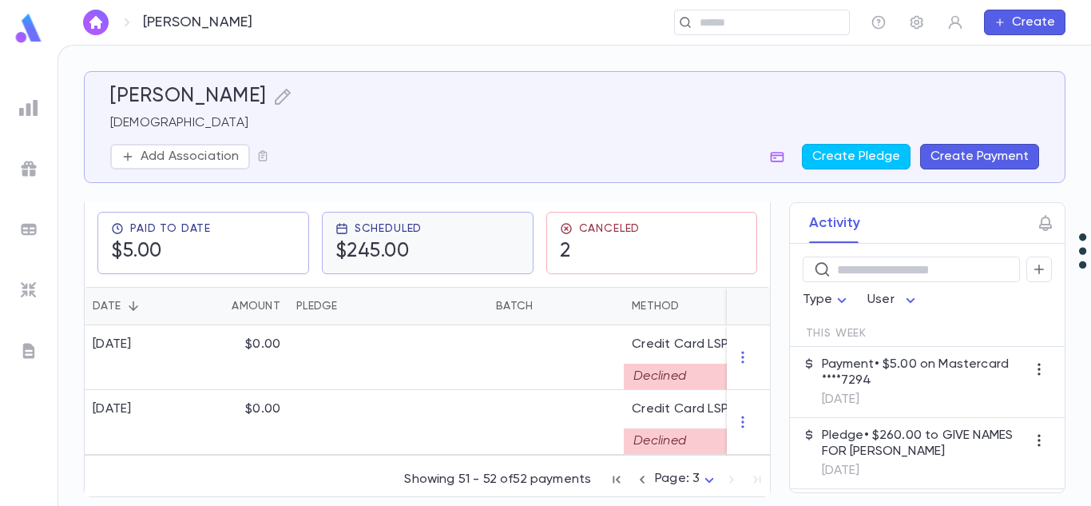
click at [420, 248] on h5 "$245.00" at bounding box center [379, 252] width 87 height 24
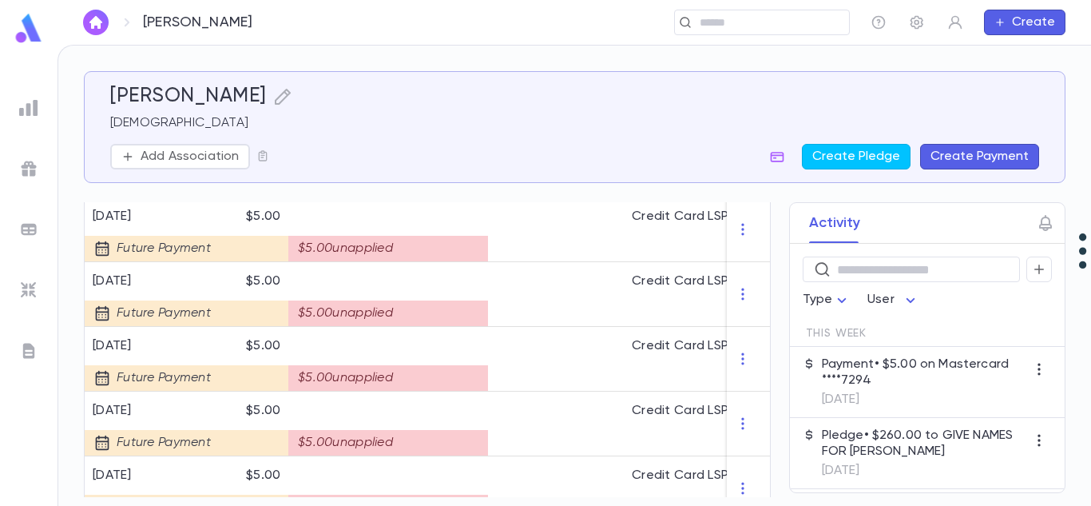
scroll to position [1757, 0]
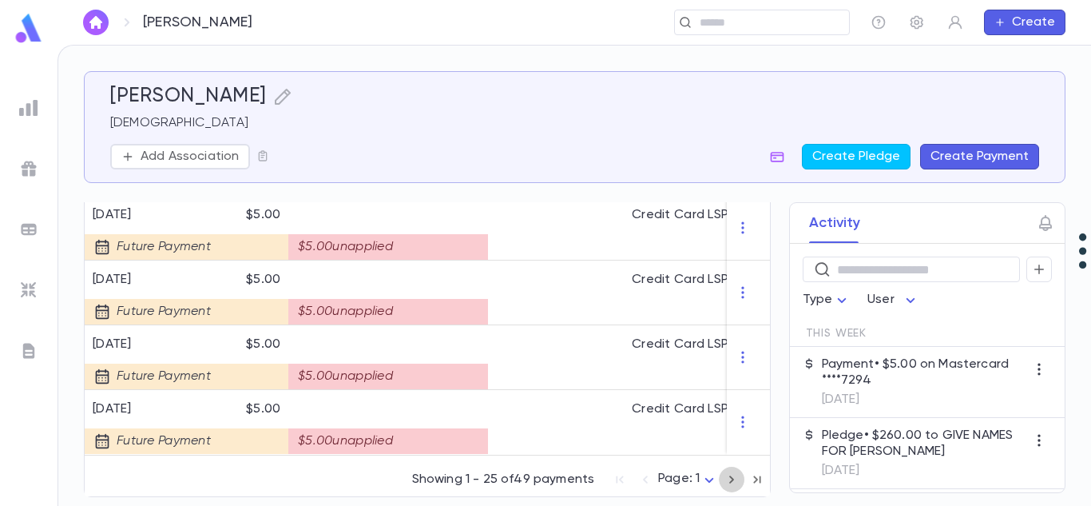
click at [732, 483] on icon "button" at bounding box center [732, 479] width 18 height 19
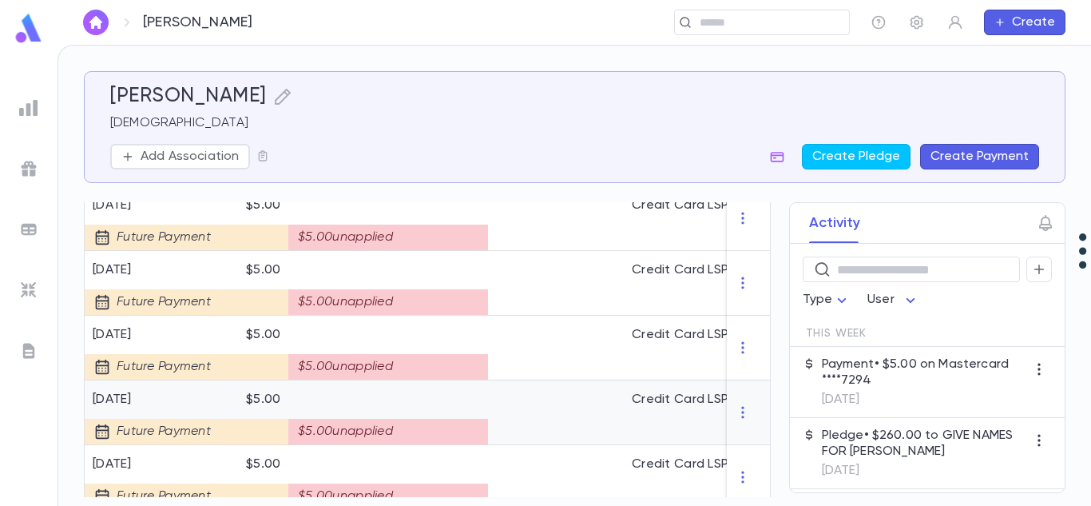
scroll to position [1692, 0]
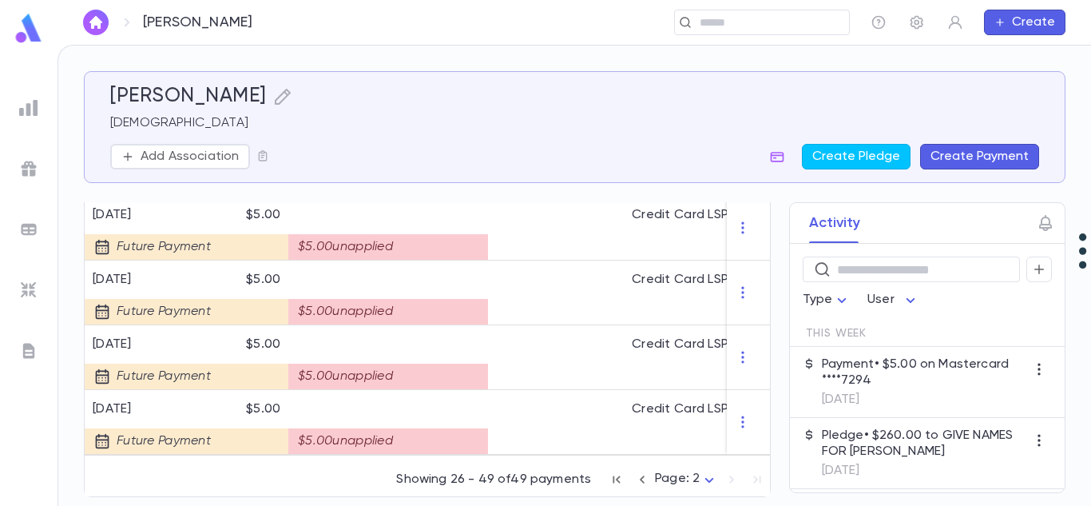
click at [729, 477] on div "Showing 26 - 49 of 49 payments Page: 2 *" at bounding box center [583, 476] width 374 height 35
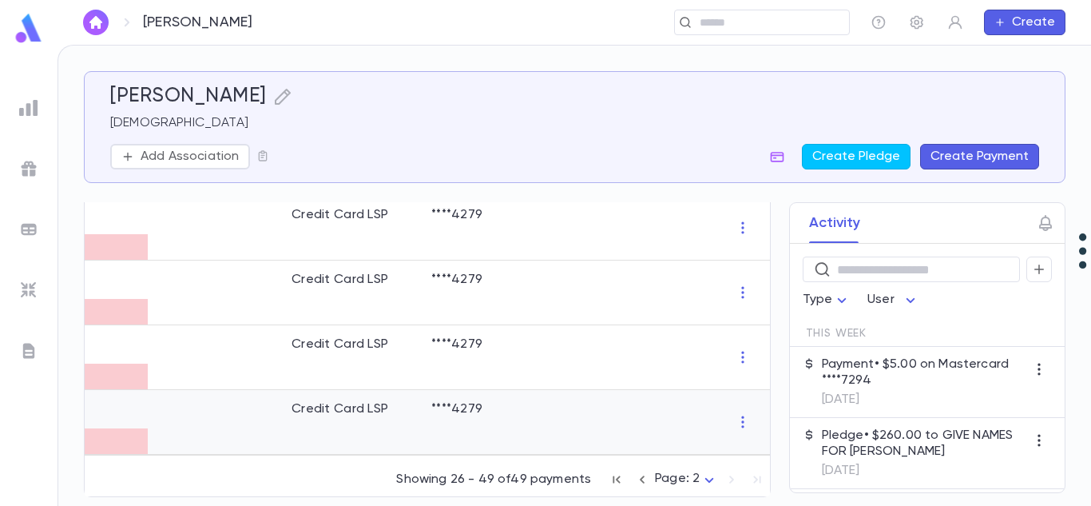
scroll to position [0, 0]
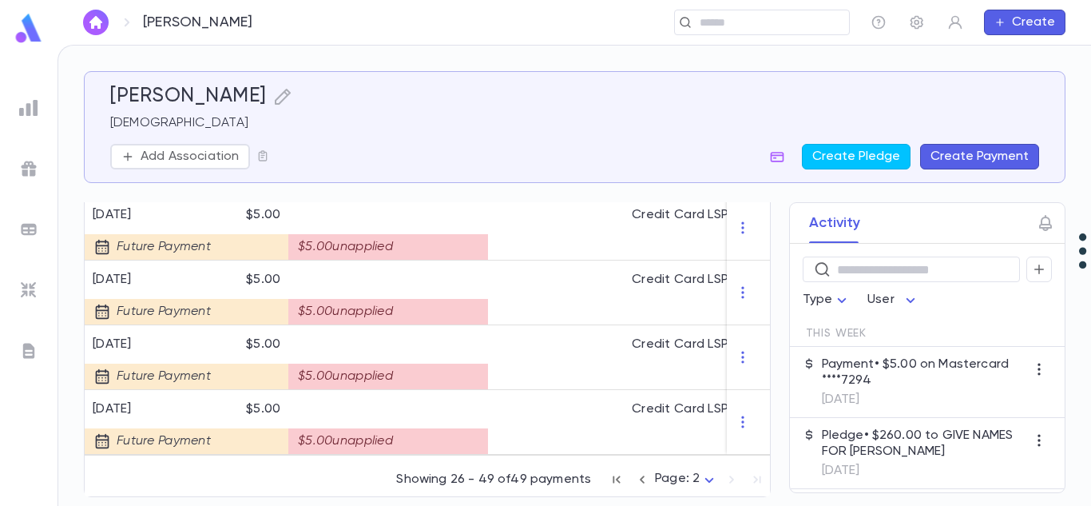
click at [614, 478] on icon "button" at bounding box center [617, 478] width 7 height 7
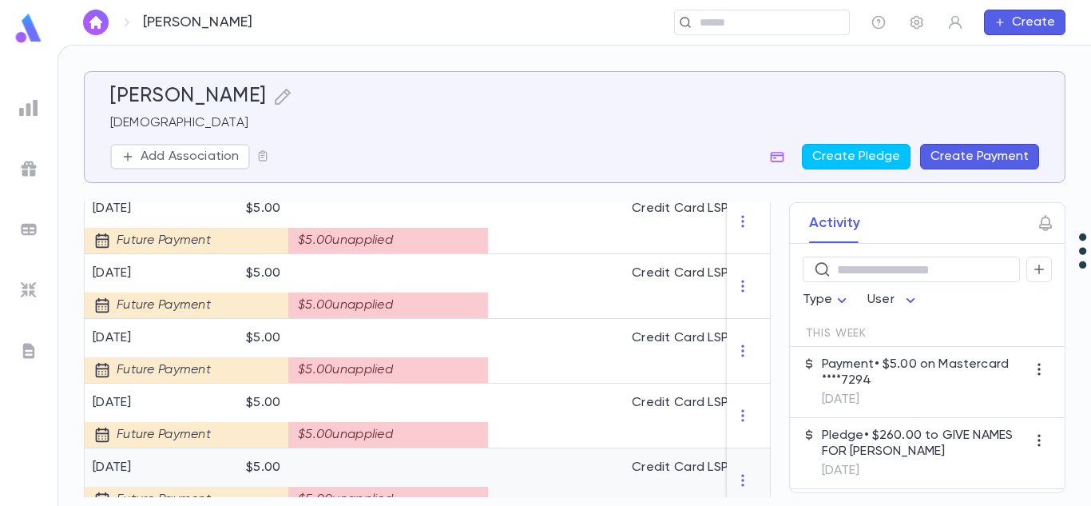
scroll to position [1757, 0]
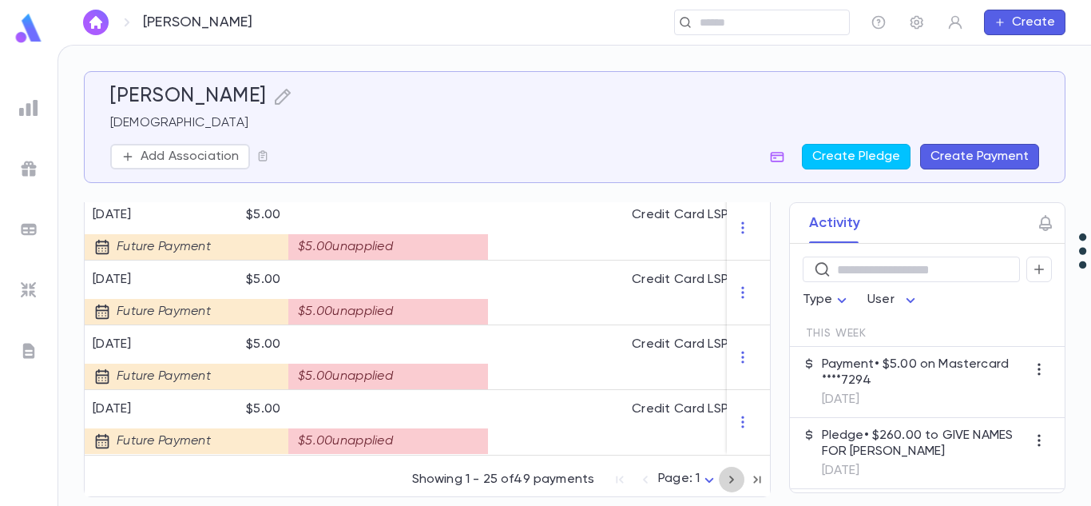
click at [725, 479] on icon "button" at bounding box center [732, 479] width 18 height 19
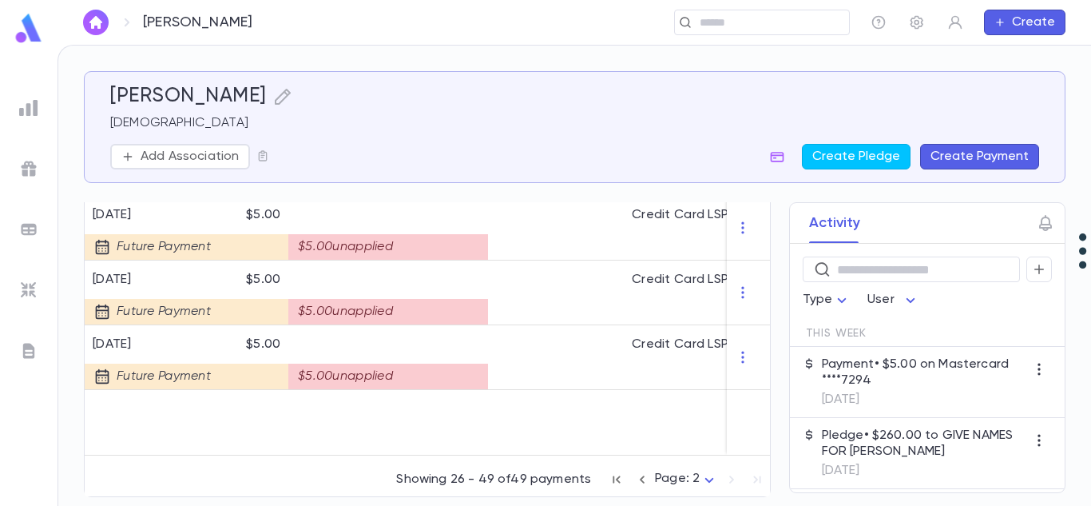
scroll to position [1692, 0]
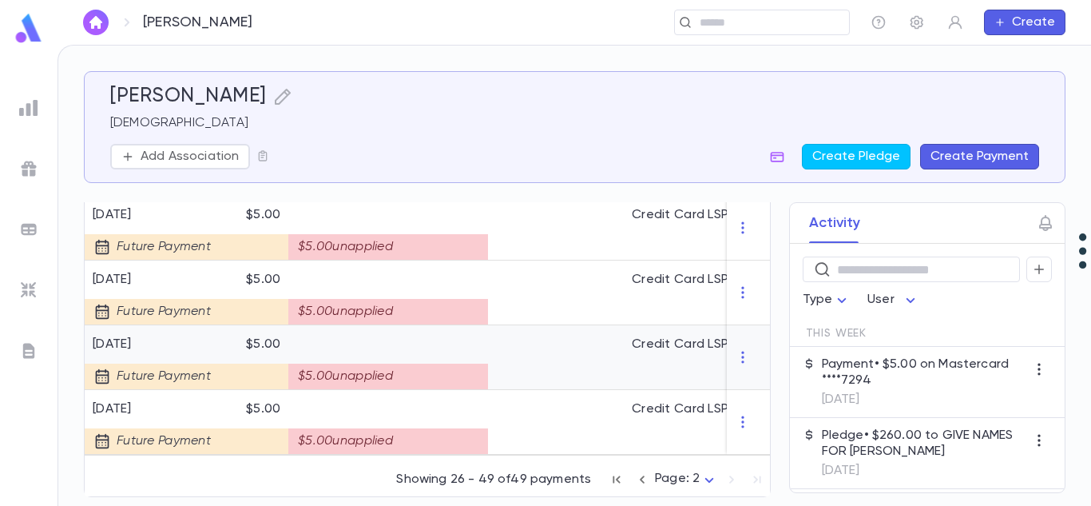
click at [411, 376] on div "$5.00 unapplied" at bounding box center [388, 377] width 200 height 26
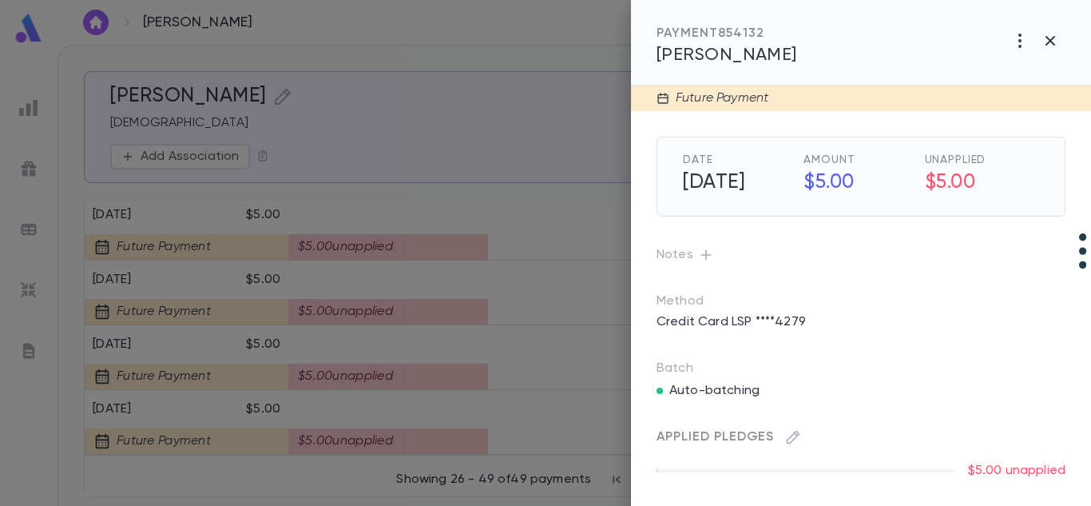
scroll to position [5, 0]
click at [789, 424] on button "button" at bounding box center [794, 437] width 26 height 26
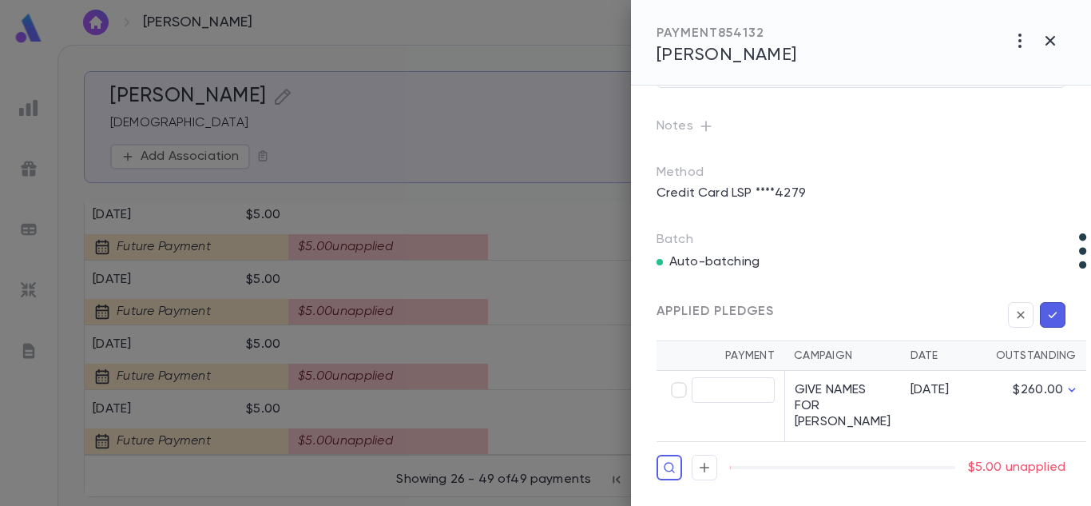
scroll to position [135, 0]
click at [746, 384] on input "text" at bounding box center [733, 390] width 83 height 25
type input "****"
click at [1054, 306] on button "button" at bounding box center [1053, 315] width 26 height 26
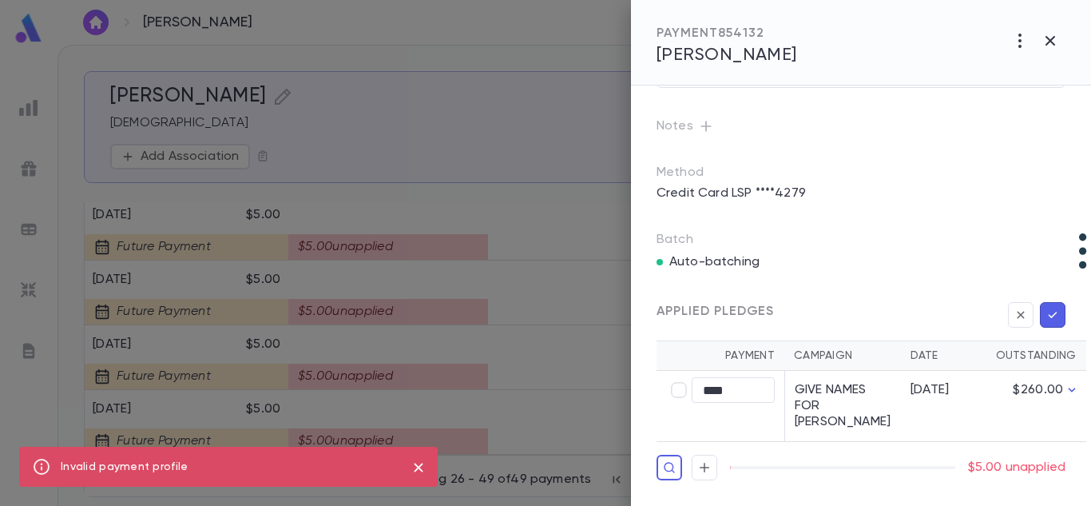
click at [1051, 307] on icon "button" at bounding box center [1053, 315] width 14 height 16
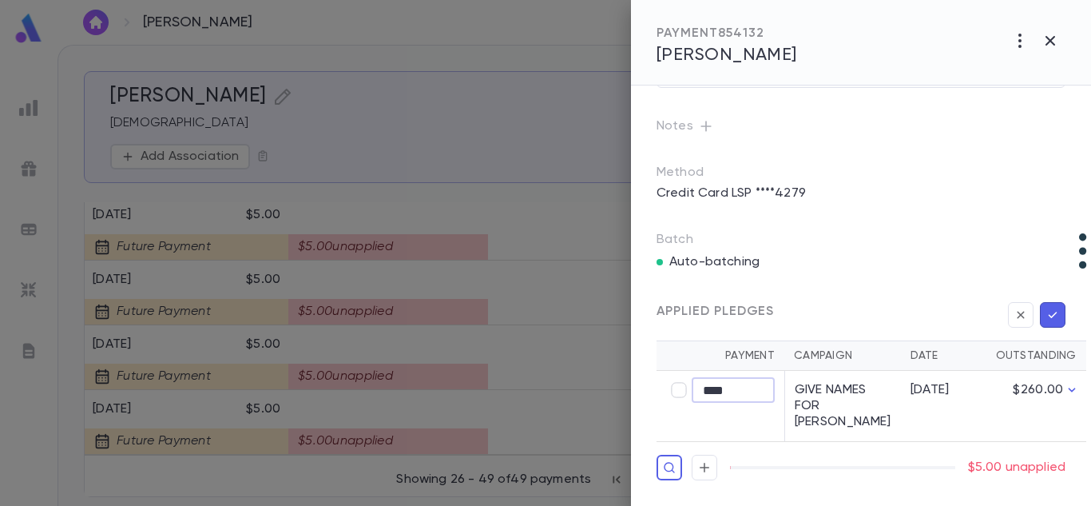
click at [700, 384] on input "****" at bounding box center [733, 390] width 83 height 25
type input "****"
click at [1047, 307] on icon "button" at bounding box center [1053, 315] width 14 height 16
click at [1012, 257] on div "Applied Pledges Payment Campaign Date Outstanding **** ​ GIVE NAMES FOR TEFILLA…" at bounding box center [841, 368] width 447 height 223
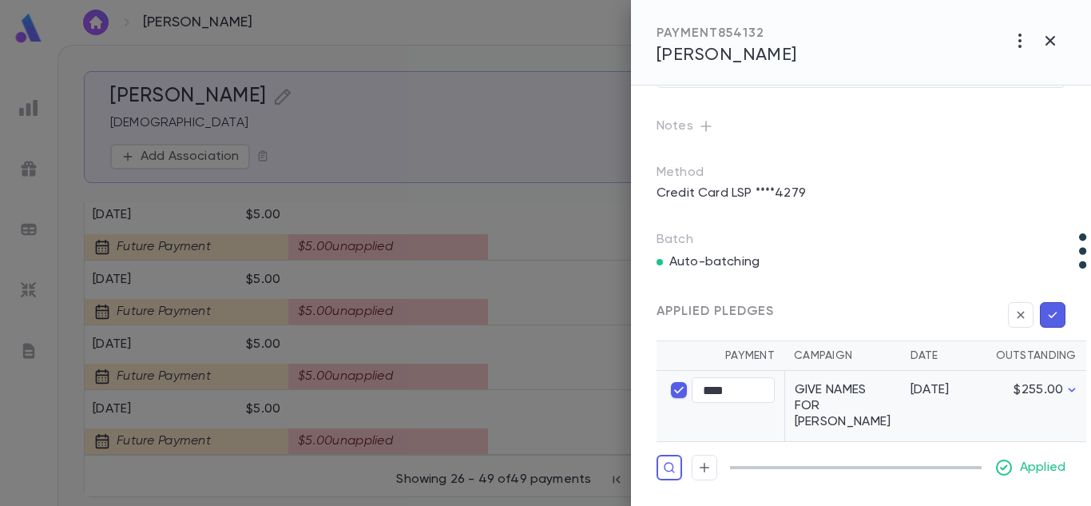
click at [1051, 307] on icon "button" at bounding box center [1053, 315] width 14 height 16
click at [1059, 42] on icon "button" at bounding box center [1050, 40] width 19 height 19
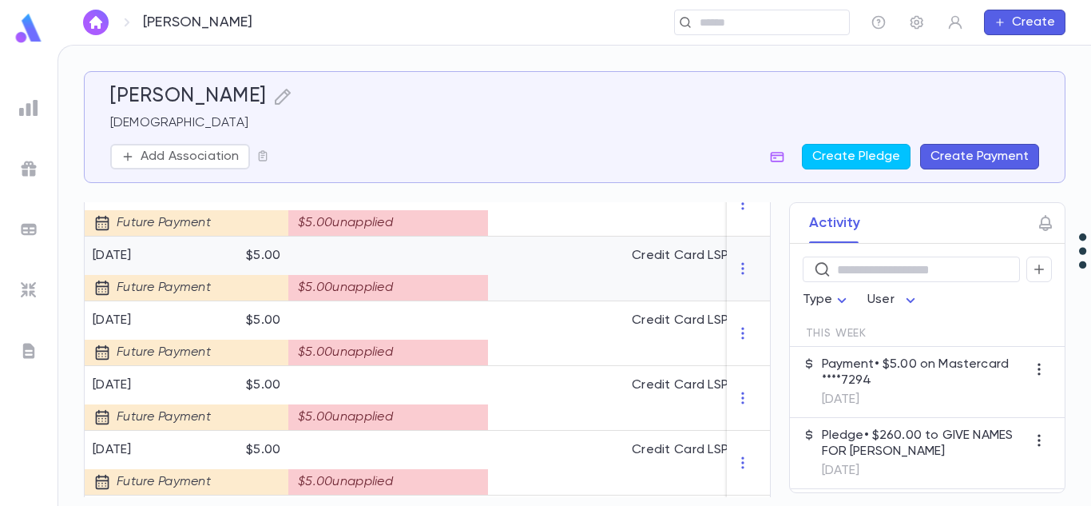
scroll to position [1692, 0]
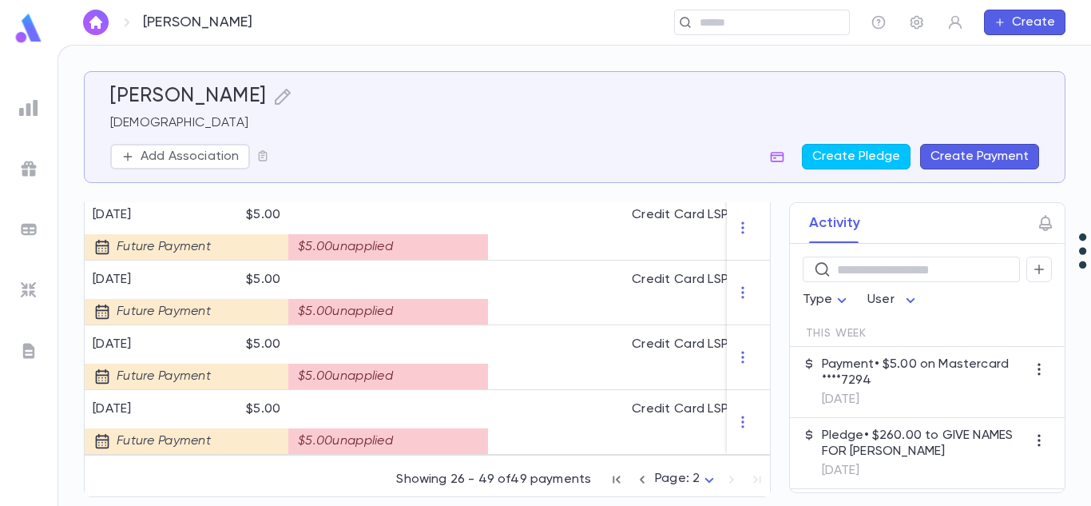
click at [614, 478] on icon "button" at bounding box center [617, 478] width 7 height 7
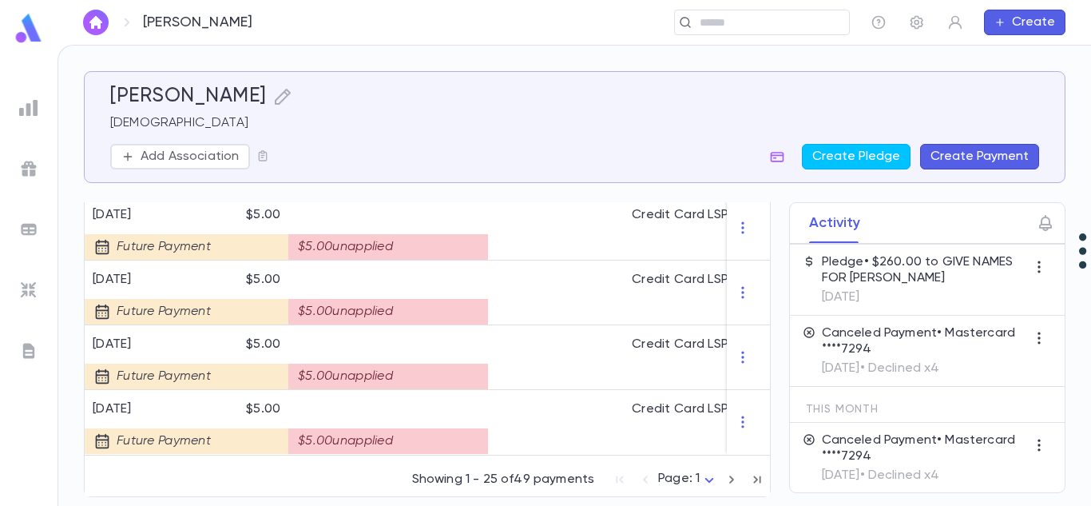
scroll to position [181, 0]
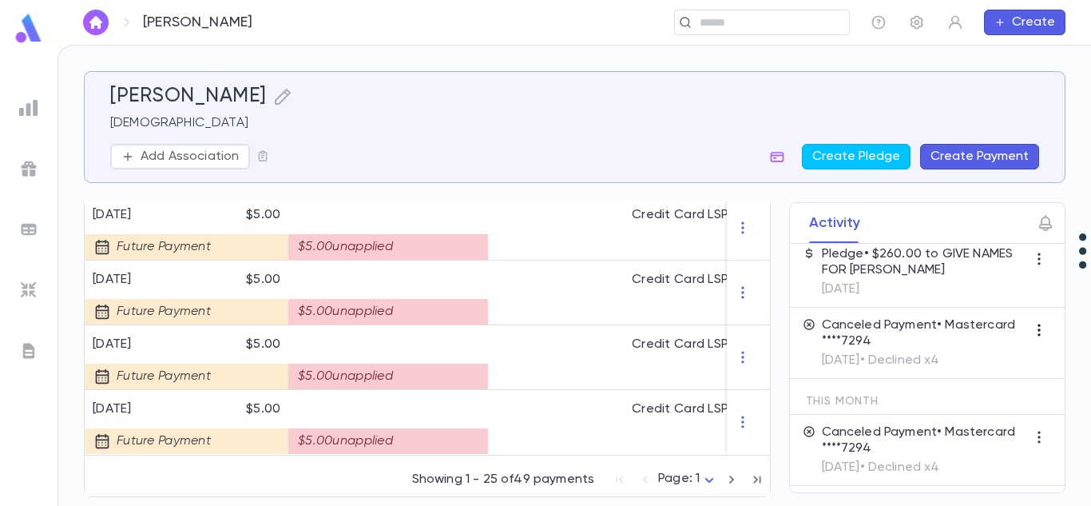
click at [1032, 332] on icon "button" at bounding box center [1040, 330] width 16 height 16
click at [964, 294] on div at bounding box center [545, 253] width 1091 height 506
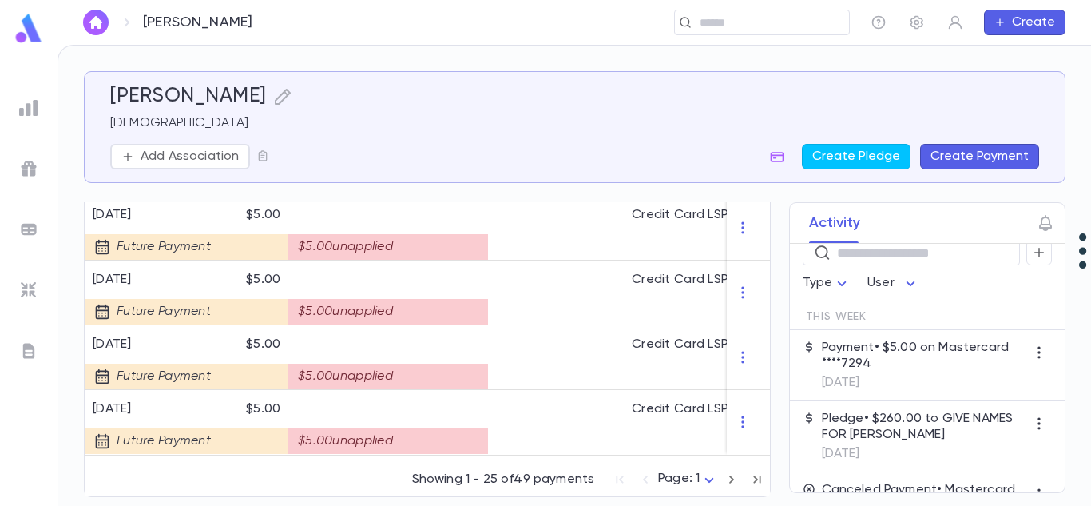
scroll to position [13, 0]
click at [1032, 356] on icon "button" at bounding box center [1040, 356] width 16 height 16
click at [960, 382] on div at bounding box center [545, 253] width 1091 height 506
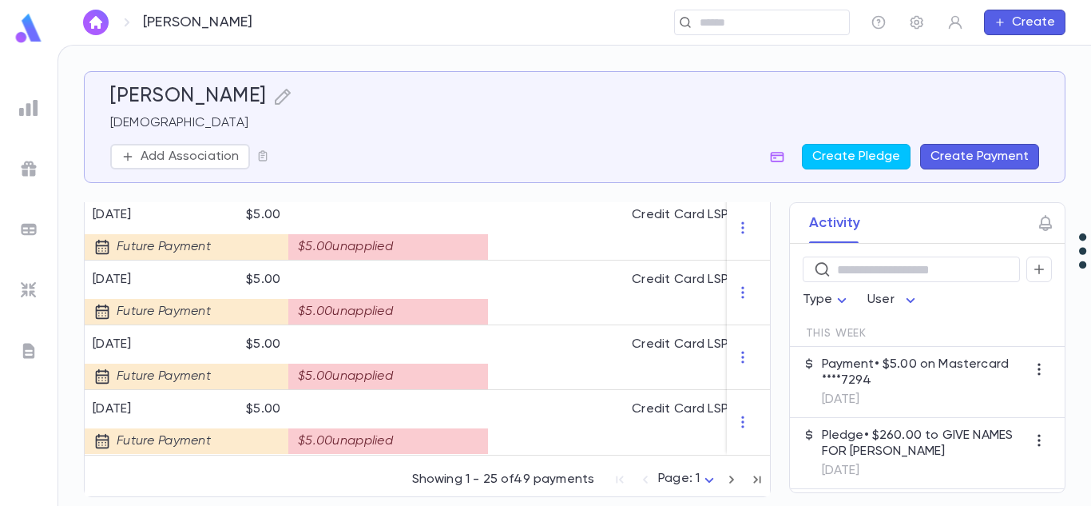
click at [902, 445] on p "Pledge • $260.00 to GIVE NAMES FOR TEFILLAH" at bounding box center [924, 443] width 205 height 32
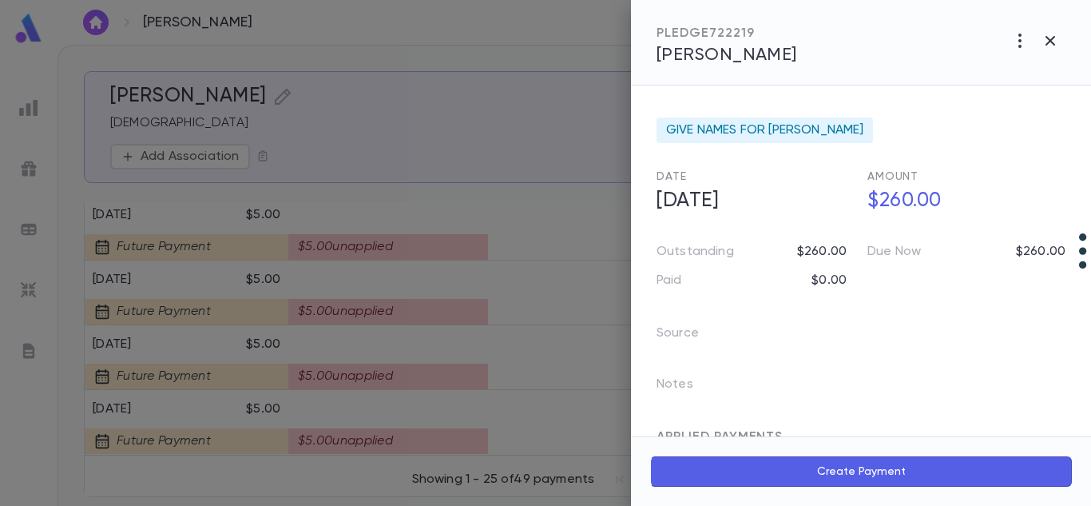
scroll to position [64, 0]
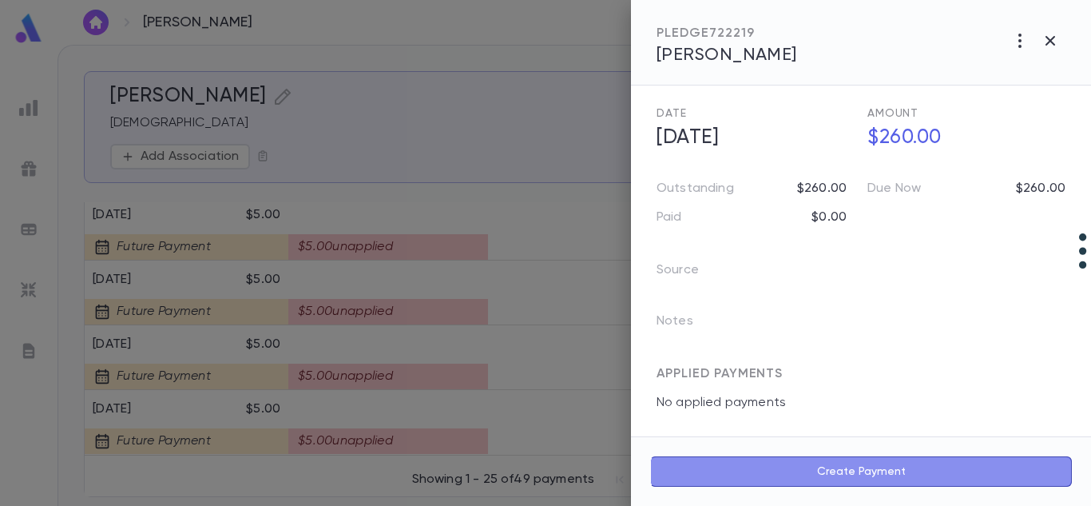
click at [866, 471] on button "Create Payment" at bounding box center [861, 471] width 422 height 30
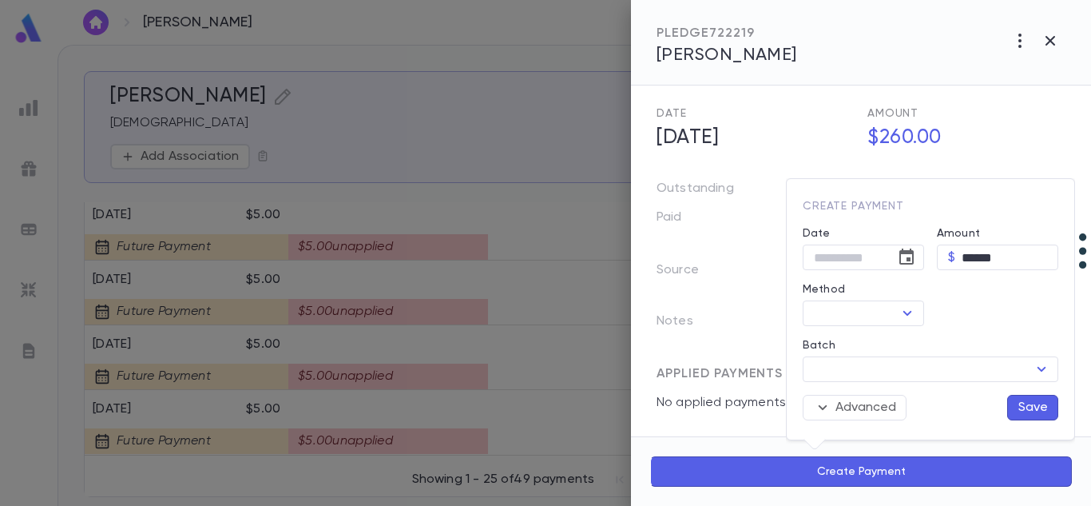
type input "**********"
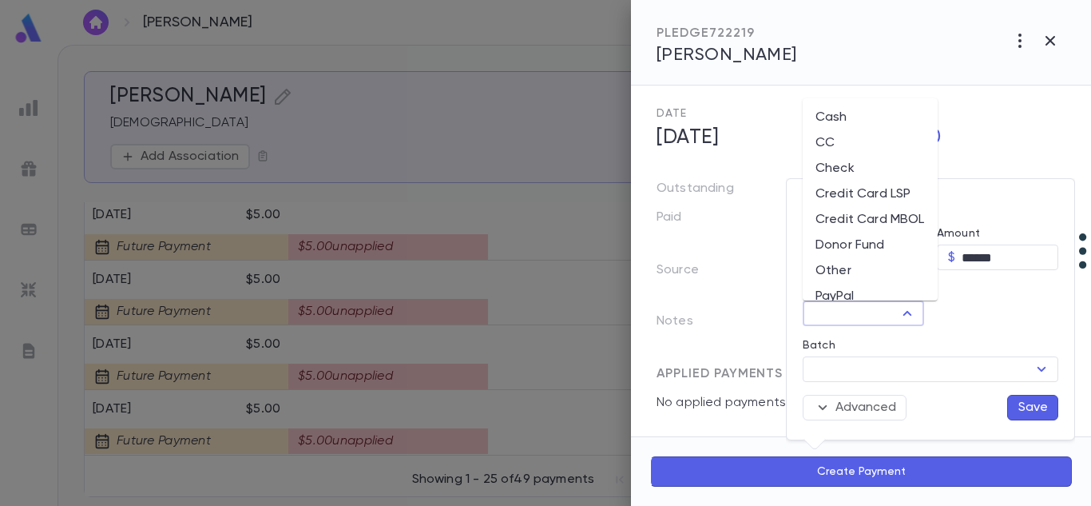
click at [862, 311] on input "Method" at bounding box center [850, 313] width 85 height 22
click at [885, 194] on li "Credit Card LSP" at bounding box center [870, 194] width 135 height 26
type input "**********"
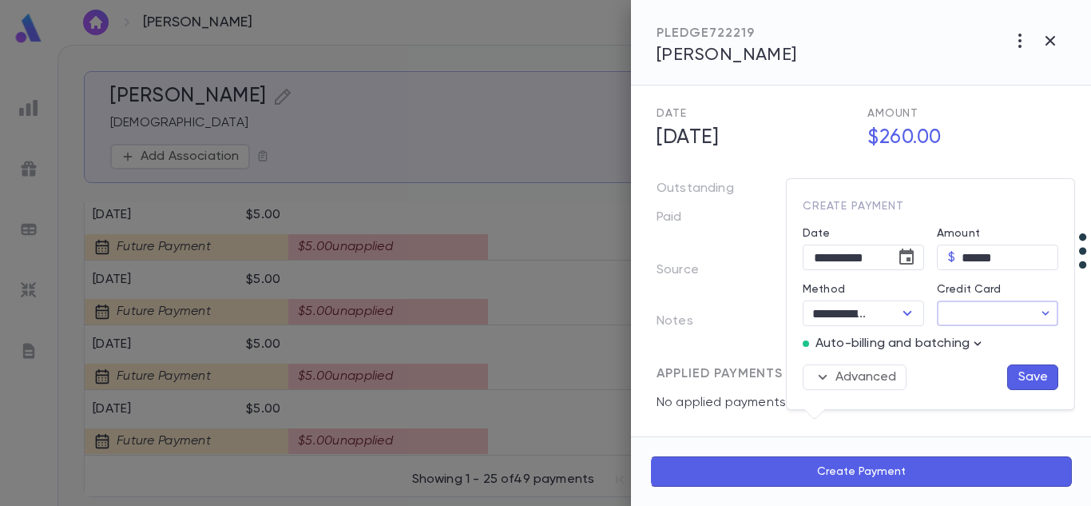
click at [968, 324] on input "Credit Card" at bounding box center [985, 313] width 96 height 25
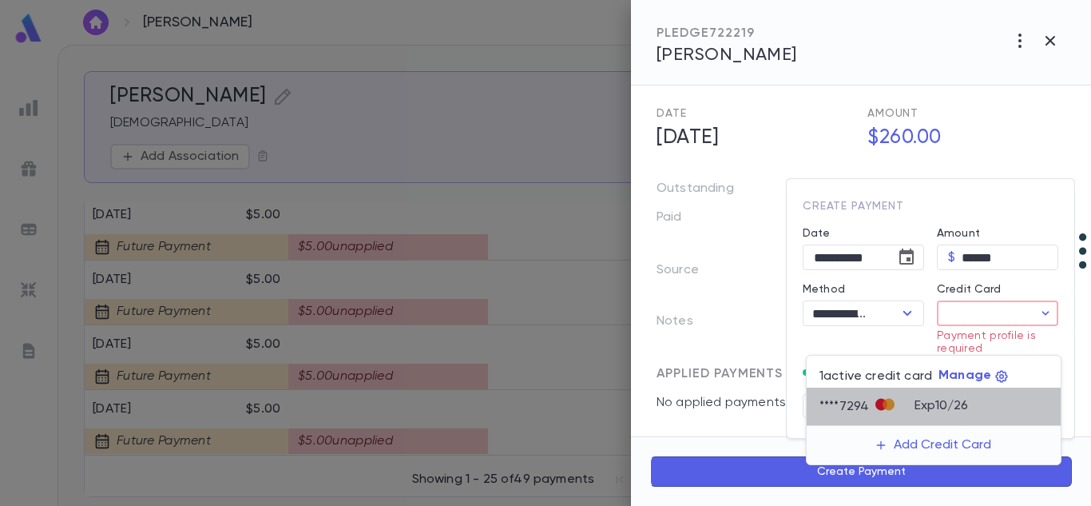
click at [956, 402] on p "Exp 10 / 26" at bounding box center [942, 406] width 54 height 16
type input "********"
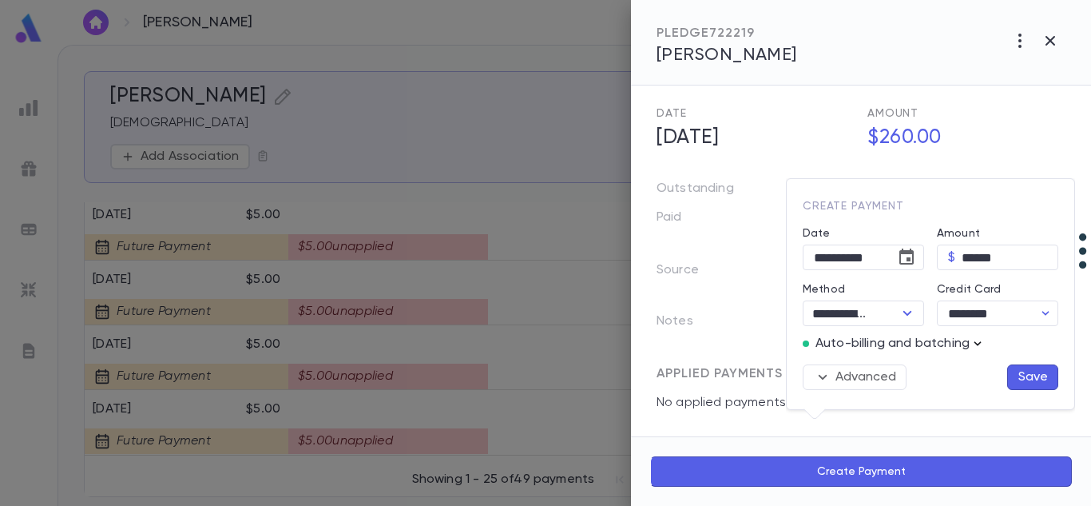
click at [976, 340] on icon "button" at bounding box center [978, 344] width 16 height 16
click at [1027, 340] on div at bounding box center [545, 253] width 1091 height 506
click at [884, 375] on button "Advanced" at bounding box center [855, 377] width 104 height 26
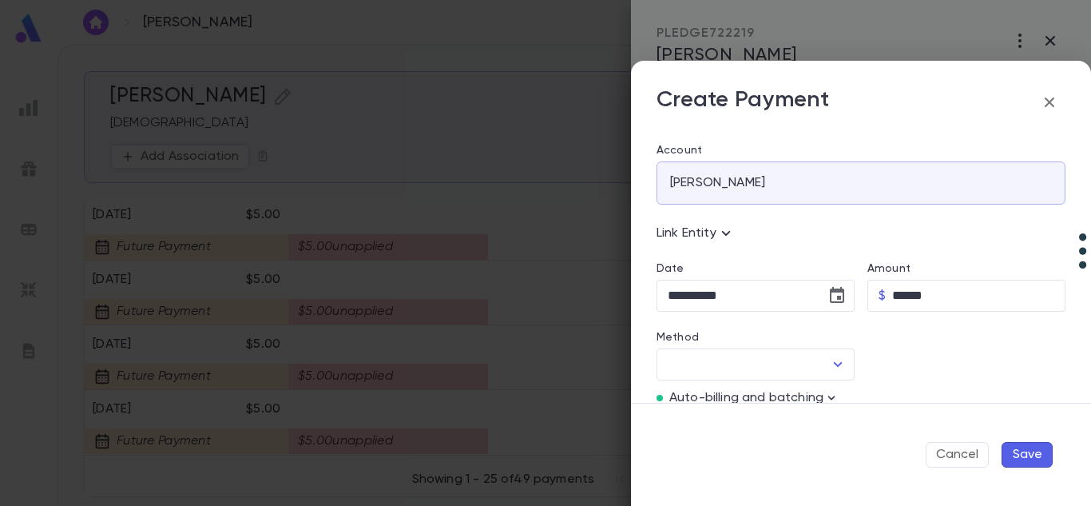
type input "**********"
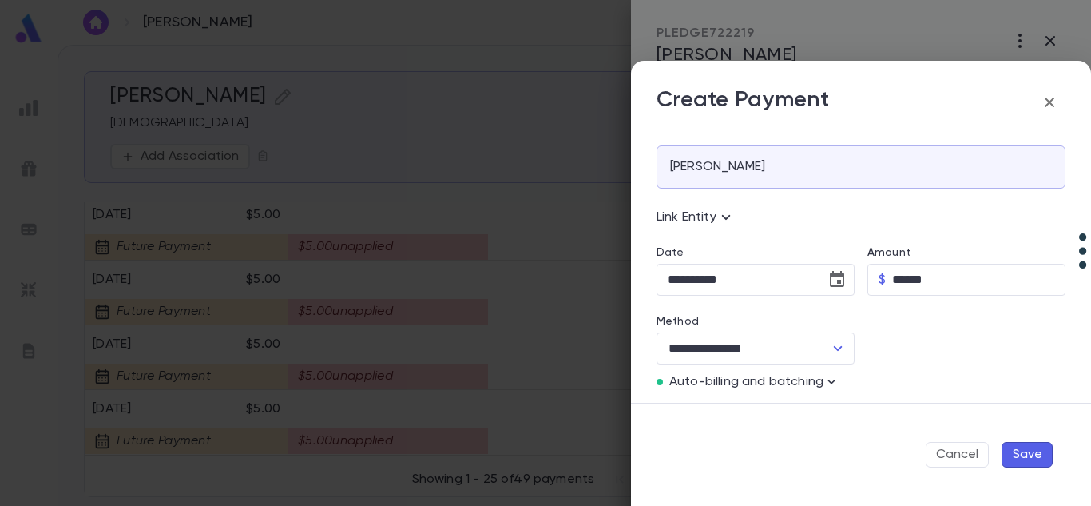
scroll to position [0, 0]
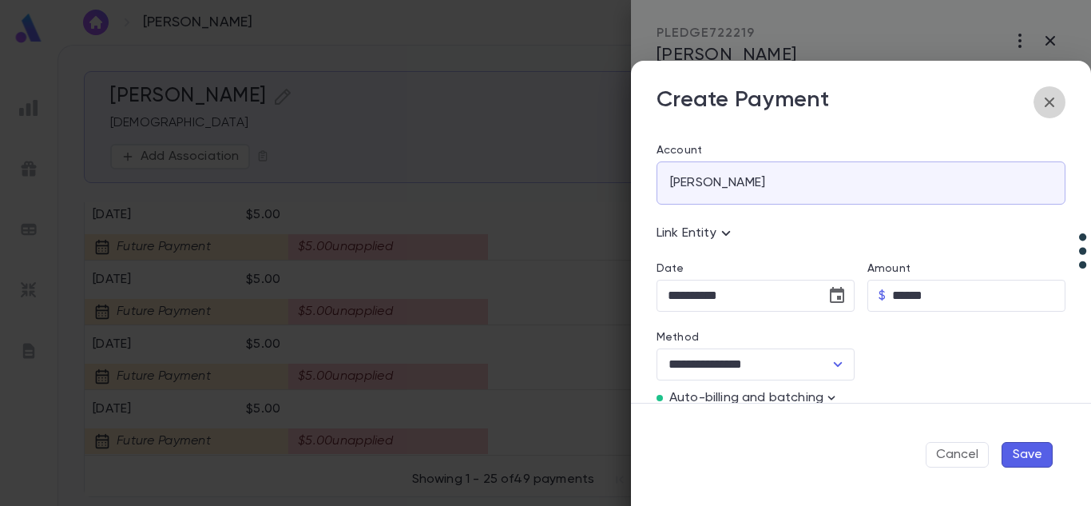
click at [1045, 105] on icon "button" at bounding box center [1049, 102] width 19 height 19
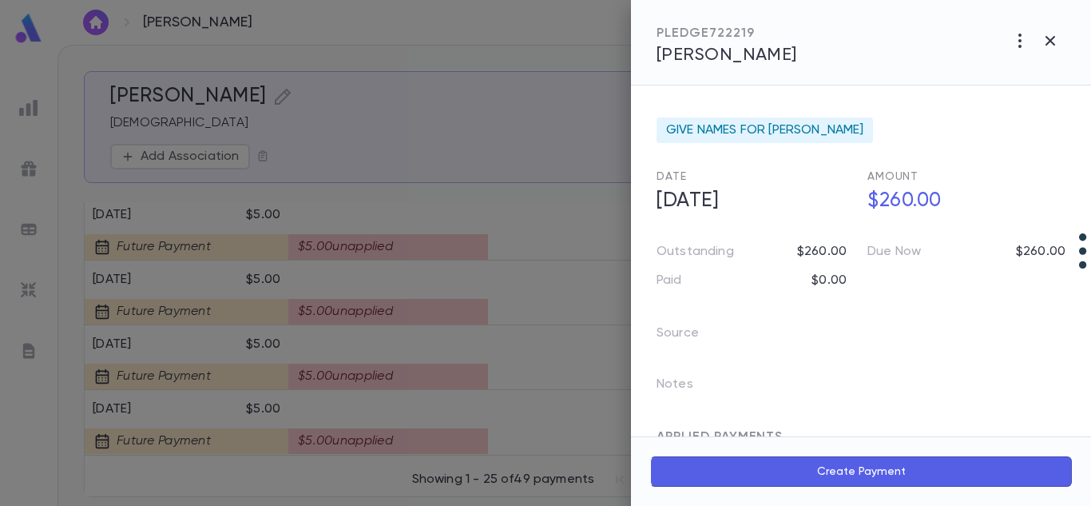
scroll to position [64, 0]
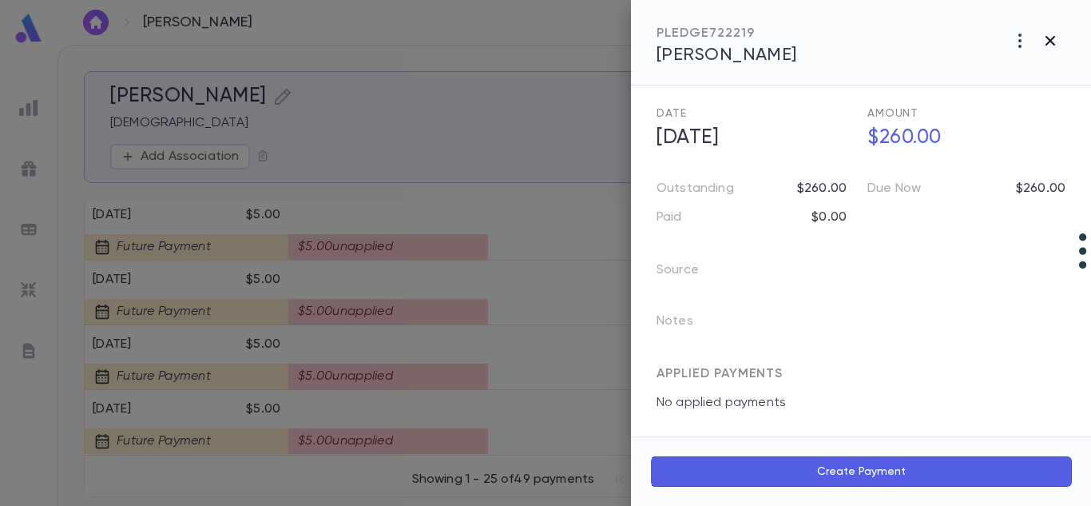
click at [1049, 41] on icon "button" at bounding box center [1050, 40] width 19 height 19
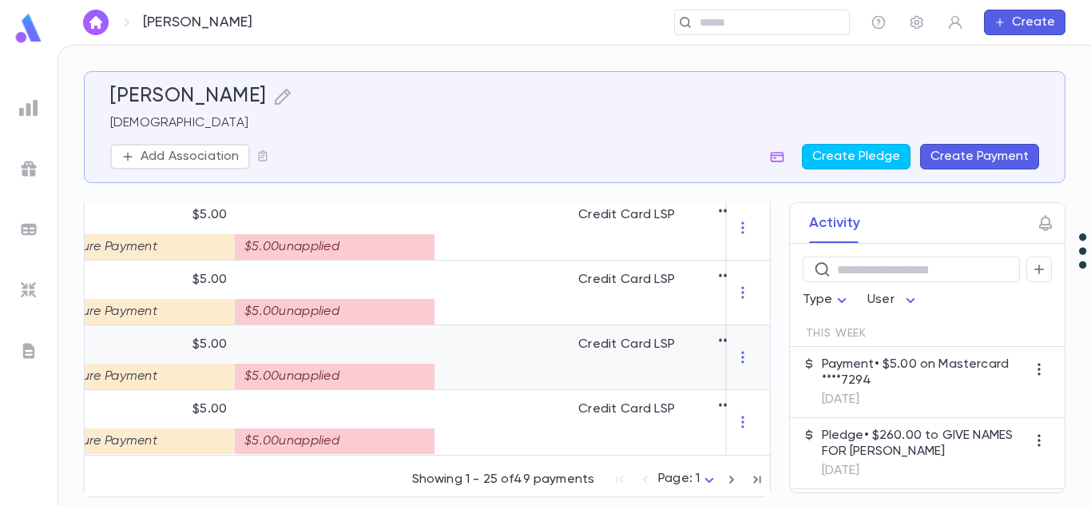
scroll to position [0, 0]
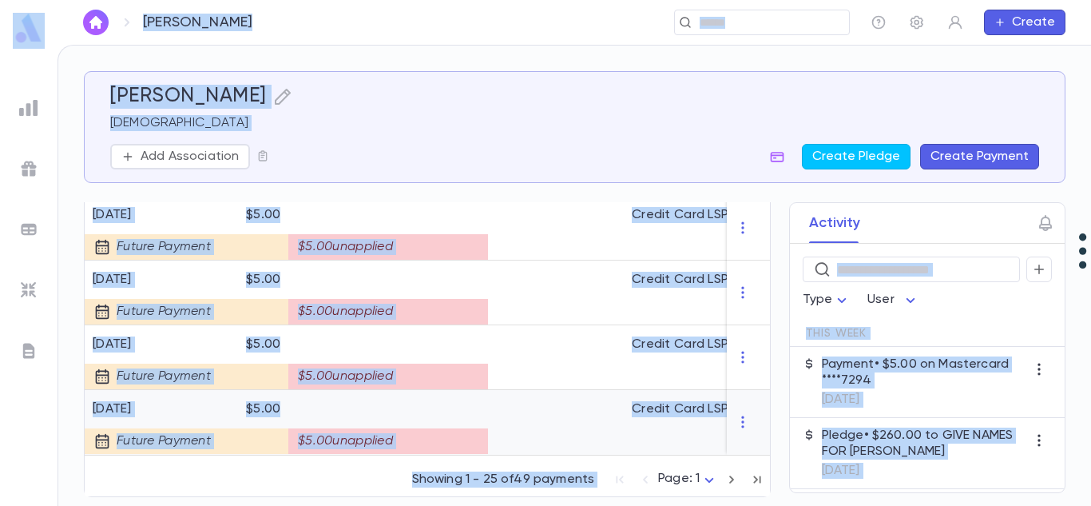
click at [546, 425] on div at bounding box center [556, 422] width 136 height 65
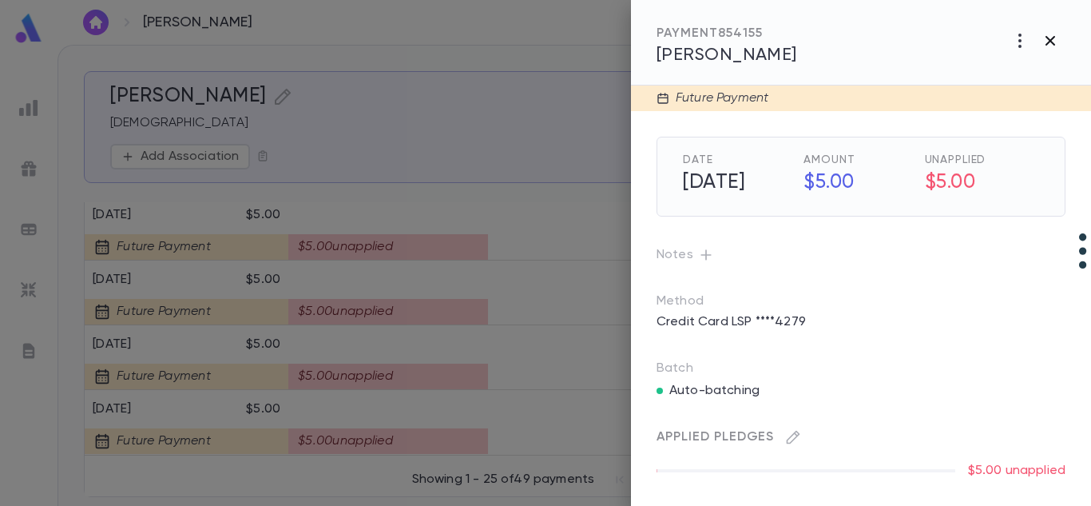
click at [1043, 33] on icon "button" at bounding box center [1050, 40] width 19 height 19
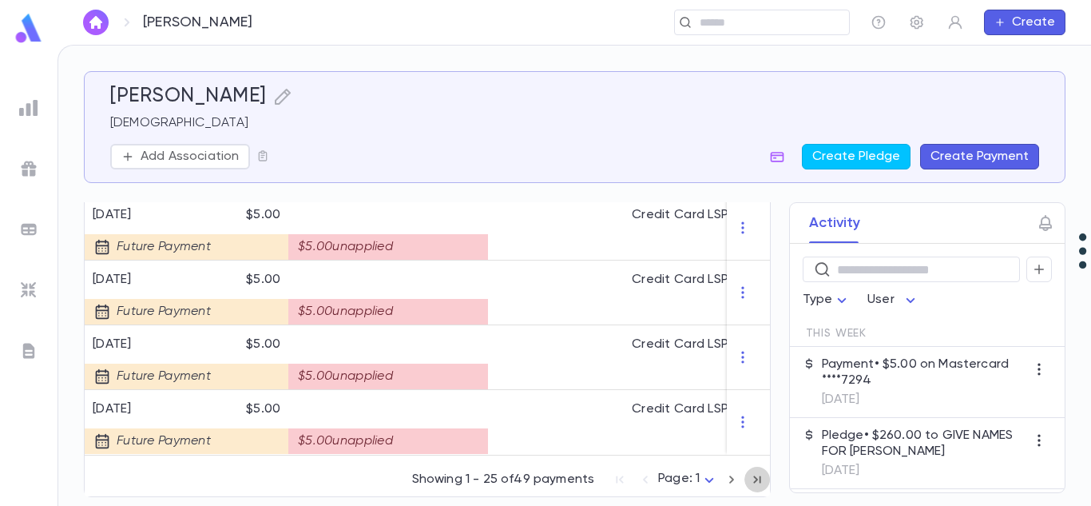
click at [751, 485] on icon "button" at bounding box center [758, 479] width 18 height 19
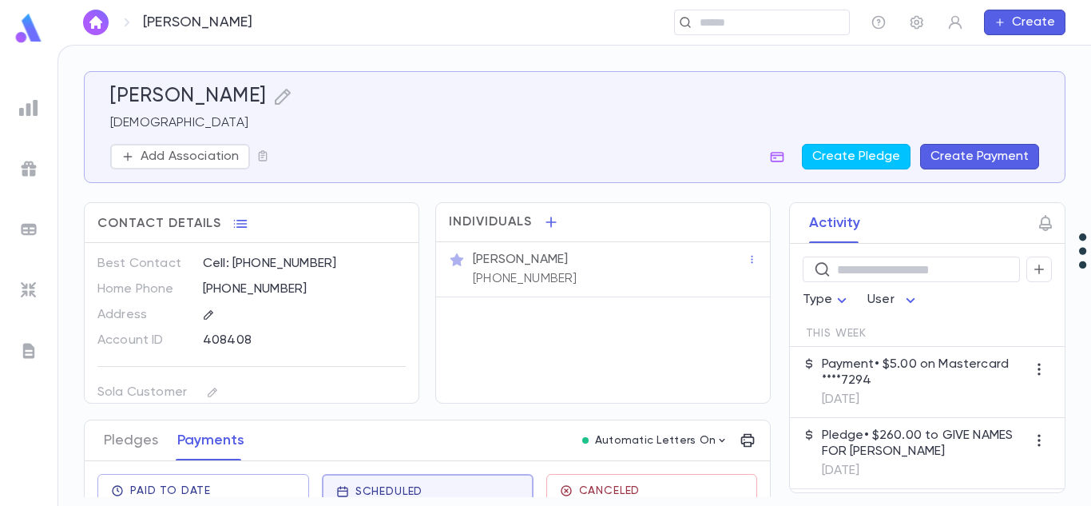
click at [365, 153] on div "Add Association Create Pledge Create Payment" at bounding box center [574, 157] width 929 height 26
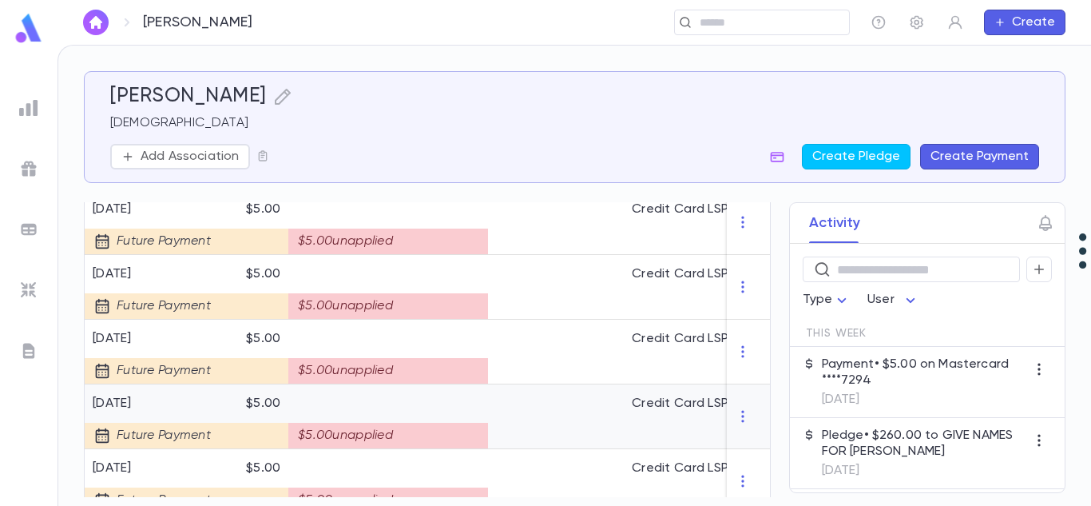
scroll to position [228, 0]
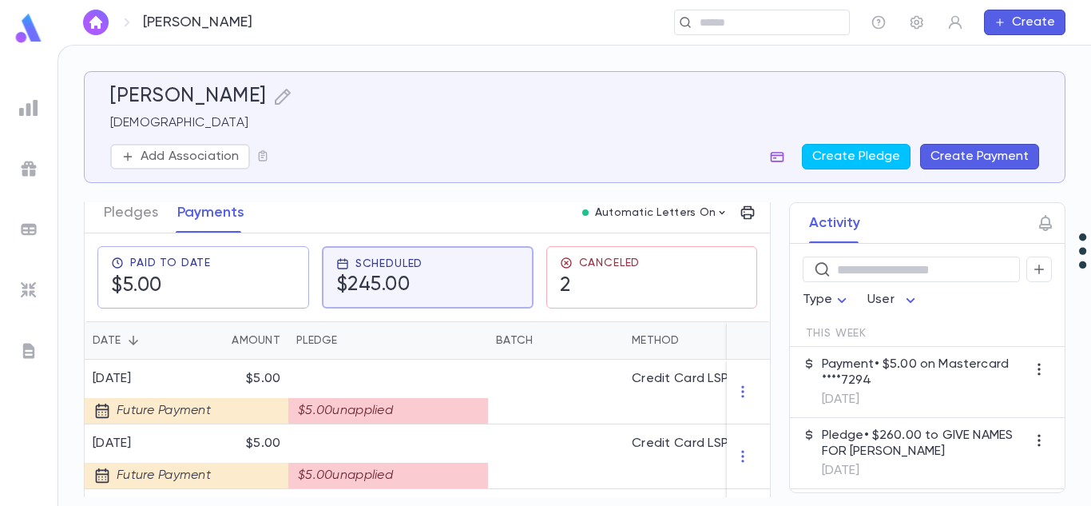
click at [780, 157] on icon "button" at bounding box center [777, 157] width 16 height 16
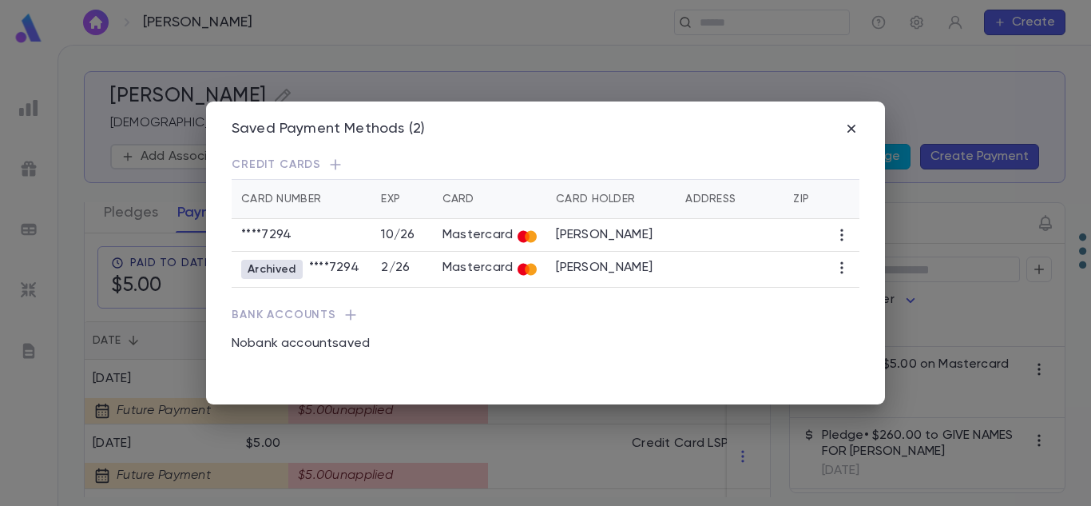
click at [849, 121] on div "Saved Payment Methods (2)" at bounding box center [546, 130] width 628 height 18
click at [849, 129] on icon "button" at bounding box center [852, 129] width 16 height 16
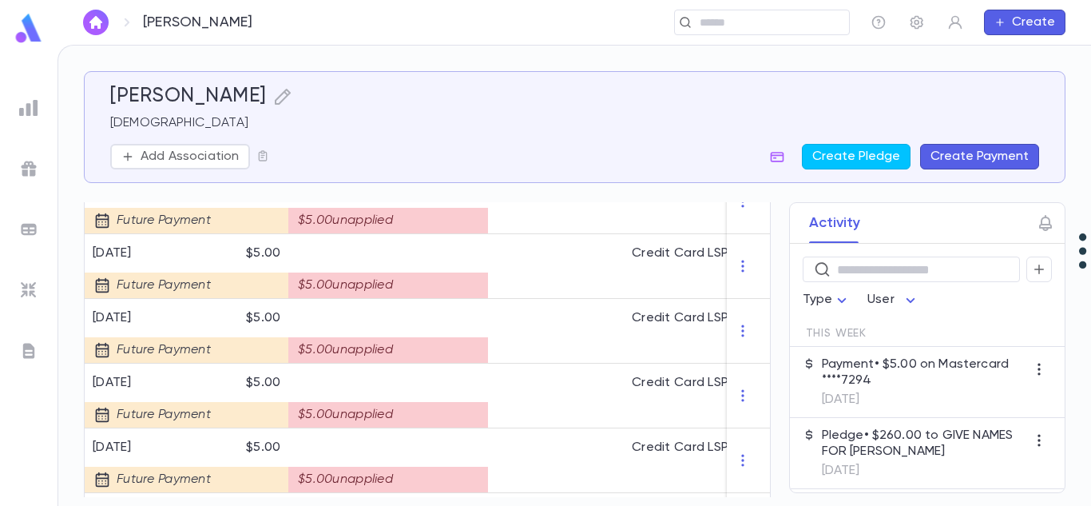
scroll to position [1692, 0]
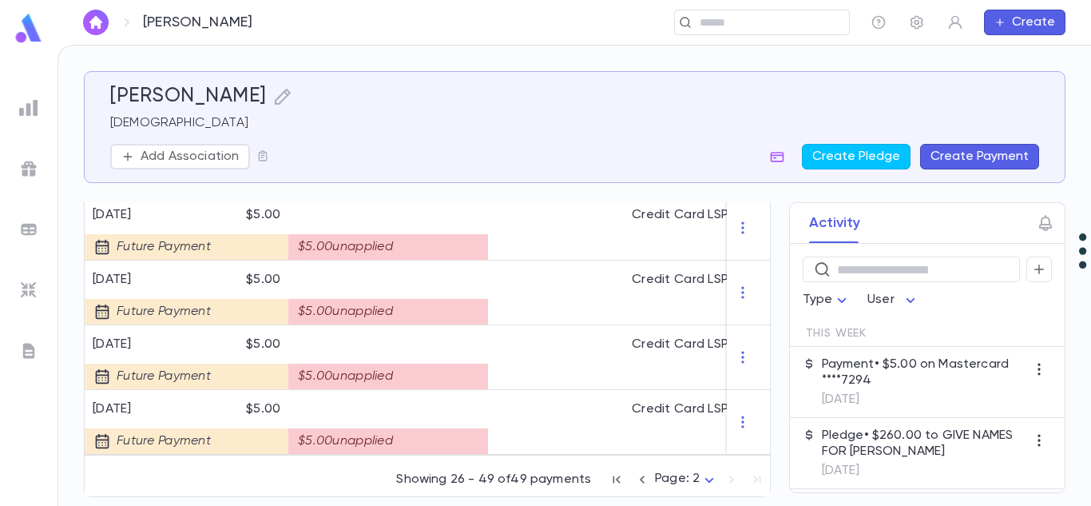
click at [634, 486] on icon "button" at bounding box center [643, 479] width 18 height 19
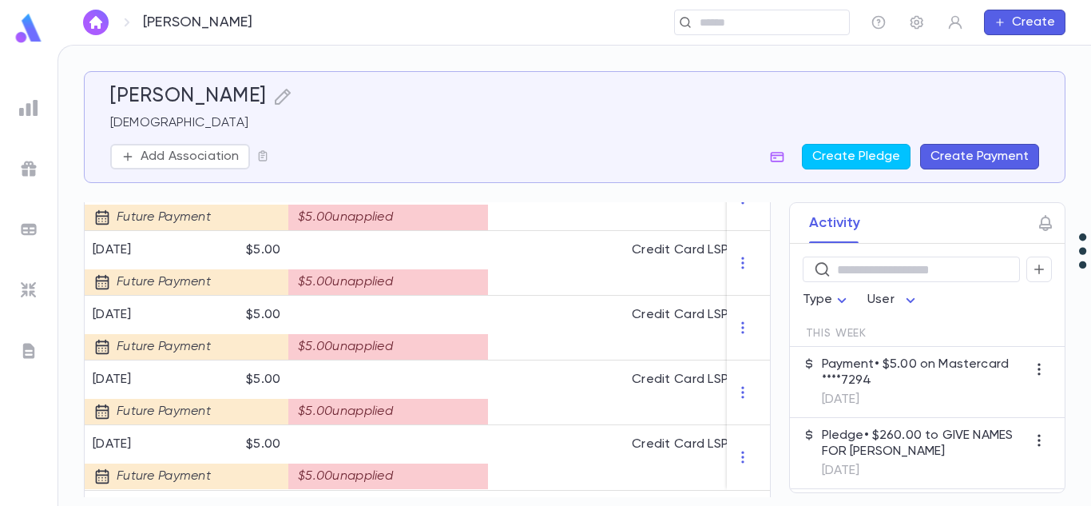
scroll to position [1757, 0]
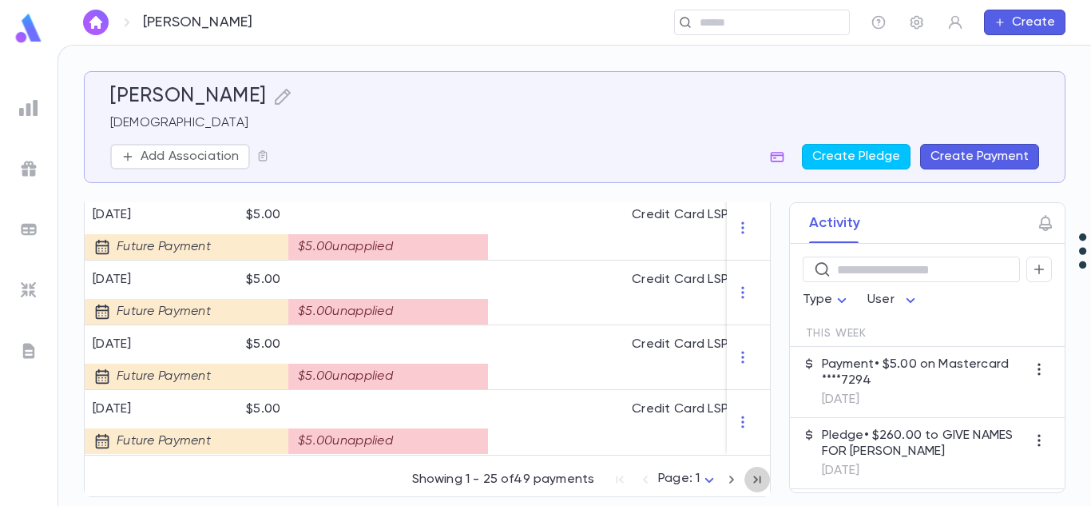
click at [754, 479] on icon "button" at bounding box center [757, 478] width 7 height 7
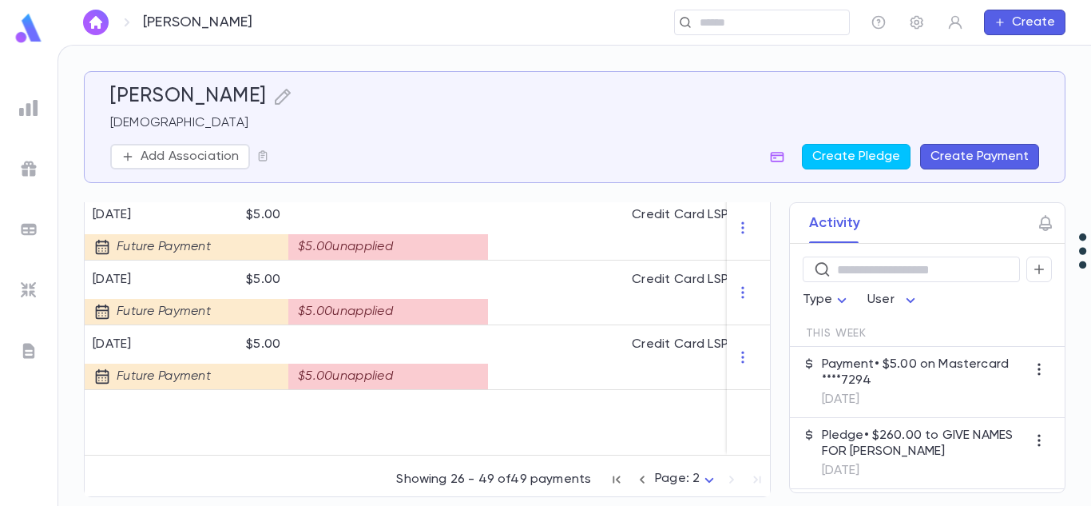
scroll to position [1692, 0]
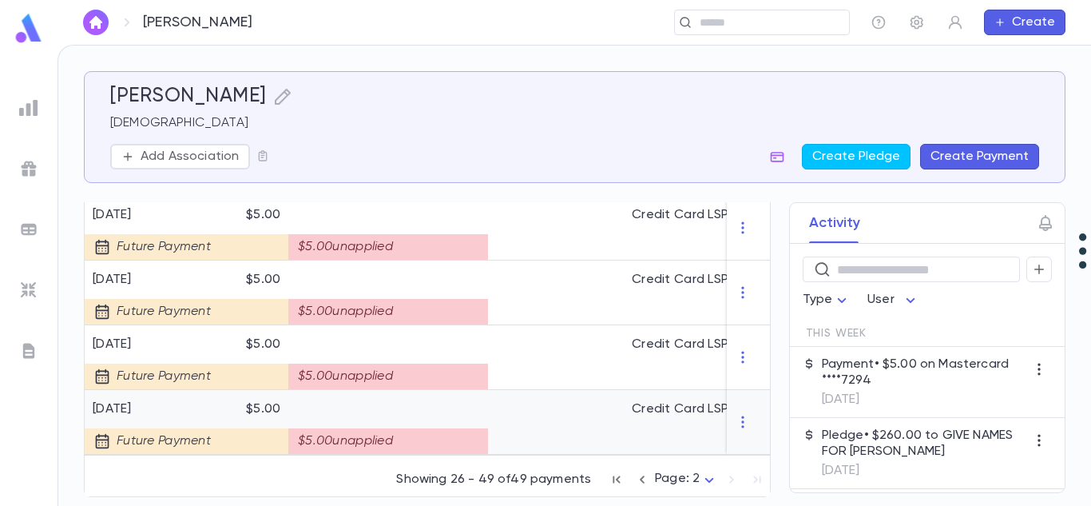
click at [103, 402] on div "8/18/2025" at bounding box center [153, 409] width 120 height 16
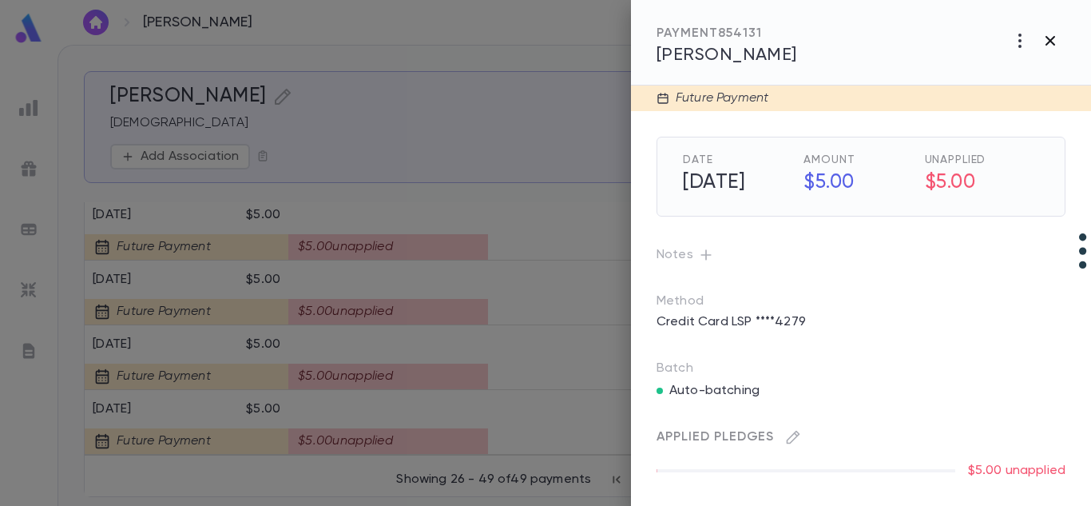
click at [1043, 43] on icon "button" at bounding box center [1050, 40] width 19 height 19
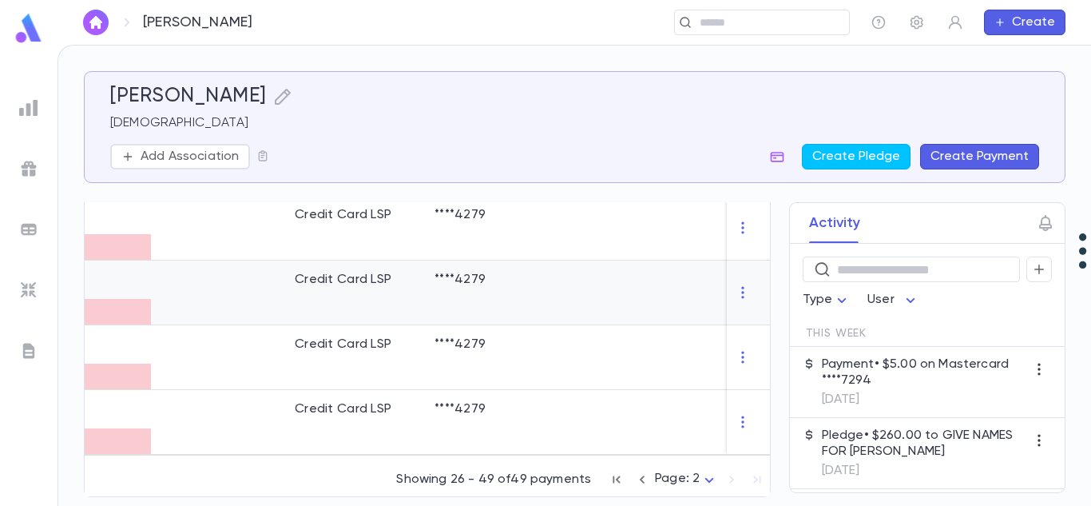
scroll to position [0, 0]
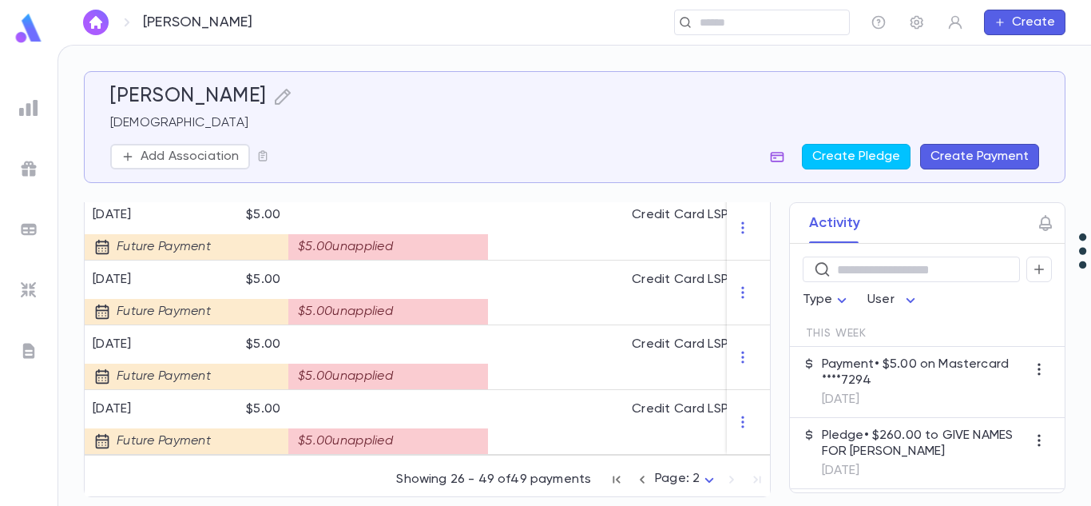
click at [785, 155] on icon "button" at bounding box center [778, 157] width 14 height 10
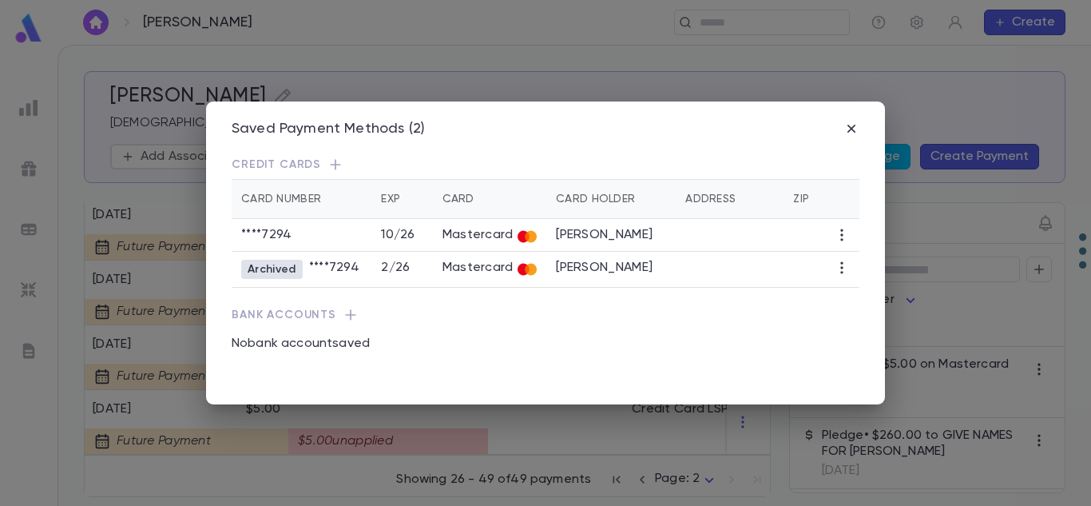
click at [845, 267] on icon "button" at bounding box center [842, 268] width 16 height 16
click at [738, 353] on div at bounding box center [545, 253] width 1091 height 506
click at [848, 132] on icon "button" at bounding box center [852, 129] width 16 height 16
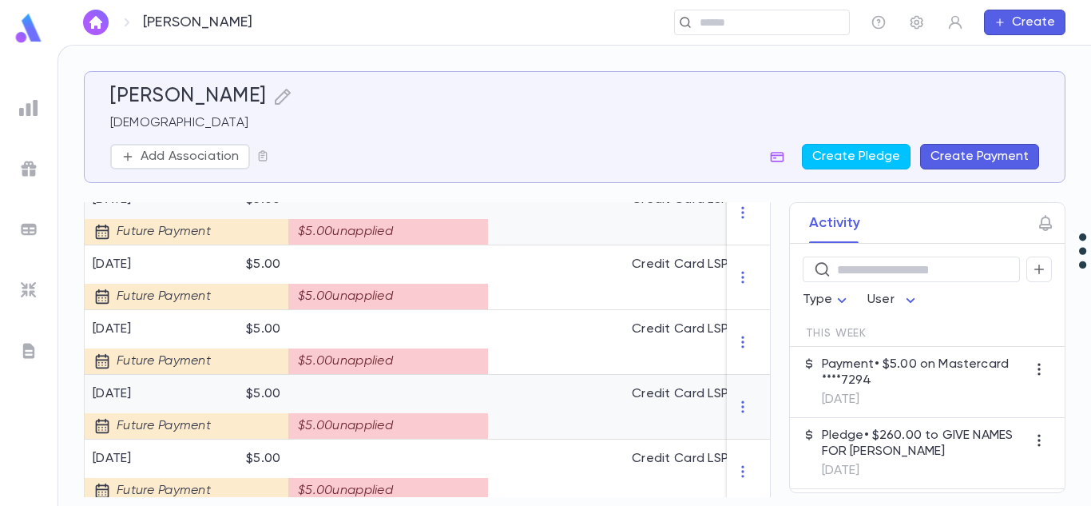
click at [591, 388] on div at bounding box center [556, 407] width 136 height 65
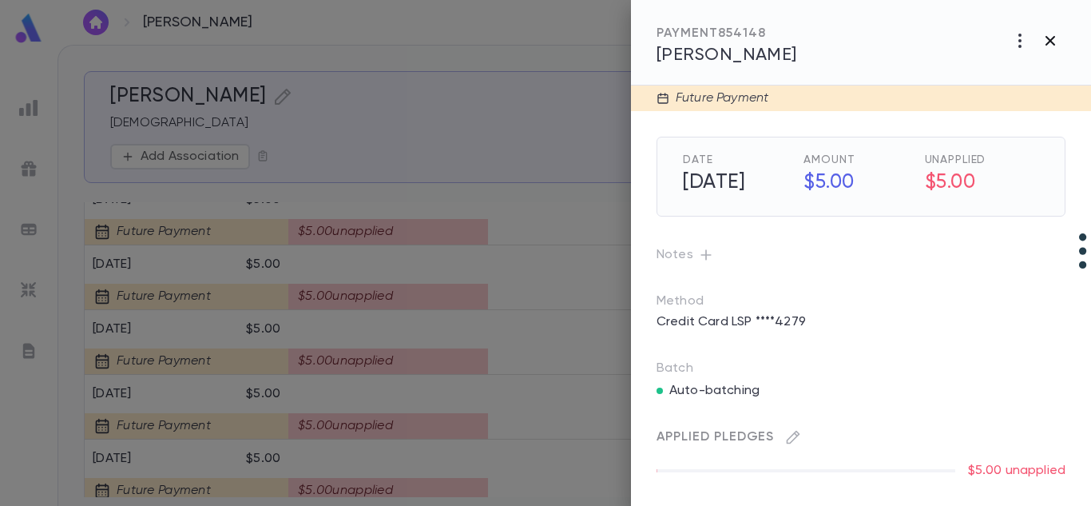
click at [1046, 49] on icon "button" at bounding box center [1050, 40] width 19 height 19
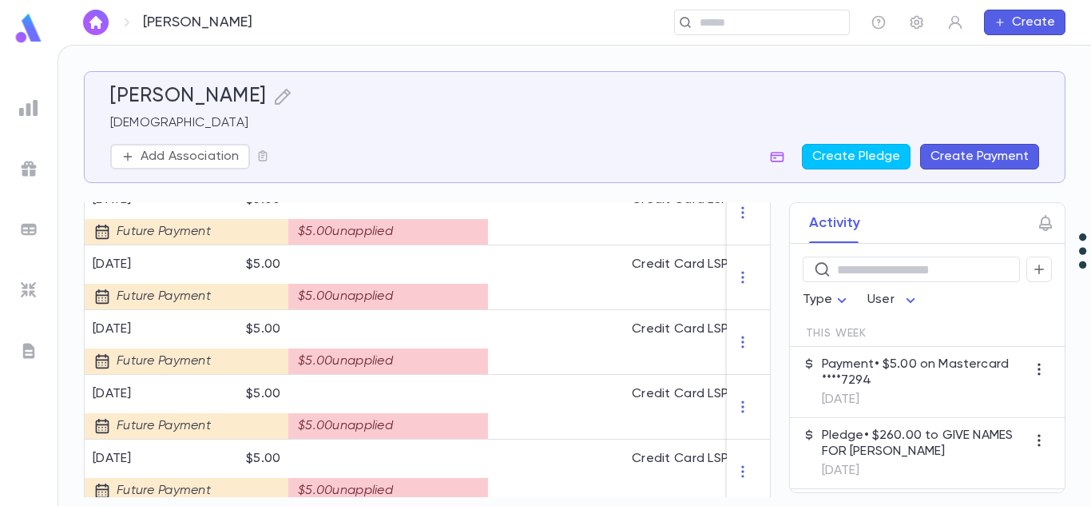
click at [928, 454] on p "Pledge • $260.00 to GIVE NAMES FOR TEFILLAH" at bounding box center [924, 443] width 205 height 32
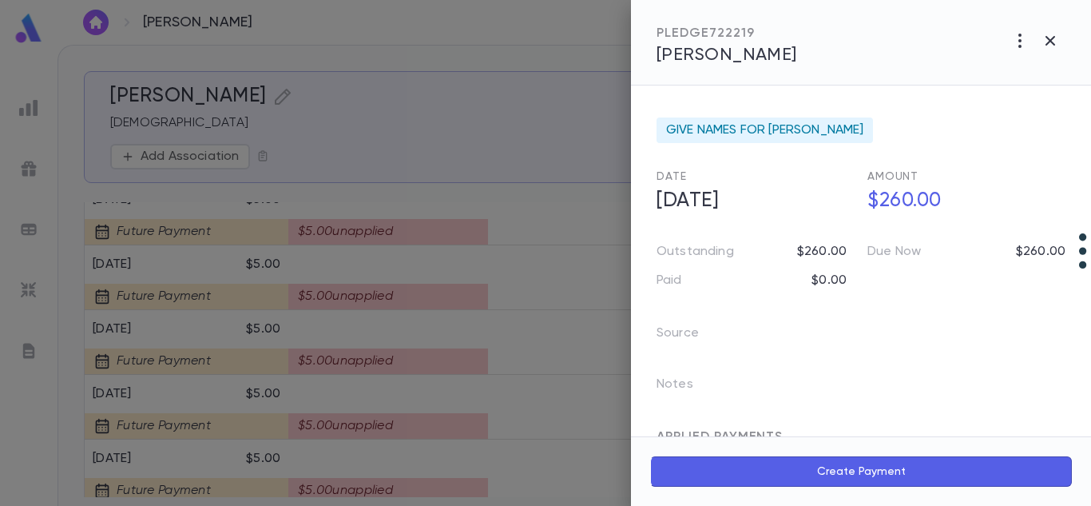
scroll to position [64, 0]
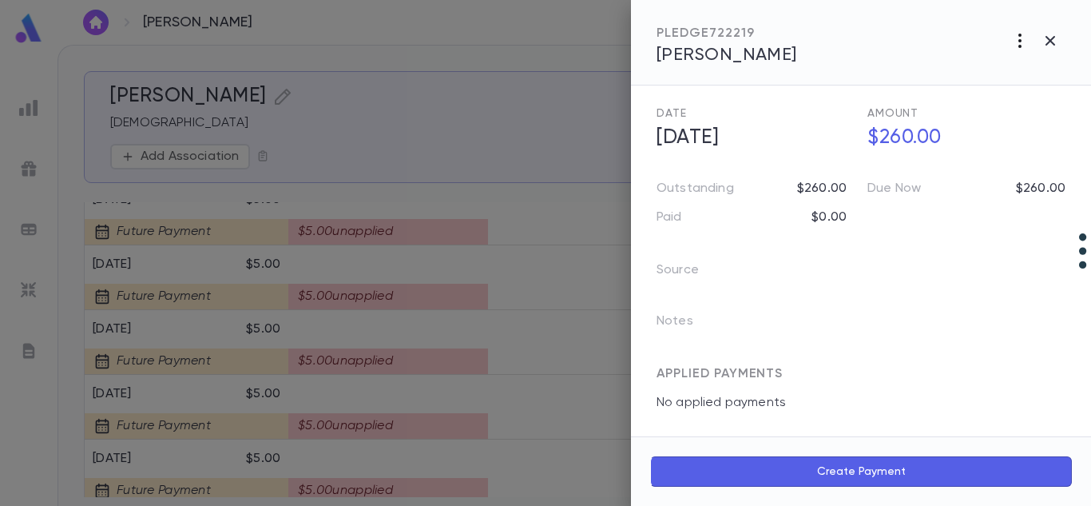
click at [1018, 33] on icon "button" at bounding box center [1020, 40] width 19 height 19
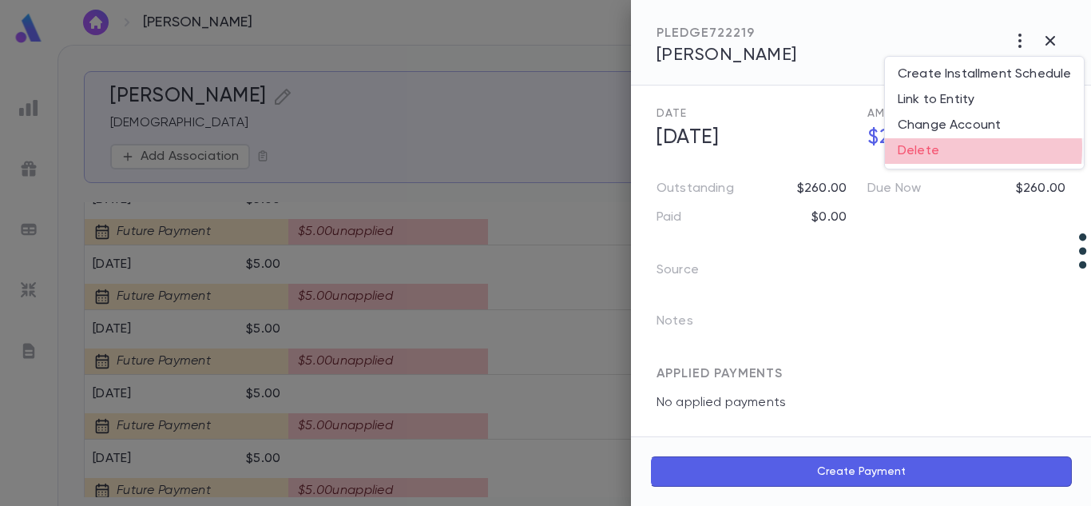
click at [932, 148] on li "Delete" at bounding box center [984, 151] width 199 height 26
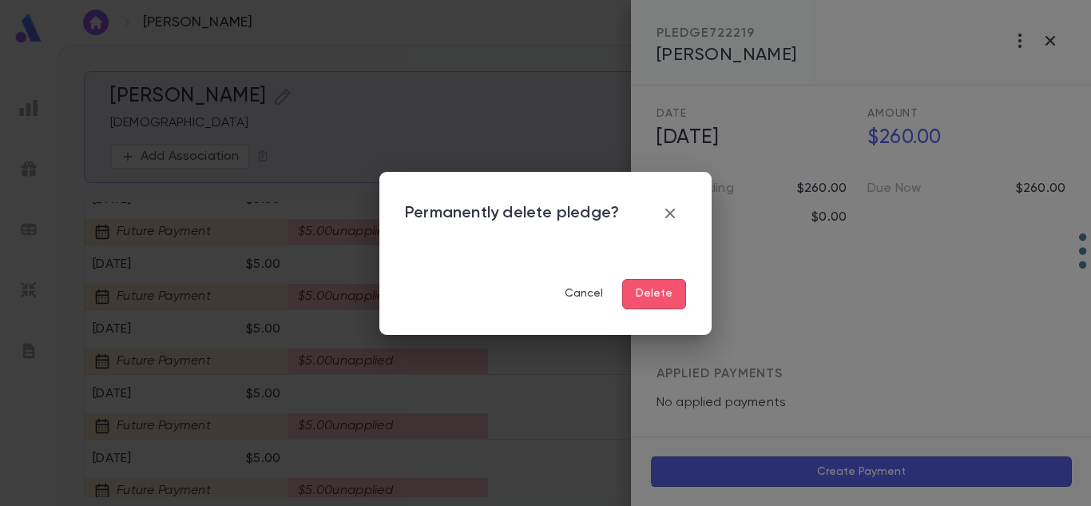
click at [676, 292] on button "Delete" at bounding box center [654, 294] width 64 height 30
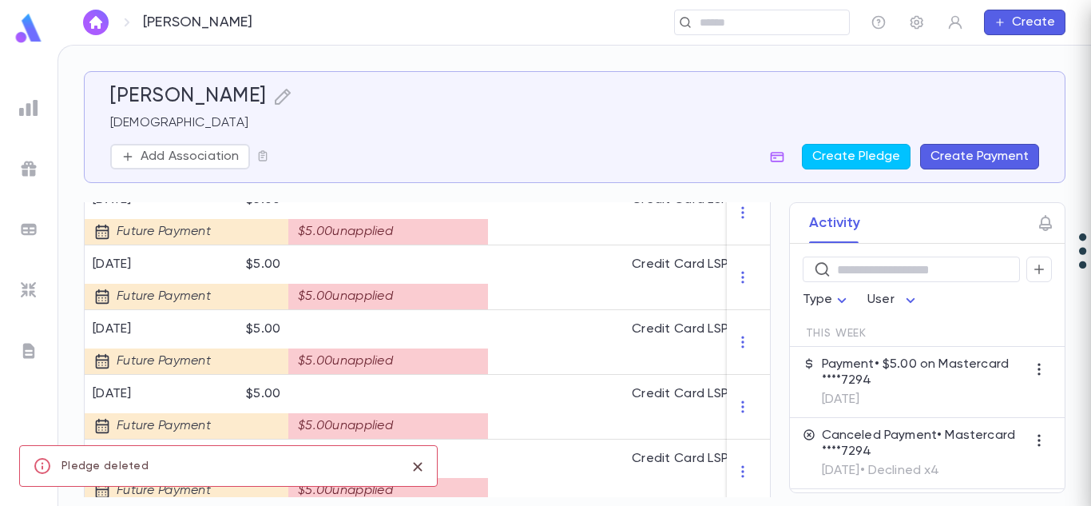
scroll to position [0, 0]
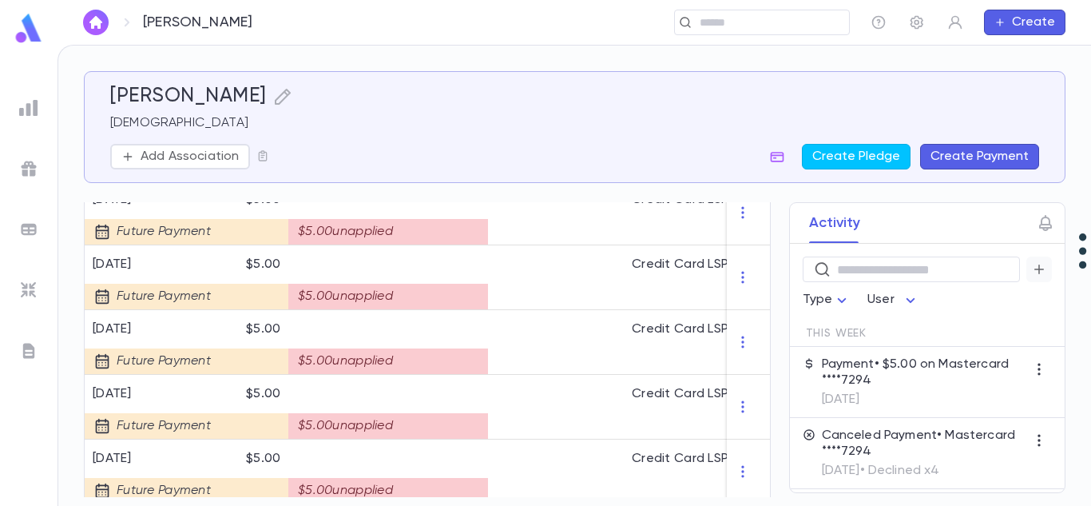
click at [1034, 264] on icon "button" at bounding box center [1039, 269] width 14 height 16
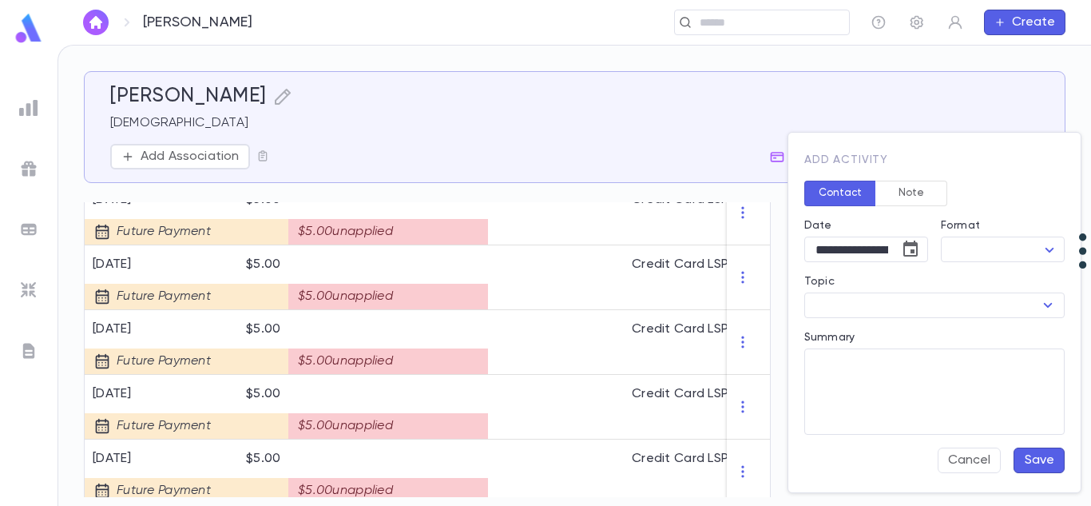
click at [1025, 177] on div "Contact Note" at bounding box center [928, 187] width 273 height 38
click at [971, 89] on div at bounding box center [545, 253] width 1091 height 506
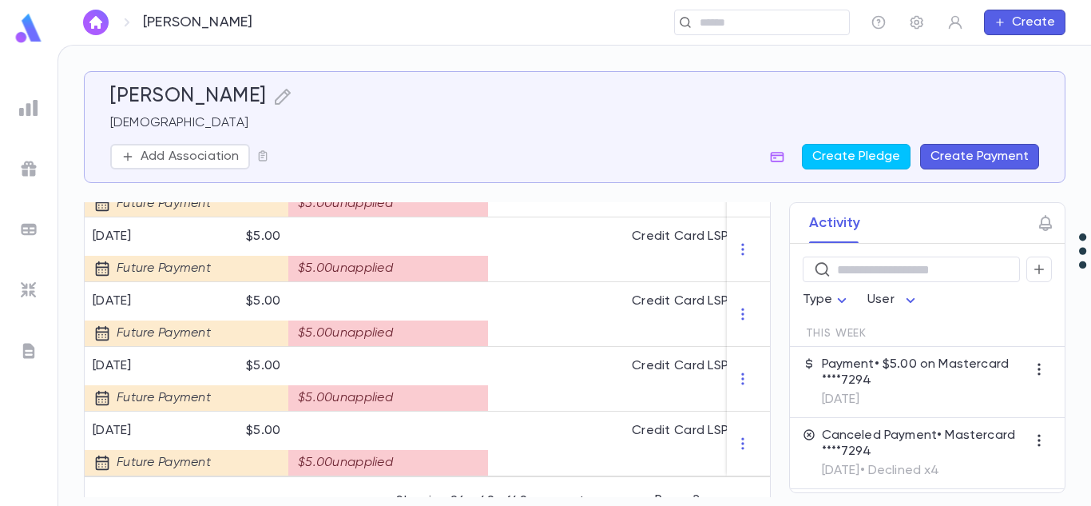
scroll to position [1692, 0]
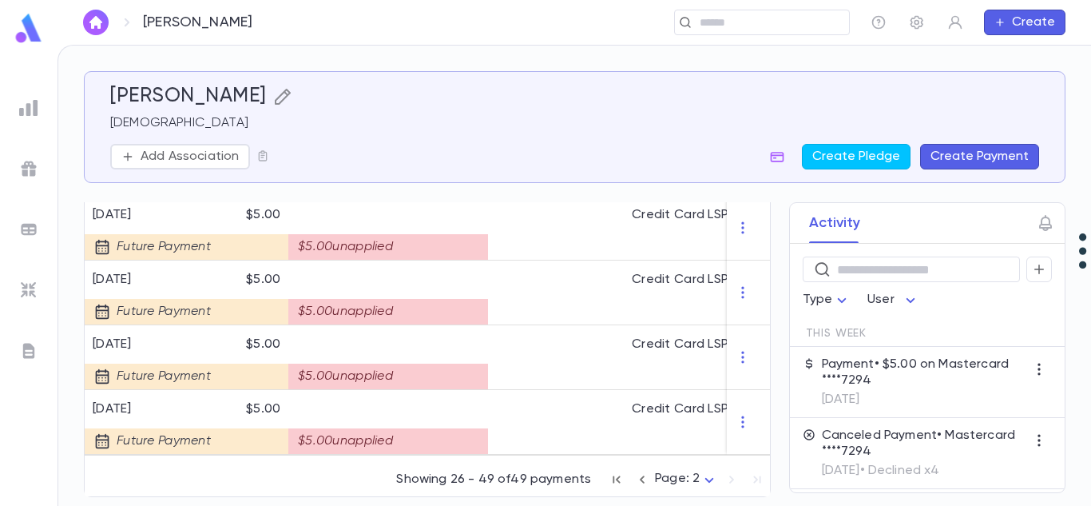
click at [273, 99] on icon "button" at bounding box center [282, 96] width 19 height 19
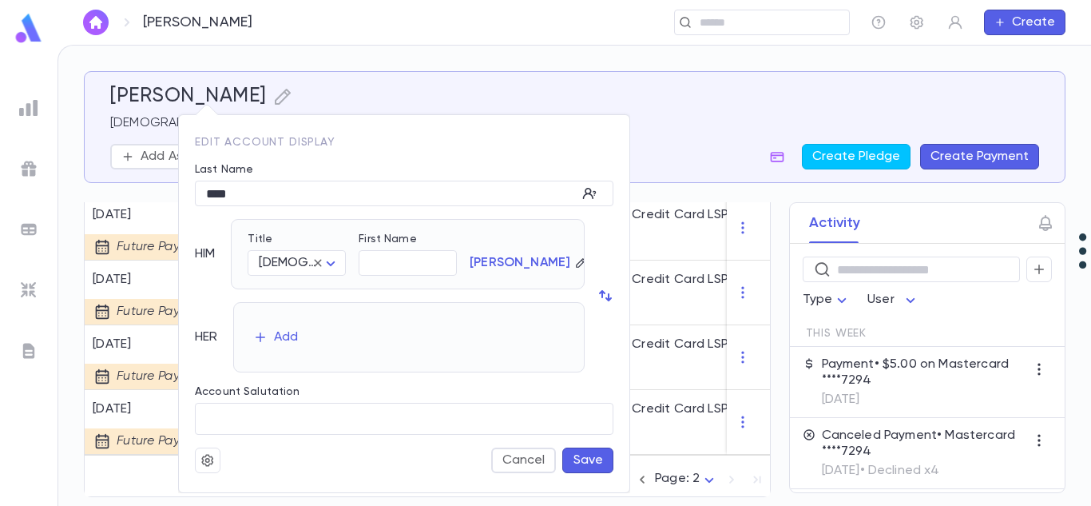
click at [331, 111] on div "Edit Account Display Last Name **** ​ HIM Title Rabbi ***** ​ First Name ​ Falk…" at bounding box center [404, 295] width 452 height 395
click at [801, 113] on div at bounding box center [545, 253] width 1091 height 506
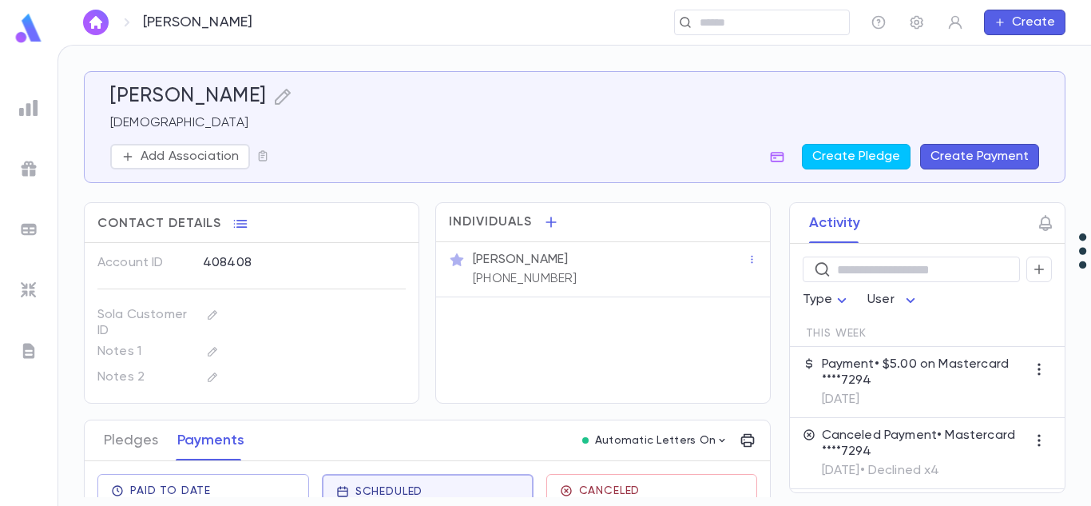
scroll to position [195, 0]
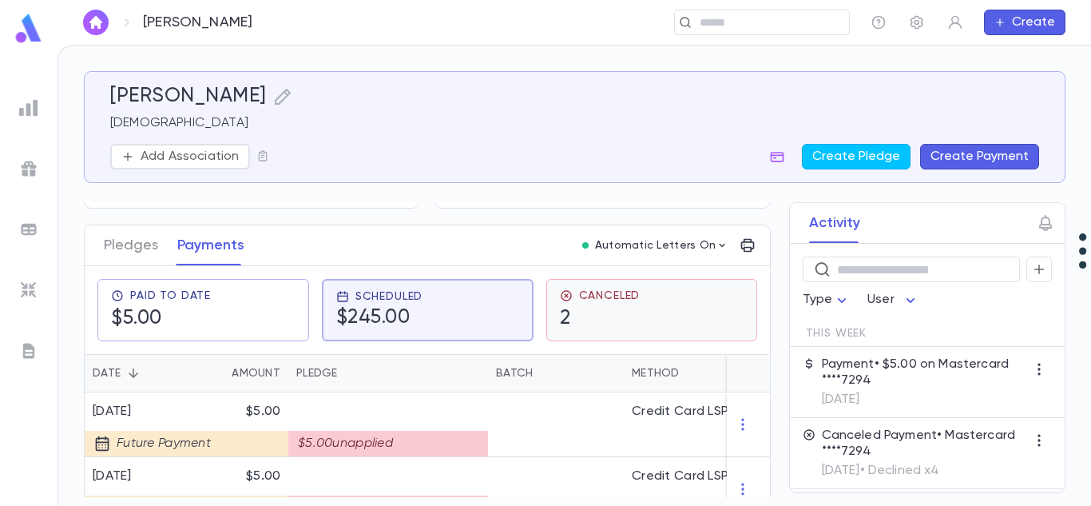
click at [646, 304] on div "Canceled 2" at bounding box center [652, 310] width 185 height 42
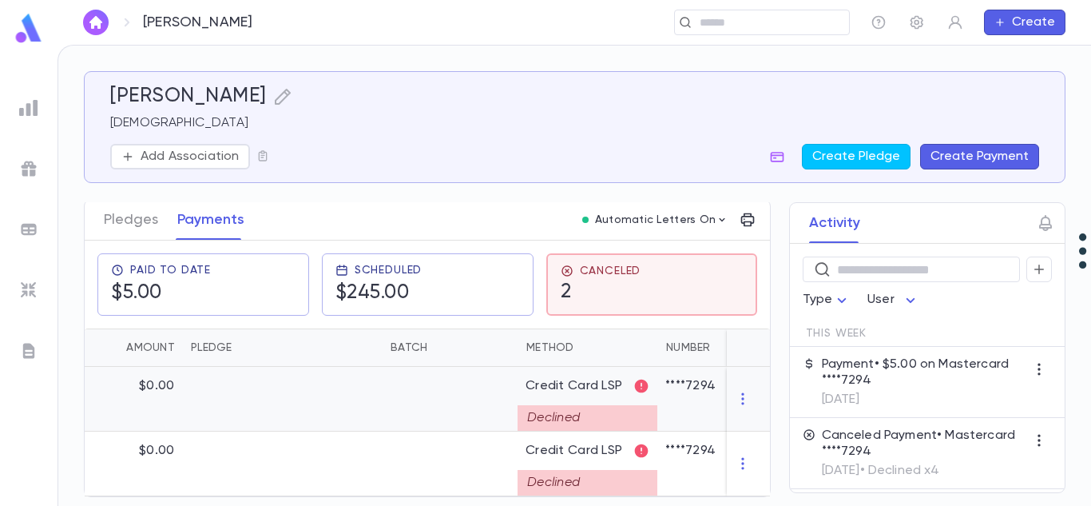
scroll to position [0, 105]
click at [735, 391] on icon "button" at bounding box center [743, 399] width 16 height 16
click at [772, 421] on ul "Delete" at bounding box center [766, 418] width 67 height 35
click at [409, 388] on div at bounding box center [545, 253] width 1091 height 506
click at [409, 388] on div at bounding box center [451, 399] width 136 height 65
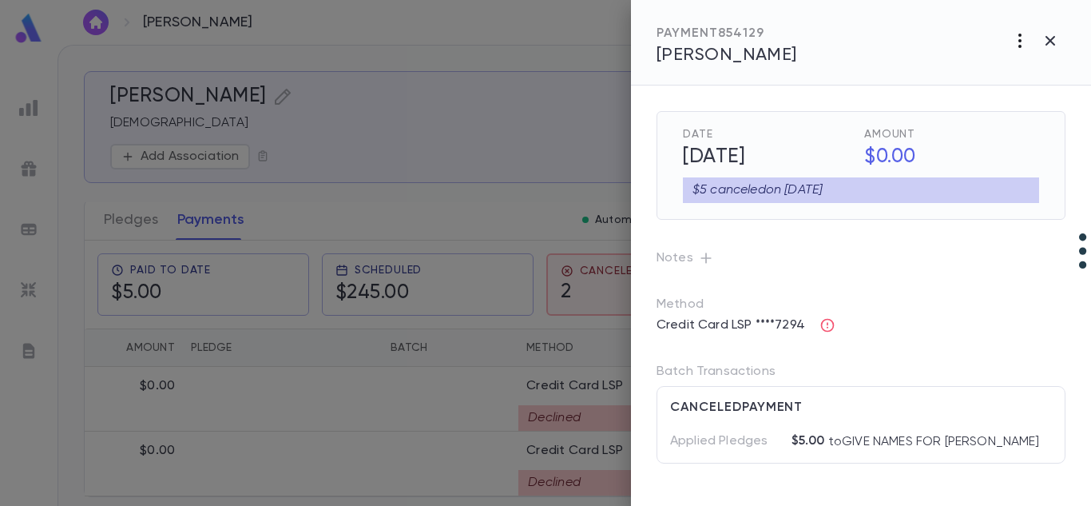
click at [1020, 37] on icon "button" at bounding box center [1020, 41] width 3 height 14
click at [964, 306] on div at bounding box center [545, 253] width 1091 height 506
click at [832, 326] on icon "button" at bounding box center [828, 326] width 14 height 14
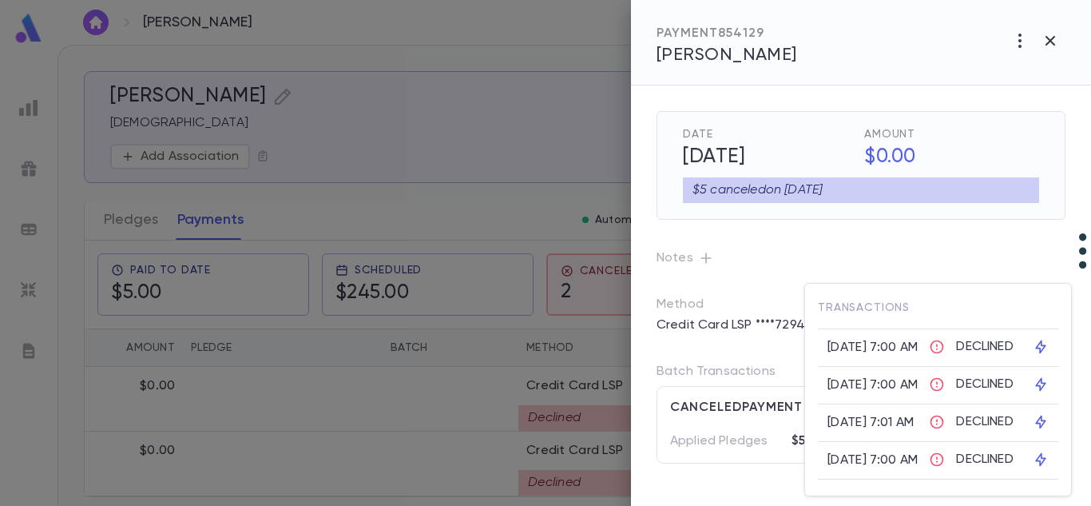
click at [896, 267] on div at bounding box center [545, 253] width 1091 height 506
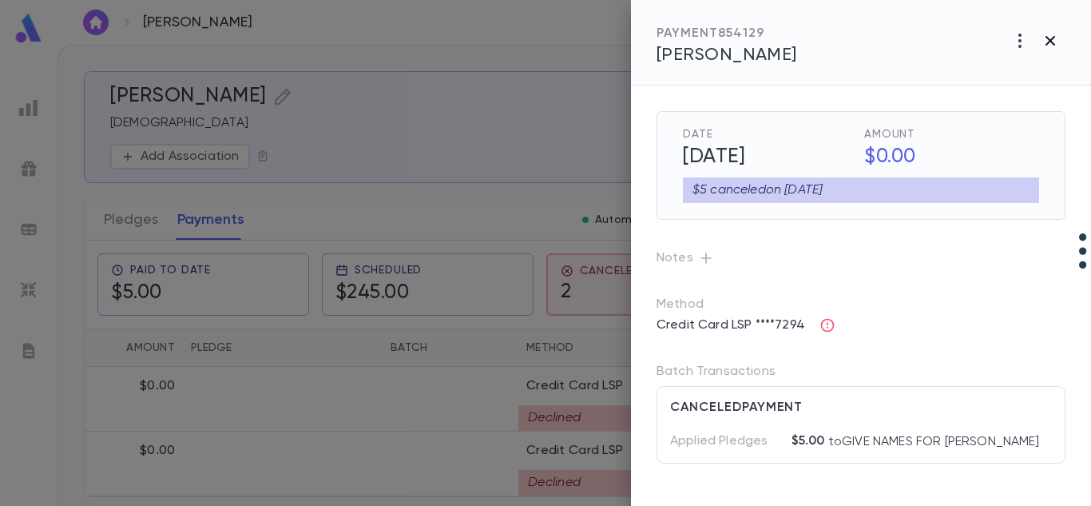
click at [1043, 44] on icon "button" at bounding box center [1050, 40] width 19 height 19
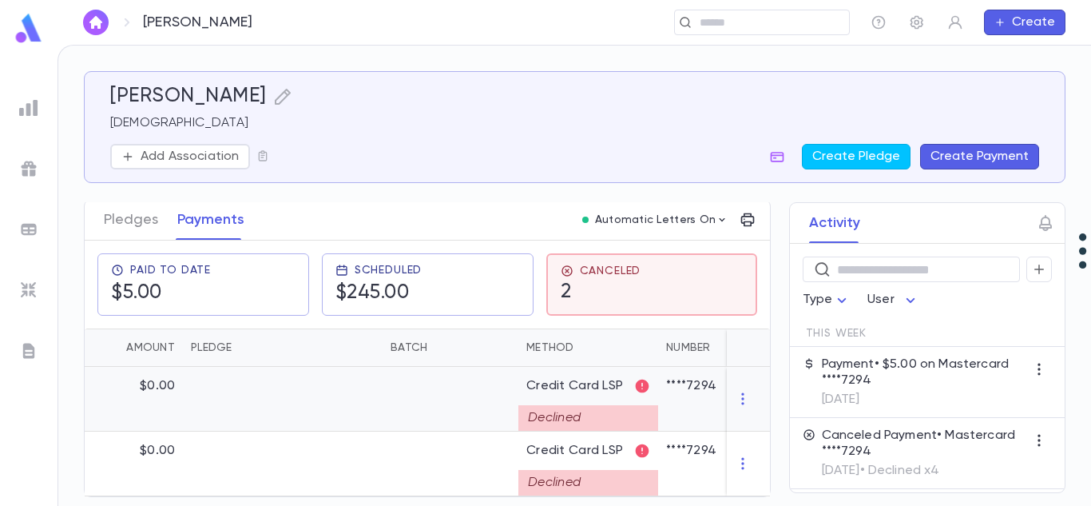
scroll to position [0, 0]
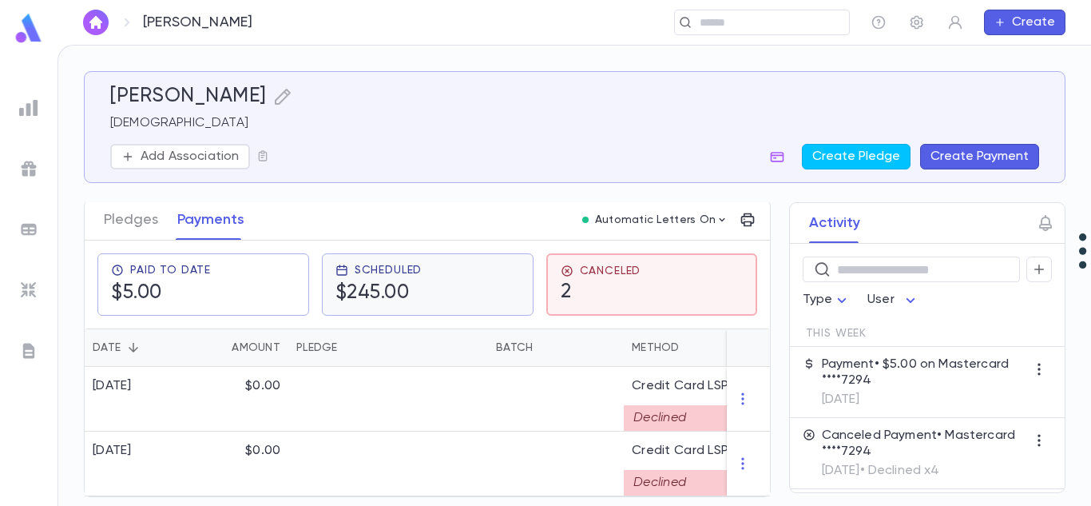
click at [443, 297] on div "Scheduled $245.00" at bounding box center [428, 285] width 185 height 42
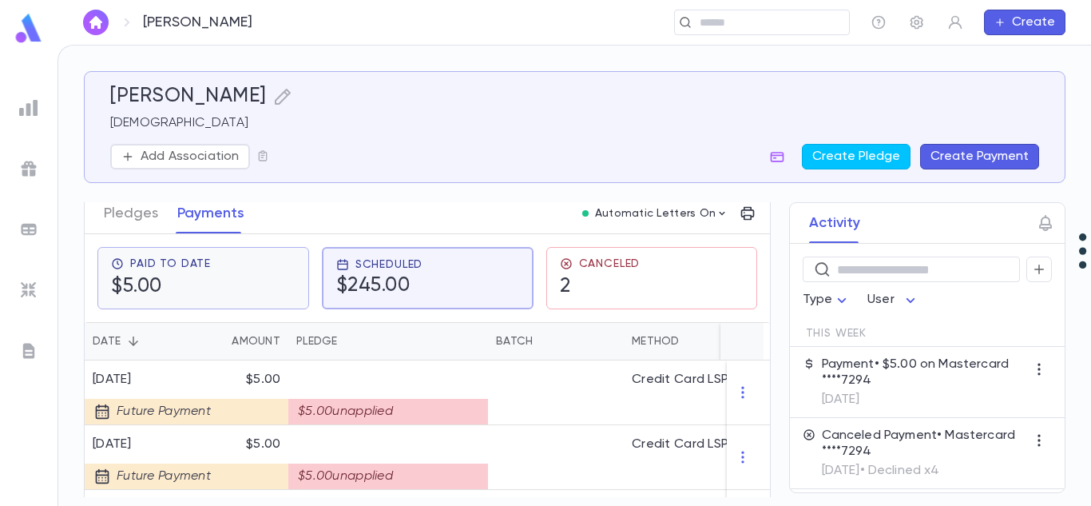
click at [261, 264] on div "Paid To Date $5.00" at bounding box center [203, 278] width 185 height 42
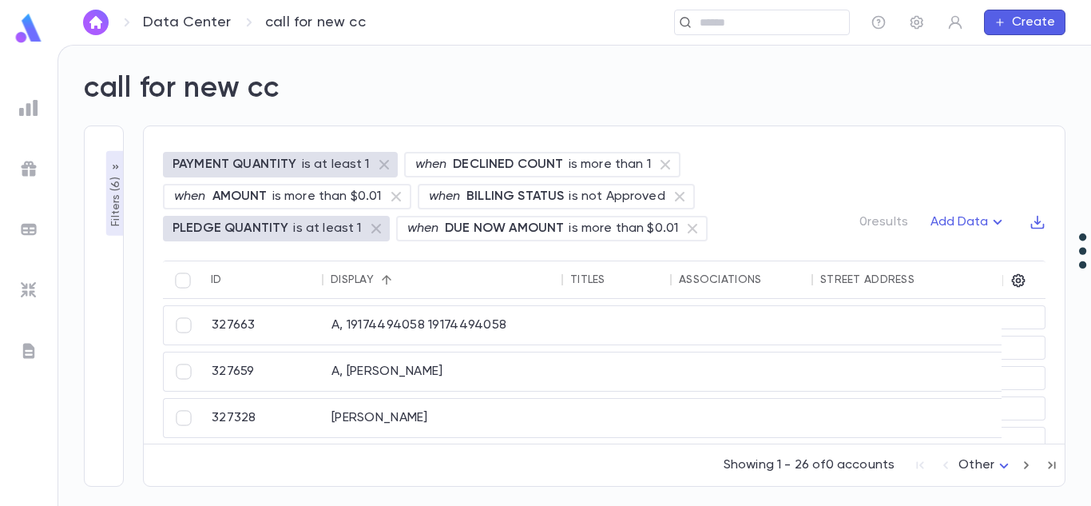
type input "********"
